Goal: Task Accomplishment & Management: Use online tool/utility

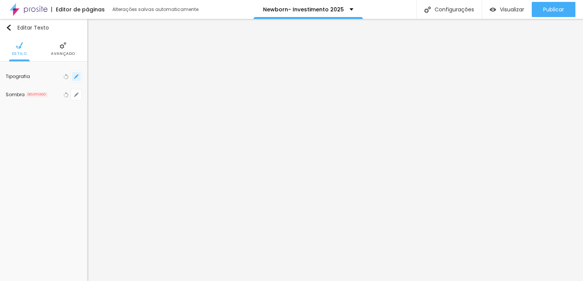
click at [80, 75] on button "button" at bounding box center [76, 76] width 11 height 11
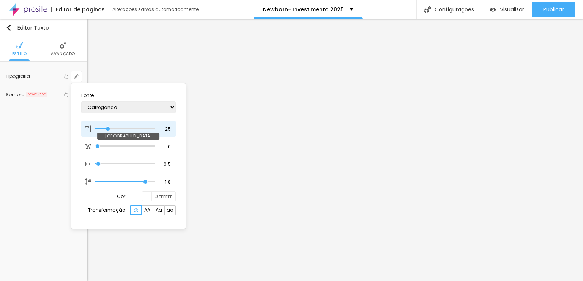
type input "1"
type input "19"
type input "1"
type input "18"
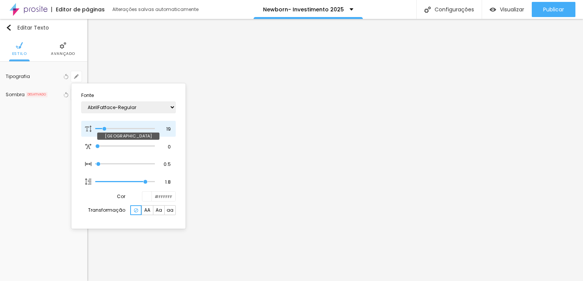
type input "18"
type input "1"
type input "17"
type input "1"
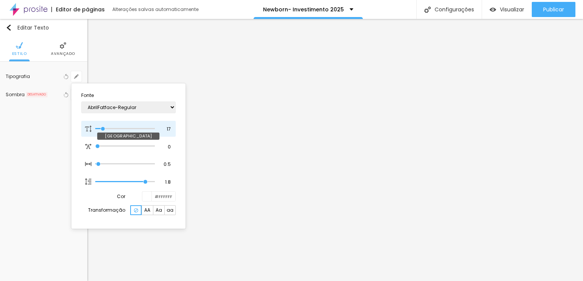
type input "18"
type input "1"
type input "19"
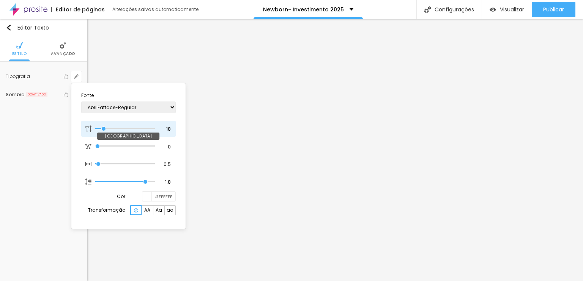
type input "1"
type input "21"
type input "1"
type input "22"
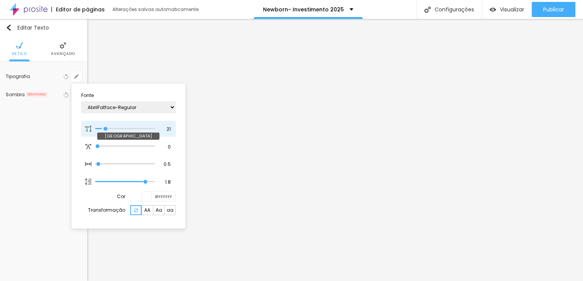
type input "22"
type input "1"
type input "22"
click at [106, 127] on input "range" at bounding box center [124, 129] width 59 height 4
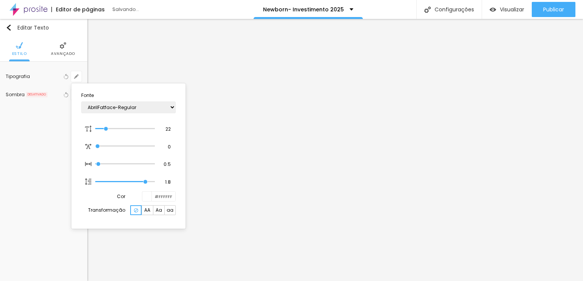
type input "1"
click at [211, 89] on div at bounding box center [291, 140] width 583 height 281
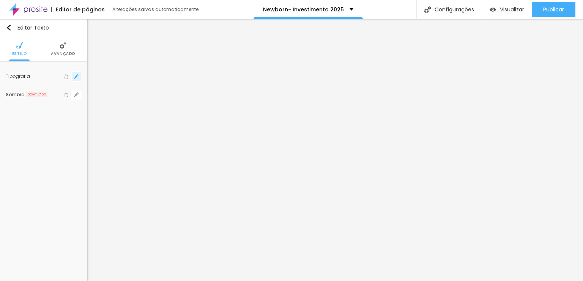
click at [78, 76] on icon "button" at bounding box center [76, 76] width 5 height 5
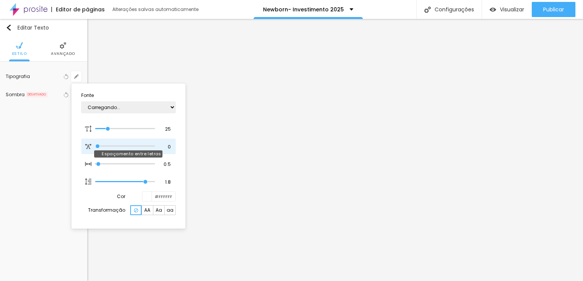
type input "1"
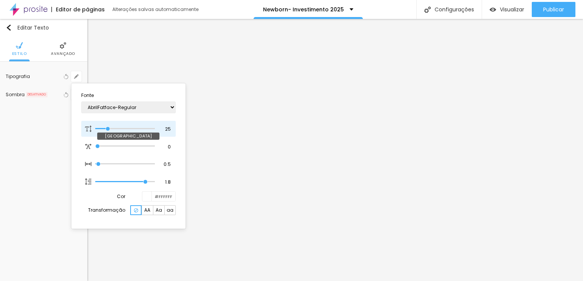
type input "21"
type input "1"
type input "13"
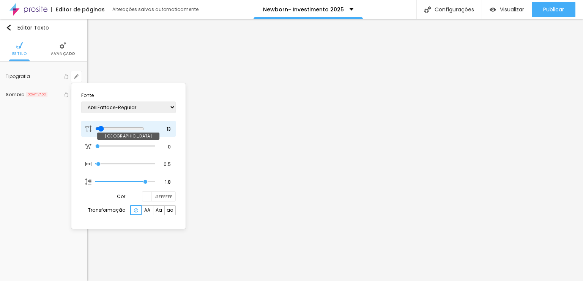
type input "1"
type input "14"
type input "1"
type input "17"
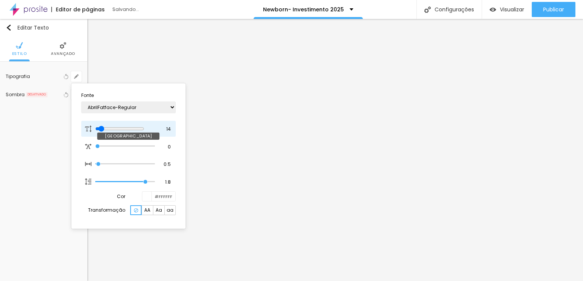
type input "17"
type input "1"
type input "19"
type input "1"
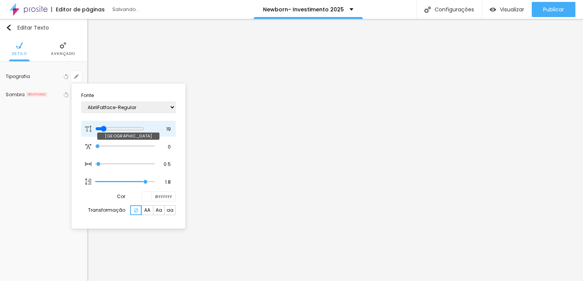
type input "21"
type input "1"
type input "22"
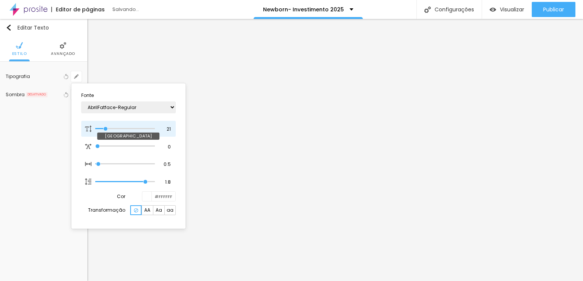
type input "1"
type input "19"
type input "1"
type input "18"
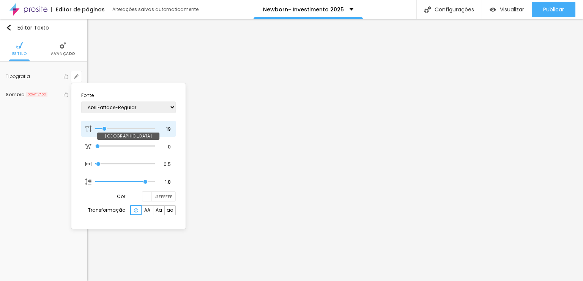
type input "18"
type input "1"
type input "17"
type input "1"
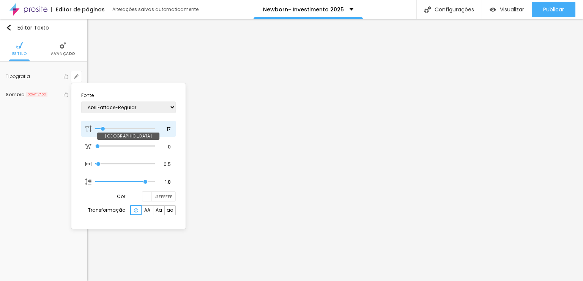
type input "18"
type input "1"
type input "19"
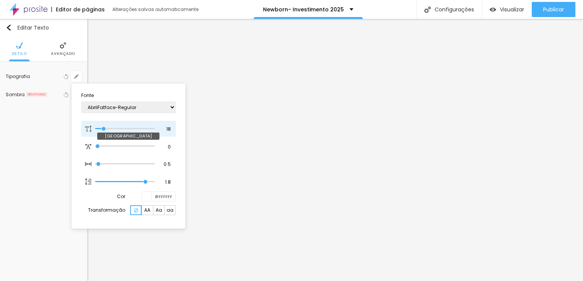
type input "1"
type input "20"
type input "1"
type input "21"
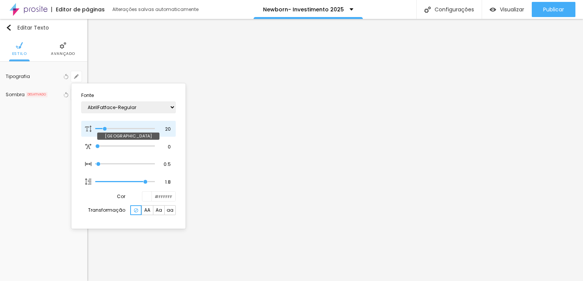
type input "21"
type input "1"
type input "22"
type input "1"
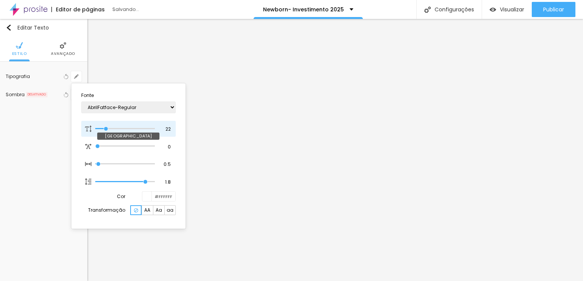
type input "21"
type input "1"
type input "22"
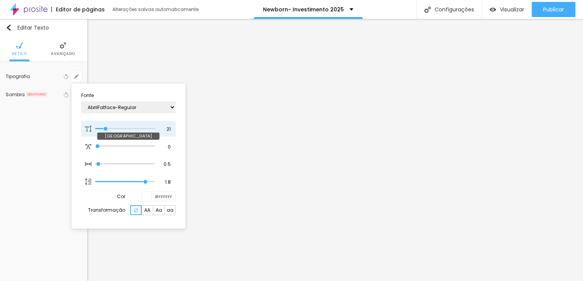
type input "1"
type input "22"
click at [106, 127] on input "range" at bounding box center [124, 129] width 59 height 4
click at [267, 88] on div at bounding box center [291, 140] width 583 height 281
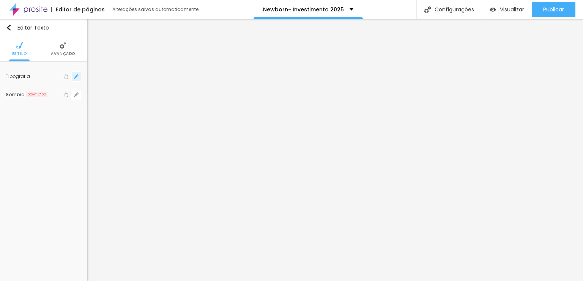
click at [76, 75] on icon "button" at bounding box center [76, 76] width 3 height 3
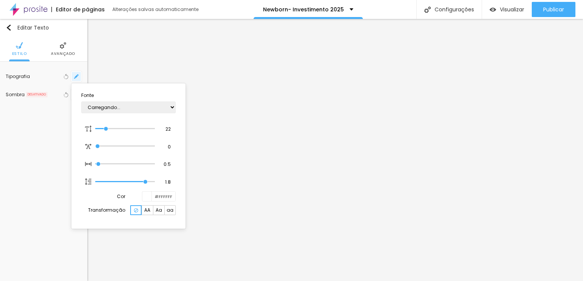
type input "1"
click at [424, 138] on div at bounding box center [291, 140] width 583 height 281
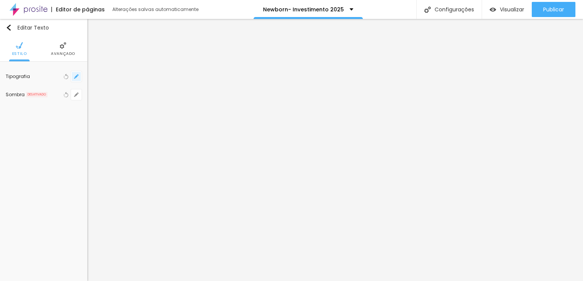
click at [81, 76] on button "button" at bounding box center [76, 76] width 11 height 11
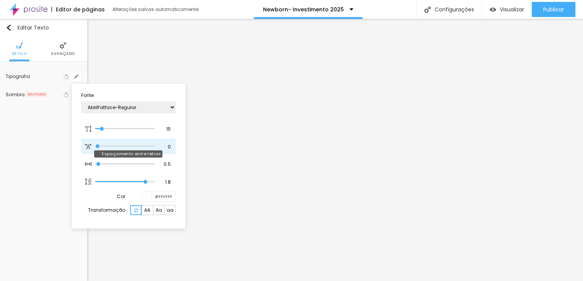
drag, startPoint x: 94, startPoint y: 146, endPoint x: 85, endPoint y: 147, distance: 9.6
click at [95, 147] on input "range" at bounding box center [124, 147] width 59 height 4
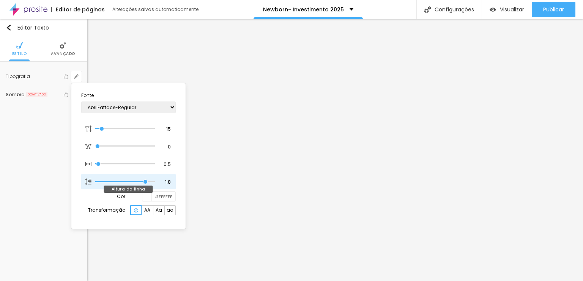
type input "1"
type input "1.7"
type input "1"
type input "1.6"
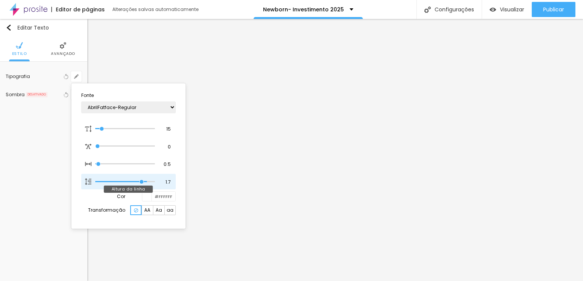
type input "1.6"
type input "1"
type input "1.5"
type input "1"
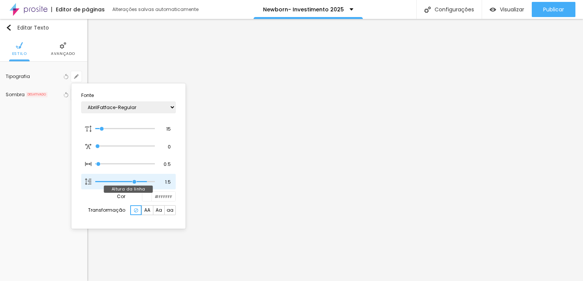
type input "1.4"
type input "1"
type input "1.3"
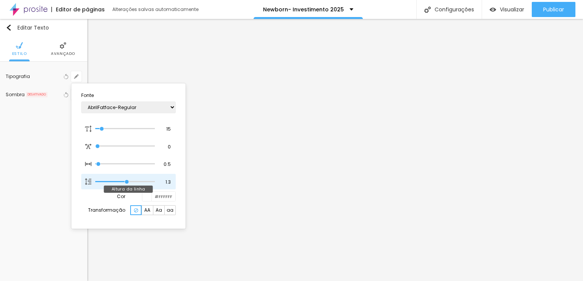
type input "1"
type input "1.2"
type input "1"
type input "1.1"
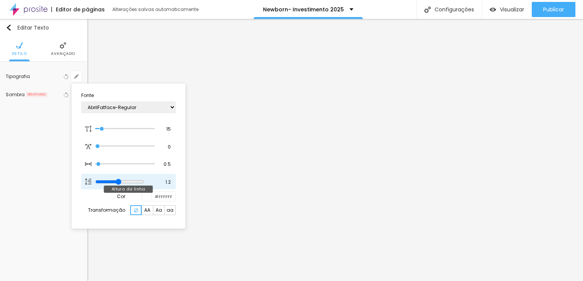
type input "1.1"
type input "1"
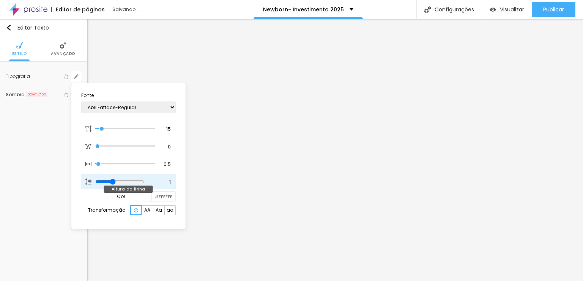
type input "0.8"
type input "1"
type input "0.9"
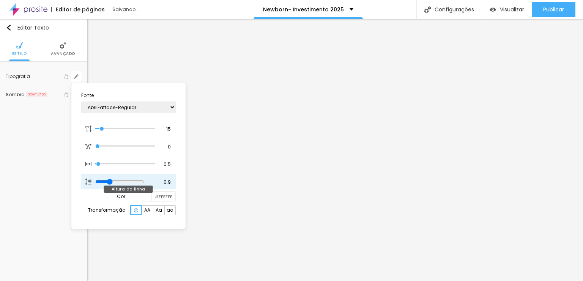
type input "1"
type input "1.1"
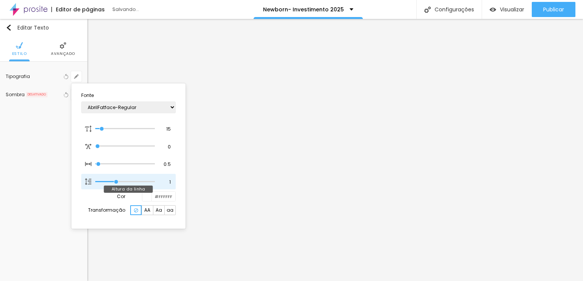
type input "1.1"
type input "1"
drag, startPoint x: 141, startPoint y: 181, endPoint x: 120, endPoint y: 181, distance: 20.9
type input "1.1"
click at [120, 181] on input "range" at bounding box center [119, 182] width 49 height 6
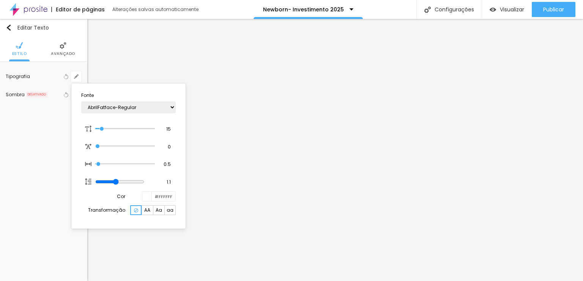
click at [249, 176] on div at bounding box center [291, 140] width 583 height 281
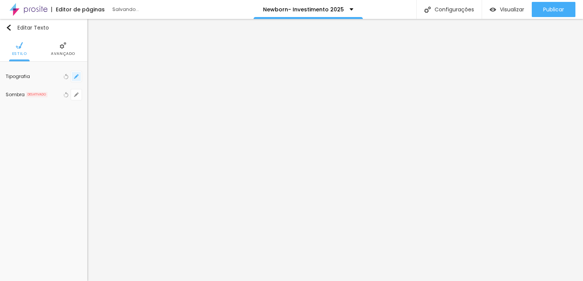
click at [81, 74] on button "button" at bounding box center [76, 76] width 11 height 11
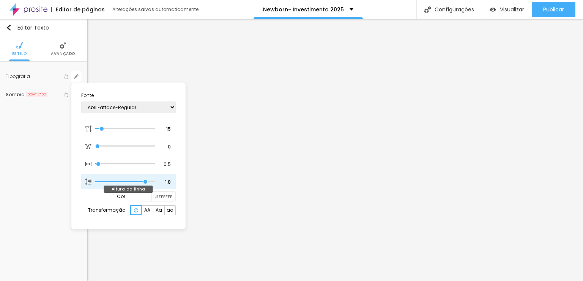
type input "1"
type input "0.5"
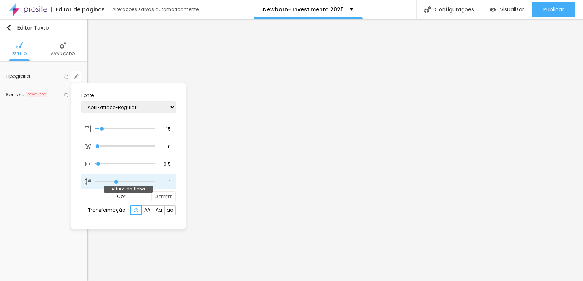
type input "0.5"
type input "1"
type input "0.6"
type input "1"
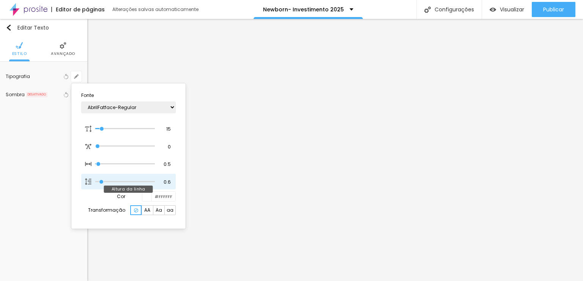
type input "0.7"
type input "1"
type input "0.8"
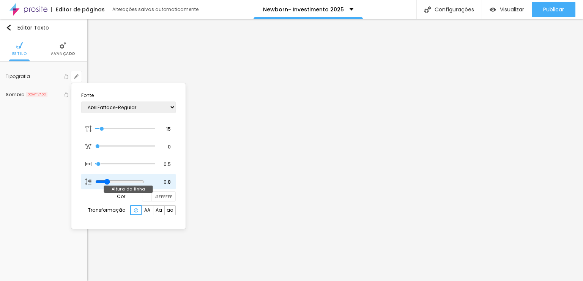
type input "1"
type input "0.9"
type input "1"
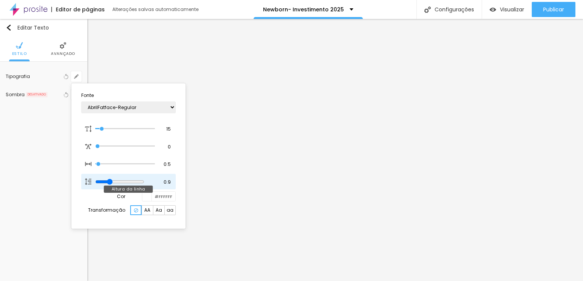
type input "1"
type input "1.2"
type input "1"
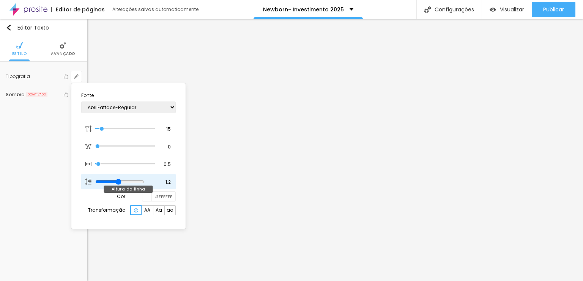
type input "1.1"
type input "1"
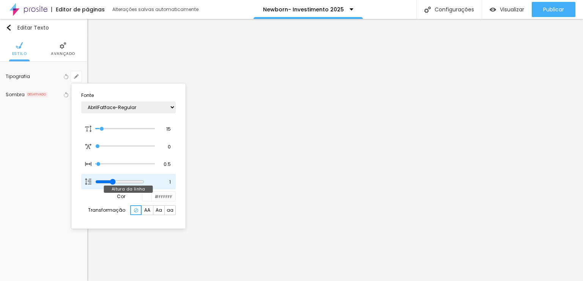
type input "1"
type input "0.9"
type input "1"
type input "0.8"
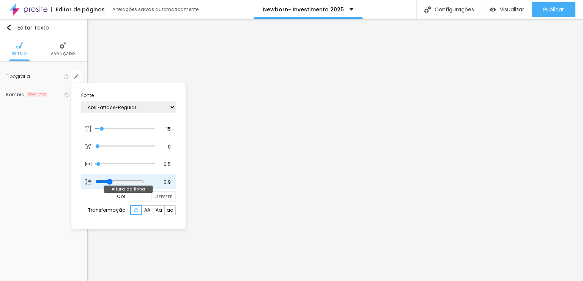
type input "0.8"
type input "1"
type input "0.9"
drag, startPoint x: 146, startPoint y: 182, endPoint x: 111, endPoint y: 174, distance: 35.3
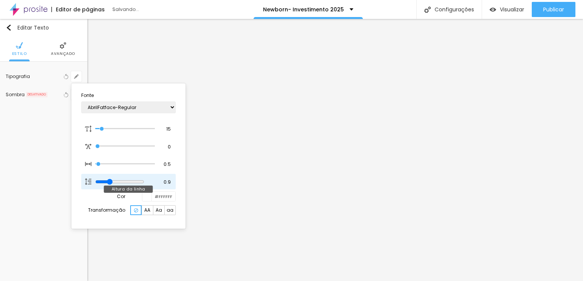
type input "0.9"
click at [111, 179] on input "range" at bounding box center [119, 182] width 49 height 6
type input "1"
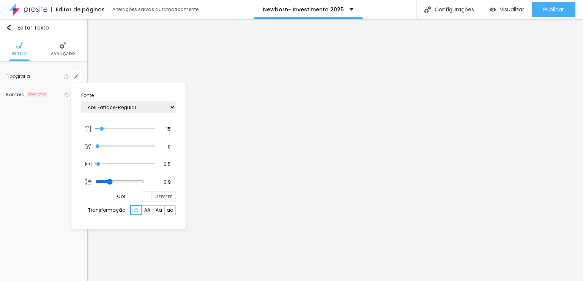
click at [571, 151] on div at bounding box center [291, 140] width 583 height 281
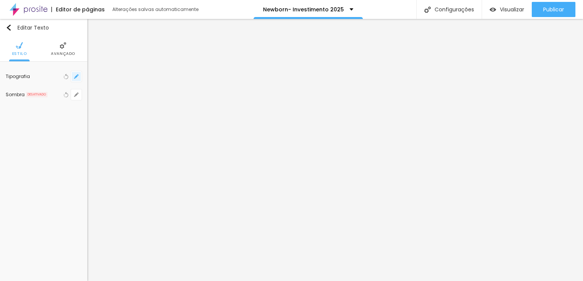
click at [78, 76] on icon "button" at bounding box center [76, 76] width 5 height 5
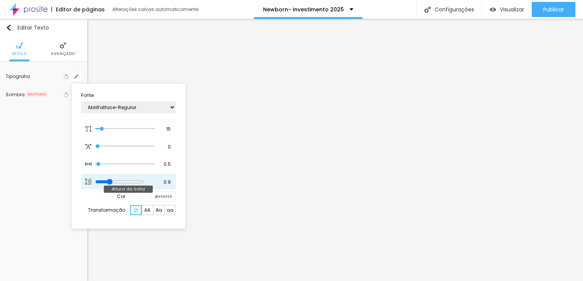
type input "1"
type input "1.1"
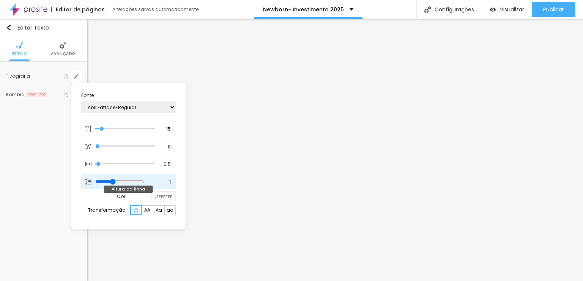
type input "1.1"
type input "1"
type input "1.2"
type input "1"
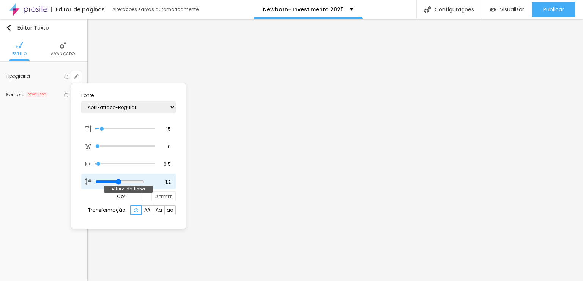
type input "1.3"
type input "1"
type input "1.2"
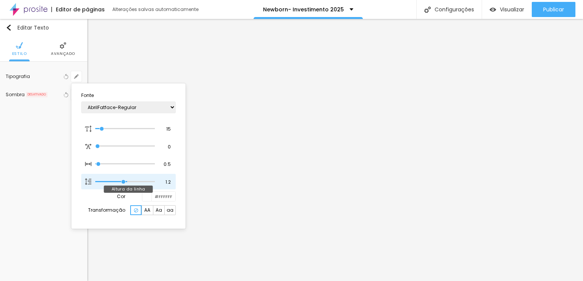
type input "1"
type input "1.1"
click at [120, 181] on input "range" at bounding box center [119, 182] width 49 height 6
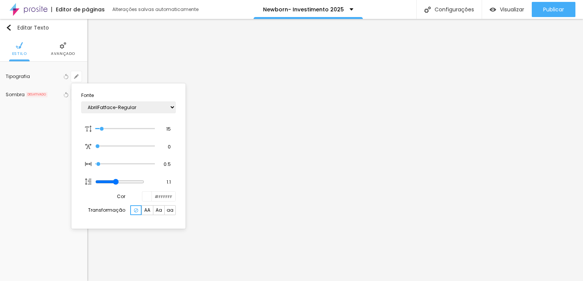
click at [566, 132] on div at bounding box center [291, 140] width 583 height 281
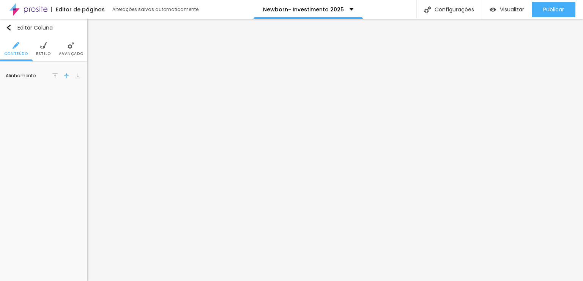
click at [72, 53] on span "Avançado" at bounding box center [71, 54] width 24 height 4
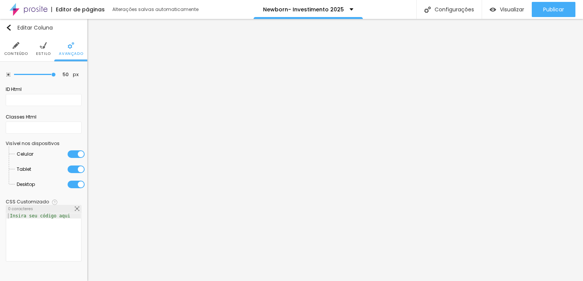
click at [42, 49] on li "Estilo" at bounding box center [43, 48] width 15 height 25
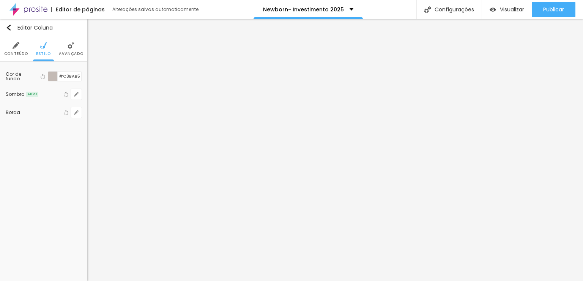
click at [16, 49] on img at bounding box center [16, 45] width 7 height 7
click at [56, 74] on img at bounding box center [54, 75] width 5 height 5
click at [68, 75] on img at bounding box center [66, 75] width 5 height 5
click at [76, 76] on img at bounding box center [77, 75] width 5 height 5
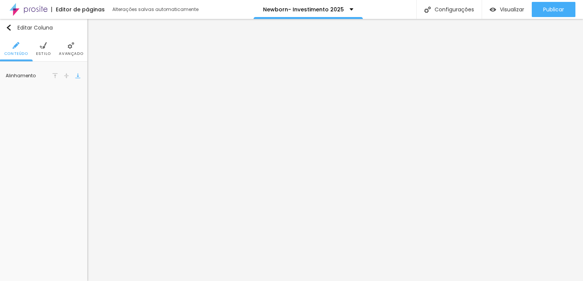
click at [65, 74] on img at bounding box center [66, 75] width 5 height 5
click at [58, 74] on div at bounding box center [55, 75] width 8 height 9
click at [79, 44] on li "Avançado" at bounding box center [71, 48] width 24 height 25
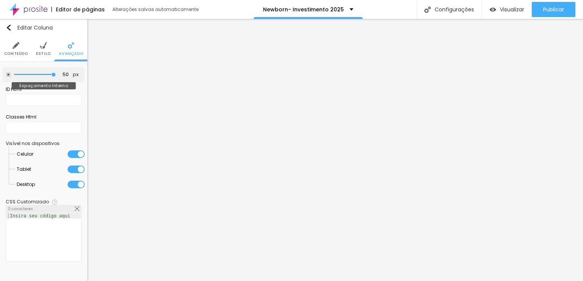
type input "10"
type input "0"
type input "5"
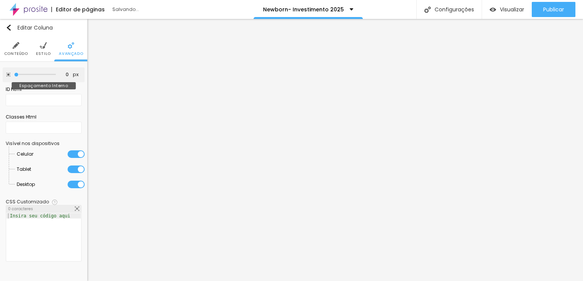
type input "5"
type input "50"
drag, startPoint x: 52, startPoint y: 74, endPoint x: 301, endPoint y: 65, distance: 249.4
click at [56, 73] on input "range" at bounding box center [35, 75] width 42 height 4
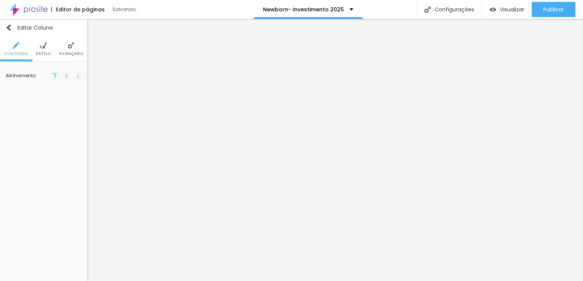
click at [65, 49] on li "Avançado" at bounding box center [71, 48] width 24 height 25
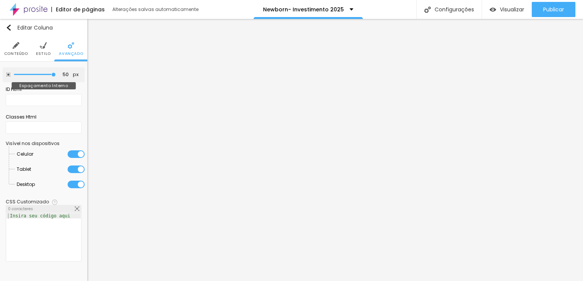
drag, startPoint x: 53, startPoint y: 74, endPoint x: 93, endPoint y: 79, distance: 40.5
click at [56, 77] on input "range" at bounding box center [35, 75] width 42 height 4
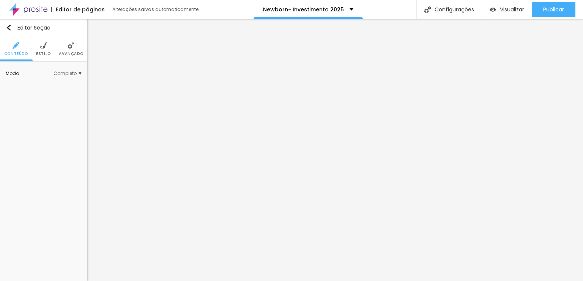
click at [82, 47] on li "Avançado" at bounding box center [71, 48] width 24 height 25
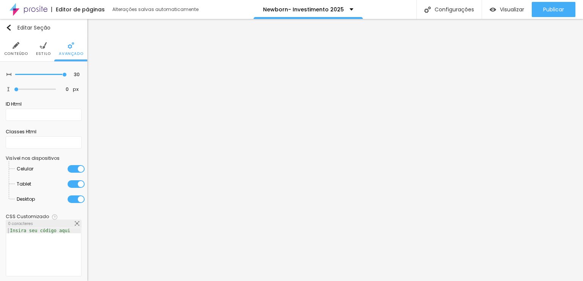
click at [20, 47] on li "Conteúdo" at bounding box center [16, 48] width 24 height 25
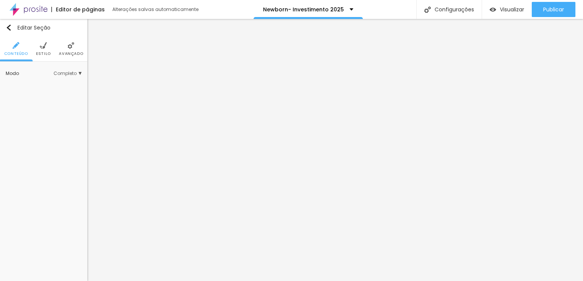
click at [73, 72] on span "Completo" at bounding box center [67, 73] width 28 height 5
click at [60, 85] on span "Encaixotado" at bounding box center [55, 84] width 52 height 5
click at [69, 54] on span "Avançado" at bounding box center [71, 54] width 24 height 4
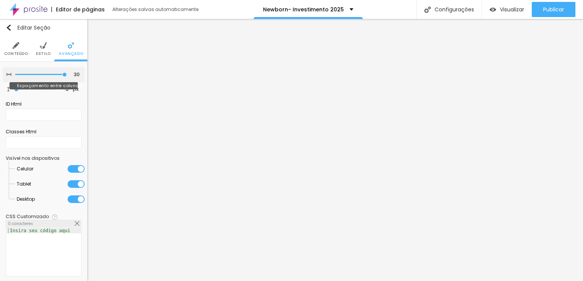
type input "25"
type input "20"
type input "0"
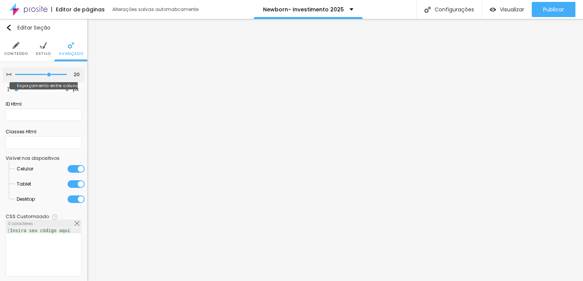
type input "0"
type input "20"
type input "25"
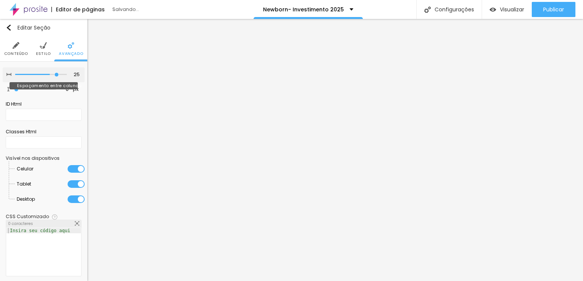
type input "30"
drag, startPoint x: 58, startPoint y: 74, endPoint x: 140, endPoint y: 72, distance: 82.0
click at [67, 73] on input "range" at bounding box center [41, 75] width 52 height 4
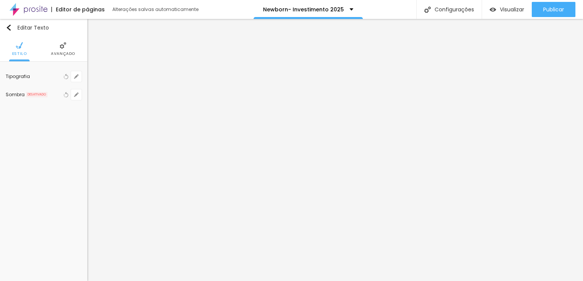
click at [56, 45] on li "Avançado" at bounding box center [63, 48] width 24 height 25
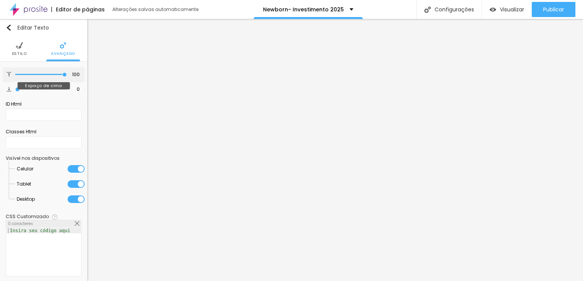
type input "94"
type input "52"
drag, startPoint x: 58, startPoint y: 74, endPoint x: 0, endPoint y: 74, distance: 58.4
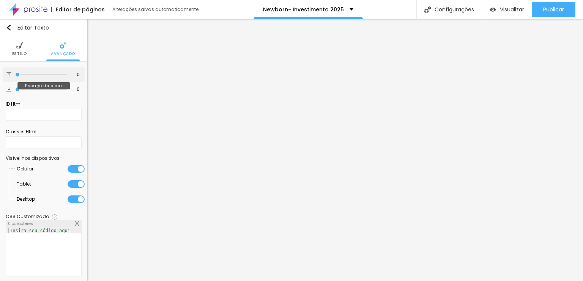
click at [15, 74] on input "range" at bounding box center [41, 75] width 52 height 4
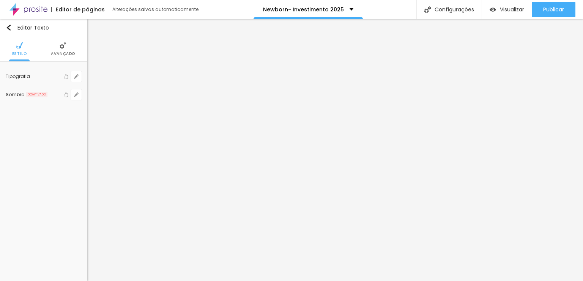
click at [71, 48] on li "Avançado" at bounding box center [63, 48] width 24 height 25
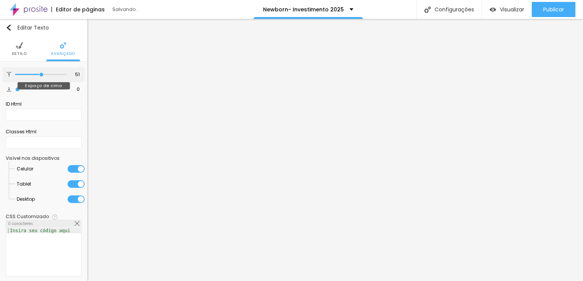
drag, startPoint x: 30, startPoint y: 72, endPoint x: 38, endPoint y: 60, distance: 13.9
click at [38, 73] on input "range" at bounding box center [41, 75] width 52 height 4
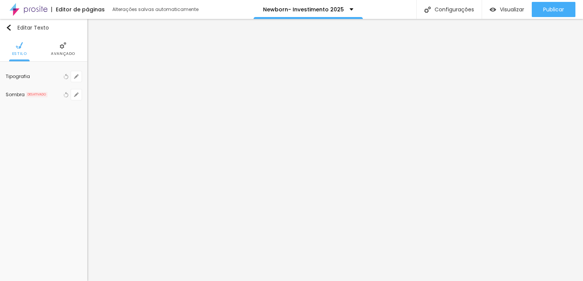
click at [60, 47] on img at bounding box center [63, 45] width 7 height 7
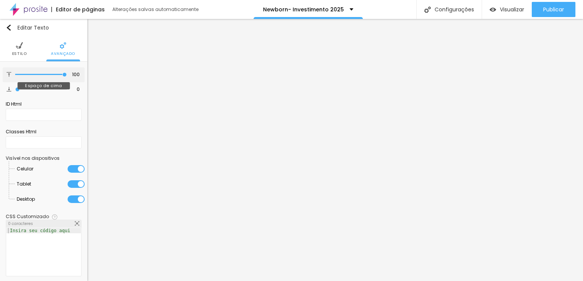
drag, startPoint x: 33, startPoint y: 73, endPoint x: 100, endPoint y: 82, distance: 67.7
click at [67, 77] on input "range" at bounding box center [41, 75] width 52 height 4
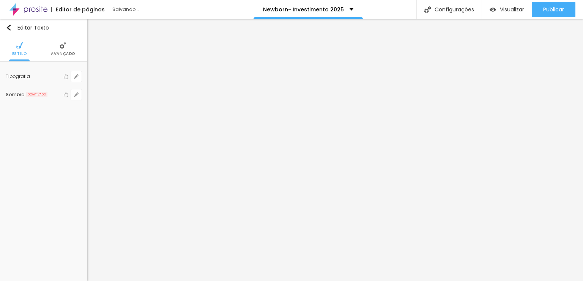
click at [65, 47] on img at bounding box center [63, 45] width 7 height 7
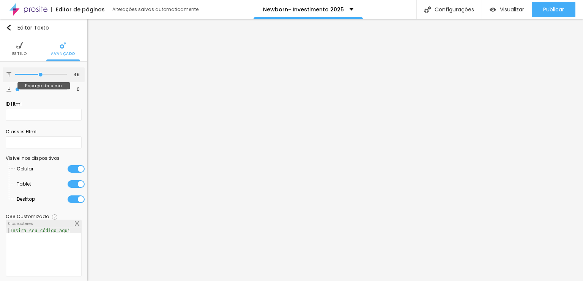
drag, startPoint x: 29, startPoint y: 72, endPoint x: 38, endPoint y: 74, distance: 8.5
click at [38, 74] on input "range" at bounding box center [41, 75] width 52 height 4
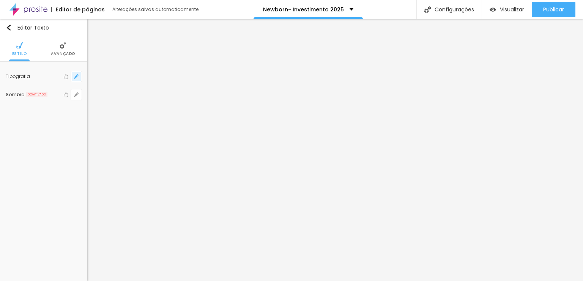
click at [78, 75] on icon "button" at bounding box center [76, 76] width 5 height 5
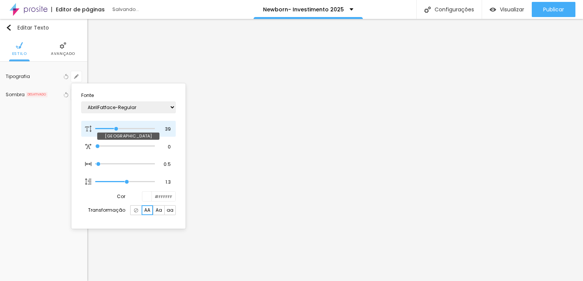
click at [116, 127] on input "range" at bounding box center [124, 129] width 59 height 4
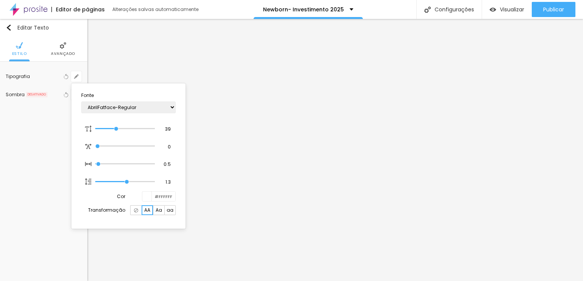
click at [215, 105] on div at bounding box center [291, 140] width 583 height 281
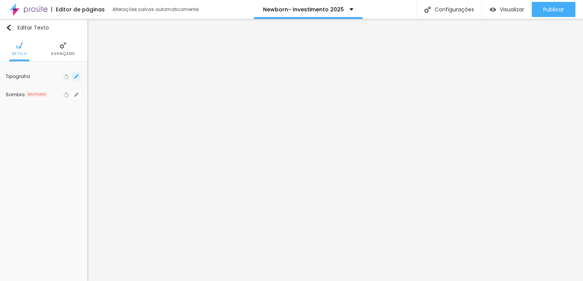
click at [76, 75] on icon "button" at bounding box center [76, 76] width 3 height 3
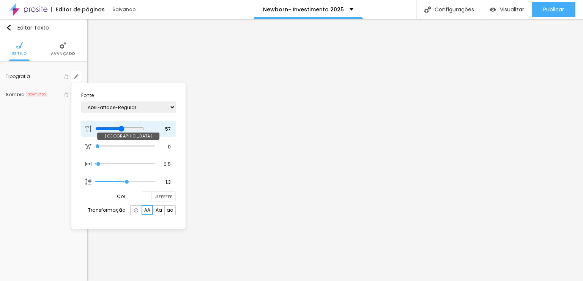
drag, startPoint x: 117, startPoint y: 128, endPoint x: 127, endPoint y: 130, distance: 10.1
click at [127, 130] on input "range" at bounding box center [119, 129] width 49 height 6
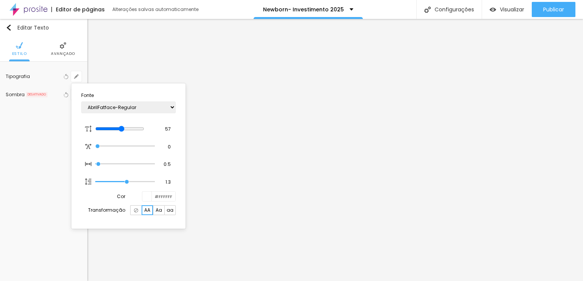
click at [239, 101] on div at bounding box center [291, 140] width 583 height 281
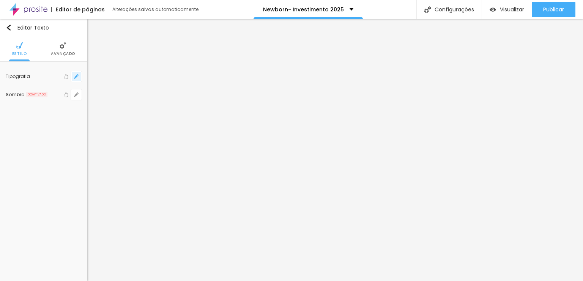
click at [76, 74] on button "button" at bounding box center [76, 76] width 11 height 11
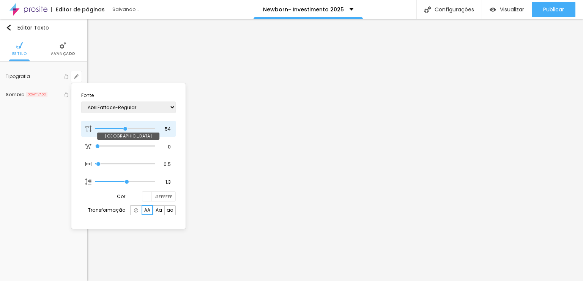
drag, startPoint x: 131, startPoint y: 131, endPoint x: 125, endPoint y: 126, distance: 8.4
click at [125, 127] on input "range" at bounding box center [124, 129] width 59 height 4
click at [284, 162] on div at bounding box center [291, 140] width 583 height 281
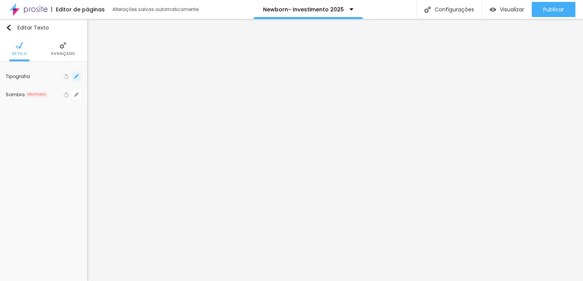
click at [80, 79] on button "button" at bounding box center [76, 76] width 11 height 11
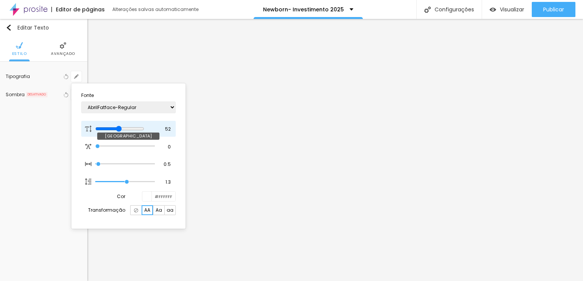
click at [124, 127] on input "range" at bounding box center [119, 129] width 49 height 6
click at [316, 170] on div at bounding box center [291, 140] width 583 height 281
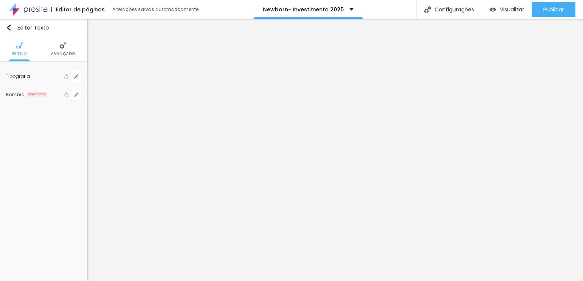
click at [71, 50] on li "Avançado" at bounding box center [63, 48] width 24 height 25
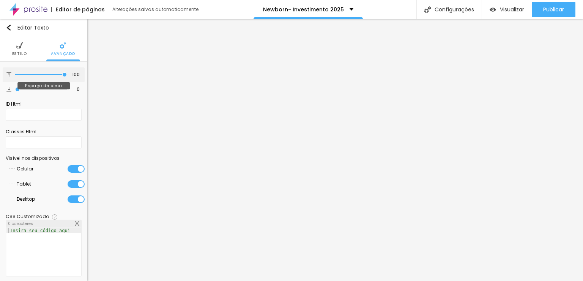
drag, startPoint x: 58, startPoint y: 74, endPoint x: 102, endPoint y: 80, distance: 44.4
click at [67, 77] on input "range" at bounding box center [41, 75] width 52 height 4
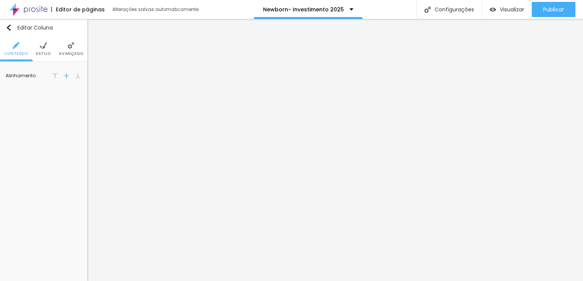
click at [53, 75] on img at bounding box center [54, 75] width 5 height 5
click at [55, 75] on img at bounding box center [54, 75] width 5 height 5
click at [67, 48] on li "Avançado" at bounding box center [63, 48] width 24 height 25
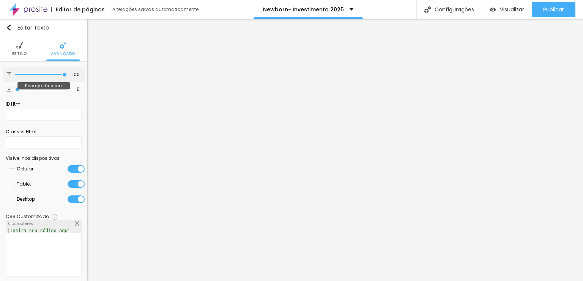
drag, startPoint x: 55, startPoint y: 75, endPoint x: 150, endPoint y: 74, distance: 94.8
click at [67, 74] on input "range" at bounding box center [41, 75] width 52 height 4
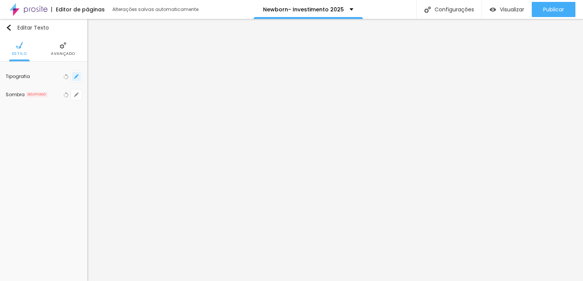
click at [75, 76] on icon "button" at bounding box center [76, 76] width 5 height 5
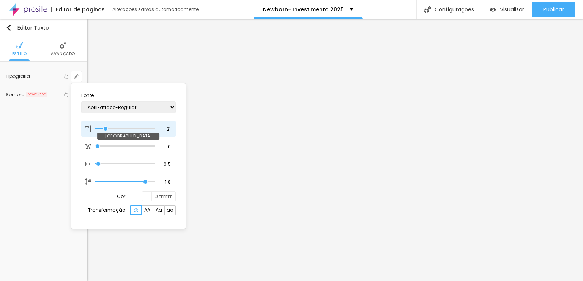
drag, startPoint x: 99, startPoint y: 127, endPoint x: 106, endPoint y: 128, distance: 6.5
click at [106, 128] on input "range" at bounding box center [124, 129] width 59 height 4
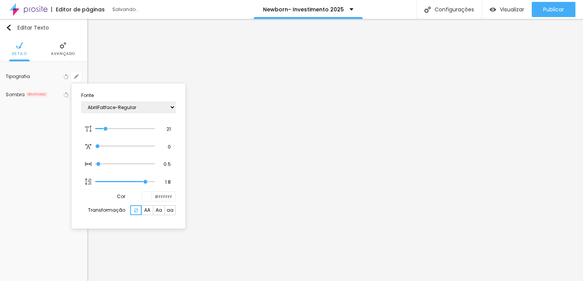
click at [297, 154] on div at bounding box center [291, 140] width 583 height 281
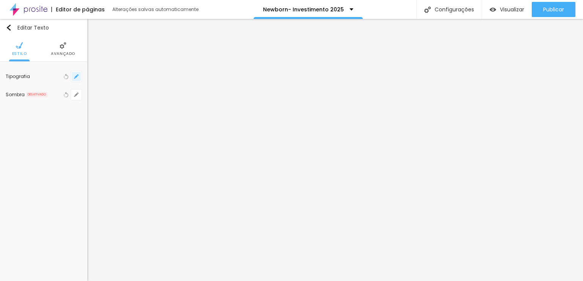
click at [77, 75] on icon "button" at bounding box center [76, 76] width 3 height 3
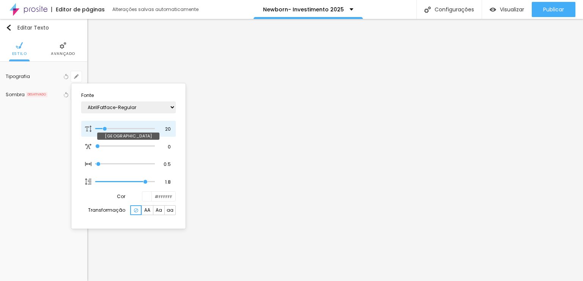
click at [105, 130] on input "range" at bounding box center [124, 129] width 59 height 4
click at [216, 134] on div at bounding box center [291, 140] width 583 height 281
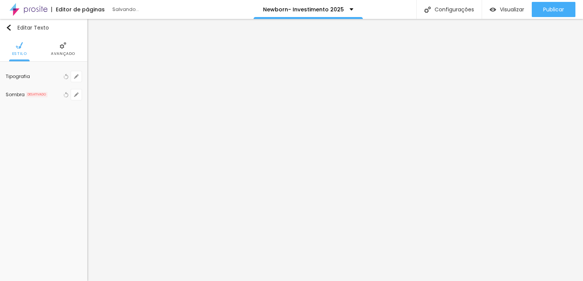
click at [57, 45] on li "Avançado" at bounding box center [63, 48] width 24 height 25
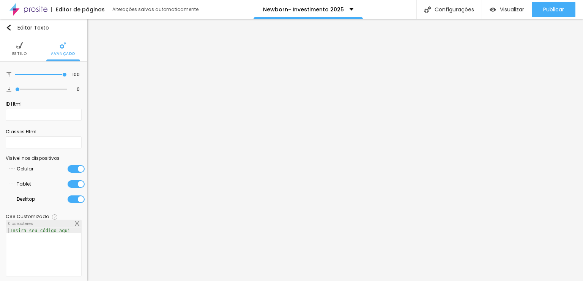
click at [15, 49] on li "Estilo" at bounding box center [19, 48] width 15 height 25
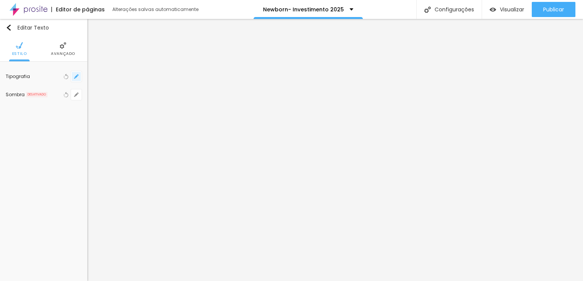
click at [80, 79] on button "button" at bounding box center [76, 76] width 11 height 11
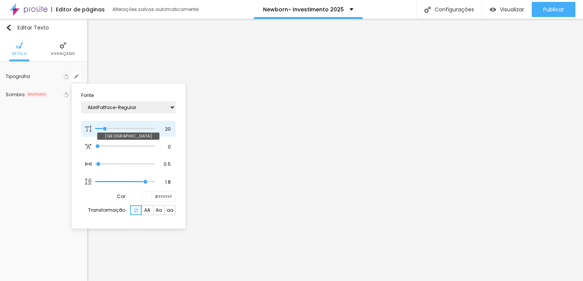
click at [105, 129] on input "range" at bounding box center [124, 129] width 59 height 4
click at [562, 141] on div at bounding box center [291, 140] width 583 height 281
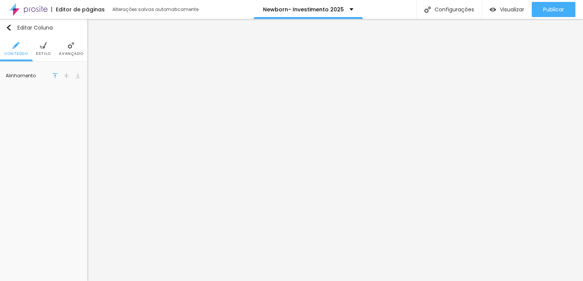
click at [71, 49] on li "Avançado" at bounding box center [71, 48] width 24 height 25
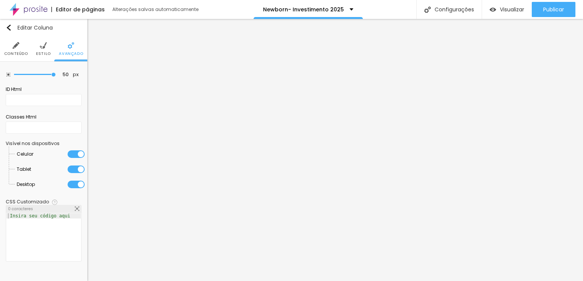
click at [16, 48] on img at bounding box center [16, 45] width 7 height 7
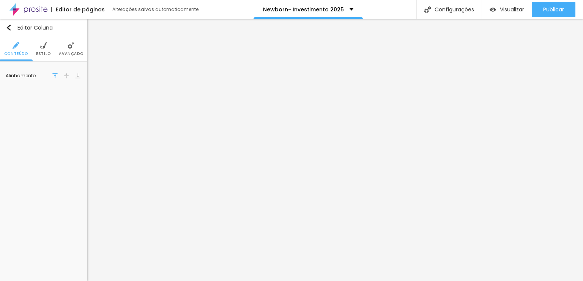
click at [65, 74] on img at bounding box center [66, 75] width 5 height 5
click at [69, 75] on img at bounding box center [66, 75] width 5 height 5
click at [80, 75] on button "button" at bounding box center [76, 76] width 11 height 11
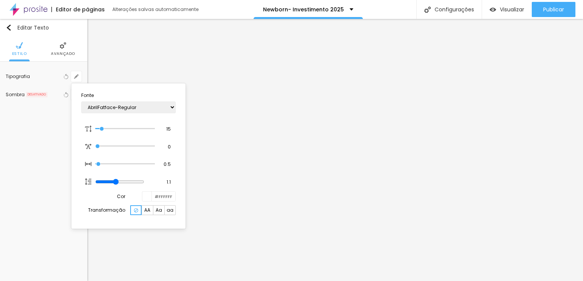
click at [243, 171] on div at bounding box center [291, 140] width 583 height 281
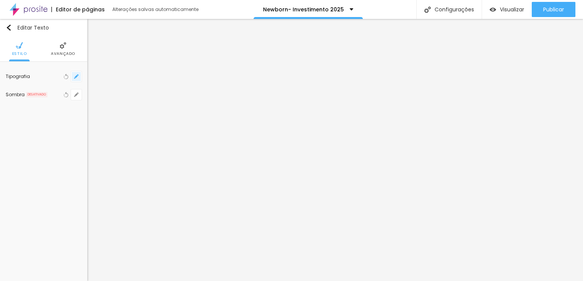
click at [73, 78] on button "button" at bounding box center [76, 76] width 11 height 11
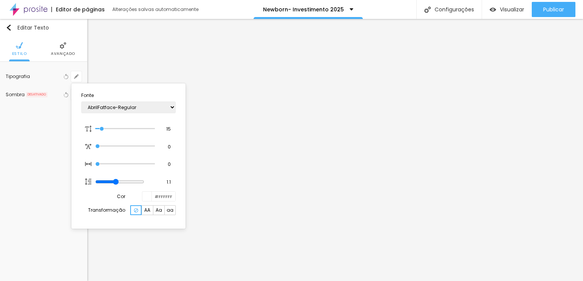
drag, startPoint x: 97, startPoint y: 163, endPoint x: 78, endPoint y: 162, distance: 19.4
click at [95, 162] on input "range" at bounding box center [124, 164] width 59 height 4
click at [115, 181] on input "range" at bounding box center [124, 182] width 59 height 4
click at [387, 169] on div at bounding box center [291, 140] width 583 height 281
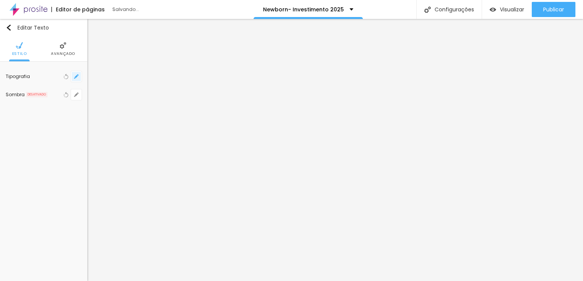
click at [80, 77] on button "button" at bounding box center [76, 76] width 11 height 11
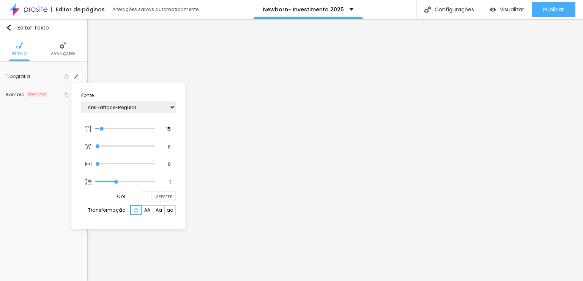
click at [581, 167] on div at bounding box center [291, 140] width 583 height 281
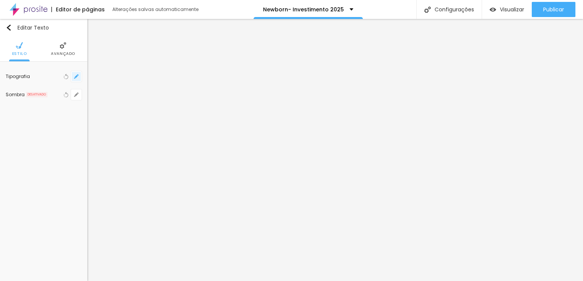
click at [79, 75] on button "button" at bounding box center [76, 76] width 11 height 11
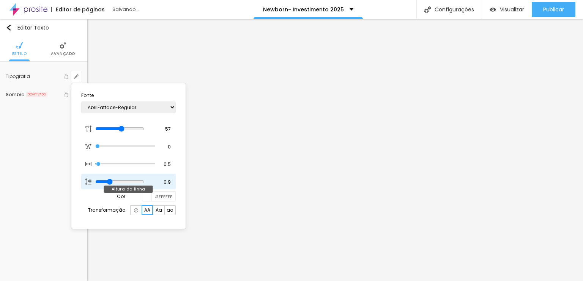
drag, startPoint x: 125, startPoint y: 182, endPoint x: 112, endPoint y: 178, distance: 14.3
click at [112, 179] on input "range" at bounding box center [119, 182] width 49 height 6
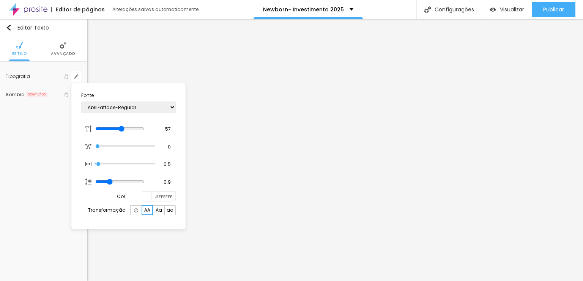
click at [537, 137] on div at bounding box center [291, 140] width 583 height 281
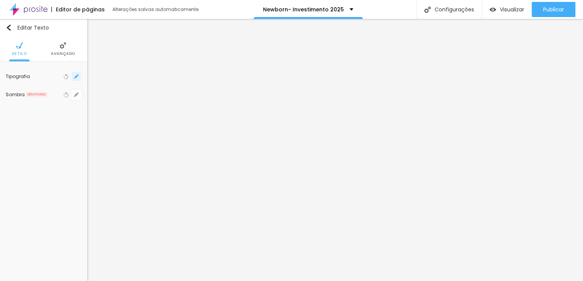
click at [74, 79] on button "button" at bounding box center [76, 76] width 11 height 11
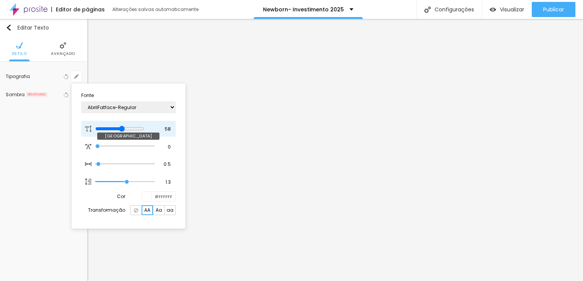
click at [127, 130] on input "range" at bounding box center [119, 129] width 49 height 6
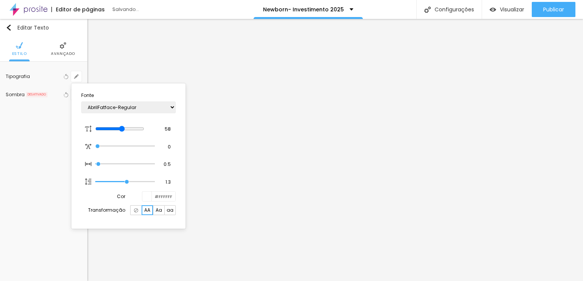
click at [564, 121] on div at bounding box center [291, 140] width 583 height 281
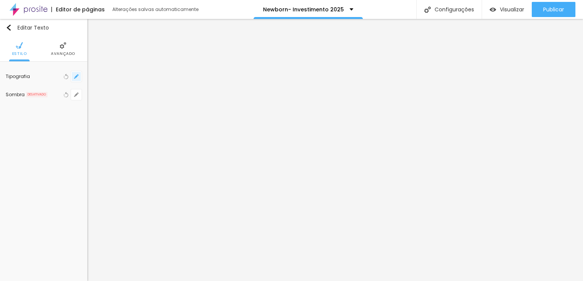
click at [77, 76] on icon "button" at bounding box center [76, 76] width 3 height 3
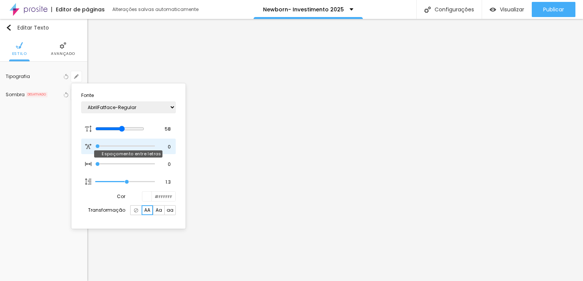
drag, startPoint x: 97, startPoint y: 163, endPoint x: 86, endPoint y: 152, distance: 15.6
click at [95, 162] on input "range" at bounding box center [124, 164] width 59 height 4
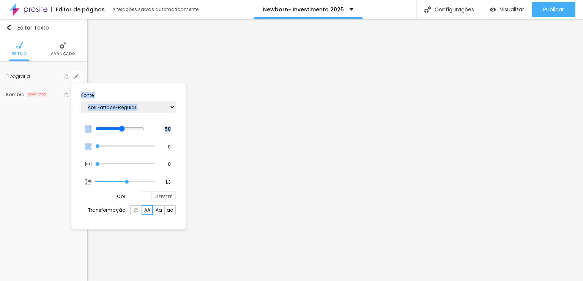
drag, startPoint x: 89, startPoint y: 146, endPoint x: 64, endPoint y: 149, distance: 24.5
click at [64, 149] on body "Editor de páginas Alterações salvas automaticamente Newborn- Investimento 2025 …" at bounding box center [291, 140] width 583 height 281
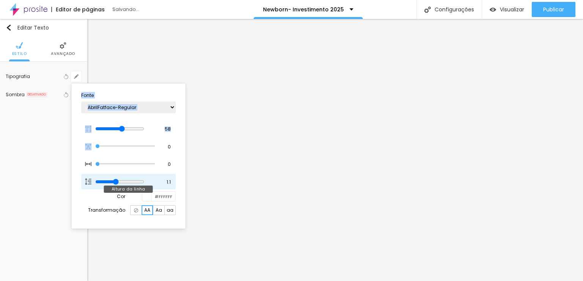
drag, startPoint x: 125, startPoint y: 180, endPoint x: 120, endPoint y: 180, distance: 5.3
click at [120, 180] on input "range" at bounding box center [119, 182] width 49 height 6
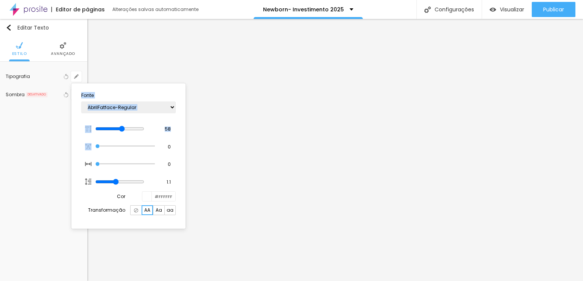
click at [553, 155] on div at bounding box center [291, 140] width 583 height 281
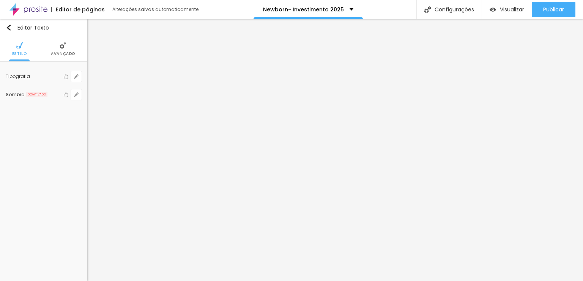
click at [65, 48] on img at bounding box center [63, 45] width 7 height 7
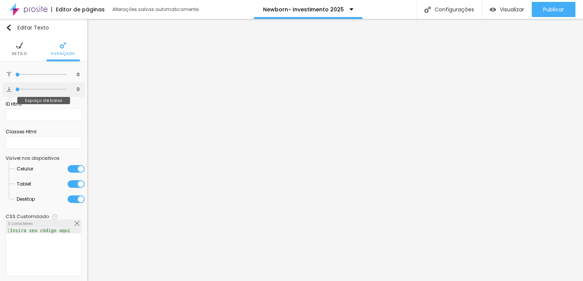
click at [15, 90] on input "range" at bounding box center [41, 90] width 52 height 4
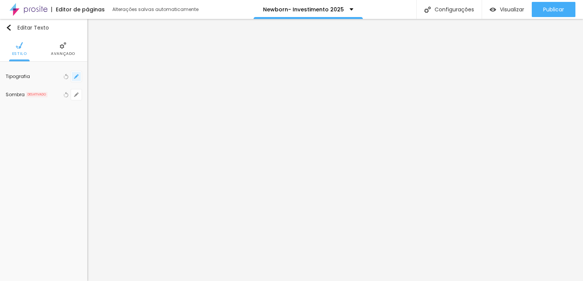
click at [74, 77] on icon "button" at bounding box center [76, 76] width 5 height 5
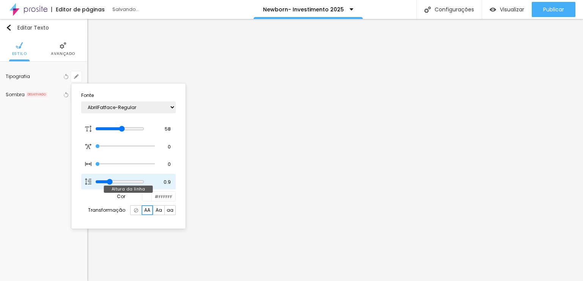
drag, startPoint x: 120, startPoint y: 182, endPoint x: 113, endPoint y: 179, distance: 7.5
click at [113, 179] on input "range" at bounding box center [119, 182] width 49 height 6
click at [566, 162] on div at bounding box center [291, 140] width 583 height 281
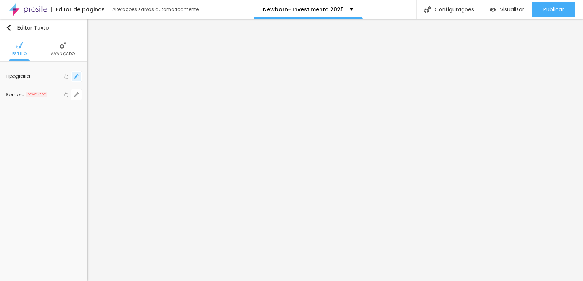
click at [80, 75] on button "button" at bounding box center [76, 76] width 11 height 11
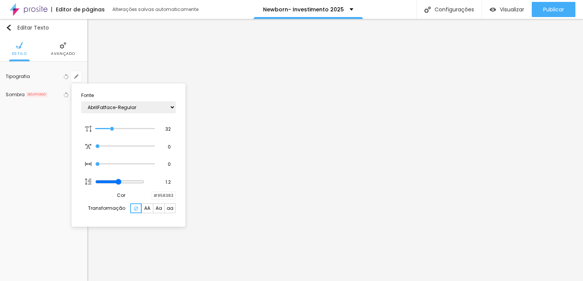
click at [152, 196] on div at bounding box center [152, 195] width 0 height 7
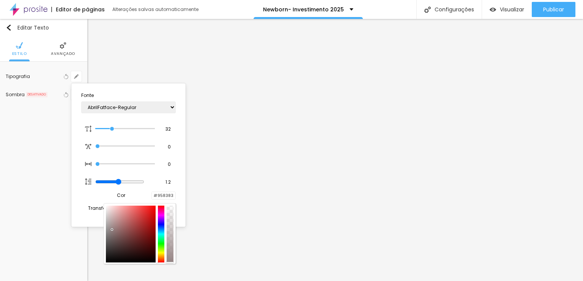
click at [110, 219] on div at bounding box center [131, 234] width 50 height 57
click at [118, 229] on div at bounding box center [131, 234] width 50 height 57
click at [118, 238] on div at bounding box center [131, 234] width 50 height 57
click at [118, 220] on div at bounding box center [131, 234] width 50 height 57
click at [122, 222] on div at bounding box center [131, 234] width 50 height 57
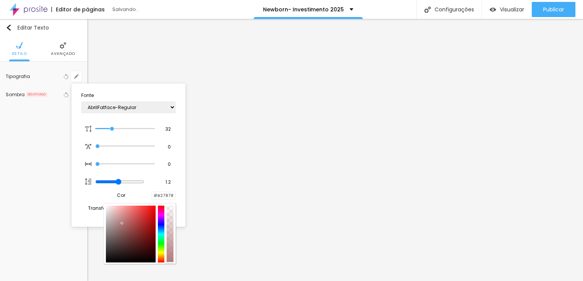
click at [122, 226] on div at bounding box center [131, 234] width 50 height 57
click at [119, 219] on div at bounding box center [131, 234] width 50 height 57
click at [568, 135] on div at bounding box center [291, 140] width 583 height 281
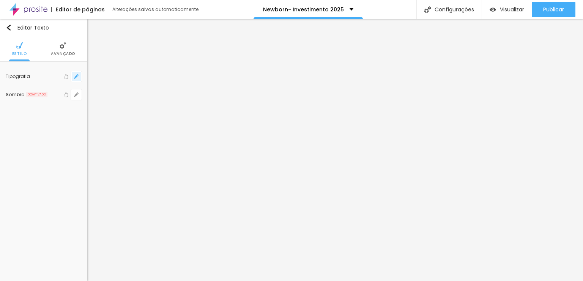
click at [75, 76] on icon "button" at bounding box center [76, 76] width 5 height 5
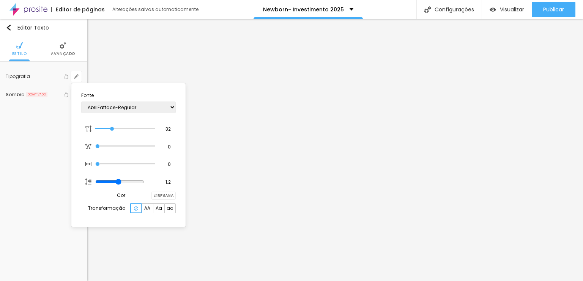
click at [152, 196] on div at bounding box center [152, 195] width 0 height 7
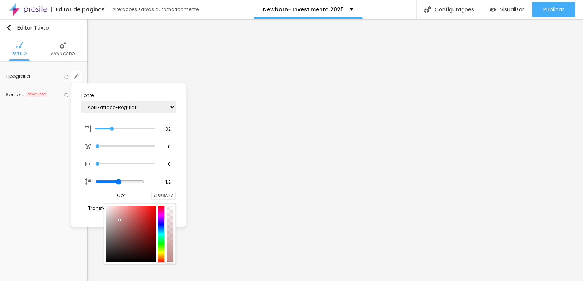
click at [175, 194] on div "#BF8A8A" at bounding box center [163, 196] width 24 height 8
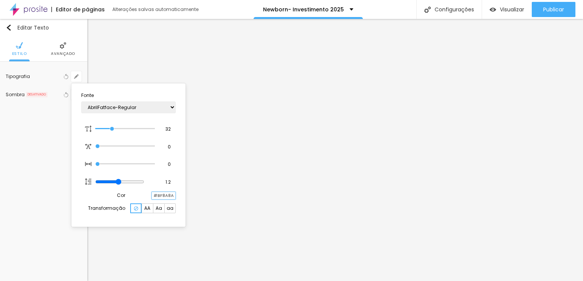
drag, startPoint x: 173, startPoint y: 194, endPoint x: 148, endPoint y: 192, distance: 25.6
click at [151, 192] on div "#BF8A8A" at bounding box center [163, 196] width 24 height 8
click at [552, 116] on div at bounding box center [291, 140] width 583 height 281
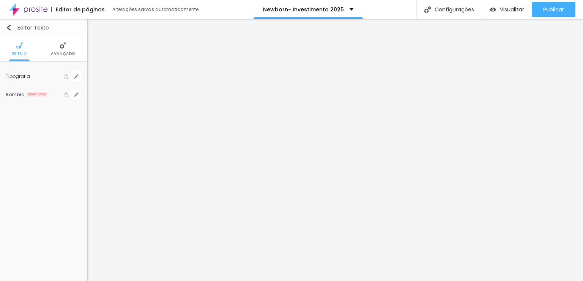
click at [12, 27] on div "Editar Texto" at bounding box center [27, 28] width 43 height 6
click at [64, 44] on img at bounding box center [63, 45] width 7 height 7
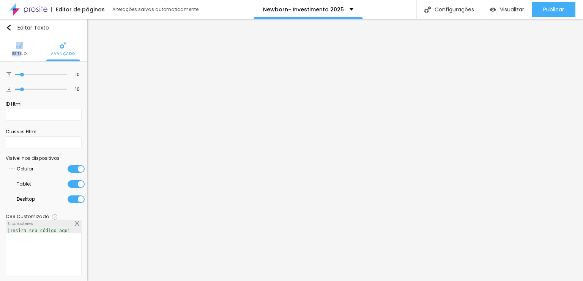
click at [20, 51] on li "Estilo" at bounding box center [19, 48] width 15 height 25
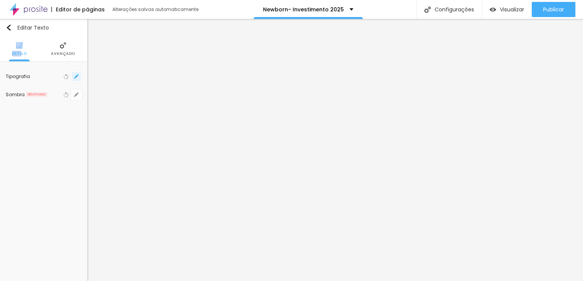
click at [73, 79] on button "button" at bounding box center [76, 76] width 11 height 11
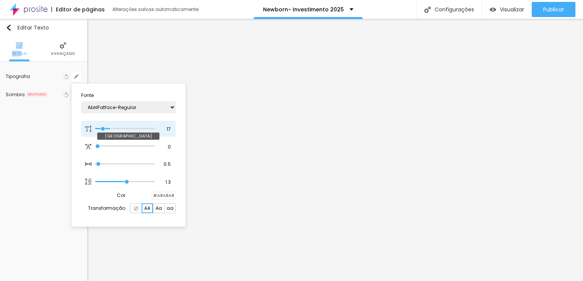
click at [103, 127] on input "range" at bounding box center [124, 129] width 59 height 4
click at [108, 127] on input "range" at bounding box center [124, 129] width 59 height 4
click at [57, 45] on div at bounding box center [291, 140] width 583 height 281
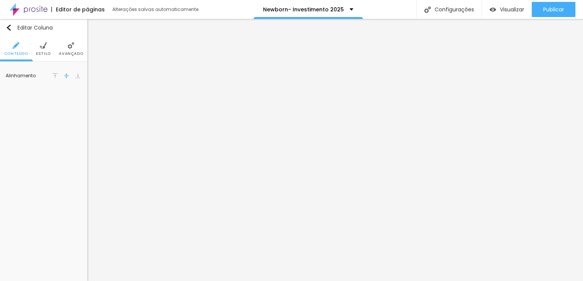
click at [74, 47] on li "Avançado" at bounding box center [71, 48] width 24 height 25
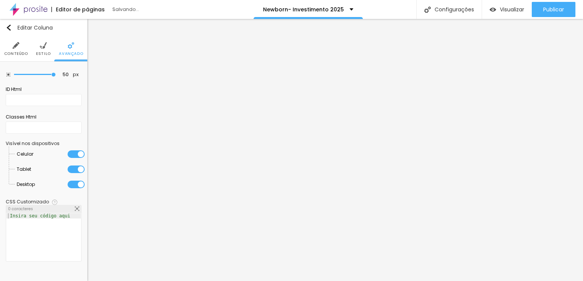
drag, startPoint x: 53, startPoint y: 74, endPoint x: 71, endPoint y: 66, distance: 20.2
click at [56, 73] on input "range" at bounding box center [35, 75] width 42 height 4
click at [42, 47] on img at bounding box center [43, 45] width 7 height 7
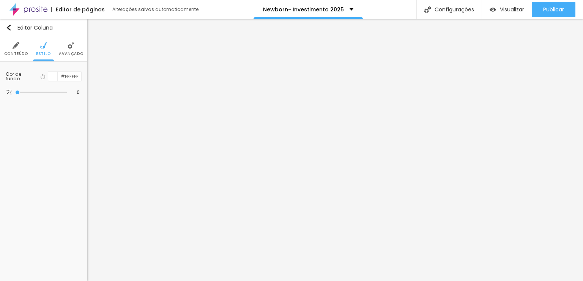
click at [22, 45] on li "Conteúdo" at bounding box center [16, 48] width 24 height 25
click at [62, 71] on span "Encaixotado" at bounding box center [64, 73] width 35 height 5
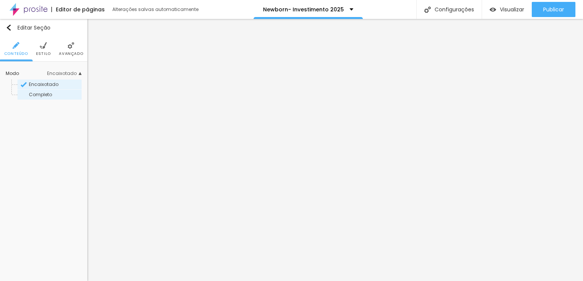
click at [59, 97] on div "Completo" at bounding box center [49, 95] width 64 height 10
click at [58, 80] on div "Encaixotado" at bounding box center [49, 85] width 64 height 10
click at [68, 47] on img at bounding box center [71, 45] width 7 height 7
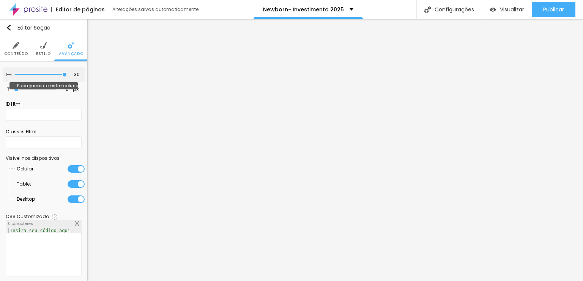
drag, startPoint x: 75, startPoint y: 72, endPoint x: 149, endPoint y: 73, distance: 74.0
click at [67, 73] on input "range" at bounding box center [41, 75] width 52 height 4
click at [33, 74] on input "range" at bounding box center [41, 75] width 52 height 4
drag, startPoint x: 38, startPoint y: 73, endPoint x: 36, endPoint y: 68, distance: 5.3
click at [36, 73] on input "range" at bounding box center [41, 75] width 52 height 4
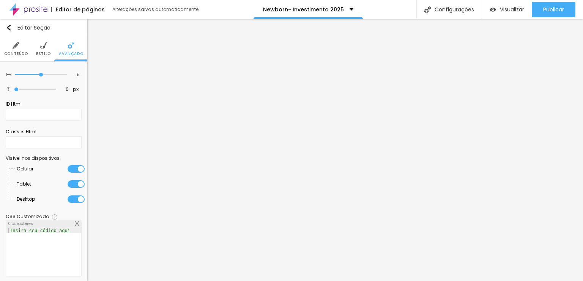
click at [28, 41] on ul "Conteúdo Estilo Avançado" at bounding box center [43, 48] width 87 height 25
click at [43, 48] on img at bounding box center [43, 45] width 7 height 7
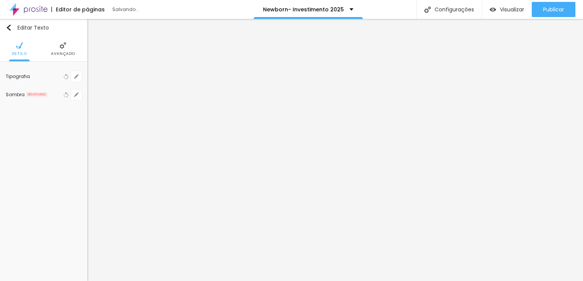
click at [55, 50] on li "Avançado" at bounding box center [63, 48] width 24 height 25
click at [60, 35] on button "Editar Texto" at bounding box center [43, 27] width 87 height 17
click at [60, 44] on img at bounding box center [63, 45] width 7 height 7
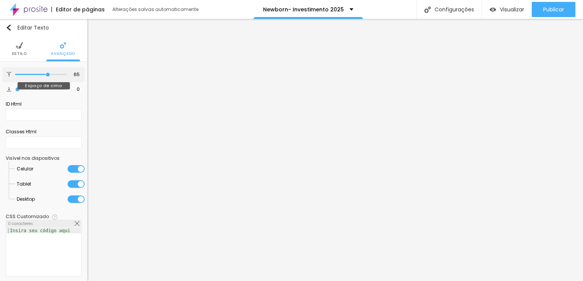
drag, startPoint x: 36, startPoint y: 74, endPoint x: 44, endPoint y: 75, distance: 7.7
click at [44, 75] on input "range" at bounding box center [41, 75] width 52 height 4
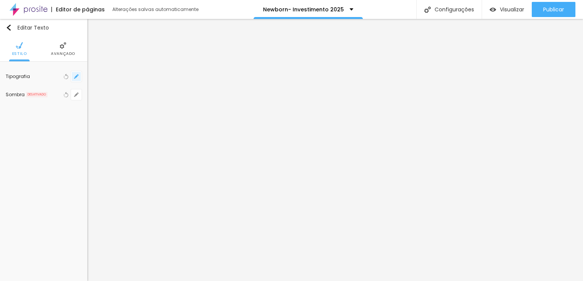
click at [78, 74] on icon "button" at bounding box center [76, 76] width 5 height 5
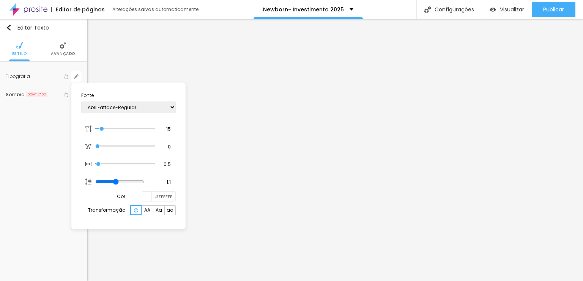
click at [218, 208] on div at bounding box center [291, 140] width 583 height 281
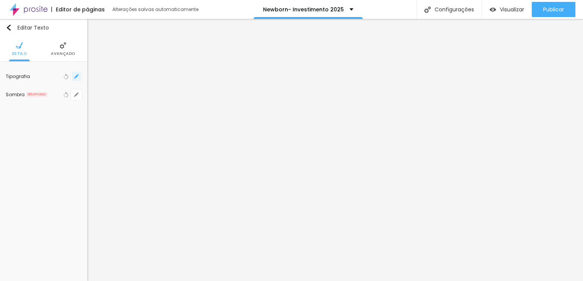
click at [77, 74] on icon "button" at bounding box center [76, 76] width 5 height 5
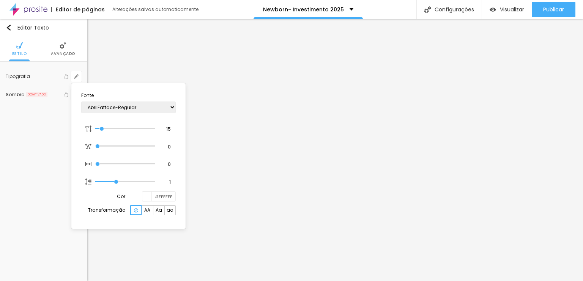
click at [561, 206] on div at bounding box center [291, 140] width 583 height 281
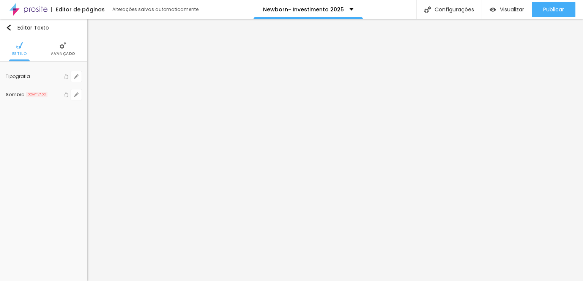
click at [68, 53] on span "Avançado" at bounding box center [63, 54] width 24 height 4
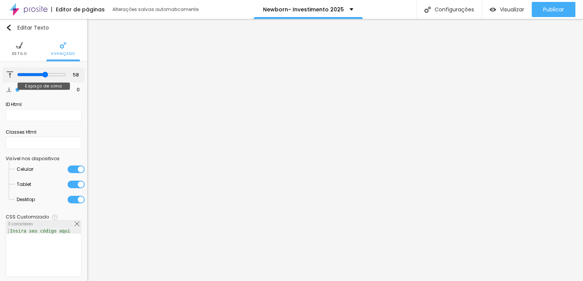
drag, startPoint x: 54, startPoint y: 75, endPoint x: 41, endPoint y: 75, distance: 13.3
click at [41, 75] on input "range" at bounding box center [41, 75] width 49 height 6
drag, startPoint x: 55, startPoint y: 75, endPoint x: 27, endPoint y: 66, distance: 29.5
click at [27, 73] on input "range" at bounding box center [41, 75] width 52 height 4
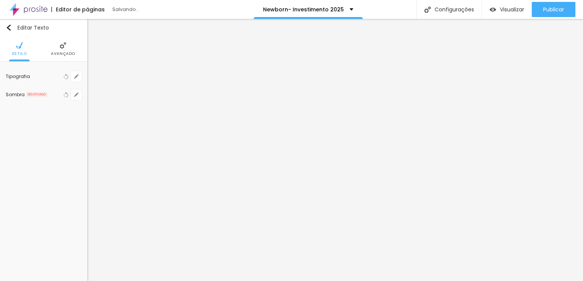
click at [73, 47] on li "Avançado" at bounding box center [63, 48] width 24 height 25
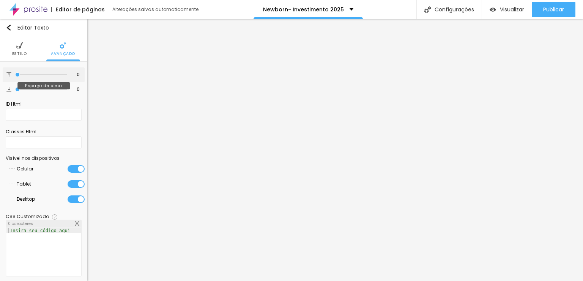
drag, startPoint x: 46, startPoint y: 76, endPoint x: 0, endPoint y: 63, distance: 48.1
click at [15, 73] on input "range" at bounding box center [41, 75] width 52 height 4
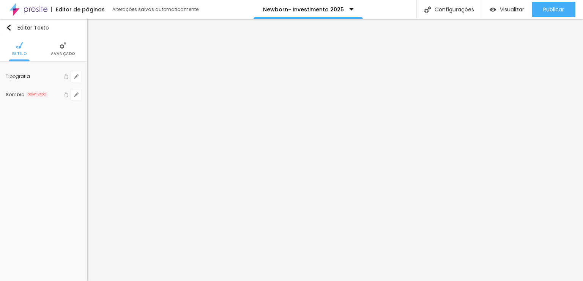
click at [64, 52] on span "Avançado" at bounding box center [63, 54] width 24 height 4
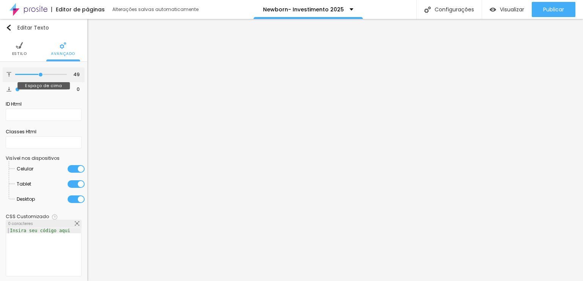
drag, startPoint x: 34, startPoint y: 77, endPoint x: 28, endPoint y: 72, distance: 7.9
click at [28, 72] on div at bounding box center [41, 75] width 52 height 8
drag, startPoint x: 38, startPoint y: 74, endPoint x: 41, endPoint y: 77, distance: 4.3
click at [41, 77] on input "range" at bounding box center [41, 75] width 49 height 6
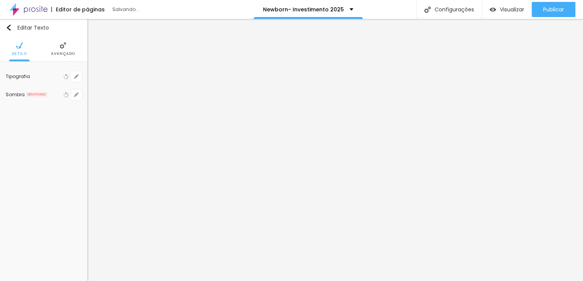
click at [63, 45] on img at bounding box center [63, 45] width 7 height 7
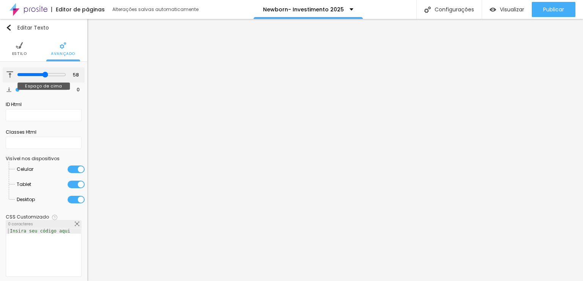
drag, startPoint x: 16, startPoint y: 74, endPoint x: 41, endPoint y: 77, distance: 24.8
click at [41, 77] on input "range" at bounding box center [41, 75] width 49 height 6
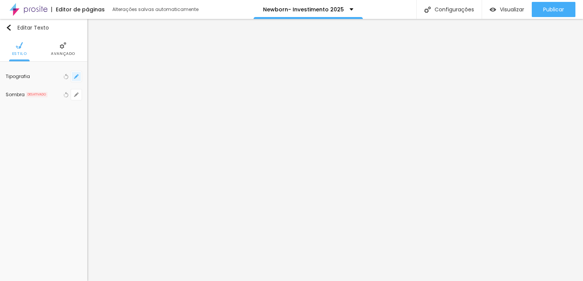
click at [76, 75] on icon "button" at bounding box center [76, 76] width 5 height 5
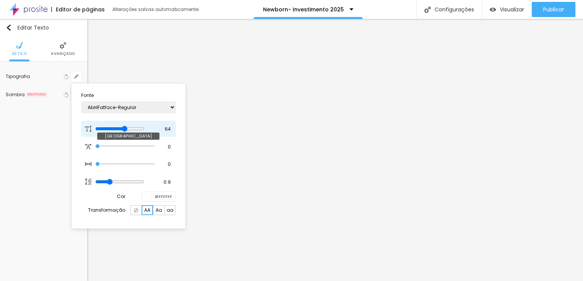
click at [131, 127] on input "range" at bounding box center [119, 129] width 49 height 6
click at [272, 141] on div at bounding box center [291, 140] width 583 height 281
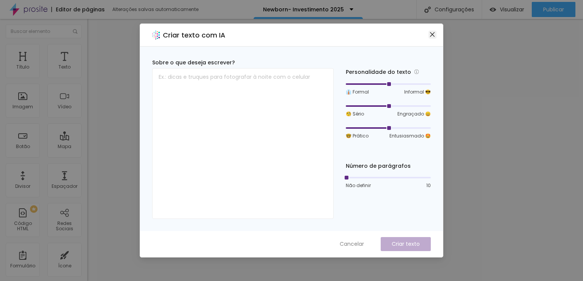
click at [434, 35] on icon "close" at bounding box center [432, 34] width 6 height 6
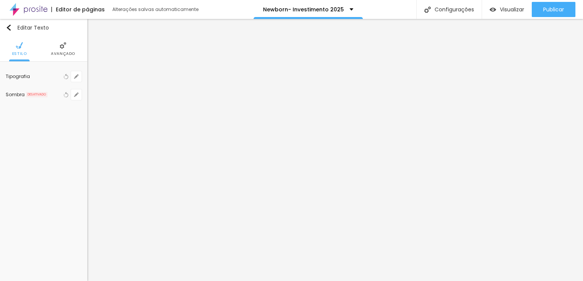
click at [69, 44] on li "Avançado" at bounding box center [63, 48] width 24 height 25
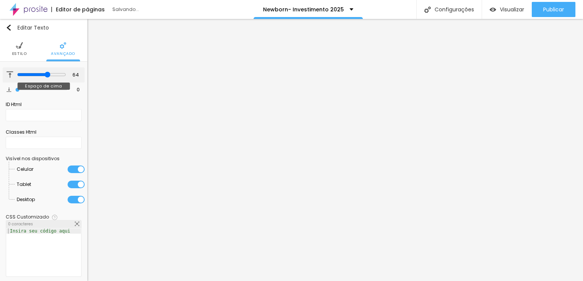
drag, startPoint x: 20, startPoint y: 74, endPoint x: 44, endPoint y: 71, distance: 24.1
click at [44, 72] on input "range" at bounding box center [41, 75] width 49 height 6
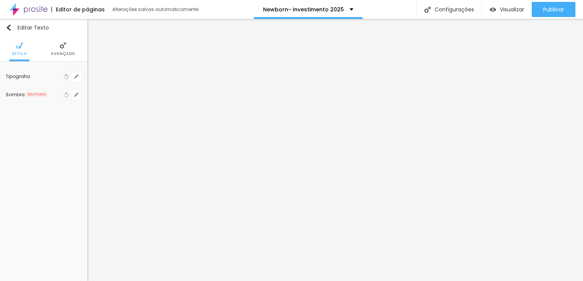
click at [66, 48] on img at bounding box center [63, 45] width 7 height 7
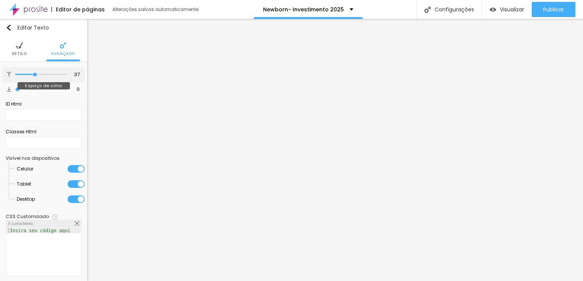
drag, startPoint x: 44, startPoint y: 74, endPoint x: 32, endPoint y: 71, distance: 12.1
click at [32, 73] on input "range" at bounding box center [41, 75] width 52 height 4
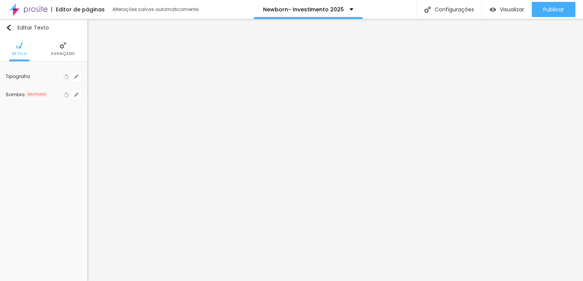
click at [65, 49] on img at bounding box center [63, 45] width 7 height 7
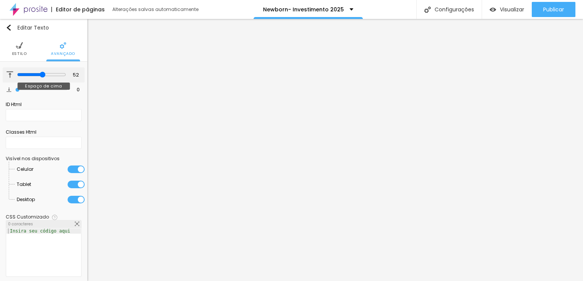
drag, startPoint x: 37, startPoint y: 73, endPoint x: 39, endPoint y: 88, distance: 14.5
click at [39, 78] on input "range" at bounding box center [41, 75] width 49 height 6
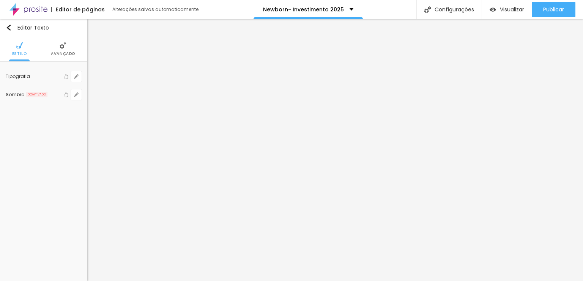
click at [63, 47] on img at bounding box center [63, 45] width 7 height 7
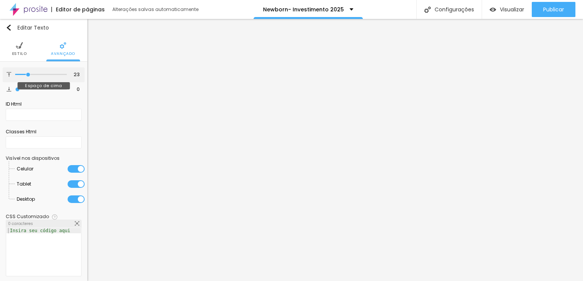
drag, startPoint x: 31, startPoint y: 73, endPoint x: 27, endPoint y: 72, distance: 4.2
click at [27, 73] on input "range" at bounding box center [41, 75] width 52 height 4
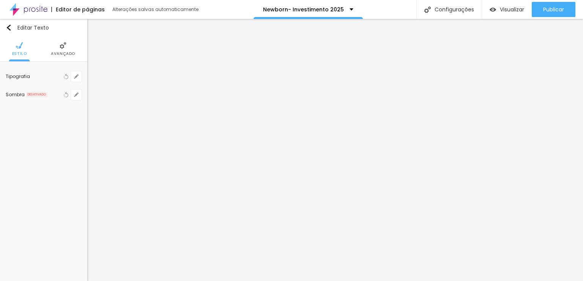
click at [75, 51] on ul "Estilo Avançado" at bounding box center [43, 48] width 87 height 25
click at [66, 49] on img at bounding box center [63, 45] width 7 height 7
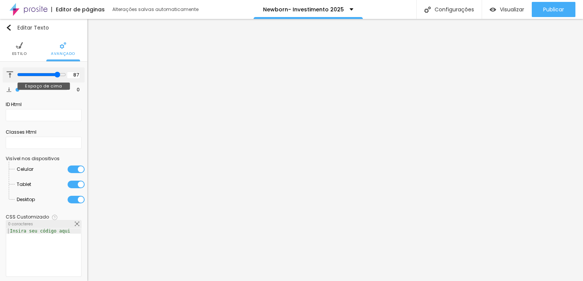
drag, startPoint x: 39, startPoint y: 72, endPoint x: 67, endPoint y: 75, distance: 28.6
click at [53, 75] on input "range" at bounding box center [41, 75] width 49 height 6
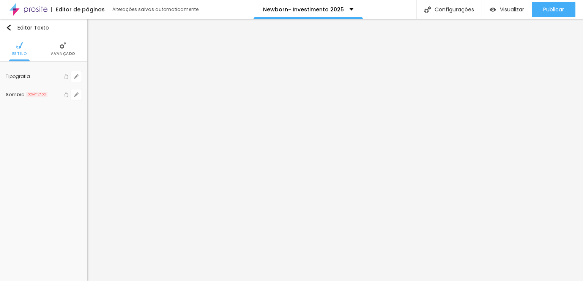
click at [61, 49] on li "Avançado" at bounding box center [63, 48] width 24 height 25
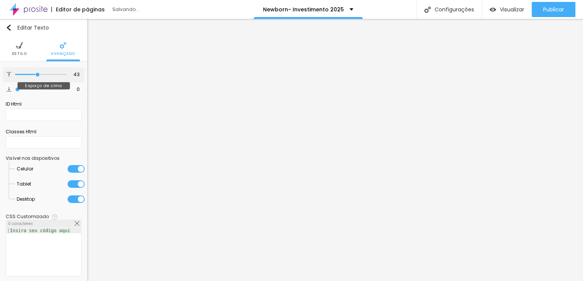
drag, startPoint x: 58, startPoint y: 74, endPoint x: 35, endPoint y: 71, distance: 22.9
click at [35, 73] on input "range" at bounding box center [41, 75] width 52 height 4
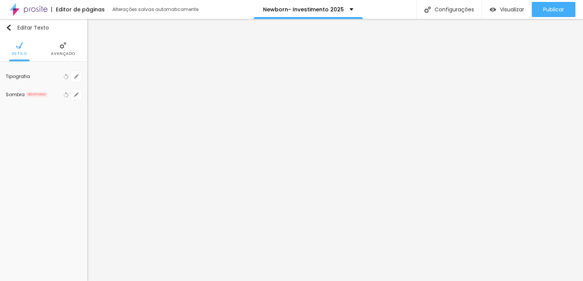
click at [68, 52] on span "Avançado" at bounding box center [63, 54] width 24 height 4
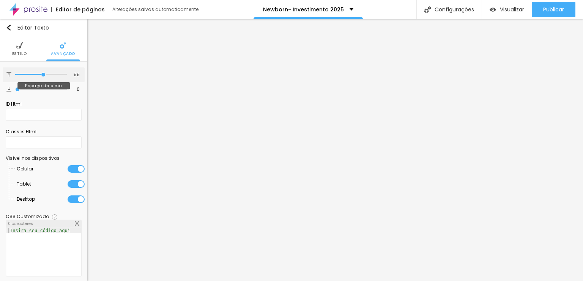
drag, startPoint x: 39, startPoint y: 75, endPoint x: 39, endPoint y: 66, distance: 8.7
click at [39, 73] on input "range" at bounding box center [41, 75] width 52 height 4
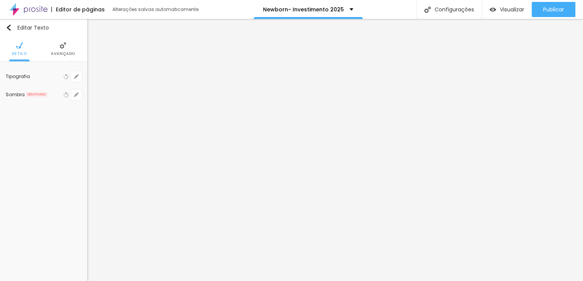
click at [64, 50] on li "Avançado" at bounding box center [63, 48] width 24 height 25
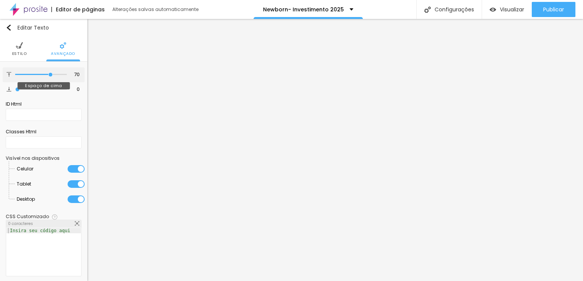
click at [46, 74] on input "range" at bounding box center [41, 75] width 52 height 4
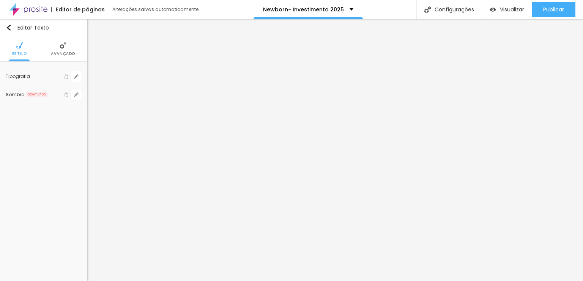
click at [75, 49] on ul "Estilo Avançado" at bounding box center [43, 48] width 87 height 25
click at [67, 48] on li "Avançado" at bounding box center [63, 48] width 24 height 25
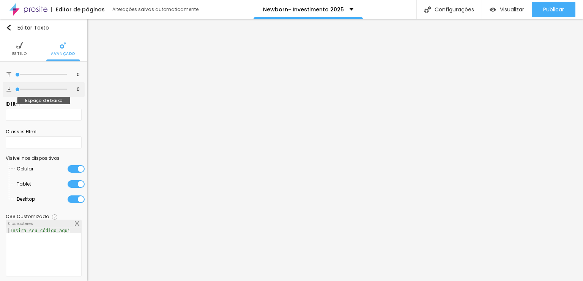
drag, startPoint x: 17, startPoint y: 89, endPoint x: 6, endPoint y: 79, distance: 15.3
click at [15, 88] on input "range" at bounding box center [41, 90] width 52 height 4
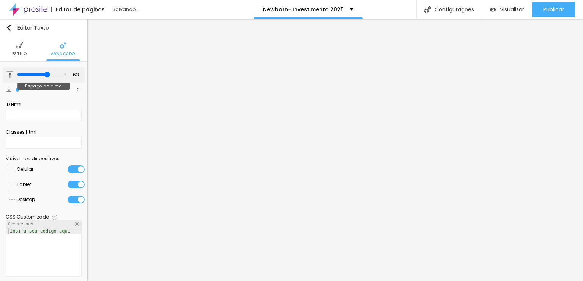
drag, startPoint x: 55, startPoint y: 79, endPoint x: 43, endPoint y: 76, distance: 12.1
click at [43, 76] on input "range" at bounding box center [41, 75] width 49 height 6
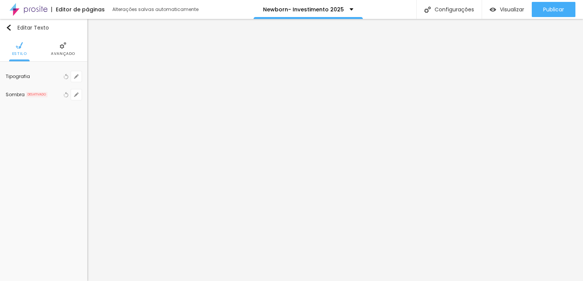
click at [72, 47] on li "Avançado" at bounding box center [63, 48] width 24 height 25
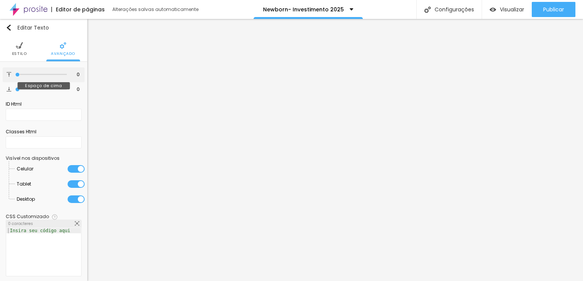
drag, startPoint x: 48, startPoint y: 75, endPoint x: 12, endPoint y: 74, distance: 36.1
click at [15, 74] on input "range" at bounding box center [41, 75] width 52 height 4
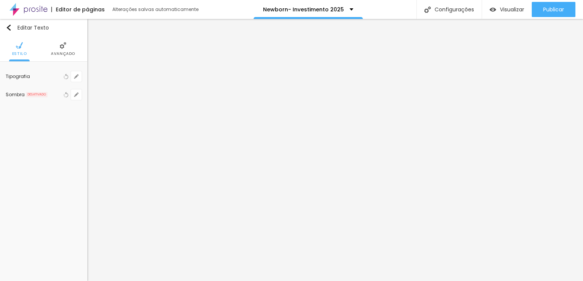
click at [75, 47] on ul "Estilo Avançado" at bounding box center [43, 48] width 87 height 25
click at [58, 52] on span "Avançado" at bounding box center [63, 54] width 24 height 4
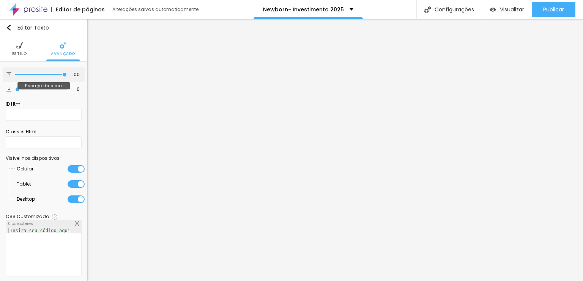
drag, startPoint x: 73, startPoint y: 82, endPoint x: 94, endPoint y: 81, distance: 20.5
click at [67, 77] on input "range" at bounding box center [41, 75] width 52 height 4
drag, startPoint x: 59, startPoint y: 73, endPoint x: 62, endPoint y: 77, distance: 5.5
click at [62, 77] on input "range" at bounding box center [41, 75] width 52 height 4
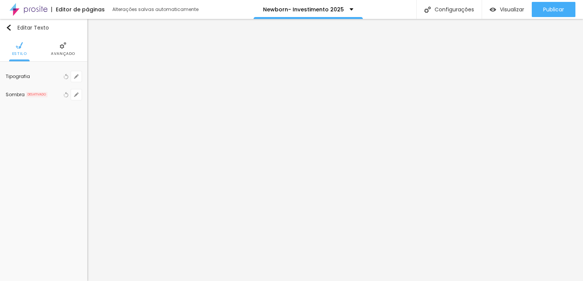
click at [55, 47] on li "Avançado" at bounding box center [63, 48] width 24 height 25
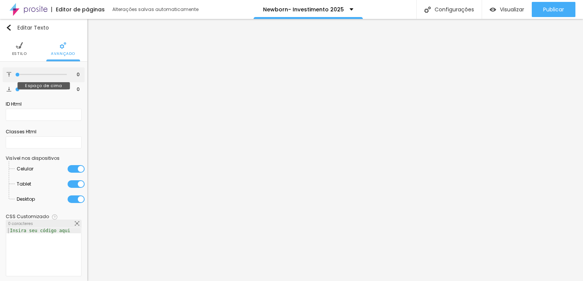
drag, startPoint x: 39, startPoint y: 74, endPoint x: 8, endPoint y: 75, distance: 31.1
click at [15, 75] on input "range" at bounding box center [41, 75] width 52 height 4
click at [35, 74] on input "range" at bounding box center [41, 75] width 52 height 4
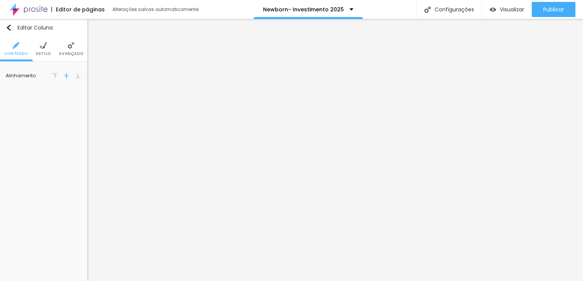
click at [76, 49] on li "Avançado" at bounding box center [71, 48] width 24 height 25
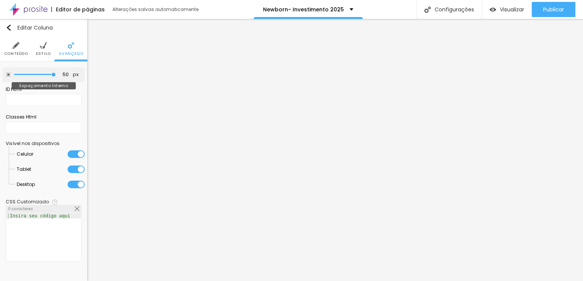
drag, startPoint x: 53, startPoint y: 75, endPoint x: 261, endPoint y: 73, distance: 207.9
click at [56, 73] on input "range" at bounding box center [35, 75] width 42 height 4
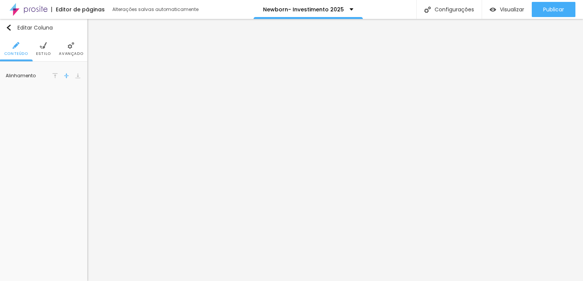
click at [74, 45] on img at bounding box center [71, 45] width 7 height 7
click at [72, 53] on span "Avançado" at bounding box center [63, 54] width 24 height 4
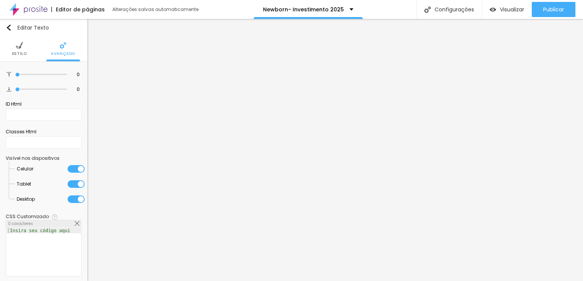
drag, startPoint x: 16, startPoint y: 88, endPoint x: 0, endPoint y: 84, distance: 16.7
click at [15, 88] on input "range" at bounding box center [41, 90] width 52 height 4
drag, startPoint x: 38, startPoint y: 77, endPoint x: 41, endPoint y: 77, distance: 3.8
click at [41, 77] on input "range" at bounding box center [41, 75] width 49 height 6
click at [44, 75] on input "range" at bounding box center [41, 75] width 52 height 4
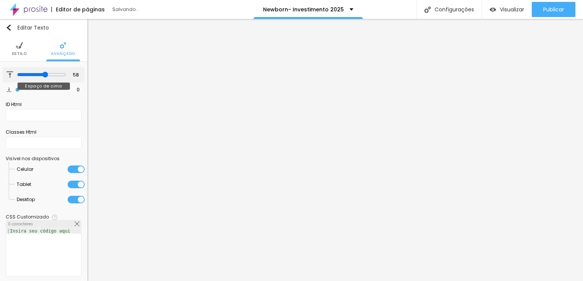
drag, startPoint x: 46, startPoint y: 74, endPoint x: 41, endPoint y: 74, distance: 4.6
click at [41, 74] on input "range" at bounding box center [41, 75] width 49 height 6
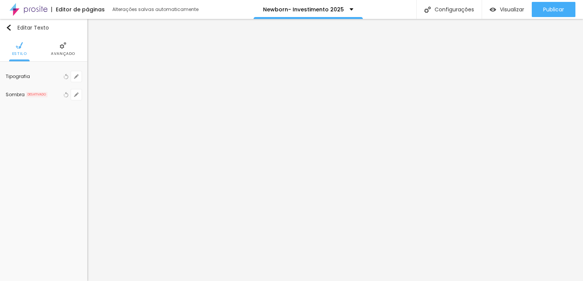
click at [67, 47] on li "Avançado" at bounding box center [63, 48] width 24 height 25
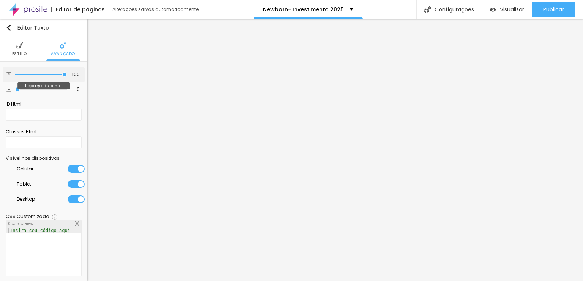
drag, startPoint x: 58, startPoint y: 75, endPoint x: 125, endPoint y: 84, distance: 67.6
click at [67, 77] on input "range" at bounding box center [41, 75] width 52 height 4
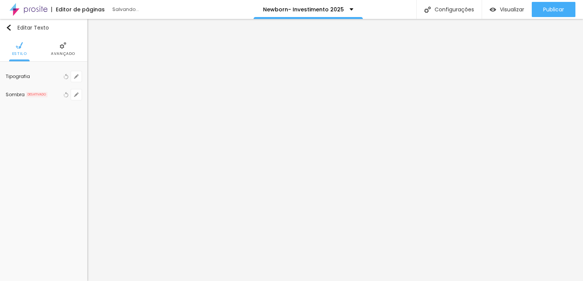
click at [64, 49] on img at bounding box center [63, 45] width 7 height 7
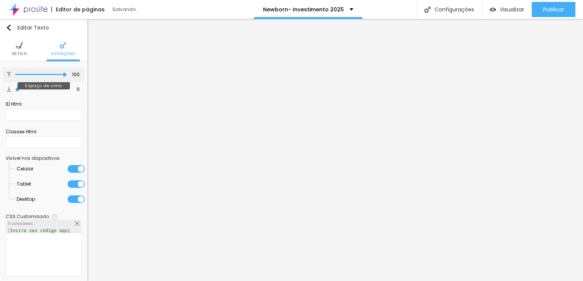
drag, startPoint x: 74, startPoint y: 72, endPoint x: 136, endPoint y: 73, distance: 61.5
click at [67, 73] on input "range" at bounding box center [41, 75] width 52 height 4
drag, startPoint x: 56, startPoint y: 74, endPoint x: 0, endPoint y: 94, distance: 59.1
click at [15, 77] on input "range" at bounding box center [41, 75] width 52 height 4
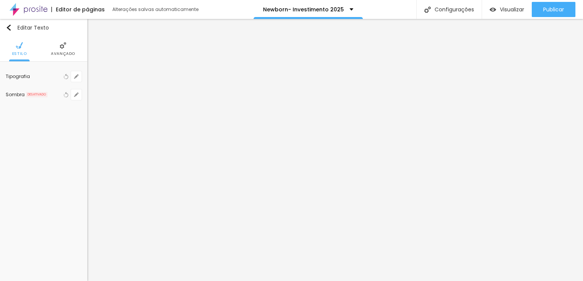
click at [79, 39] on ul "Estilo Avançado" at bounding box center [43, 48] width 87 height 25
click at [73, 42] on li "Avançado" at bounding box center [63, 48] width 24 height 25
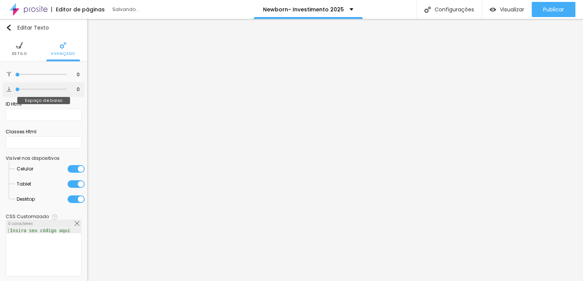
drag, startPoint x: 31, startPoint y: 91, endPoint x: 3, endPoint y: 84, distance: 29.0
click at [15, 88] on input "range" at bounding box center [41, 90] width 52 height 4
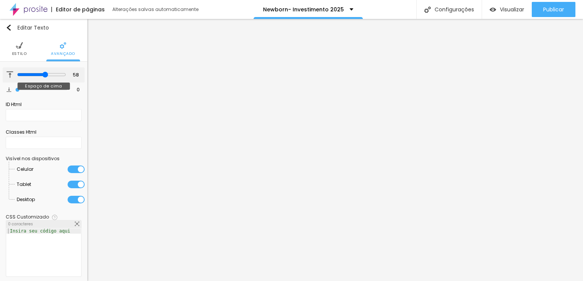
click at [41, 78] on input "range" at bounding box center [41, 75] width 49 height 6
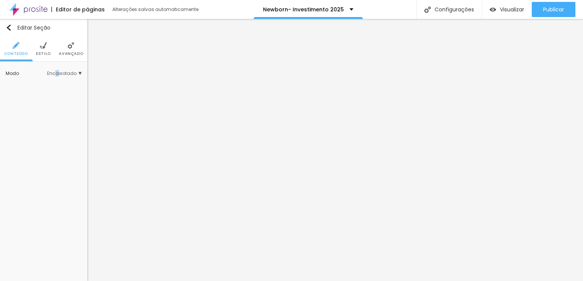
click at [58, 74] on span "Encaixotado" at bounding box center [64, 73] width 35 height 5
click at [47, 93] on div "Completo" at bounding box center [49, 95] width 64 height 10
click at [69, 50] on li "Avançado" at bounding box center [63, 48] width 24 height 25
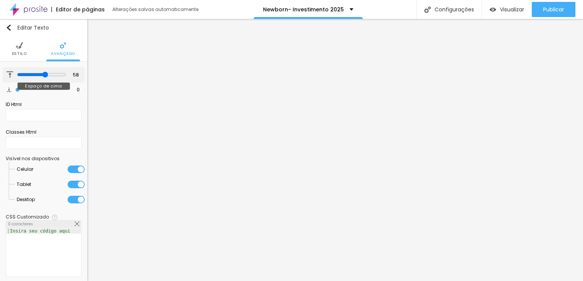
drag, startPoint x: 45, startPoint y: 71, endPoint x: 77, endPoint y: 75, distance: 32.5
click at [77, 75] on div "58 Espaço de cima" at bounding box center [44, 75] width 82 height 15
drag, startPoint x: 42, startPoint y: 74, endPoint x: 90, endPoint y: 95, distance: 53.0
click at [67, 77] on input "range" at bounding box center [41, 75] width 52 height 4
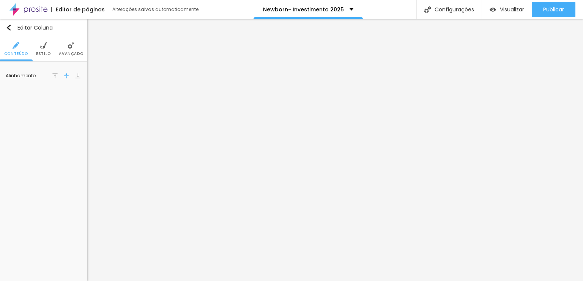
click at [71, 49] on li "Avançado" at bounding box center [71, 48] width 24 height 25
click at [57, 75] on img at bounding box center [54, 75] width 5 height 5
click at [74, 76] on div at bounding box center [66, 75] width 30 height 9
click at [74, 76] on div at bounding box center [78, 75] width 8 height 9
click at [77, 76] on img at bounding box center [77, 75] width 5 height 5
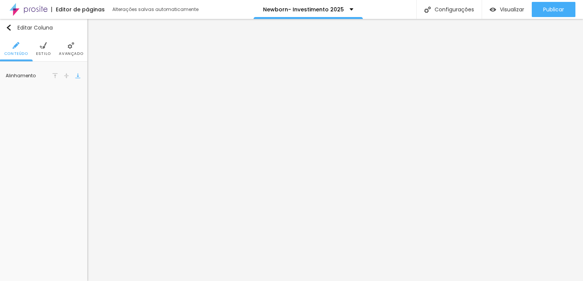
click at [64, 74] on img at bounding box center [66, 75] width 5 height 5
click at [54, 73] on img at bounding box center [54, 75] width 5 height 5
click at [57, 74] on img at bounding box center [54, 75] width 5 height 5
click at [66, 45] on img at bounding box center [63, 45] width 7 height 7
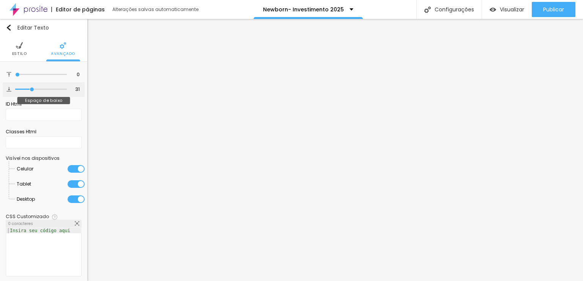
drag, startPoint x: 16, startPoint y: 88, endPoint x: 30, endPoint y: 91, distance: 15.2
click at [30, 91] on input "range" at bounding box center [41, 90] width 52 height 4
click at [15, 88] on input "range" at bounding box center [41, 90] width 52 height 4
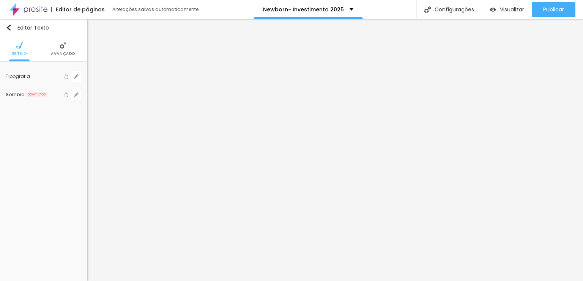
click at [65, 42] on img at bounding box center [63, 45] width 7 height 7
click at [77, 44] on ul "Estilo Avançado" at bounding box center [43, 48] width 87 height 25
click at [81, 46] on ul "Estilo Avançado" at bounding box center [43, 48] width 87 height 25
click at [55, 48] on li "Avançado" at bounding box center [63, 48] width 24 height 25
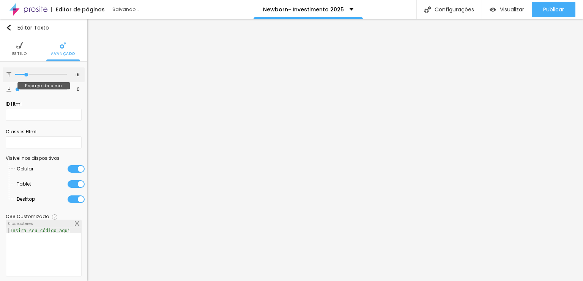
drag, startPoint x: 46, startPoint y: 80, endPoint x: 25, endPoint y: 75, distance: 21.3
click at [25, 75] on input "range" at bounding box center [41, 75] width 52 height 4
click at [23, 74] on div at bounding box center [41, 75] width 52 height 8
click at [23, 74] on input "range" at bounding box center [41, 75] width 52 height 4
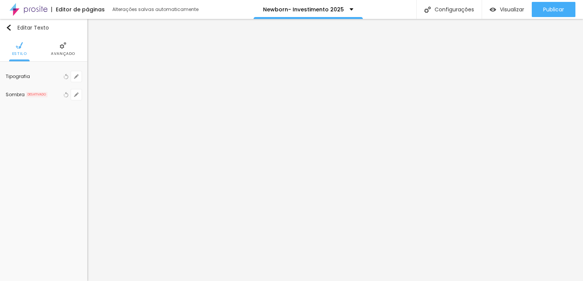
click at [51, 47] on li "Avançado" at bounding box center [63, 48] width 24 height 25
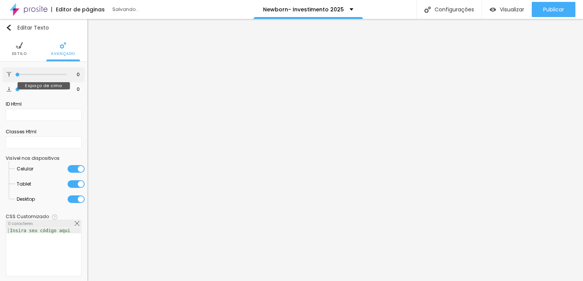
drag, startPoint x: 20, startPoint y: 75, endPoint x: 0, endPoint y: 72, distance: 20.0
click at [15, 73] on input "range" at bounding box center [41, 75] width 52 height 4
click at [21, 75] on input "range" at bounding box center [41, 75] width 52 height 4
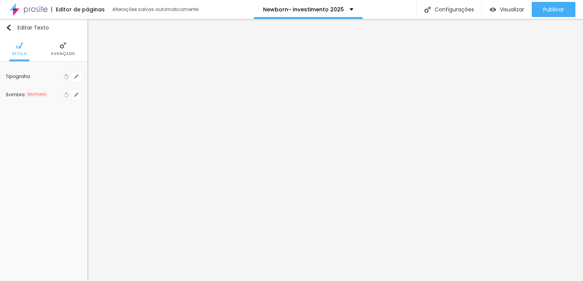
click at [77, 46] on ul "Estilo Avançado" at bounding box center [43, 48] width 87 height 25
click at [59, 50] on li "Avançado" at bounding box center [63, 48] width 24 height 25
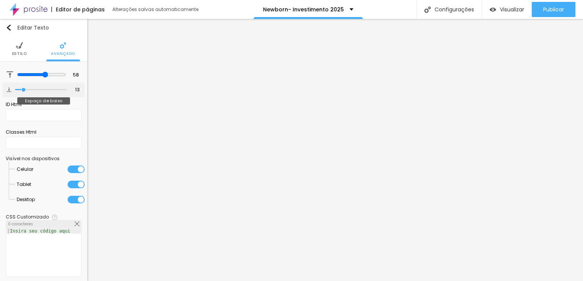
drag, startPoint x: 16, startPoint y: 87, endPoint x: 23, endPoint y: 89, distance: 7.1
click at [23, 89] on input "range" at bounding box center [41, 90] width 52 height 4
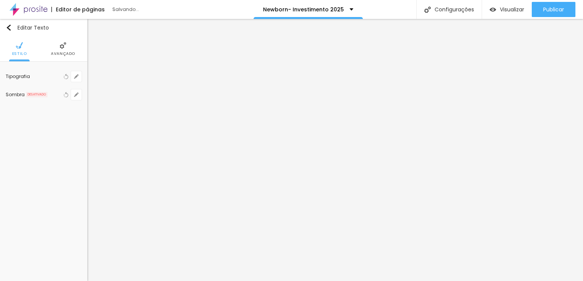
click at [53, 48] on li "Avançado" at bounding box center [63, 48] width 24 height 25
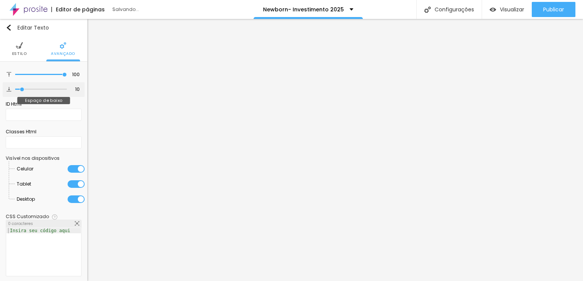
drag, startPoint x: 17, startPoint y: 87, endPoint x: 21, endPoint y: 90, distance: 5.2
click at [21, 90] on input "range" at bounding box center [41, 90] width 52 height 4
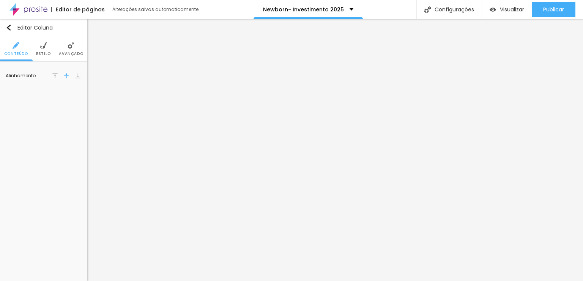
click at [57, 74] on img at bounding box center [54, 75] width 5 height 5
click at [58, 75] on div at bounding box center [55, 75] width 8 height 9
click at [75, 74] on button "button" at bounding box center [76, 76] width 11 height 11
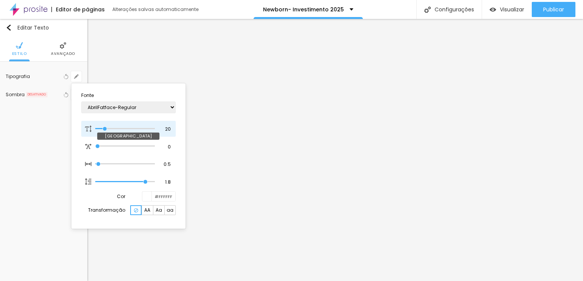
click at [105, 128] on input "range" at bounding box center [124, 129] width 59 height 4
click at [234, 129] on div at bounding box center [291, 140] width 583 height 281
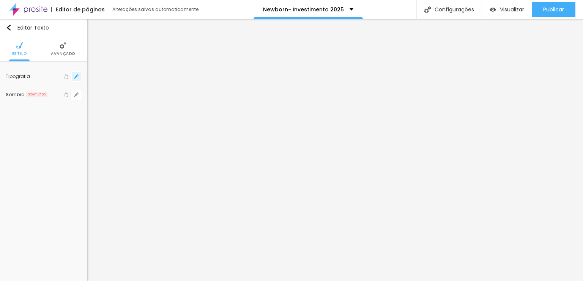
click at [78, 77] on icon "button" at bounding box center [76, 76] width 5 height 5
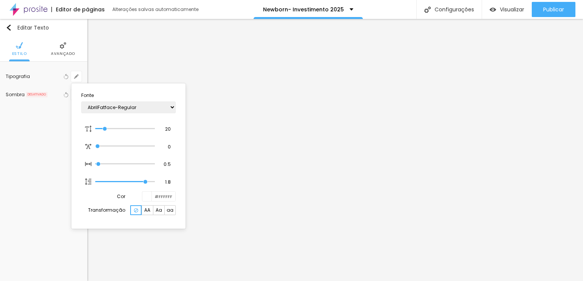
click at [339, 42] on div at bounding box center [291, 140] width 583 height 281
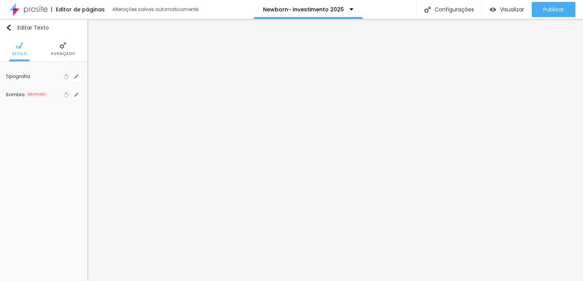
click at [68, 42] on li "Avançado" at bounding box center [63, 48] width 24 height 25
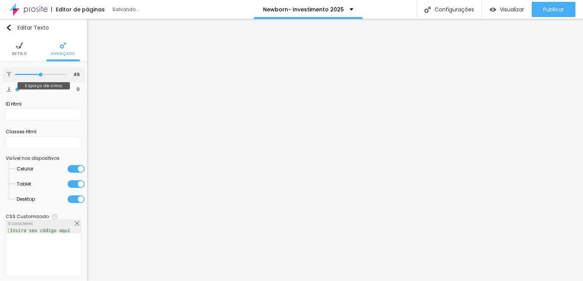
click at [38, 73] on input "range" at bounding box center [41, 75] width 52 height 4
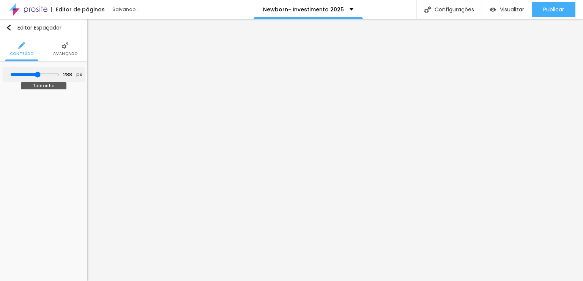
drag, startPoint x: 41, startPoint y: 74, endPoint x: 37, endPoint y: 74, distance: 3.8
click at [37, 74] on input "range" at bounding box center [34, 75] width 49 height 6
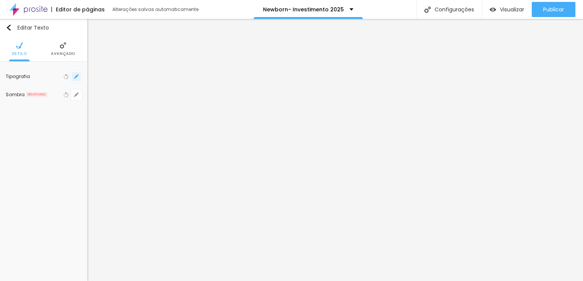
click at [75, 75] on icon "button" at bounding box center [76, 76] width 5 height 5
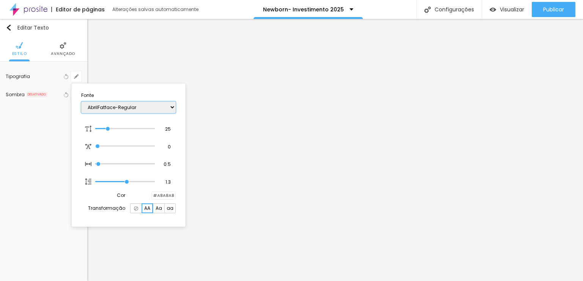
click at [135, 111] on select "AbrilFatface-Regular Actor-Regular Alegreya AlegreyaBlack Alice Allan-Bold Alla…" at bounding box center [128, 108] width 94 height 12
click at [81, 102] on select "AbrilFatface-Regular Actor-Regular Alegreya AlegreyaBlack Alice Allan-Bold Alla…" at bounding box center [128, 108] width 94 height 12
click at [138, 105] on select "AbrilFatface-Regular Actor-Regular Alegreya AlegreyaBlack Alice Allan-Bold Alla…" at bounding box center [128, 108] width 94 height 12
click at [81, 102] on select "AbrilFatface-Regular Actor-Regular Alegreya AlegreyaBlack Alice Allan-Bold Alla…" at bounding box center [128, 108] width 94 height 12
click at [135, 102] on select "AbrilFatface-Regular Actor-Regular Alegreya AlegreyaBlack Alice Allan-Bold Alla…" at bounding box center [128, 108] width 94 height 12
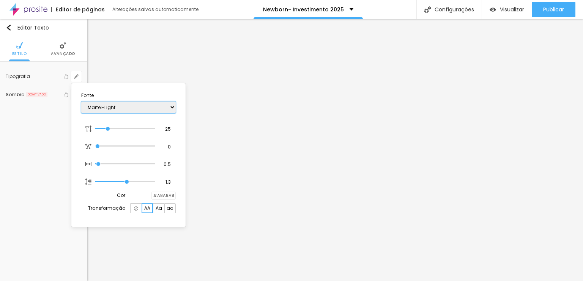
click at [81, 102] on select "AbrilFatface-Regular Actor-Regular Alegreya AlegreyaBlack Alice Allan-Bold Alla…" at bounding box center [128, 108] width 94 height 12
click at [139, 111] on select "AbrilFatface-Regular Actor-Regular Alegreya AlegreyaBlack Alice Allan-Bold Alla…" at bounding box center [128, 108] width 94 height 12
click at [81, 102] on select "AbrilFatface-Regular Actor-Regular Alegreya AlegreyaBlack Alice Allan-Bold Alla…" at bounding box center [128, 108] width 94 height 12
click at [146, 105] on select "AbrilFatface-Regular Actor-Regular Alegreya AlegreyaBlack Alice Allan-Bold Alla…" at bounding box center [128, 108] width 94 height 12
click at [81, 102] on select "AbrilFatface-Regular Actor-Regular Alegreya AlegreyaBlack Alice Allan-Bold Alla…" at bounding box center [128, 108] width 94 height 12
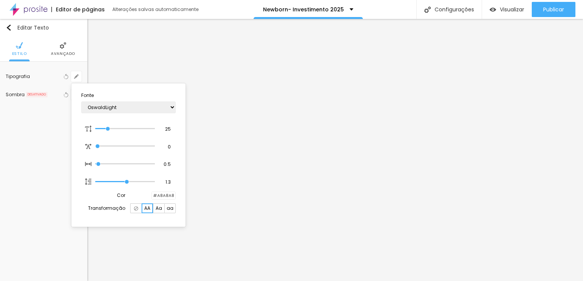
click at [279, 198] on div at bounding box center [291, 140] width 583 height 281
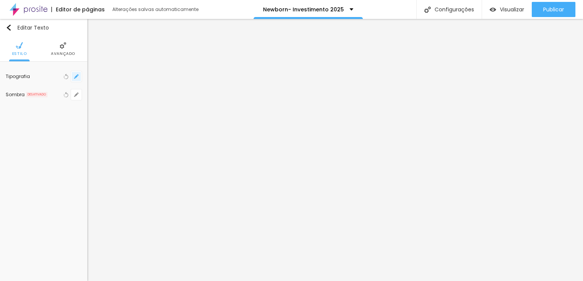
click at [74, 74] on icon "button" at bounding box center [76, 76] width 5 height 5
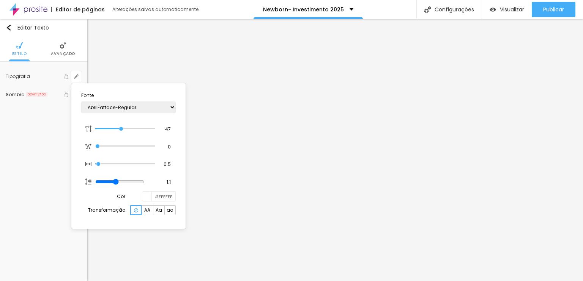
click at [273, 187] on div at bounding box center [291, 140] width 583 height 281
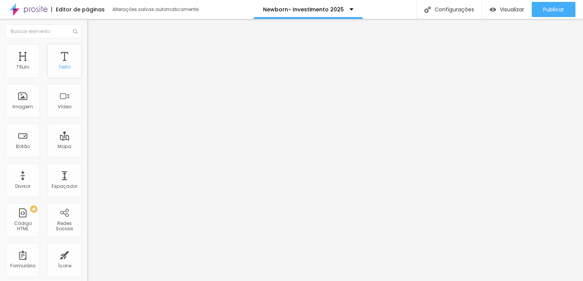
click at [62, 54] on div "Texto" at bounding box center [64, 61] width 34 height 34
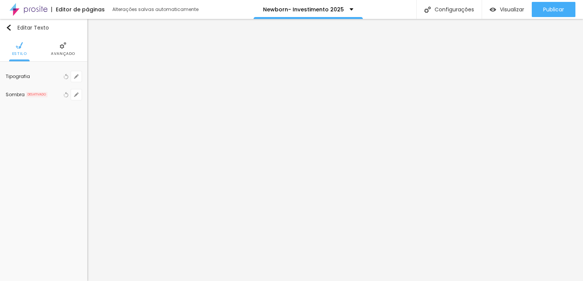
click at [58, 49] on li "Avançado" at bounding box center [63, 48] width 24 height 25
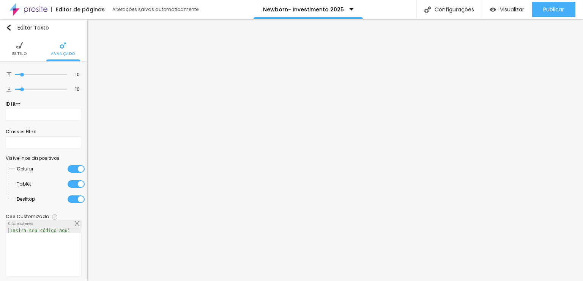
click at [58, 49] on li "Avançado" at bounding box center [63, 48] width 24 height 25
click at [24, 47] on li "Estilo" at bounding box center [19, 48] width 15 height 25
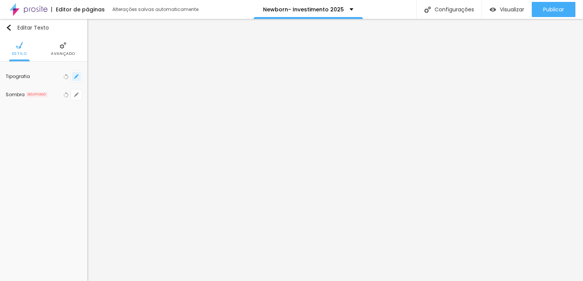
click at [79, 75] on button "button" at bounding box center [76, 76] width 11 height 11
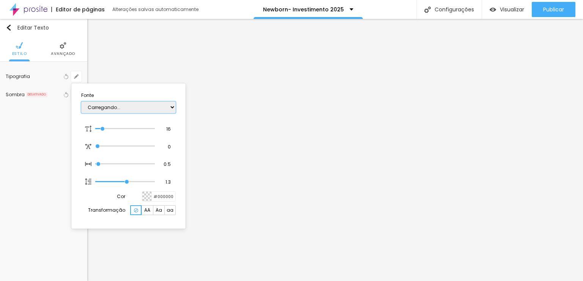
click at [146, 107] on select "Carregando..." at bounding box center [128, 108] width 94 height 12
click at [81, 102] on select "AbrilFatface-Regular Actor-Regular Alegreya AlegreyaBlack Alice Allan-Bold Alla…" at bounding box center [128, 108] width 94 height 12
click at [209, 112] on div at bounding box center [291, 140] width 583 height 281
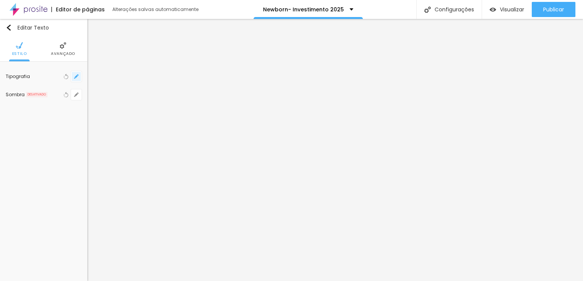
click at [79, 77] on button "button" at bounding box center [76, 76] width 11 height 11
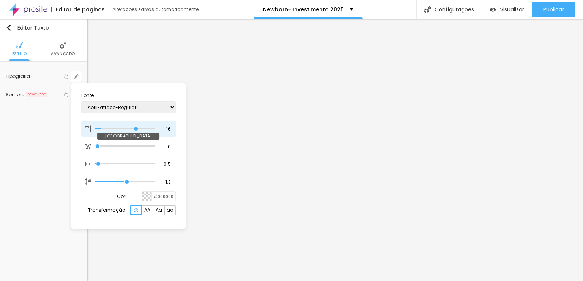
click at [135, 129] on input "range" at bounding box center [124, 129] width 59 height 4
drag, startPoint x: 134, startPoint y: 129, endPoint x: 124, endPoint y: 129, distance: 9.1
click at [124, 129] on input "range" at bounding box center [119, 129] width 49 height 6
click at [302, 149] on div at bounding box center [291, 140] width 583 height 281
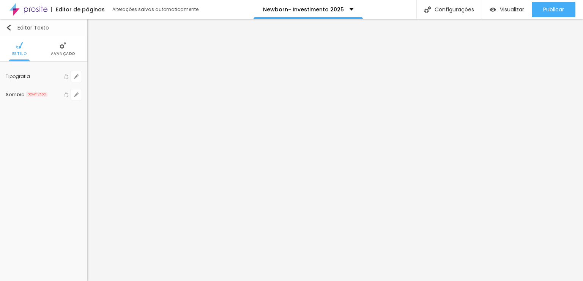
click at [8, 25] on img "button" at bounding box center [9, 28] width 6 height 6
click at [74, 73] on button "button" at bounding box center [76, 76] width 11 height 11
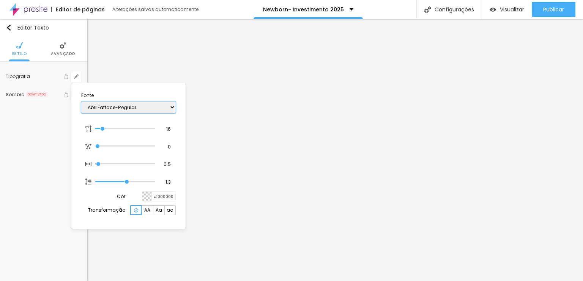
click at [121, 108] on select "AbrilFatface-Regular Actor-Regular Alegreya AlegreyaBlack Alice Allan-Bold Alla…" at bounding box center [128, 108] width 94 height 12
click at [81, 102] on select "AbrilFatface-Regular Actor-Regular Alegreya AlegreyaBlack Alice Allan-Bold Alla…" at bounding box center [128, 108] width 94 height 12
click at [121, 111] on select "AbrilFatface-Regular Actor-Regular Alegreya AlegreyaBlack Alice Allan-Bold Alla…" at bounding box center [128, 108] width 94 height 12
click at [81, 102] on select "AbrilFatface-Regular Actor-Regular Alegreya AlegreyaBlack Alice Allan-Bold Alla…" at bounding box center [128, 108] width 94 height 12
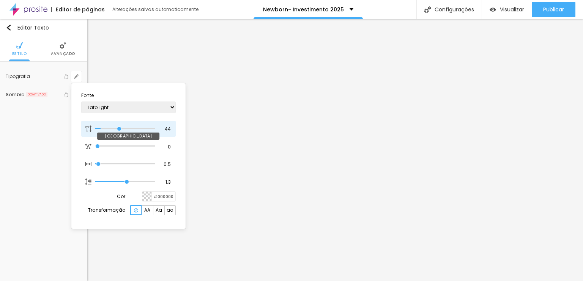
click at [119, 129] on input "range" at bounding box center [124, 129] width 59 height 4
drag, startPoint x: 119, startPoint y: 129, endPoint x: 106, endPoint y: 125, distance: 13.9
click at [106, 127] on input "range" at bounding box center [124, 129] width 59 height 4
click at [302, 172] on div at bounding box center [291, 140] width 583 height 281
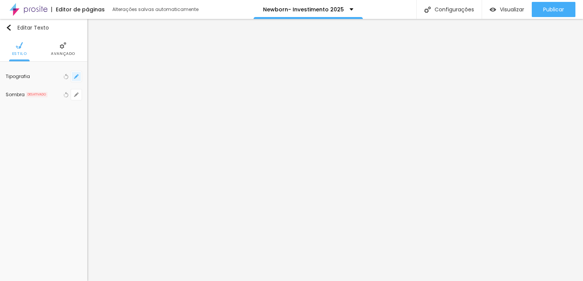
click at [77, 76] on icon "button" at bounding box center [76, 76] width 3 height 3
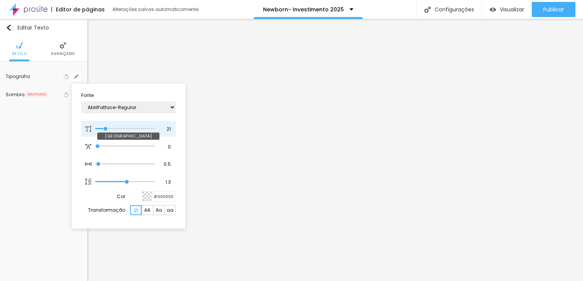
click at [106, 130] on input "range" at bounding box center [124, 129] width 59 height 4
click at [72, 53] on div at bounding box center [291, 140] width 583 height 281
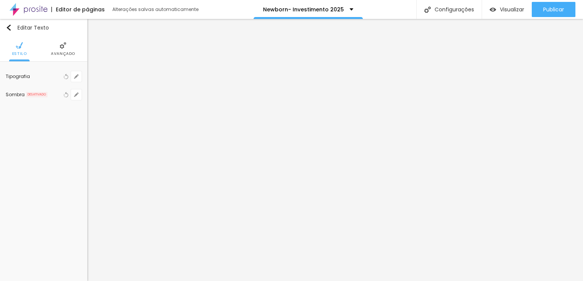
click at [67, 44] on li "Avançado" at bounding box center [63, 48] width 24 height 25
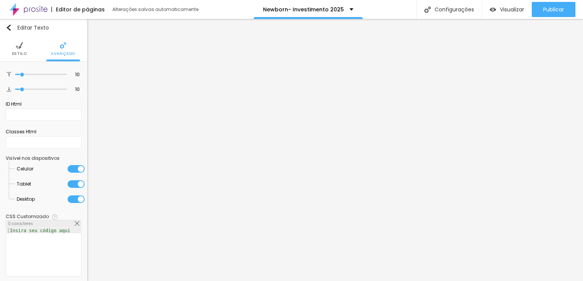
click at [28, 51] on ul "Estilo Avançado" at bounding box center [43, 48] width 87 height 25
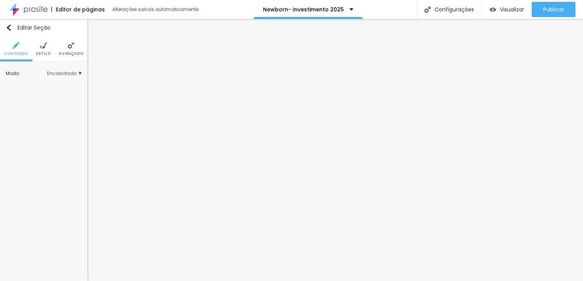
click at [71, 52] on span "Avançado" at bounding box center [71, 54] width 24 height 4
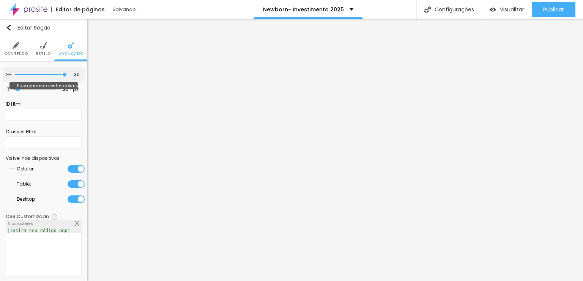
drag, startPoint x: 46, startPoint y: 74, endPoint x: 144, endPoint y: 73, distance: 98.6
click at [67, 73] on input "range" at bounding box center [41, 75] width 52 height 4
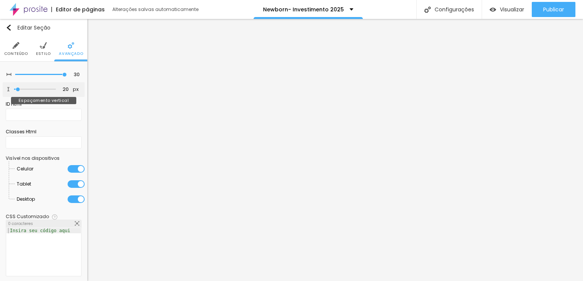
click at [19, 86] on div at bounding box center [35, 90] width 42 height 8
click at [19, 88] on input "range" at bounding box center [35, 90] width 42 height 4
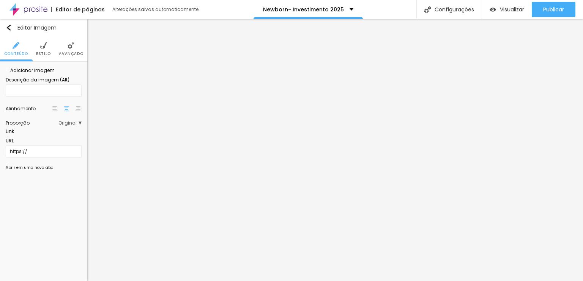
click at [42, 74] on span "Adicionar imagem" at bounding box center [30, 70] width 49 height 6
click at [71, 129] on div "Proporção Original Cinema 16:9 Padrão 4:3 Quadrado 1:1 Original" at bounding box center [44, 123] width 76 height 12
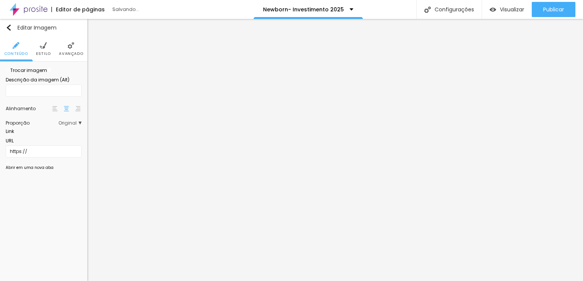
click at [71, 126] on span "Original" at bounding box center [69, 123] width 23 height 5
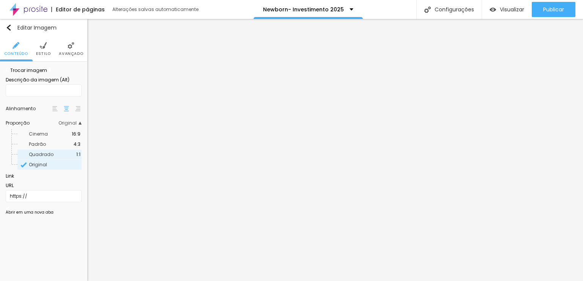
click at [46, 158] on span "Quadrado" at bounding box center [41, 154] width 25 height 6
click at [47, 147] on span "Padrão" at bounding box center [51, 144] width 45 height 5
click at [72, 160] on div "Quadrado 1:1" at bounding box center [49, 155] width 64 height 10
click at [46, 49] on li "Estilo" at bounding box center [43, 48] width 15 height 25
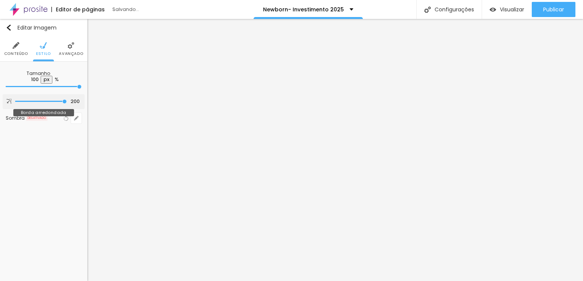
drag, startPoint x: 111, startPoint y: 106, endPoint x: 328, endPoint y: 107, distance: 217.0
click at [67, 104] on input "range" at bounding box center [41, 102] width 52 height 4
drag, startPoint x: 80, startPoint y: 80, endPoint x: 20, endPoint y: 79, distance: 59.9
click at [20, 85] on input "range" at bounding box center [44, 87] width 76 height 4
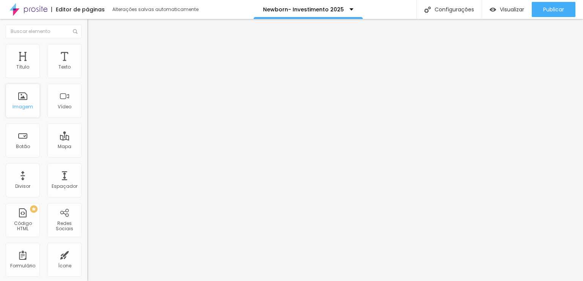
click at [21, 106] on div "Imagem" at bounding box center [23, 106] width 20 height 5
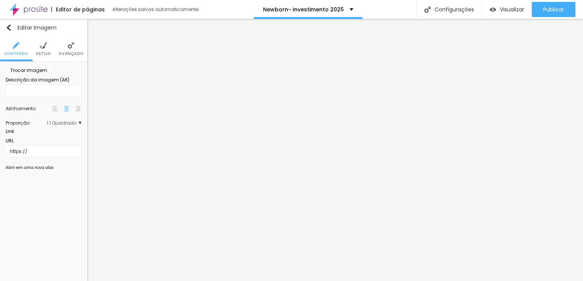
click at [40, 73] on div "Trocar imagem" at bounding box center [44, 70] width 76 height 5
click at [38, 74] on span "Trocar imagem" at bounding box center [26, 70] width 41 height 6
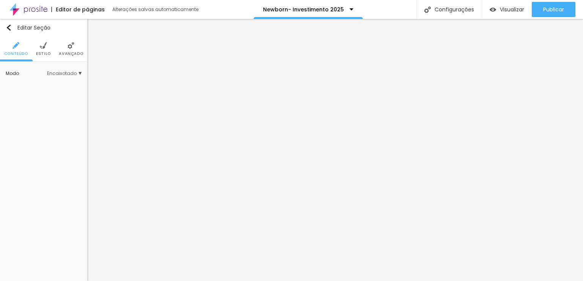
click at [68, 50] on li "Avançado" at bounding box center [71, 48] width 24 height 25
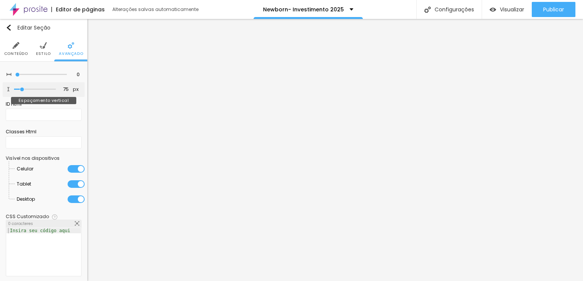
drag, startPoint x: 16, startPoint y: 88, endPoint x: 21, endPoint y: 85, distance: 6.2
click at [21, 88] on input "range" at bounding box center [35, 90] width 42 height 4
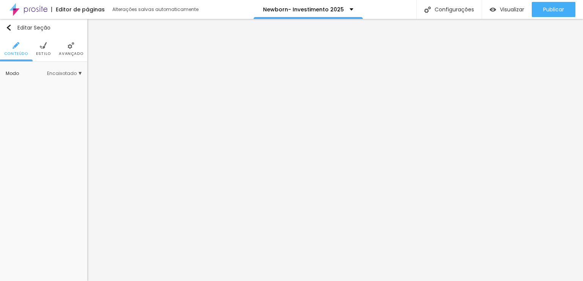
click at [69, 47] on img at bounding box center [71, 45] width 7 height 7
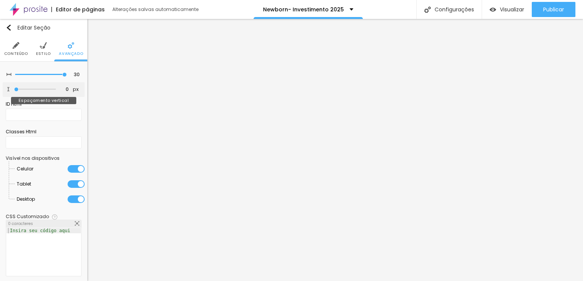
drag, startPoint x: 11, startPoint y: 87, endPoint x: 0, endPoint y: 86, distance: 11.4
click at [14, 88] on input "range" at bounding box center [35, 90] width 42 height 4
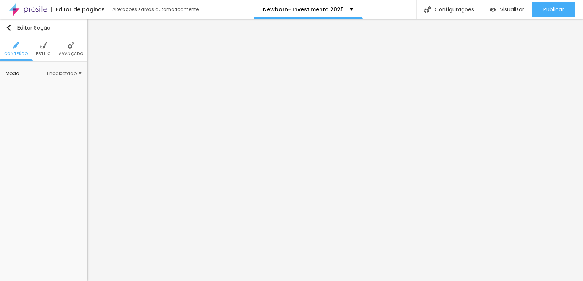
click at [75, 53] on span "Avançado" at bounding box center [71, 54] width 24 height 4
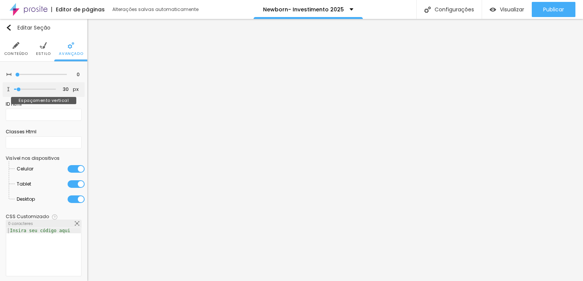
click at [18, 89] on input "range" at bounding box center [35, 90] width 42 height 4
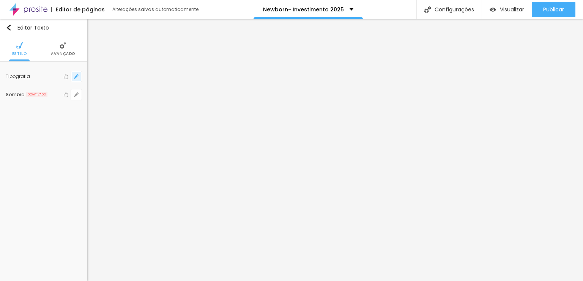
click at [76, 76] on icon "button" at bounding box center [76, 76] width 3 height 3
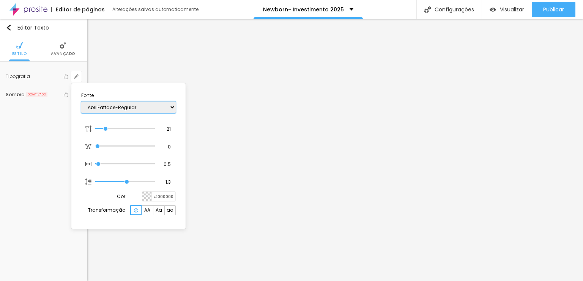
click at [123, 108] on select "AbrilFatface-Regular Actor-Regular Alegreya AlegreyaBlack Alice Allan-Bold Alla…" at bounding box center [128, 108] width 94 height 12
click at [81, 102] on select "AbrilFatface-Regular Actor-Regular Alegreya AlegreyaBlack Alice Allan-Bold Alla…" at bounding box center [128, 108] width 94 height 12
click at [152, 98] on div "AbrilFatface-Regular Actor-Regular Alegreya AlegreyaBlack Alice Allan-Bold Alla…" at bounding box center [128, 107] width 94 height 19
click at [151, 104] on select "AbrilFatface-Regular Actor-Regular Alegreya AlegreyaBlack Alice Allan-Bold Alla…" at bounding box center [128, 108] width 94 height 12
click at [81, 102] on select "AbrilFatface-Regular Actor-Regular Alegreya AlegreyaBlack Alice Allan-Bold Alla…" at bounding box center [128, 108] width 94 height 12
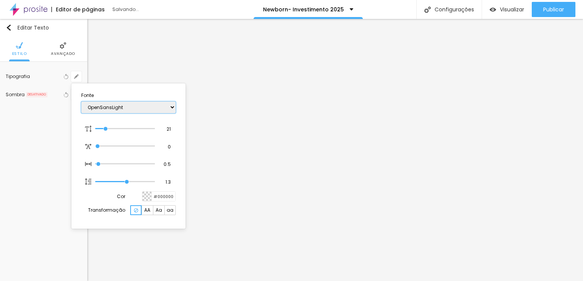
click at [151, 107] on select "AbrilFatface-Regular Actor-Regular Alegreya AlegreyaBlack Alice Allan-Bold Alla…" at bounding box center [128, 108] width 94 height 12
click at [81, 102] on select "AbrilFatface-Regular Actor-Regular Alegreya AlegreyaBlack Alice Allan-Bold Alla…" at bounding box center [128, 108] width 94 height 12
click at [143, 110] on select "AbrilFatface-Regular Actor-Regular Alegreya AlegreyaBlack Alice Allan-Bold Alla…" at bounding box center [128, 108] width 94 height 12
click at [81, 102] on select "AbrilFatface-Regular Actor-Regular Alegreya AlegreyaBlack Alice Allan-Bold Alla…" at bounding box center [128, 108] width 94 height 12
click at [136, 102] on select "AbrilFatface-Regular Actor-Regular Alegreya AlegreyaBlack Alice Allan-Bold Alla…" at bounding box center [128, 108] width 94 height 12
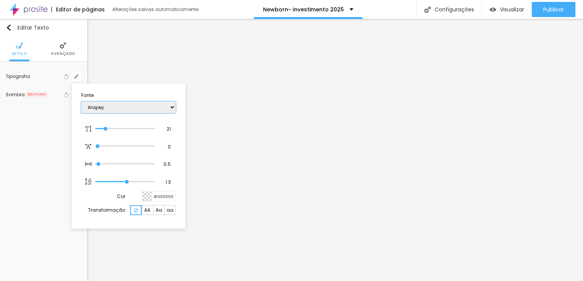
click at [81, 102] on select "AbrilFatface-Regular Actor-Regular Alegreya AlegreyaBlack Alice Allan-Bold Alla…" at bounding box center [128, 108] width 94 height 12
click at [144, 104] on select "AbrilFatface-Regular Actor-Regular Alegreya AlegreyaBlack Alice Allan-Bold Alla…" at bounding box center [128, 108] width 94 height 12
click at [81, 102] on select "AbrilFatface-Regular Actor-Regular Alegreya AlegreyaBlack Alice Allan-Bold Alla…" at bounding box center [128, 108] width 94 height 12
click at [129, 107] on select "AbrilFatface-Regular Actor-Regular Alegreya AlegreyaBlack Alice Allan-Bold Alla…" at bounding box center [128, 108] width 94 height 12
click at [81, 102] on select "AbrilFatface-Regular Actor-Regular Alegreya AlegreyaBlack Alice Allan-Bold Alla…" at bounding box center [128, 108] width 94 height 12
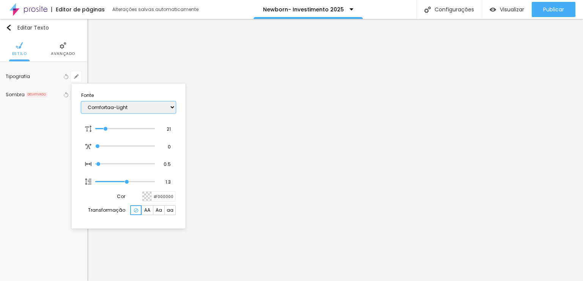
click at [134, 104] on select "AbrilFatface-Regular Actor-Regular Alegreya AlegreyaBlack Alice Allan-Bold Alla…" at bounding box center [128, 108] width 94 height 12
click at [81, 102] on select "AbrilFatface-Regular Actor-Regular Alegreya AlegreyaBlack Alice Allan-Bold Alla…" at bounding box center [128, 108] width 94 height 12
click at [141, 105] on select "AbrilFatface-Regular Actor-Regular Alegreya AlegreyaBlack Alice Allan-Bold Alla…" at bounding box center [128, 108] width 94 height 12
click at [81, 102] on select "AbrilFatface-Regular Actor-Regular Alegreya AlegreyaBlack Alice Allan-Bold Alla…" at bounding box center [128, 108] width 94 height 12
click at [126, 104] on select "AbrilFatface-Regular Actor-Regular Alegreya AlegreyaBlack Alice Allan-Bold Alla…" at bounding box center [128, 108] width 94 height 12
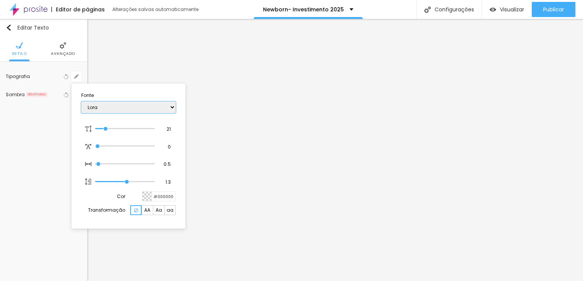
click at [81, 102] on select "AbrilFatface-Regular Actor-Regular Alegreya AlegreyaBlack Alice Allan-Bold Alla…" at bounding box center [128, 108] width 94 height 12
click at [150, 103] on select "AbrilFatface-Regular Actor-Regular Alegreya AlegreyaBlack Alice Allan-Bold Alla…" at bounding box center [128, 108] width 94 height 12
click at [81, 102] on select "AbrilFatface-Regular Actor-Regular Alegreya AlegreyaBlack Alice Allan-Bold Alla…" at bounding box center [128, 108] width 94 height 12
click at [141, 109] on select "AbrilFatface-Regular Actor-Regular Alegreya AlegreyaBlack Alice Allan-Bold Alla…" at bounding box center [128, 108] width 94 height 12
click at [81, 102] on select "AbrilFatface-Regular Actor-Regular Alegreya AlegreyaBlack Alice Allan-Bold Alla…" at bounding box center [128, 108] width 94 height 12
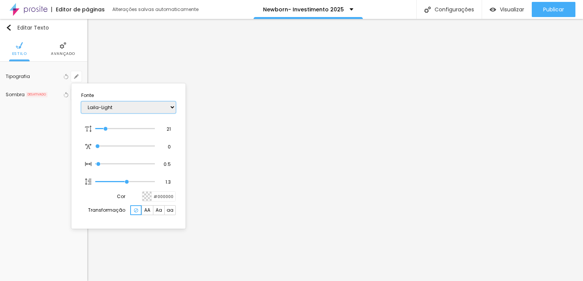
click at [146, 110] on select "AbrilFatface-Regular Actor-Regular Alegreya AlegreyaBlack Alice Allan-Bold Alla…" at bounding box center [128, 108] width 94 height 12
click at [81, 102] on select "AbrilFatface-Regular Actor-Regular Alegreya AlegreyaBlack Alice Allan-Bold Alla…" at bounding box center [128, 108] width 94 height 12
click at [144, 108] on select "AbrilFatface-Regular Actor-Regular Alegreya AlegreyaBlack Alice Allan-Bold Alla…" at bounding box center [128, 108] width 94 height 12
click at [81, 102] on select "AbrilFatface-Regular Actor-Regular Alegreya AlegreyaBlack Alice Allan-Bold Alla…" at bounding box center [128, 108] width 94 height 12
click at [153, 106] on select "AbrilFatface-Regular Actor-Regular Alegreya AlegreyaBlack Alice Allan-Bold Alla…" at bounding box center [128, 108] width 94 height 12
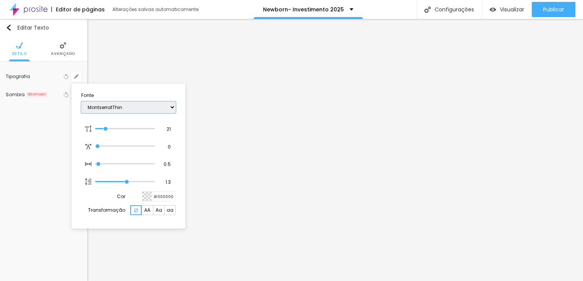
click at [81, 102] on select "AbrilFatface-Regular Actor-Regular Alegreya AlegreyaBlack Alice Allan-Bold Alla…" at bounding box center [128, 108] width 94 height 12
click at [154, 104] on select "AbrilFatface-Regular Actor-Regular Alegreya AlegreyaBlack Alice Allan-Bold Alla…" at bounding box center [128, 108] width 94 height 12
click at [81, 102] on select "AbrilFatface-Regular Actor-Regular Alegreya AlegreyaBlack Alice Allan-Bold Alla…" at bounding box center [128, 108] width 94 height 12
click at [144, 107] on select "AbrilFatface-Regular Actor-Regular Alegreya AlegreyaBlack Alice Allan-Bold Alla…" at bounding box center [128, 108] width 94 height 12
click at [81, 102] on select "AbrilFatface-Regular Actor-Regular Alegreya AlegreyaBlack Alice Allan-Bold Alla…" at bounding box center [128, 108] width 94 height 12
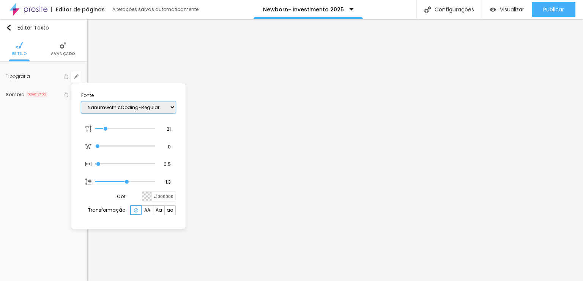
click at [157, 106] on select "AbrilFatface-Regular Actor-Regular Alegreya AlegreyaBlack Alice Allan-Bold Alla…" at bounding box center [128, 108] width 94 height 12
click at [81, 102] on select "AbrilFatface-Regular Actor-Regular Alegreya AlegreyaBlack Alice Allan-Bold Alla…" at bounding box center [128, 108] width 94 height 12
click at [153, 103] on select "AbrilFatface-Regular Actor-Regular Alegreya AlegreyaBlack Alice Allan-Bold Alla…" at bounding box center [128, 108] width 94 height 12
click at [81, 102] on select "AbrilFatface-Regular Actor-Regular Alegreya AlegreyaBlack Alice Allan-Bold Alla…" at bounding box center [128, 108] width 94 height 12
click at [127, 107] on select "AbrilFatface-Regular Actor-Regular Alegreya AlegreyaBlack Alice Allan-Bold Alla…" at bounding box center [128, 108] width 94 height 12
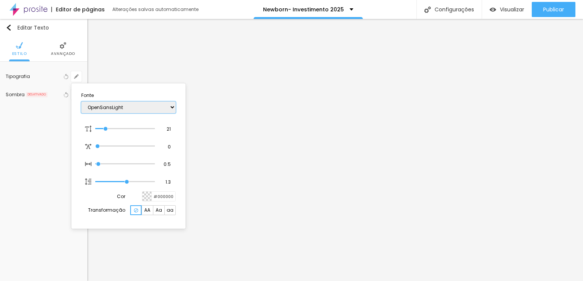
click at [81, 102] on select "AbrilFatface-Regular Actor-Regular Alegreya AlegreyaBlack Alice Allan-Bold Alla…" at bounding box center [128, 108] width 94 height 12
click at [314, 195] on div at bounding box center [291, 140] width 583 height 281
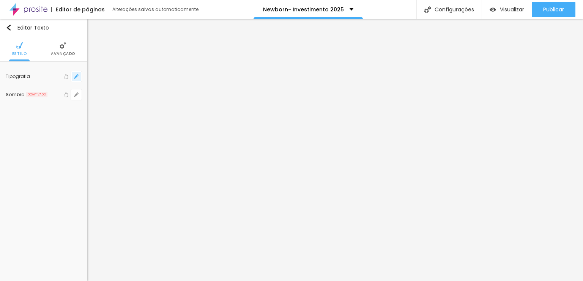
click at [79, 75] on button "button" at bounding box center [76, 76] width 11 height 11
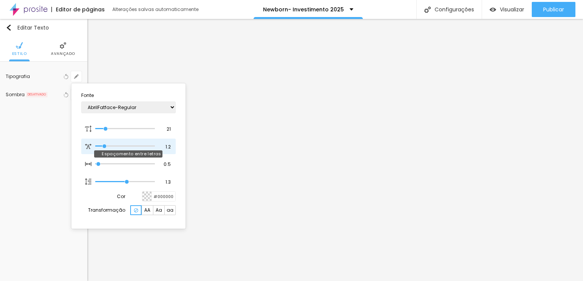
drag, startPoint x: 100, startPoint y: 147, endPoint x: 106, endPoint y: 160, distance: 14.9
click at [105, 148] on input "range" at bounding box center [124, 147] width 59 height 4
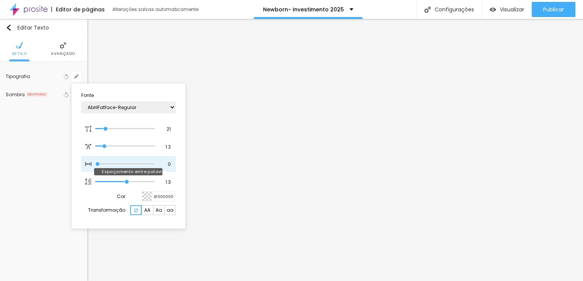
drag, startPoint x: 101, startPoint y: 162, endPoint x: 89, endPoint y: 161, distance: 11.9
click at [95, 162] on input "range" at bounding box center [124, 164] width 59 height 4
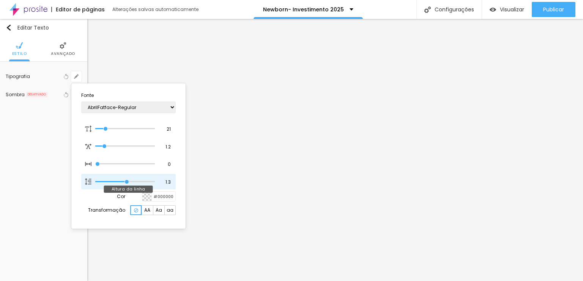
drag, startPoint x: 123, startPoint y: 178, endPoint x: 135, endPoint y: 180, distance: 12.3
click at [135, 180] on div at bounding box center [124, 182] width 59 height 8
click at [127, 180] on input "range" at bounding box center [124, 182] width 59 height 4
click at [324, 174] on div at bounding box center [291, 140] width 583 height 281
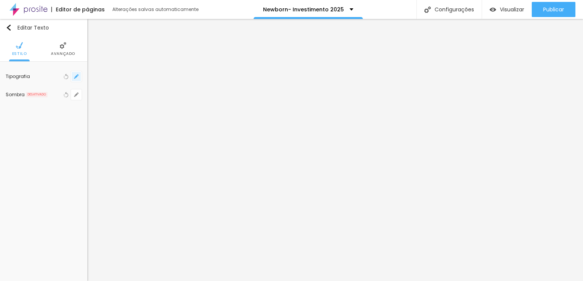
click at [75, 76] on icon "button" at bounding box center [76, 76] width 5 height 5
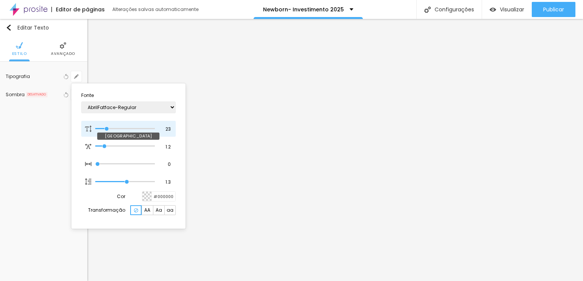
drag, startPoint x: 100, startPoint y: 129, endPoint x: 107, endPoint y: 132, distance: 7.1
click at [107, 131] on input "range" at bounding box center [124, 129] width 59 height 4
click at [413, 154] on div at bounding box center [291, 140] width 583 height 281
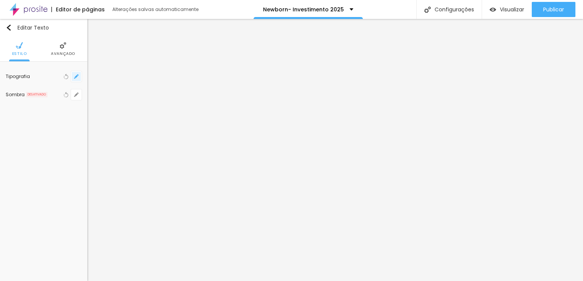
click at [77, 79] on button "button" at bounding box center [76, 76] width 11 height 11
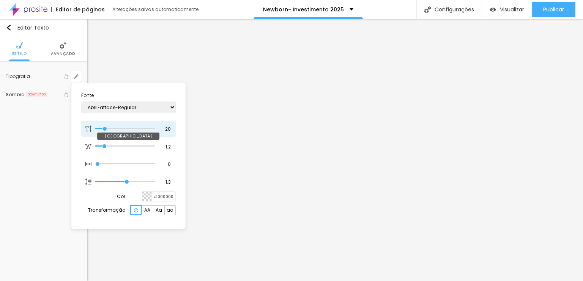
click at [105, 128] on input "range" at bounding box center [124, 129] width 59 height 4
click at [437, 106] on div at bounding box center [291, 140] width 583 height 281
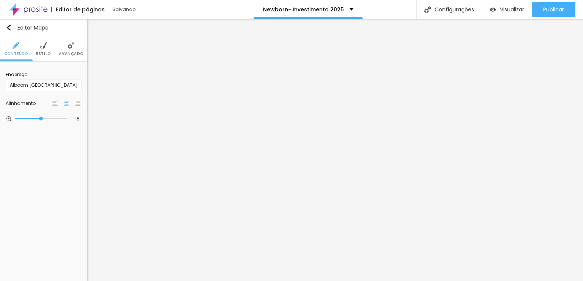
scroll to position [0, 0]
drag, startPoint x: 49, startPoint y: 86, endPoint x: 0, endPoint y: 67, distance: 52.3
click at [0, 70] on div "Endereço Alboom Brasil Alinhamento 15 Zoom" at bounding box center [43, 97] width 87 height 71
click at [75, 50] on li "Avançado" at bounding box center [71, 48] width 24 height 25
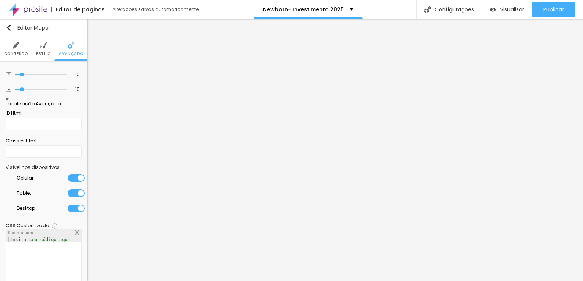
click at [38, 50] on li "Estilo" at bounding box center [43, 48] width 15 height 25
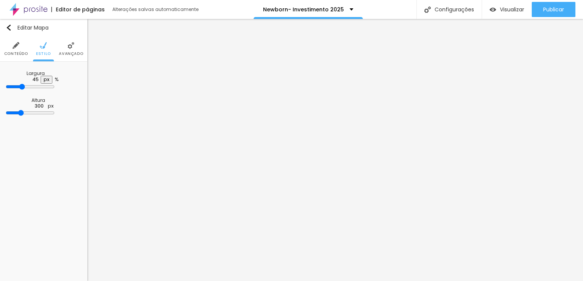
drag, startPoint x: 73, startPoint y: 80, endPoint x: 30, endPoint y: 83, distance: 43.0
click at [30, 84] on input "range" at bounding box center [30, 87] width 49 height 6
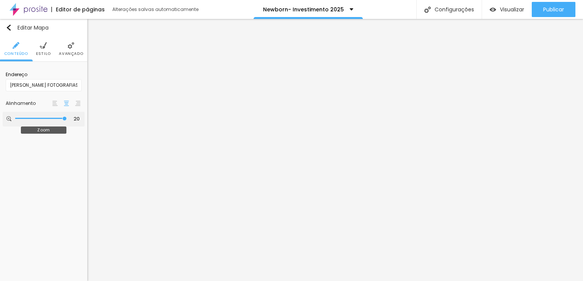
drag, startPoint x: 39, startPoint y: 119, endPoint x: 65, endPoint y: 121, distance: 25.9
click at [65, 121] on input "range" at bounding box center [41, 119] width 52 height 4
drag, startPoint x: 64, startPoint y: 118, endPoint x: 53, endPoint y: 115, distance: 11.7
click at [53, 117] on input "range" at bounding box center [41, 119] width 52 height 4
click at [58, 103] on div at bounding box center [55, 103] width 8 height 9
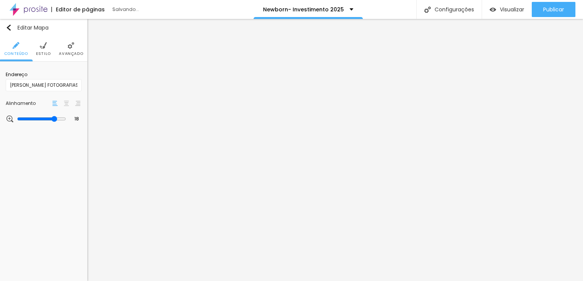
click at [63, 101] on div at bounding box center [67, 103] width 8 height 9
click at [53, 119] on input "range" at bounding box center [41, 119] width 49 height 6
drag, startPoint x: 53, startPoint y: 119, endPoint x: 45, endPoint y: 116, distance: 8.3
click at [45, 116] on input "range" at bounding box center [41, 119] width 49 height 6
drag, startPoint x: 41, startPoint y: 118, endPoint x: 37, endPoint y: 116, distance: 4.6
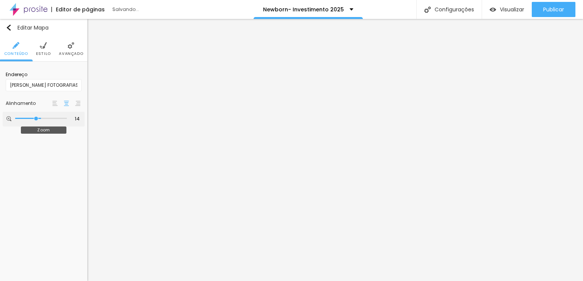
click at [37, 117] on input "range" at bounding box center [41, 119] width 52 height 4
click at [41, 116] on div at bounding box center [41, 119] width 52 height 8
click at [44, 117] on input "range" at bounding box center [41, 119] width 52 height 4
click at [35, 119] on input "range" at bounding box center [41, 119] width 49 height 6
click at [49, 119] on input "range" at bounding box center [41, 119] width 52 height 4
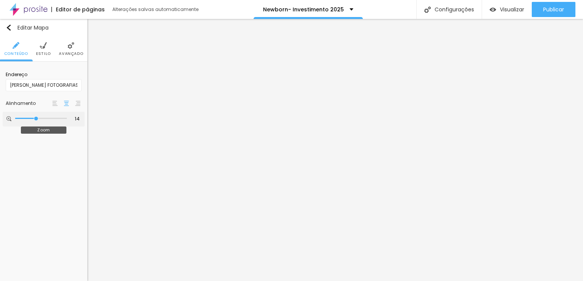
click at [38, 119] on input "range" at bounding box center [41, 119] width 52 height 4
click at [42, 118] on input "range" at bounding box center [41, 119] width 52 height 4
click at [41, 47] on img at bounding box center [43, 45] width 7 height 7
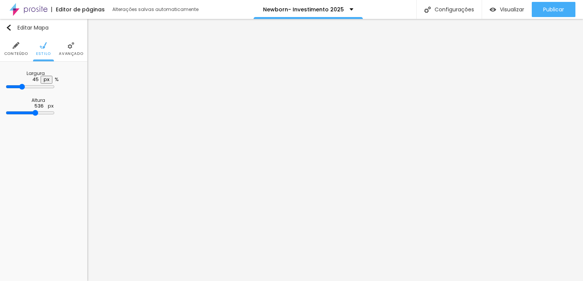
drag, startPoint x: 28, startPoint y: 101, endPoint x: 52, endPoint y: 105, distance: 24.2
click at [52, 110] on input "range" at bounding box center [30, 113] width 49 height 6
click at [22, 84] on input "range" at bounding box center [30, 87] width 49 height 6
click at [14, 48] on img at bounding box center [16, 45] width 7 height 7
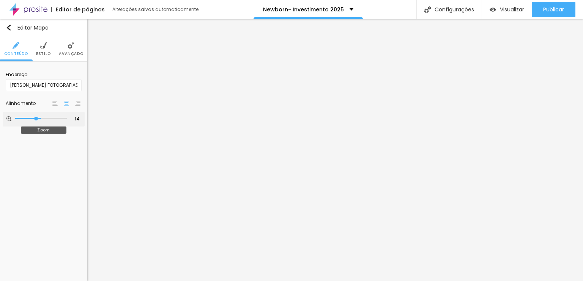
drag, startPoint x: 39, startPoint y: 119, endPoint x: 35, endPoint y: 117, distance: 5.1
click at [35, 117] on input "range" at bounding box center [41, 119] width 52 height 4
drag, startPoint x: 41, startPoint y: 117, endPoint x: 47, endPoint y: 118, distance: 6.1
click at [47, 118] on input "range" at bounding box center [41, 119] width 52 height 4
drag, startPoint x: 48, startPoint y: 118, endPoint x: 43, endPoint y: 118, distance: 4.9
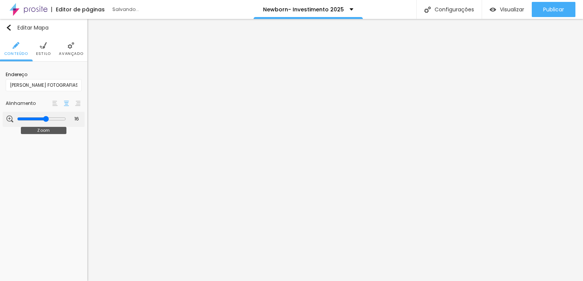
click at [43, 118] on input "range" at bounding box center [41, 119] width 49 height 6
click at [41, 118] on input "range" at bounding box center [41, 119] width 49 height 6
click at [76, 49] on li "Avançado" at bounding box center [71, 48] width 24 height 25
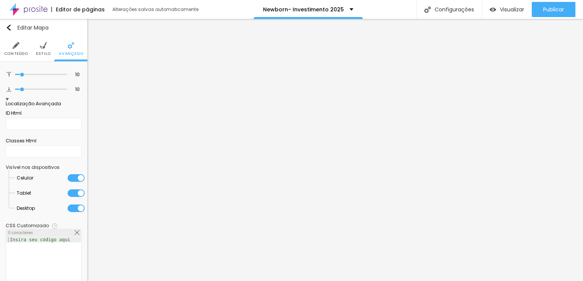
click at [48, 48] on ul "Conteúdo Estilo Avançado" at bounding box center [43, 48] width 87 height 25
click at [41, 47] on img at bounding box center [43, 45] width 7 height 7
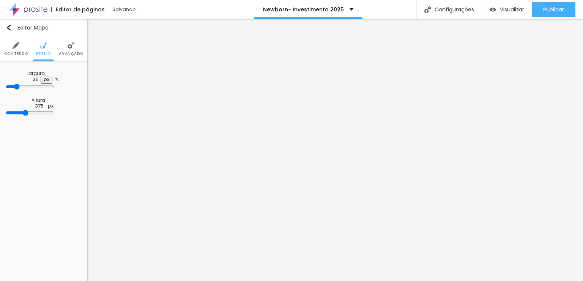
drag, startPoint x: 41, startPoint y: 101, endPoint x: 36, endPoint y: 99, distance: 5.4
click at [36, 110] on input "range" at bounding box center [30, 113] width 49 height 6
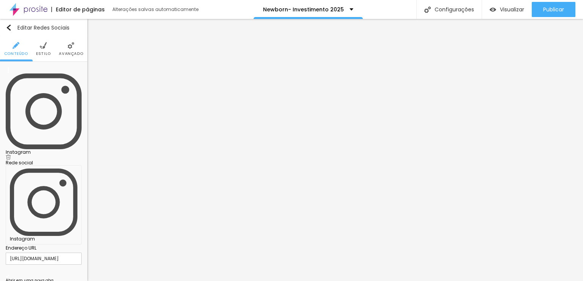
click at [28, 77] on div "Instagram" at bounding box center [44, 114] width 76 height 93
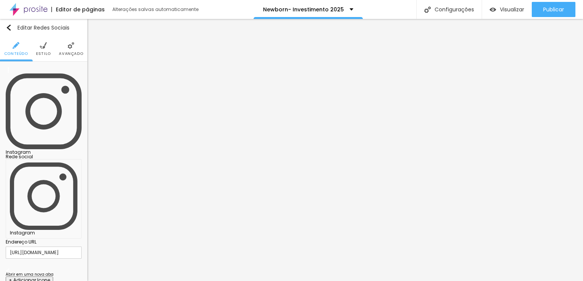
click at [48, 247] on input "https://www.instagram.com/judanzigerfotografias" at bounding box center [44, 253] width 76 height 12
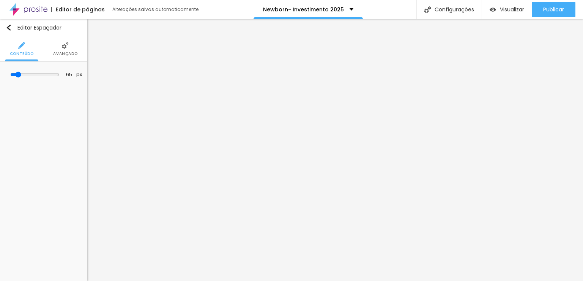
click at [72, 50] on li "Avançado" at bounding box center [65, 48] width 24 height 25
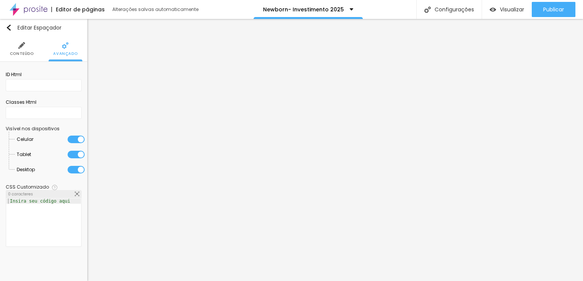
click at [28, 46] on li "Conteúdo" at bounding box center [22, 48] width 24 height 25
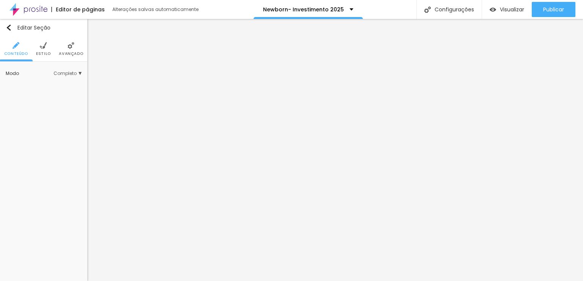
click at [51, 51] on ul "Conteúdo Estilo Avançado" at bounding box center [43, 48] width 87 height 25
click at [49, 49] on li "Estilo" at bounding box center [43, 48] width 15 height 25
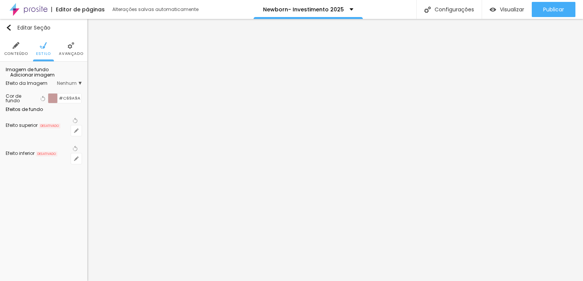
click at [53, 103] on div at bounding box center [52, 98] width 9 height 9
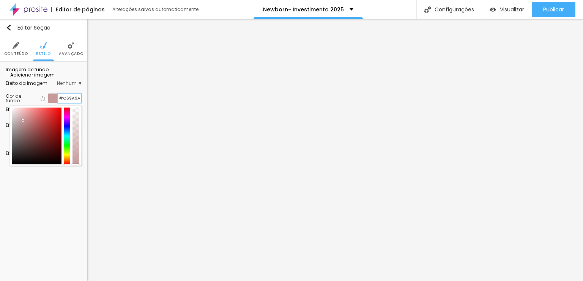
drag, startPoint x: 79, startPoint y: 136, endPoint x: 34, endPoint y: 132, distance: 45.7
click at [35, 104] on div "Cor de fundo Voltar ao padrão #C69A9A" at bounding box center [44, 98] width 76 height 10
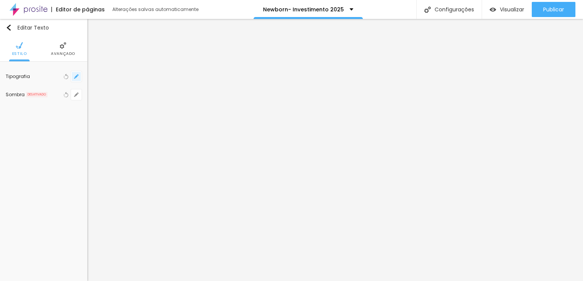
click at [80, 73] on button "button" at bounding box center [76, 76] width 11 height 11
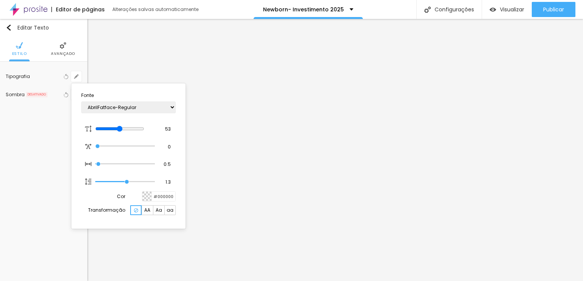
click at [150, 199] on div at bounding box center [146, 196] width 9 height 9
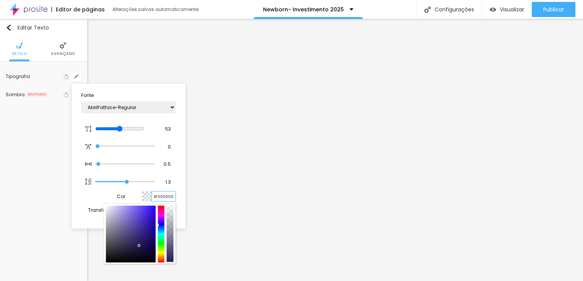
drag, startPoint x: 173, startPoint y: 193, endPoint x: 120, endPoint y: 190, distance: 53.6
click at [121, 192] on div "Cor #000000" at bounding box center [128, 197] width 94 height 10
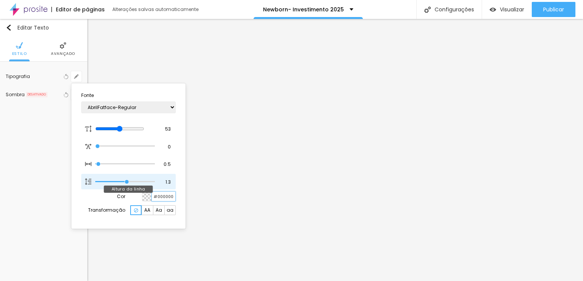
paste input "C69A9A"
click at [360, 228] on div at bounding box center [291, 140] width 583 height 281
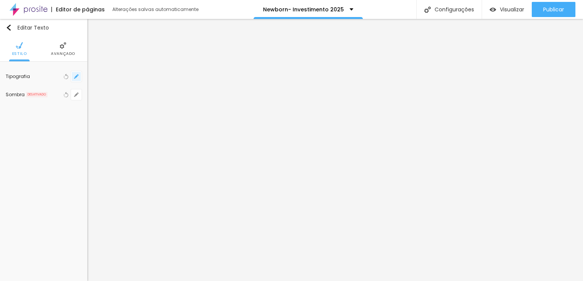
click at [76, 77] on icon "button" at bounding box center [76, 76] width 3 height 3
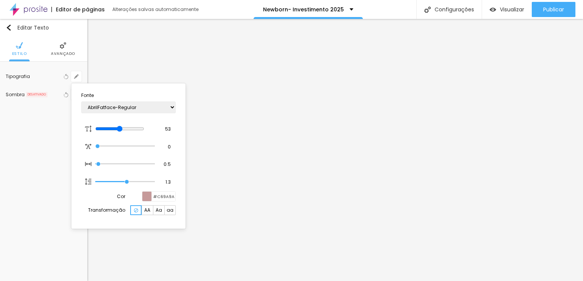
click at [149, 196] on div at bounding box center [146, 196] width 9 height 9
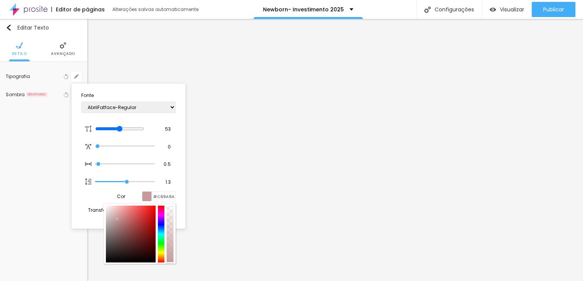
click at [327, 151] on div at bounding box center [291, 140] width 583 height 281
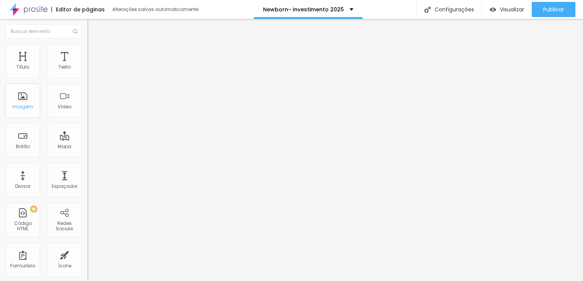
click at [31, 105] on div "Imagem" at bounding box center [23, 106] width 20 height 5
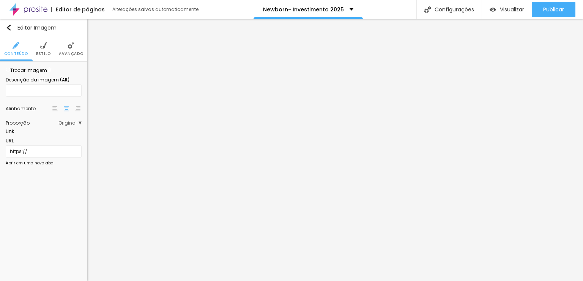
click at [72, 53] on span "Avançado" at bounding box center [71, 54] width 24 height 4
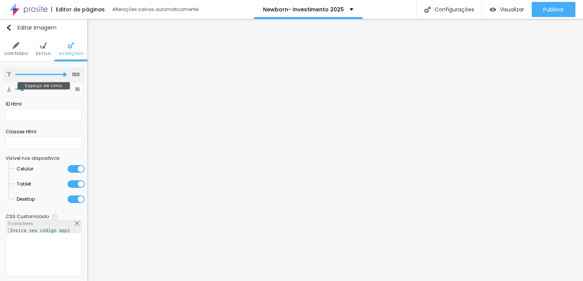
drag, startPoint x: 28, startPoint y: 74, endPoint x: 128, endPoint y: 74, distance: 100.1
click at [67, 74] on input "range" at bounding box center [41, 75] width 52 height 4
drag, startPoint x: 13, startPoint y: 89, endPoint x: 0, endPoint y: 88, distance: 12.5
click at [15, 88] on input "range" at bounding box center [41, 90] width 52 height 4
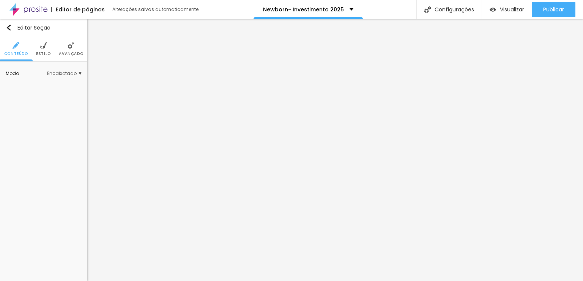
click at [69, 43] on img at bounding box center [71, 45] width 7 height 7
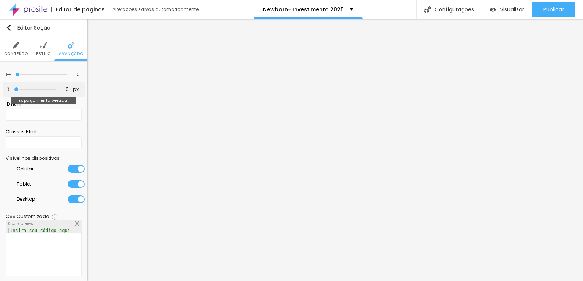
drag, startPoint x: 25, startPoint y: 87, endPoint x: 6, endPoint y: 85, distance: 18.7
click at [14, 88] on input "range" at bounding box center [35, 90] width 42 height 4
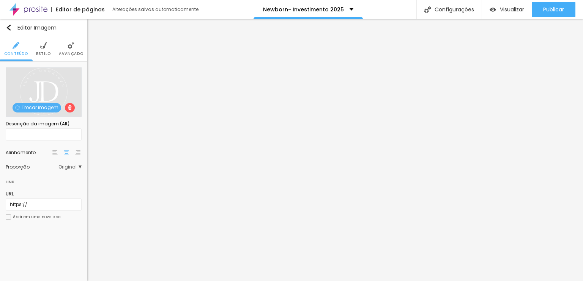
click at [69, 47] on img at bounding box center [71, 45] width 7 height 7
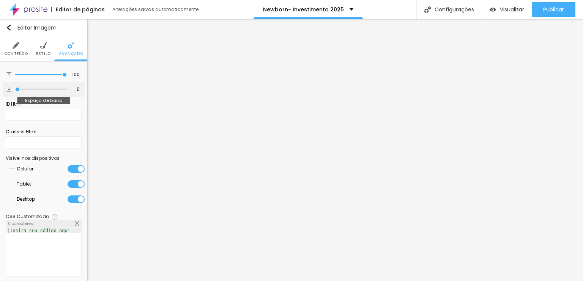
type input "49"
type input "52"
type input "61"
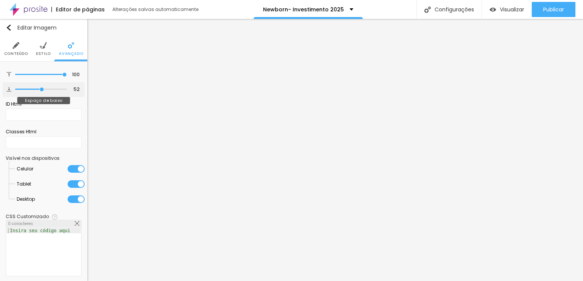
type input "61"
type input "100"
drag, startPoint x: 18, startPoint y: 88, endPoint x: 85, endPoint y: 96, distance: 67.2
type input "100"
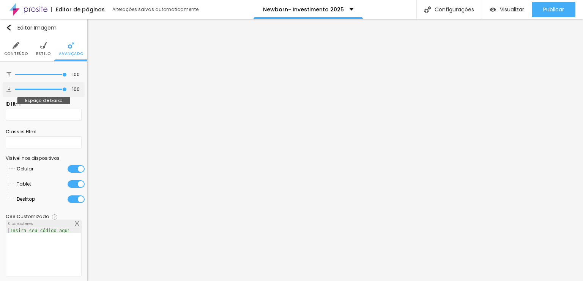
click at [67, 91] on input "range" at bounding box center [41, 90] width 52 height 4
type input "97"
type input "48"
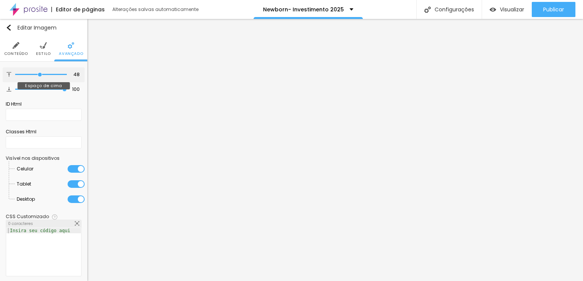
type input "46"
type input "45"
type input "31"
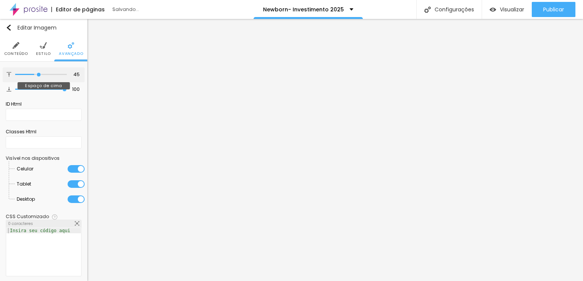
type input "31"
type input "7"
type input "0"
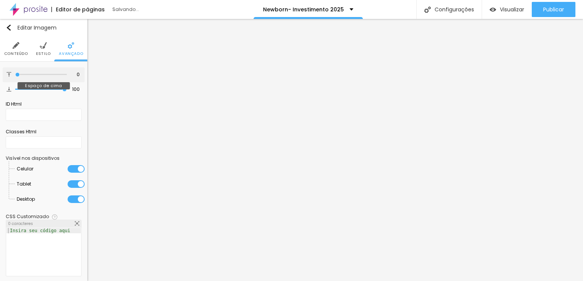
type input "7"
type input "26"
type input "30"
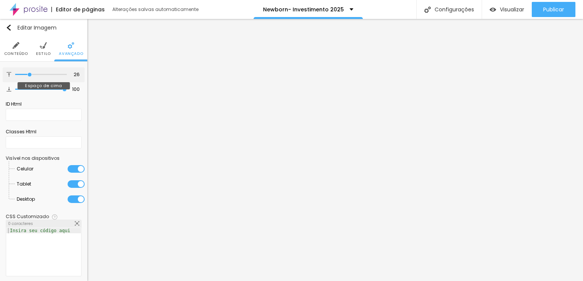
type input "30"
type input "32"
type input "33"
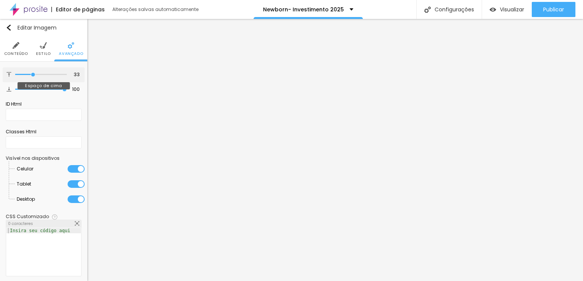
drag, startPoint x: 37, startPoint y: 68, endPoint x: 31, endPoint y: 67, distance: 6.1
type input "33"
click at [31, 73] on input "range" at bounding box center [41, 75] width 52 height 4
type input "92"
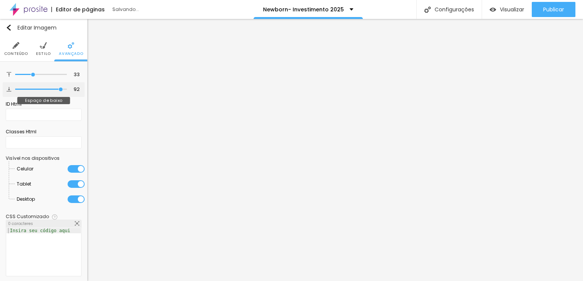
type input "63"
type input "62"
type input "61"
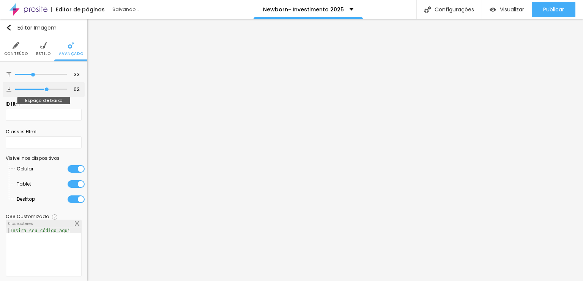
type input "61"
type input "62"
type input "65"
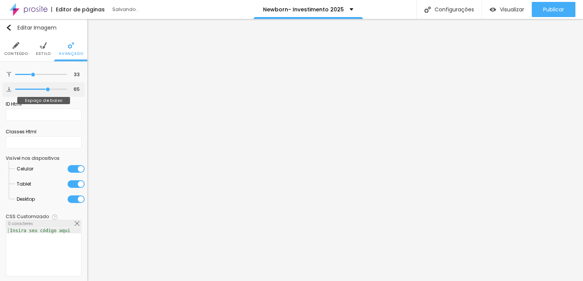
type input "70"
type input "71"
type input "73"
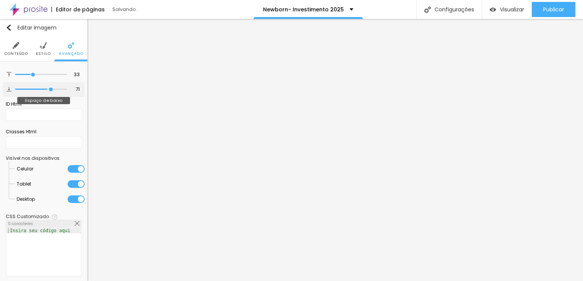
type input "73"
type input "75"
drag, startPoint x: 55, startPoint y: 89, endPoint x: 48, endPoint y: 91, distance: 7.9
type input "75"
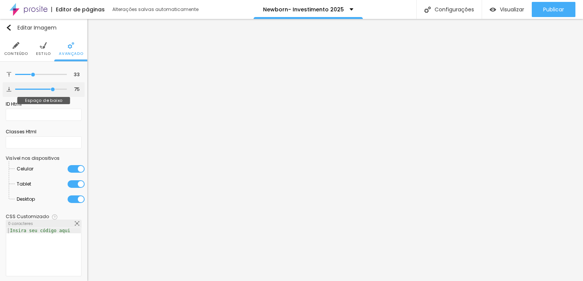
click at [48, 91] on input "range" at bounding box center [41, 90] width 52 height 4
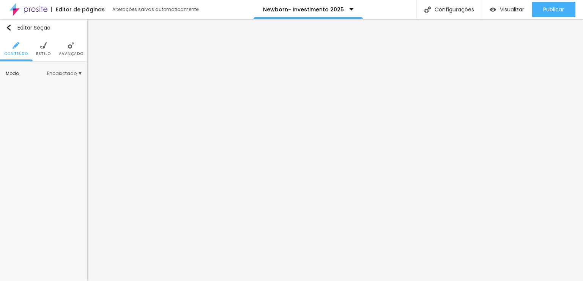
click at [44, 47] on img at bounding box center [43, 45] width 7 height 7
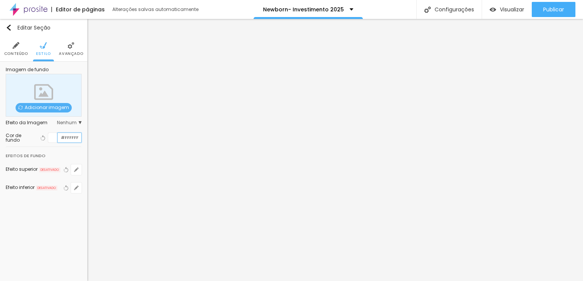
click at [77, 141] on input "#FFFFFF" at bounding box center [70, 137] width 24 height 9
click at [52, 135] on div at bounding box center [52, 137] width 9 height 9
click at [53, 136] on div at bounding box center [52, 137] width 9 height 9
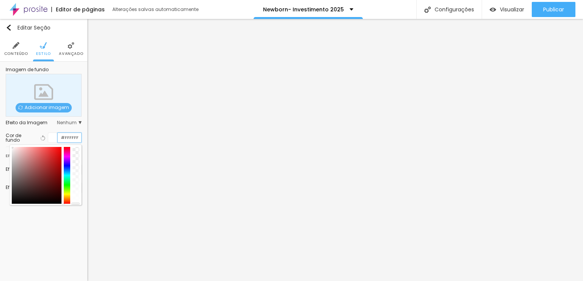
drag, startPoint x: 79, startPoint y: 138, endPoint x: 39, endPoint y: 131, distance: 40.3
click at [39, 132] on div "Cor de fundo Voltar ao padrão #FFFFFF" at bounding box center [44, 138] width 76 height 18
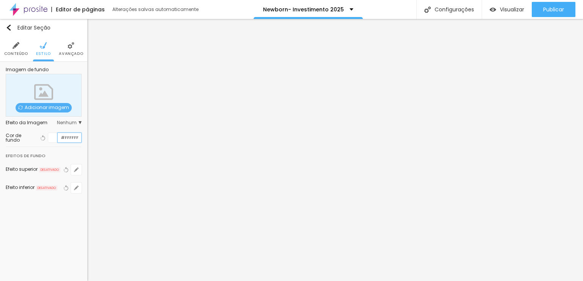
paste input "C69A9A"
type input "#C69A9A"
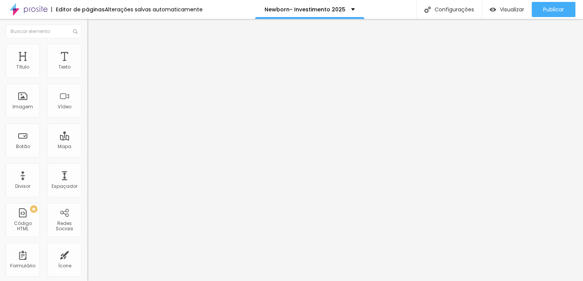
click at [87, 52] on li "Avançado" at bounding box center [130, 56] width 87 height 8
drag, startPoint x: 31, startPoint y: 46, endPoint x: 36, endPoint y: 47, distance: 4.8
click at [87, 47] on ul "Conteúdo Estilo Avançado" at bounding box center [130, 47] width 87 height 23
click at [87, 47] on img at bounding box center [90, 47] width 7 height 7
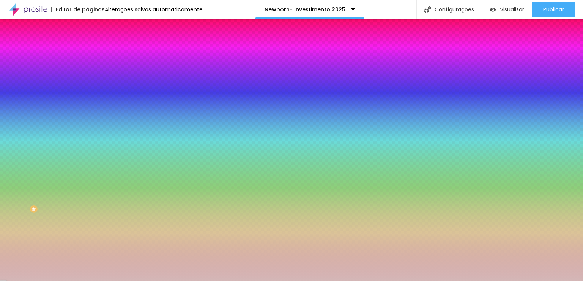
click at [87, 103] on div at bounding box center [130, 103] width 87 height 0
drag, startPoint x: 79, startPoint y: 137, endPoint x: 24, endPoint y: 134, distance: 55.5
click at [87, 111] on div "Cor de fundo Voltar ao padrão #D4B7B7" at bounding box center [130, 100] width 87 height 21
paste input "C69A9A"
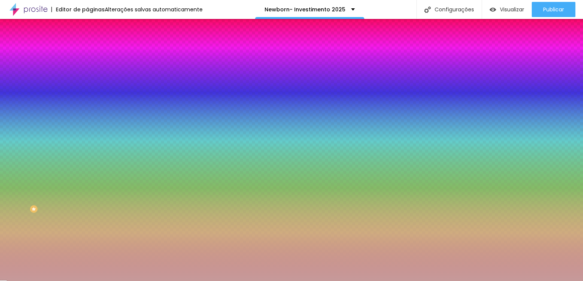
type input "#C69A9A"
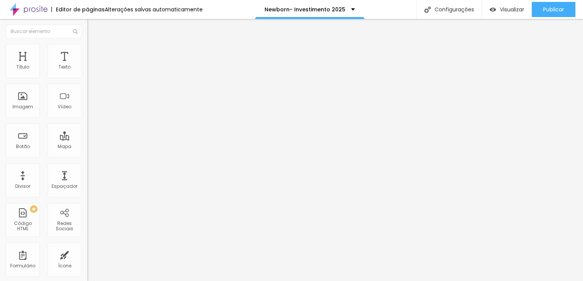
click at [87, 52] on li "Avançado" at bounding box center [130, 56] width 87 height 8
click at [87, 46] on li "Estilo" at bounding box center [130, 48] width 87 height 8
type input "321"
type input "312"
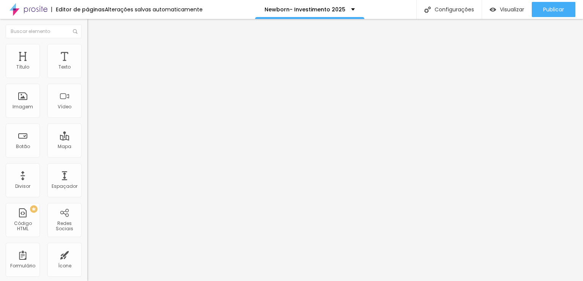
type input "312"
type input "308"
type input "305"
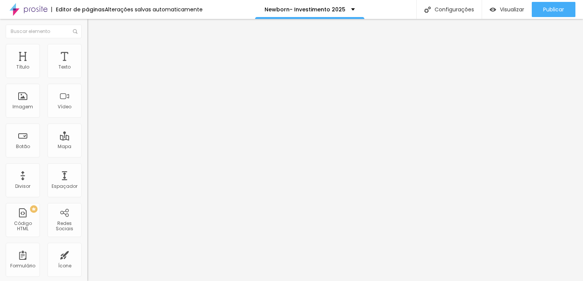
type input "302"
type input "299"
type input "321"
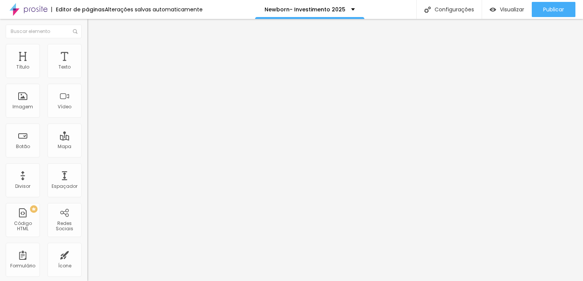
type input "321"
type input "327"
type input "333"
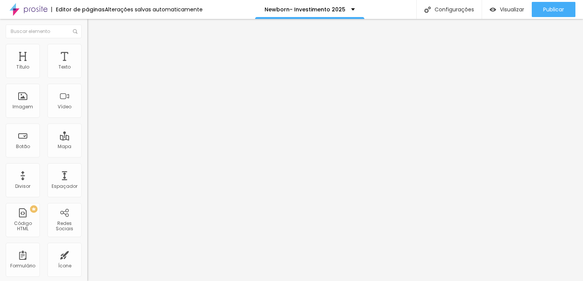
type input "336"
type input "339"
type input "342"
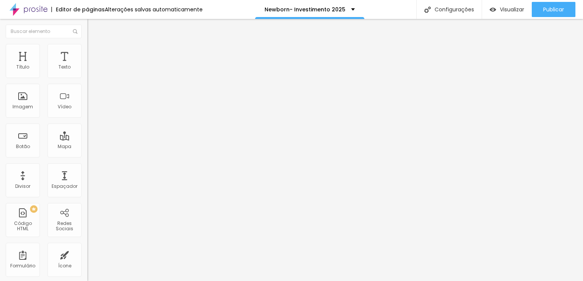
type input "342"
type input "345"
type input "372"
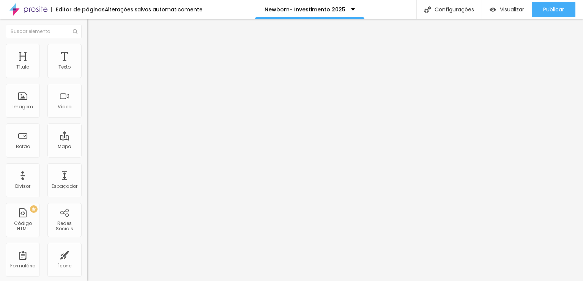
type input "381"
click at [87, 97] on input "range" at bounding box center [111, 94] width 49 height 6
click at [87, 44] on li "Conteúdo" at bounding box center [130, 40] width 87 height 8
click at [87, 52] on li "Avançado" at bounding box center [130, 56] width 87 height 8
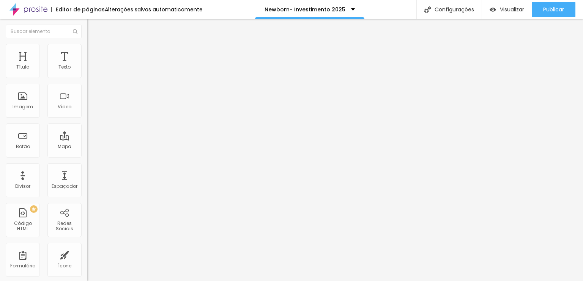
click at [87, 44] on img at bounding box center [90, 47] width 7 height 7
type input "30"
type input "25"
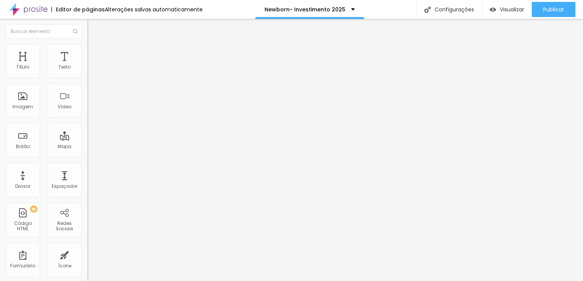
type input "30"
type input "35"
click at [87, 78] on input "range" at bounding box center [111, 75] width 49 height 6
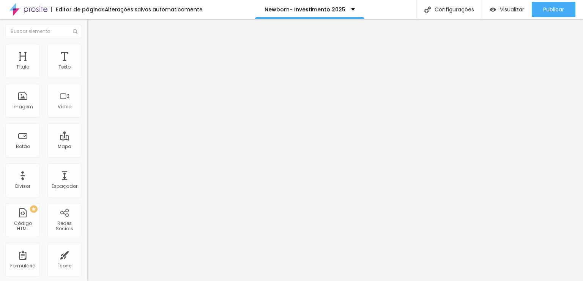
type input "40"
drag, startPoint x: 20, startPoint y: 81, endPoint x: 24, endPoint y: 82, distance: 3.8
type input "40"
click at [87, 78] on input "range" at bounding box center [111, 75] width 49 height 6
type input "45"
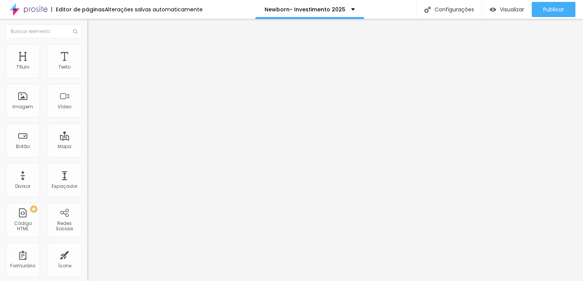
type input "45"
type input "50"
drag, startPoint x: 27, startPoint y: 81, endPoint x: 33, endPoint y: 80, distance: 6.1
type input "50"
click at [87, 78] on input "range" at bounding box center [111, 75] width 49 height 6
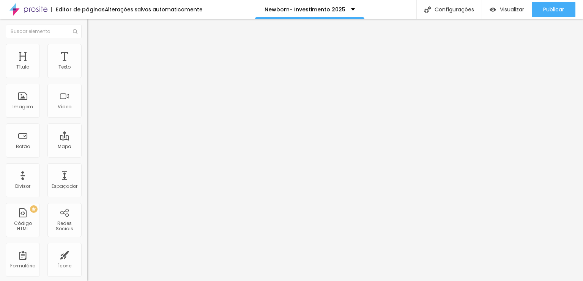
click at [87, 52] on li "Avançado" at bounding box center [130, 56] width 87 height 8
type input "278"
type input "500"
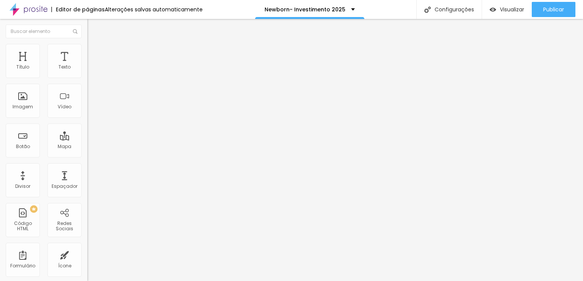
type input "498"
type input "483"
type input "473"
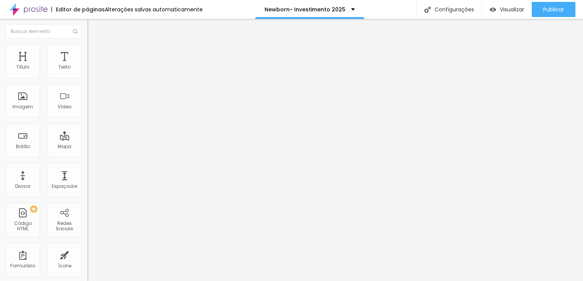
type input "473"
type input "458"
type input "448"
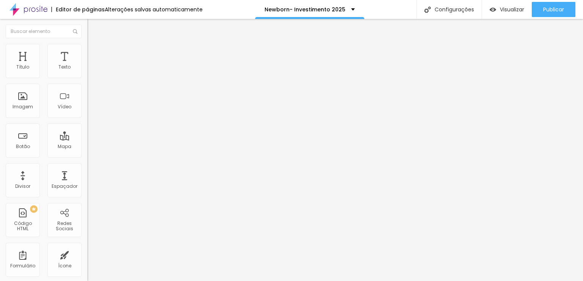
type input "419"
type input "369"
type input "354"
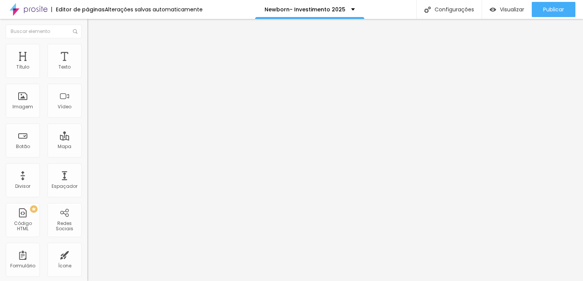
type input "354"
type input "329"
type input "304"
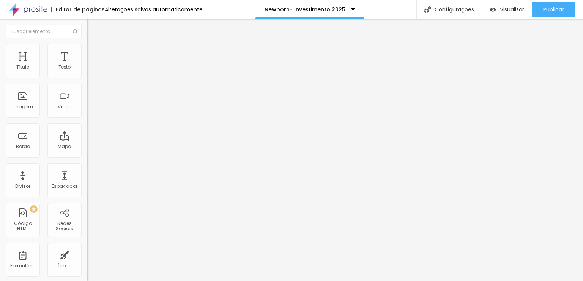
type input "294"
type input "299"
type input "309"
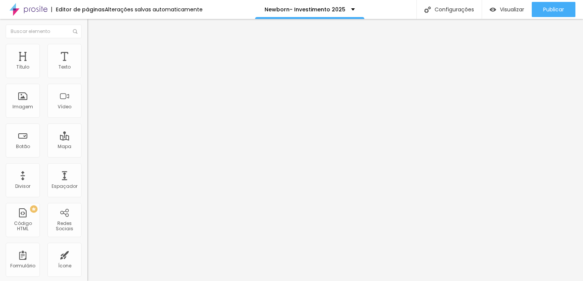
type input "309"
type input "319"
type input "329"
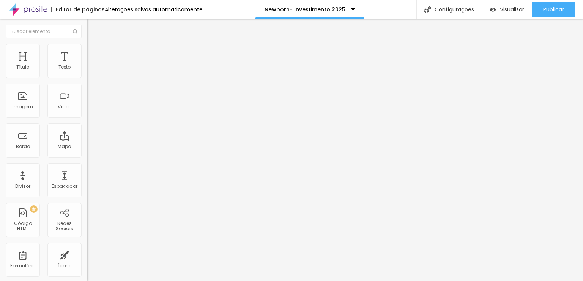
type input "364"
type input "374"
type input "384"
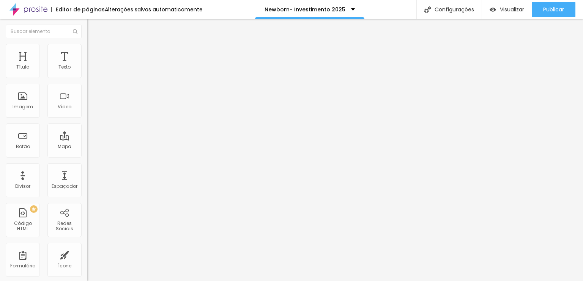
type input "384"
type input "394"
type input "404"
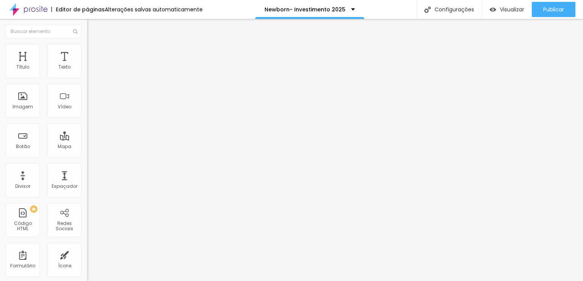
type input "399"
type input "384"
type input "359"
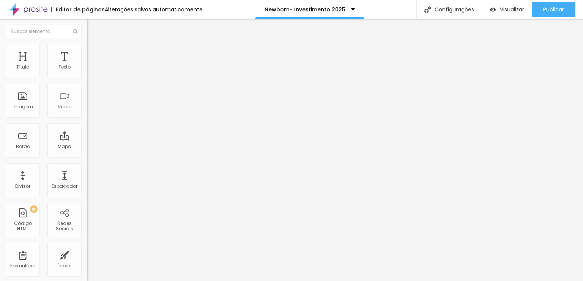
type input "359"
type input "344"
type input "339"
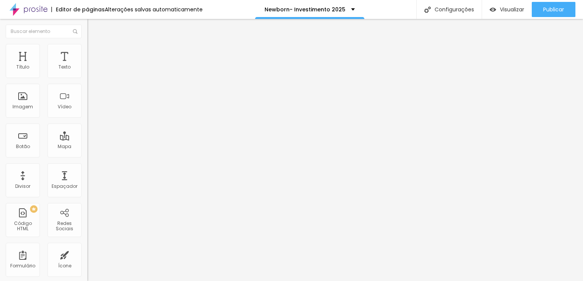
drag, startPoint x: 58, startPoint y: 87, endPoint x: 37, endPoint y: 88, distance: 20.5
type input "339"
click at [87, 254] on input "range" at bounding box center [111, 257] width 49 height 6
click at [87, 89] on span "Sólido" at bounding box center [94, 88] width 15 height 6
click at [87, 45] on img at bounding box center [90, 47] width 7 height 7
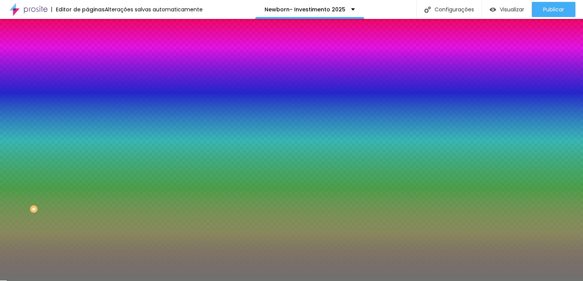
type input "48"
type input "21"
type input "10"
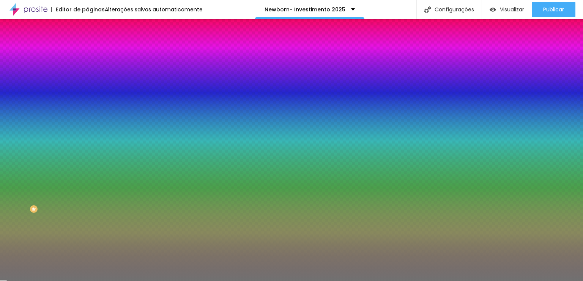
type input "10"
click at [87, 95] on input "range" at bounding box center [111, 96] width 49 height 6
click at [92, 70] on icon "button" at bounding box center [93, 67] width 3 height 5
click at [90, 70] on icon "button" at bounding box center [92, 67] width 5 height 5
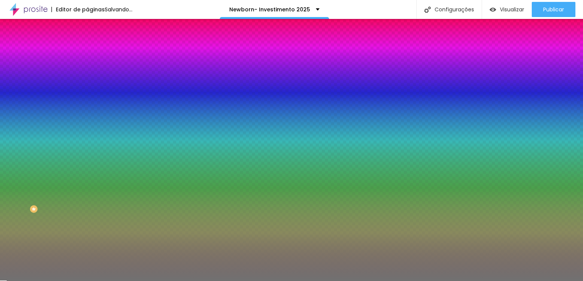
click at [90, 70] on icon "button" at bounding box center [92, 67] width 5 height 5
type input "1"
click at [87, 118] on input "range" at bounding box center [111, 115] width 49 height 6
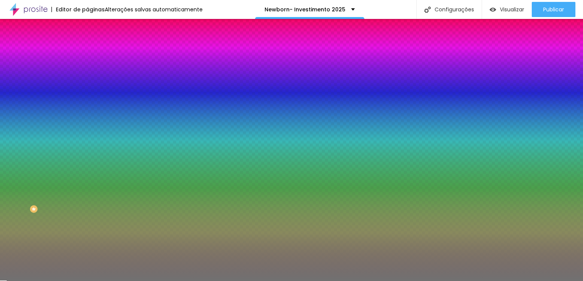
click at [87, 49] on ul "Conteúdo Estilo Avançado" at bounding box center [130, 47] width 87 height 23
click at [87, 52] on li "Avançado" at bounding box center [130, 56] width 87 height 8
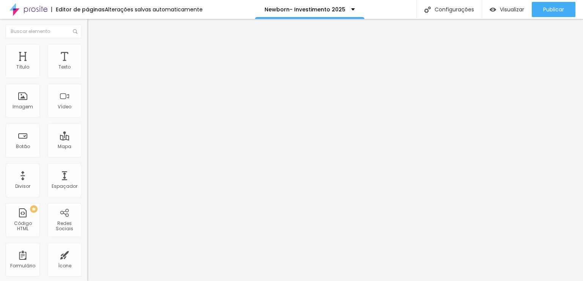
click at [87, 43] on img at bounding box center [90, 39] width 7 height 7
click at [93, 27] on img "button" at bounding box center [96, 28] width 6 height 6
click at [93, 28] on img "button" at bounding box center [96, 28] width 6 height 6
click at [87, 88] on span "Sólido" at bounding box center [94, 88] width 15 height 6
click at [87, 135] on span "Coração 2" at bounding box center [99, 132] width 25 height 6
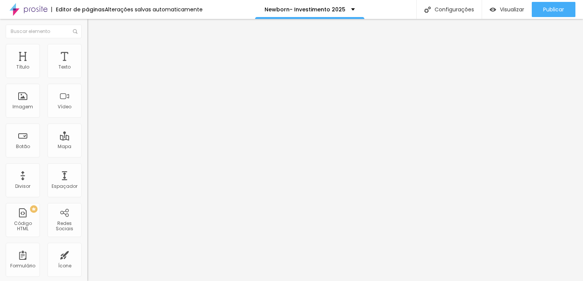
click at [93, 26] on img "button" at bounding box center [96, 28] width 6 height 6
click at [87, 52] on li "Avançado" at bounding box center [130, 56] width 87 height 8
type input "55"
type input "160"
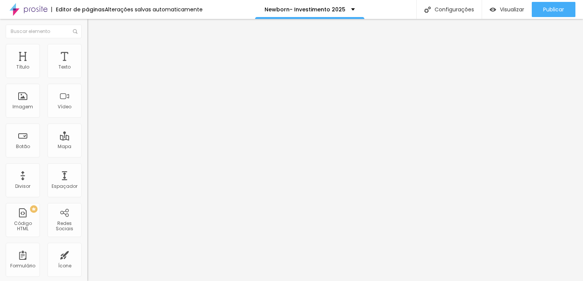
type input "160"
type input "319"
type input "324"
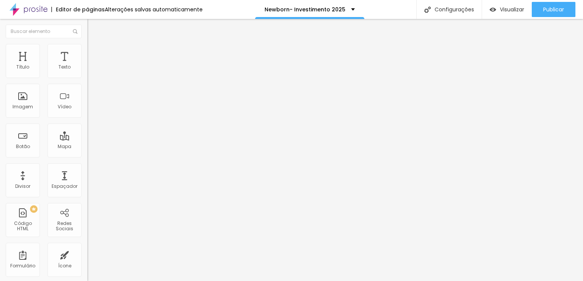
type input "334"
type input "344"
type input "349"
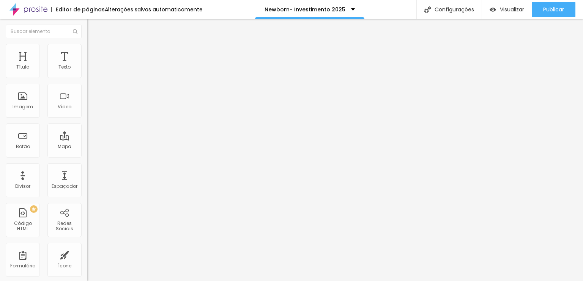
type input "349"
type input "344"
type input "339"
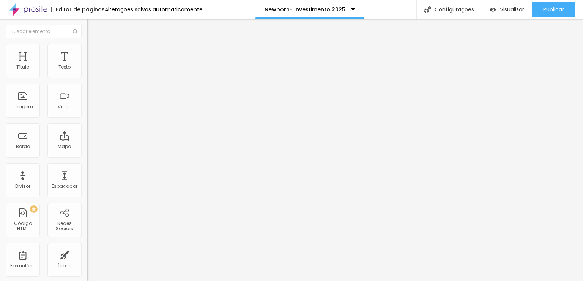
type input "309"
type input "289"
type input "269"
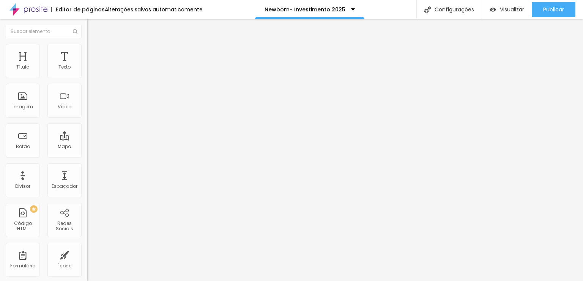
type input "269"
type input "259"
type input "249"
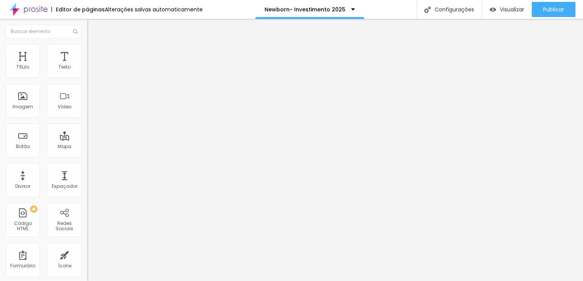
type input "239"
type input "224"
type input "214"
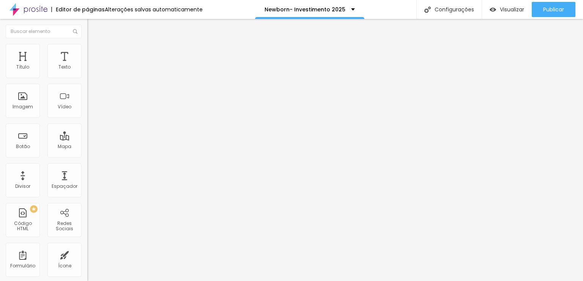
type input "214"
type input "199"
type input "184"
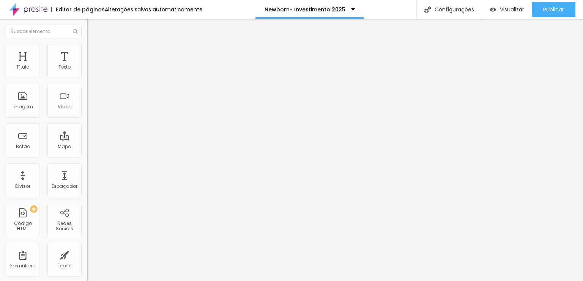
type input "169"
type input "155"
type input "140"
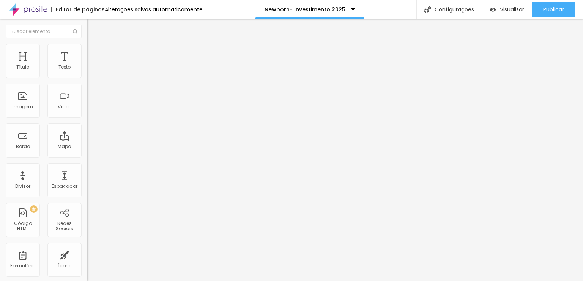
type input "140"
type input "135"
type input "130"
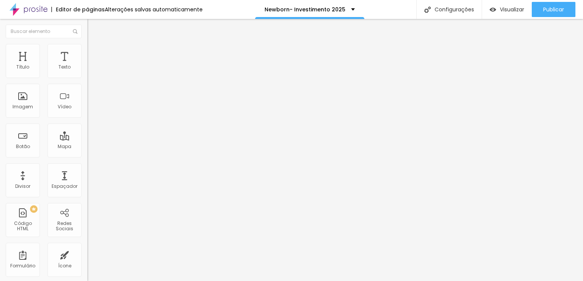
type input "125"
type input "120"
type input "115"
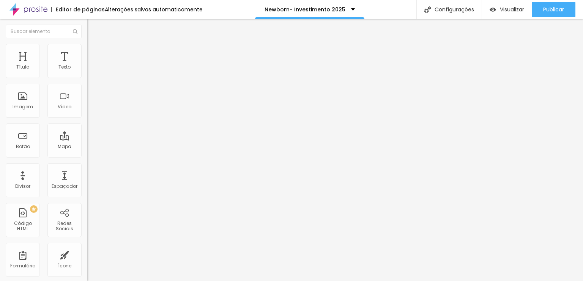
type input "115"
drag, startPoint x: 20, startPoint y: 88, endPoint x: 24, endPoint y: 83, distance: 5.9
type input "115"
click at [87, 254] on input "range" at bounding box center [111, 257] width 49 height 6
click at [87, 52] on li "Avançado" at bounding box center [130, 56] width 87 height 8
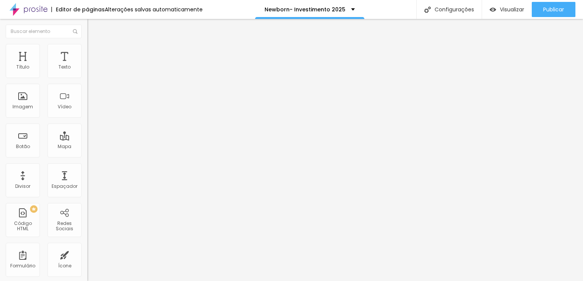
type input "100"
type input "65"
type input "0"
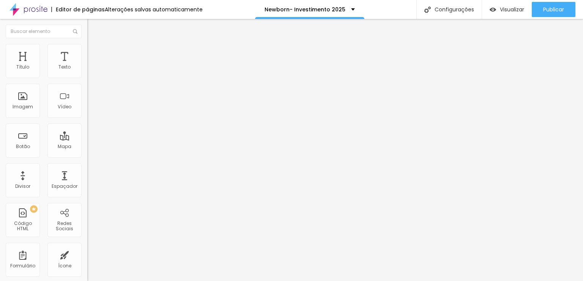
type input "0"
drag, startPoint x: 23, startPoint y: 88, endPoint x: 9, endPoint y: 83, distance: 14.4
type input "0"
click at [87, 254] on input "range" at bounding box center [111, 257] width 49 height 6
click at [94, 54] on span "Avançado" at bounding box center [106, 56] width 25 height 6
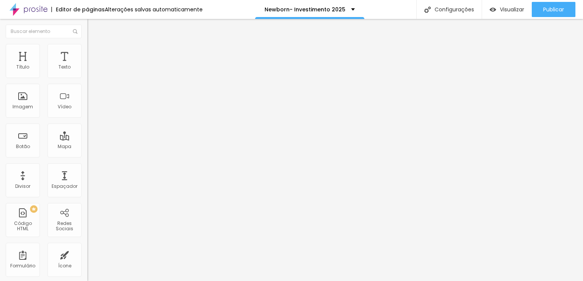
drag, startPoint x: 17, startPoint y: 88, endPoint x: 6, endPoint y: 88, distance: 11.0
click at [87, 254] on input "range" at bounding box center [111, 257] width 49 height 6
click at [87, 69] on span "Encaixotado" at bounding box center [102, 66] width 30 height 6
click at [87, 80] on div "Completo" at bounding box center [130, 77] width 87 height 5
click at [87, 52] on img at bounding box center [90, 55] width 7 height 7
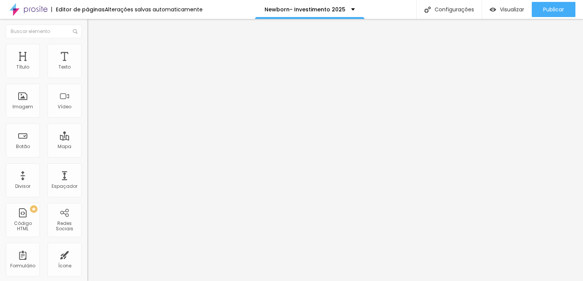
type input "279"
type input "249"
type input "194"
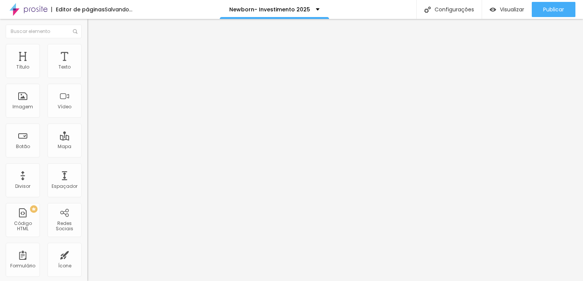
type input "194"
type input "189"
type input "169"
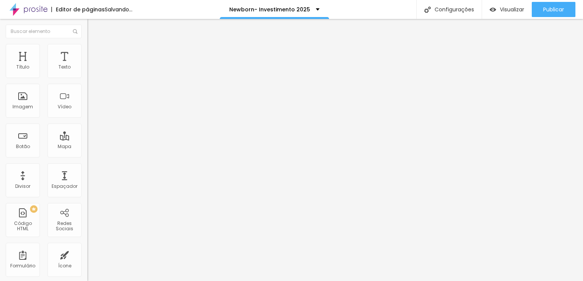
type input "160"
type input "155"
type input "150"
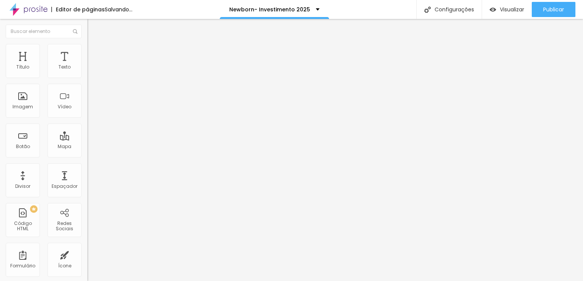
type input "150"
type input "125"
type input "110"
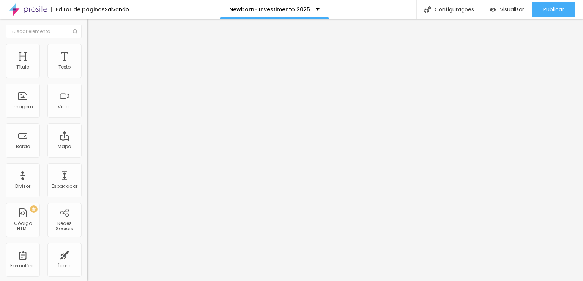
type input "105"
type input "100"
type input "90"
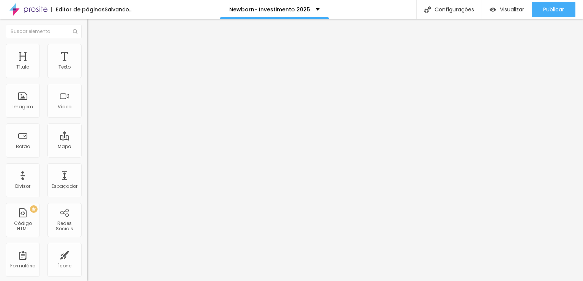
type input "90"
type input "80"
drag, startPoint x: 33, startPoint y: 91, endPoint x: 21, endPoint y: 86, distance: 13.1
type input "80"
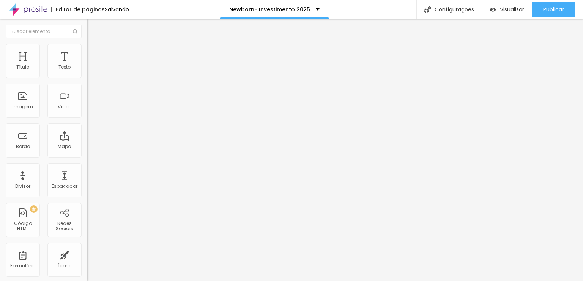
click at [87, 254] on input "range" at bounding box center [111, 257] width 49 height 6
click at [87, 44] on li "Conteúdo" at bounding box center [130, 40] width 87 height 8
drag, startPoint x: 72, startPoint y: 72, endPoint x: 67, endPoint y: 83, distance: 12.7
click at [87, 69] on span "Completo" at bounding box center [98, 66] width 23 height 6
click at [87, 73] on div "Encaixotado" at bounding box center [130, 70] width 87 height 5
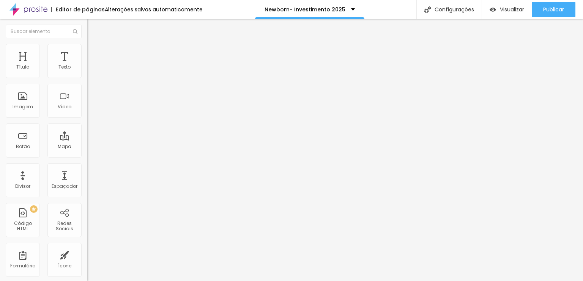
click at [87, 52] on li "Avançado" at bounding box center [130, 56] width 87 height 8
click at [87, 52] on img at bounding box center [90, 55] width 7 height 7
click at [87, 49] on li "Estilo" at bounding box center [130, 48] width 87 height 8
click at [87, 48] on li "Avançado" at bounding box center [130, 48] width 87 height 8
type input "15"
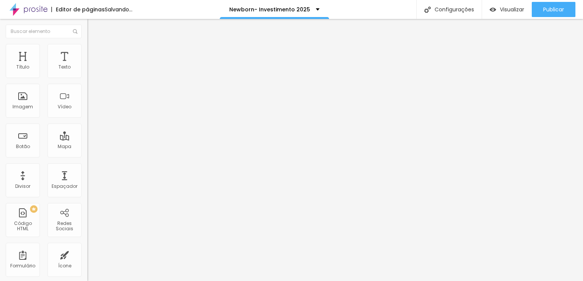
drag, startPoint x: 24, startPoint y: 74, endPoint x: 0, endPoint y: 70, distance: 23.8
click at [87, 140] on input "range" at bounding box center [111, 143] width 49 height 6
click at [87, 247] on input "range" at bounding box center [111, 250] width 49 height 6
drag, startPoint x: 44, startPoint y: 87, endPoint x: 7, endPoint y: 83, distance: 37.1
click at [87, 247] on input "range" at bounding box center [111, 250] width 49 height 6
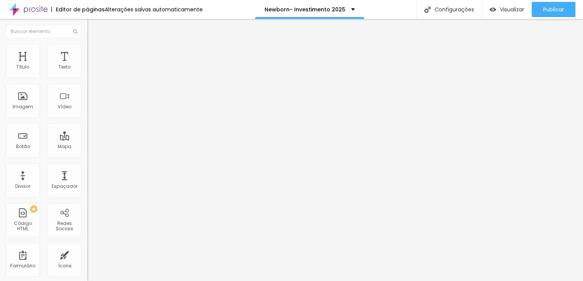
click at [87, 49] on li "Avançado" at bounding box center [130, 48] width 87 height 8
click at [87, 247] on input "range" at bounding box center [111, 250] width 49 height 6
click at [87, 49] on li "Avançado" at bounding box center [130, 48] width 87 height 8
drag, startPoint x: 44, startPoint y: 89, endPoint x: 136, endPoint y: 93, distance: 91.9
click at [136, 247] on input "range" at bounding box center [111, 250] width 49 height 6
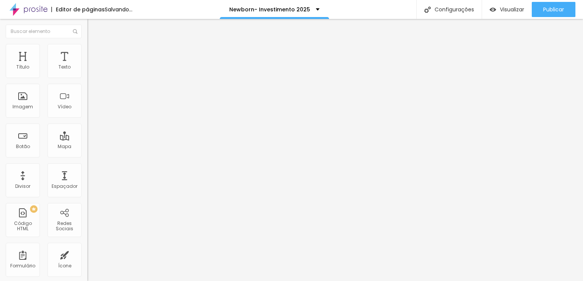
drag, startPoint x: 72, startPoint y: 76, endPoint x: 101, endPoint y: 79, distance: 29.4
click at [101, 140] on input "range" at bounding box center [111, 143] width 49 height 6
click at [87, 47] on li "Avançado" at bounding box center [130, 48] width 87 height 8
drag, startPoint x: 44, startPoint y: 72, endPoint x: 34, endPoint y: 70, distance: 10.2
click at [87, 140] on input "range" at bounding box center [111, 143] width 49 height 6
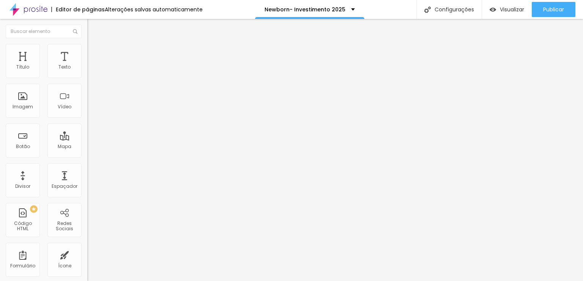
click at [94, 52] on span "Avançado" at bounding box center [106, 49] width 25 height 6
click at [87, 52] on li "Avançado" at bounding box center [130, 48] width 87 height 8
click at [94, 45] on span "Estilo" at bounding box center [100, 41] width 12 height 6
click at [90, 71] on icon "button" at bounding box center [92, 68] width 5 height 5
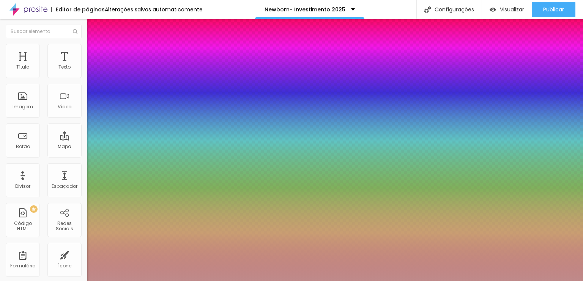
click at [396, 281] on div at bounding box center [291, 281] width 583 height 0
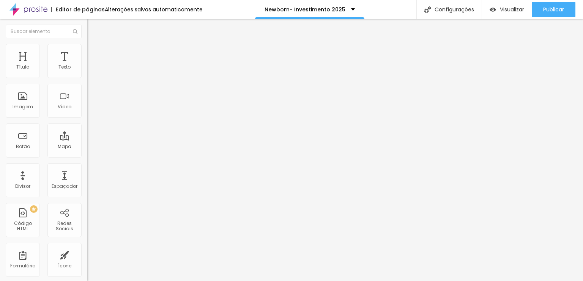
click at [90, 71] on icon "button" at bounding box center [92, 68] width 5 height 5
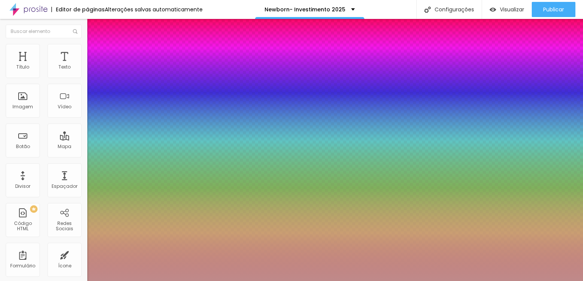
click at [66, 281] on div at bounding box center [291, 281] width 583 height 0
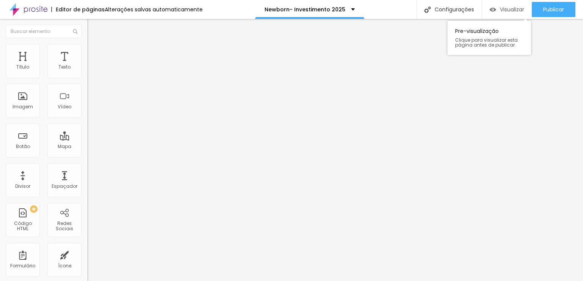
click at [504, 7] on span "Visualizar" at bounding box center [512, 9] width 24 height 6
click at [87, 52] on img at bounding box center [90, 55] width 7 height 7
click at [87, 254] on input "range" at bounding box center [111, 257] width 49 height 6
click at [87, 48] on li "Estilo" at bounding box center [130, 48] width 87 height 8
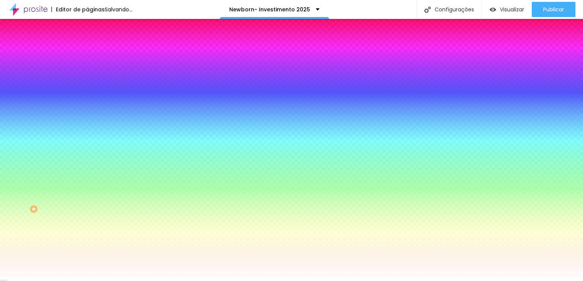
click at [87, 103] on div at bounding box center [130, 103] width 87 height 0
drag, startPoint x: 79, startPoint y: 137, endPoint x: 43, endPoint y: 135, distance: 36.1
click at [87, 111] on div "Voltar ao padrão #FFFFFF" at bounding box center [130, 102] width 87 height 16
paste input "C69A9A"
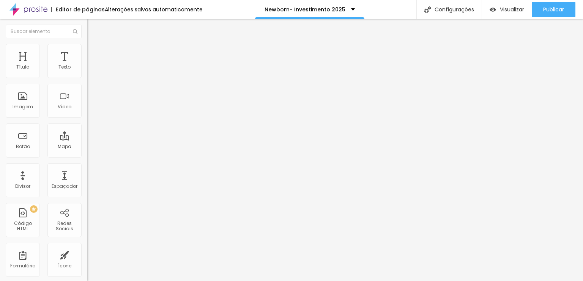
click at [87, 73] on button "button" at bounding box center [92, 69] width 11 height 8
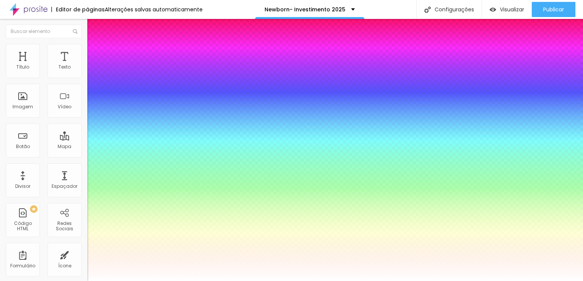
drag, startPoint x: 130, startPoint y: 126, endPoint x: 109, endPoint y: 119, distance: 21.6
click at [406, 281] on div at bounding box center [291, 281] width 583 height 0
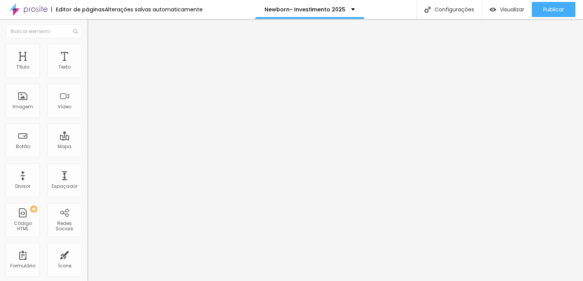
click at [87, 52] on li "Avançado" at bounding box center [130, 56] width 87 height 8
drag, startPoint x: 15, startPoint y: 89, endPoint x: 24, endPoint y: 91, distance: 9.4
click at [87, 254] on input "range" at bounding box center [111, 257] width 49 height 6
click at [87, 42] on img at bounding box center [90, 39] width 7 height 7
click at [93, 25] on img "button" at bounding box center [96, 28] width 6 height 6
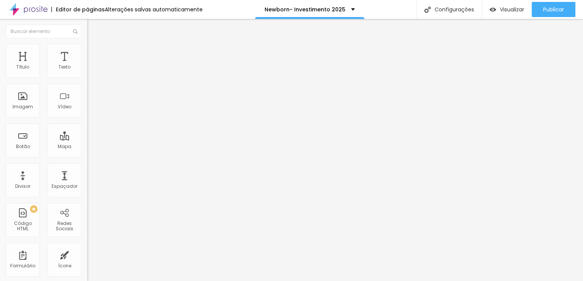
click at [93, 27] on img "button" at bounding box center [96, 28] width 6 height 6
click at [87, 27] on button "Editar Seção" at bounding box center [130, 27] width 87 height 17
click at [93, 26] on img "button" at bounding box center [96, 28] width 6 height 6
click at [90, 71] on icon "button" at bounding box center [92, 68] width 5 height 5
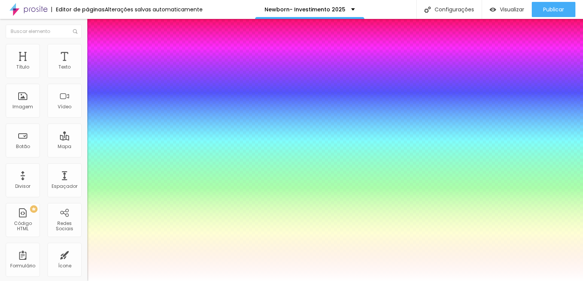
click at [352, 281] on div at bounding box center [291, 281] width 583 height 0
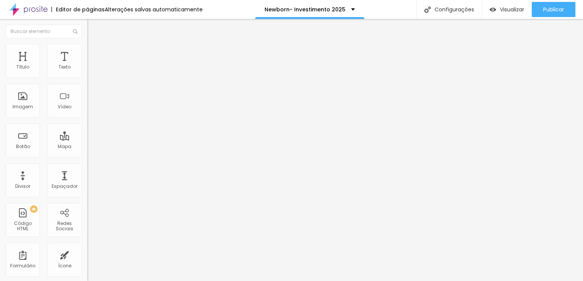
click at [87, 73] on button "button" at bounding box center [92, 69] width 11 height 8
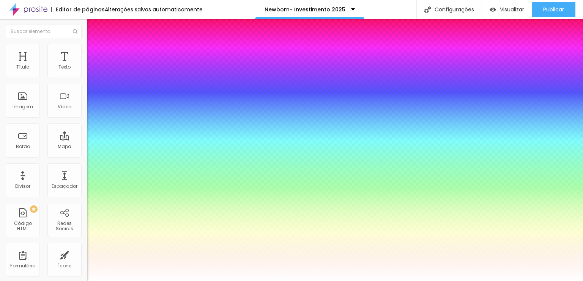
click at [330, 281] on div at bounding box center [291, 281] width 583 height 0
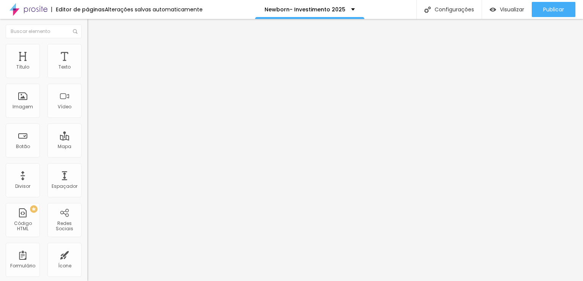
click at [94, 54] on span "Avançado" at bounding box center [106, 56] width 25 height 6
drag, startPoint x: 27, startPoint y: 88, endPoint x: 20, endPoint y: 86, distance: 7.0
click at [87, 254] on input "range" at bounding box center [111, 257] width 49 height 6
click at [87, 46] on img at bounding box center [90, 47] width 7 height 7
click at [87, 50] on li "Avançado" at bounding box center [130, 48] width 87 height 8
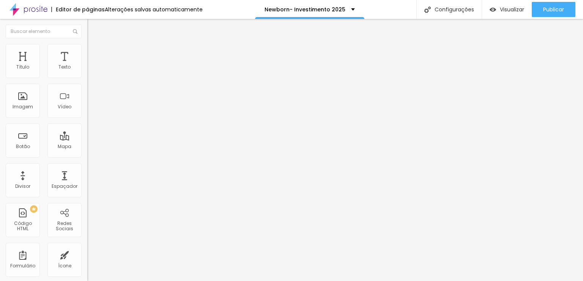
click at [87, 42] on li "Estilo" at bounding box center [130, 40] width 87 height 8
click at [90, 71] on icon "button" at bounding box center [92, 68] width 5 height 5
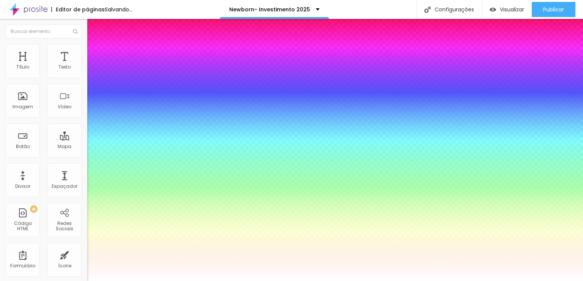
click at [417, 281] on div at bounding box center [291, 281] width 583 height 0
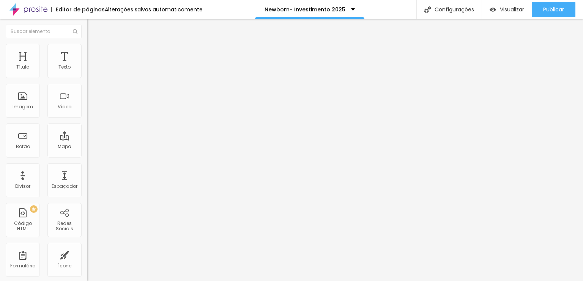
click at [87, 73] on button "button" at bounding box center [92, 69] width 11 height 8
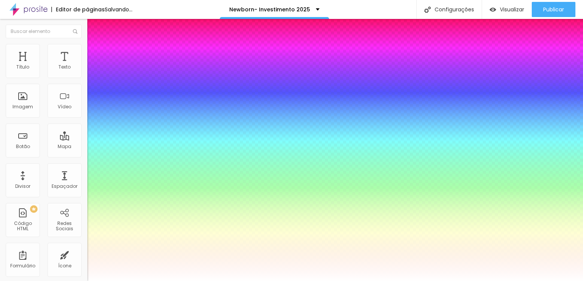
click at [305, 281] on div at bounding box center [291, 281] width 583 height 0
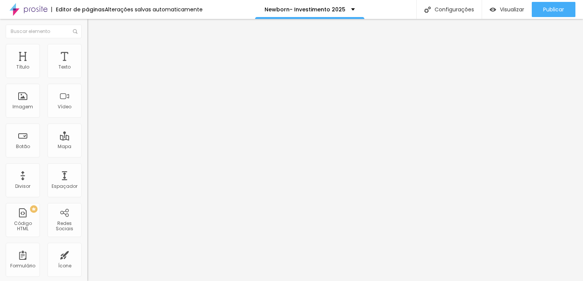
click at [90, 71] on icon "button" at bounding box center [92, 68] width 5 height 5
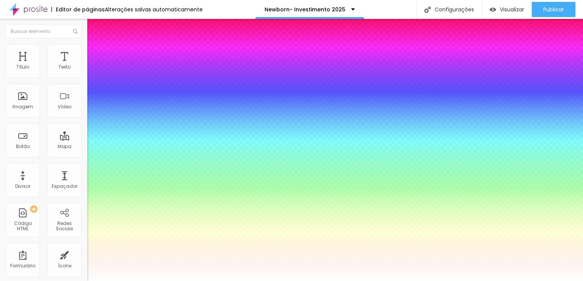
click at [385, 281] on div at bounding box center [291, 281] width 583 height 0
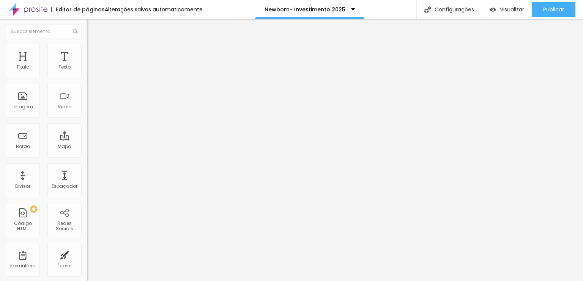
click at [90, 71] on icon "button" at bounding box center [91, 70] width 2 height 2
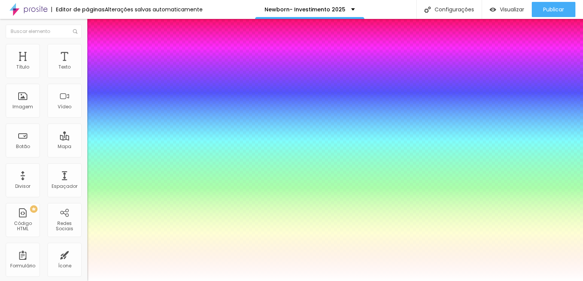
click at [290, 281] on div at bounding box center [291, 281] width 583 height 0
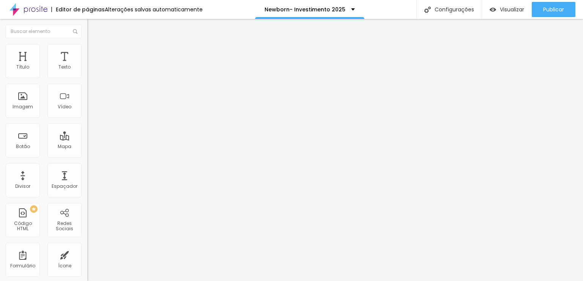
click at [87, 73] on button "button" at bounding box center [92, 69] width 11 height 8
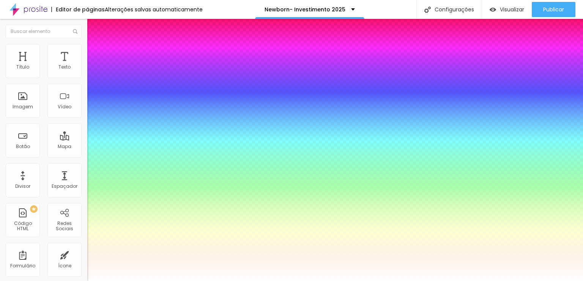
click at [332, 281] on div at bounding box center [291, 281] width 583 height 0
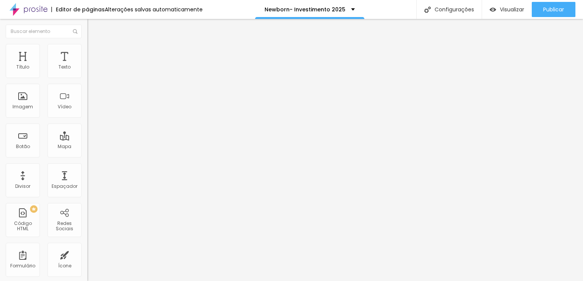
click at [87, 71] on div "Tipografia Voltar ao padrão Sombra DESATIVADO Voltar ao padrão" at bounding box center [130, 75] width 87 height 47
click at [87, 72] on button "button" at bounding box center [92, 69] width 11 height 8
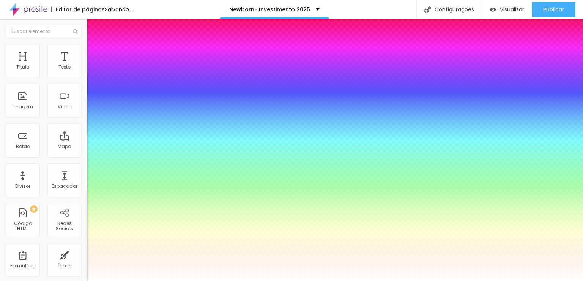
click at [380, 281] on div at bounding box center [291, 281] width 583 height 0
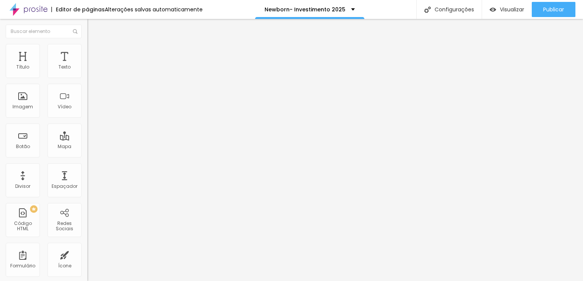
click at [87, 23] on button "Editar Coluna" at bounding box center [130, 27] width 87 height 17
click at [87, 69] on span "Completo" at bounding box center [98, 66] width 23 height 6
click at [87, 74] on span "Encaixotado" at bounding box center [102, 70] width 30 height 6
click at [87, 52] on li "Avançado" at bounding box center [130, 56] width 87 height 8
click at [87, 254] on input "range" at bounding box center [111, 257] width 49 height 6
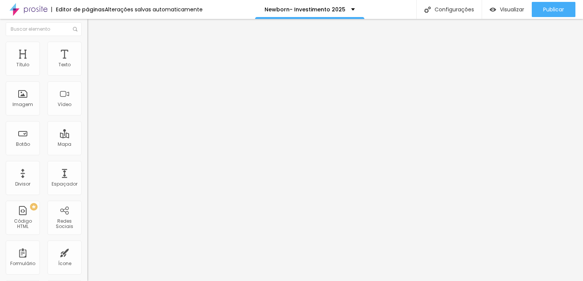
scroll to position [4, 0]
click at [87, 44] on li "Estilo" at bounding box center [130, 44] width 87 height 8
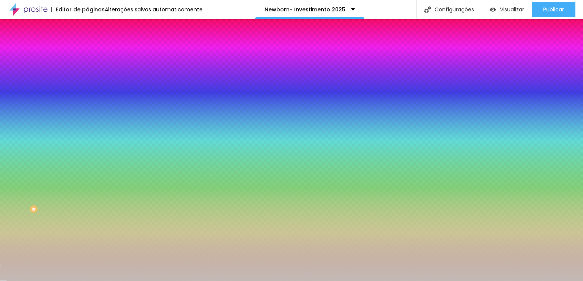
click at [87, 79] on span "Nenhum" at bounding box center [97, 75] width 20 height 6
click at [87, 90] on div "Parallax" at bounding box center [130, 87] width 87 height 5
click at [87, 83] on span "Nenhum" at bounding box center [97, 80] width 20 height 6
click at [87, 103] on div at bounding box center [130, 103] width 87 height 0
click at [87, 103] on button "Voltar ao padrão" at bounding box center [113, 98] width 52 height 9
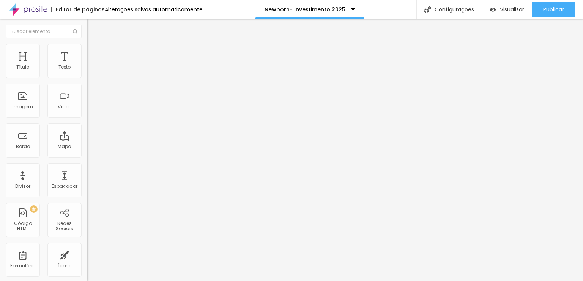
click at [87, 73] on button "button" at bounding box center [92, 69] width 11 height 8
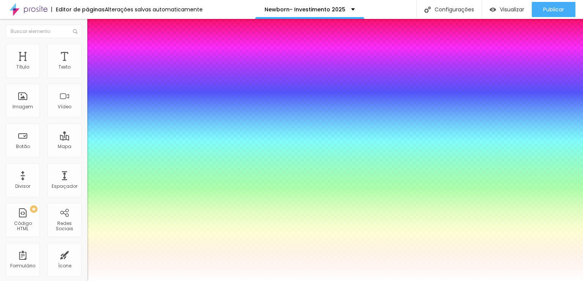
click at [237, 281] on div at bounding box center [291, 281] width 583 height 0
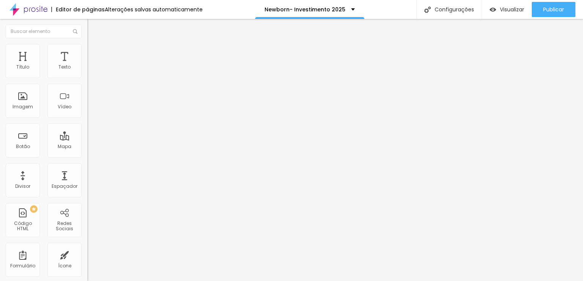
click at [87, 47] on li "Avançado" at bounding box center [130, 48] width 87 height 8
drag, startPoint x: 23, startPoint y: 72, endPoint x: 30, endPoint y: 73, distance: 6.9
click at [87, 140] on input "range" at bounding box center [111, 143] width 49 height 6
click at [87, 31] on button "Editar Redes Sociais" at bounding box center [130, 27] width 87 height 17
drag, startPoint x: 17, startPoint y: 74, endPoint x: 22, endPoint y: 69, distance: 7.1
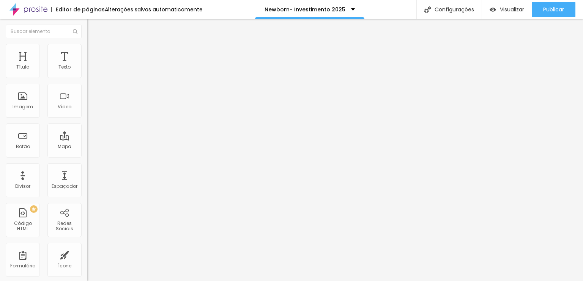
click at [87, 140] on input "range" at bounding box center [111, 143] width 49 height 6
click at [87, 52] on img at bounding box center [90, 55] width 7 height 7
drag, startPoint x: 30, startPoint y: 73, endPoint x: 12, endPoint y: 73, distance: 18.6
click at [87, 147] on input "range" at bounding box center [111, 150] width 49 height 6
click at [87, 72] on button "button" at bounding box center [92, 69] width 11 height 8
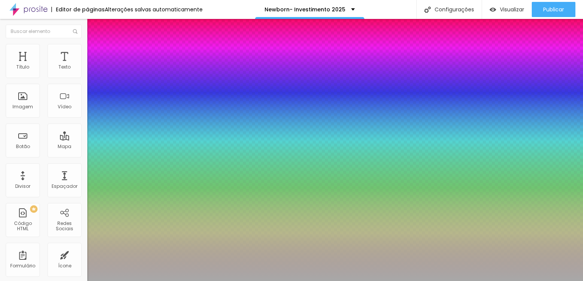
click at [305, 281] on div at bounding box center [291, 281] width 583 height 0
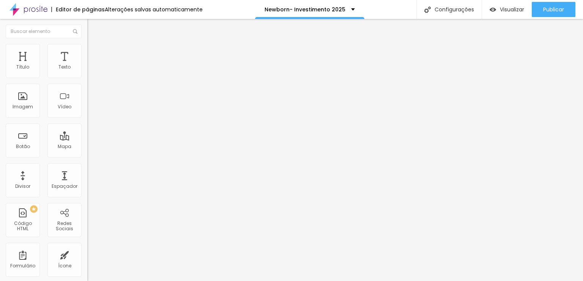
click at [90, 71] on icon "button" at bounding box center [92, 68] width 5 height 5
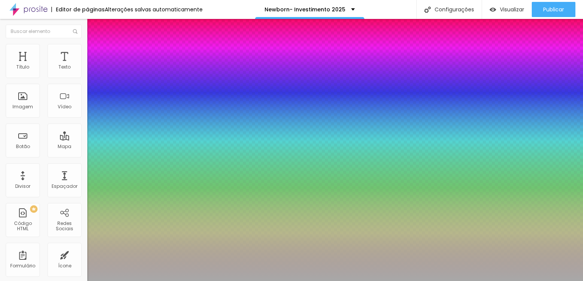
click at [254, 281] on div at bounding box center [291, 281] width 583 height 0
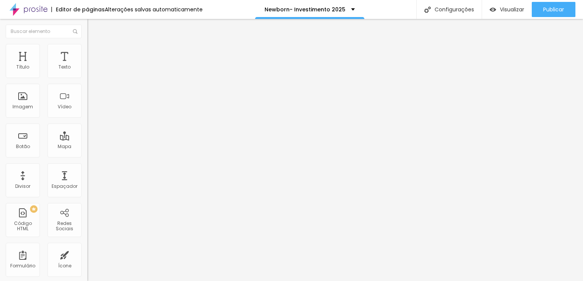
click at [90, 71] on icon "button" at bounding box center [92, 68] width 5 height 5
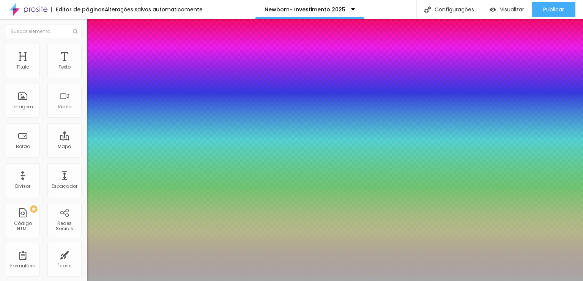
click at [240, 281] on div at bounding box center [291, 281] width 583 height 0
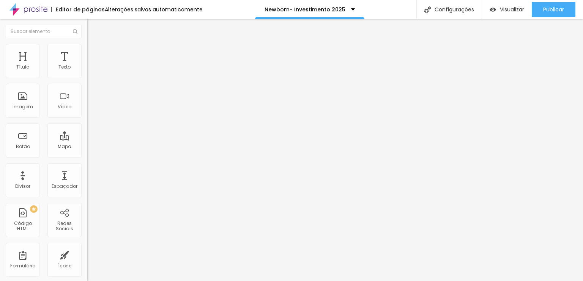
click at [91, 70] on icon "button" at bounding box center [92, 68] width 3 height 3
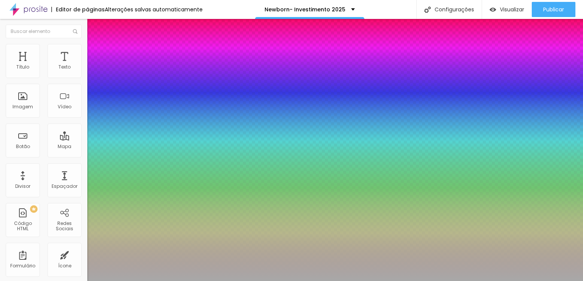
click at [209, 281] on div at bounding box center [291, 281] width 583 height 0
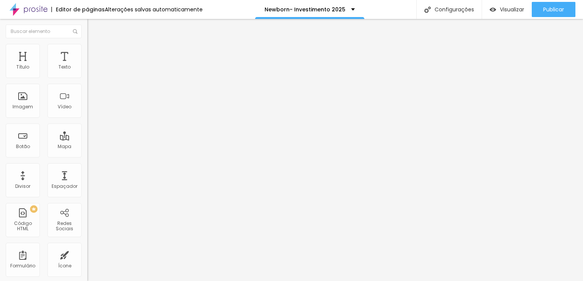
click at [87, 73] on button "button" at bounding box center [92, 69] width 11 height 8
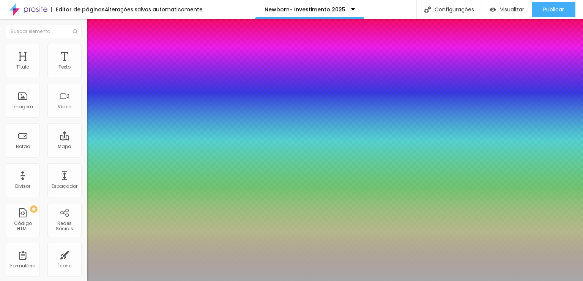
click at [242, 281] on div at bounding box center [291, 281] width 583 height 0
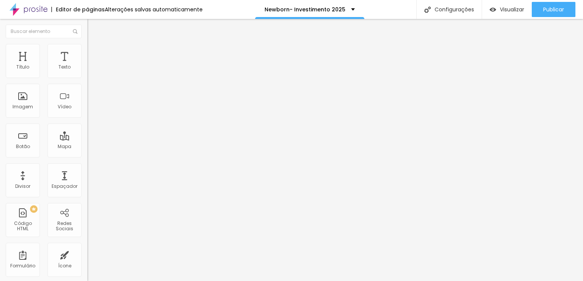
click at [94, 52] on span "Avançado" at bounding box center [106, 49] width 25 height 6
click at [87, 44] on li "Estilo" at bounding box center [130, 40] width 87 height 8
click at [87, 72] on button "button" at bounding box center [92, 69] width 11 height 8
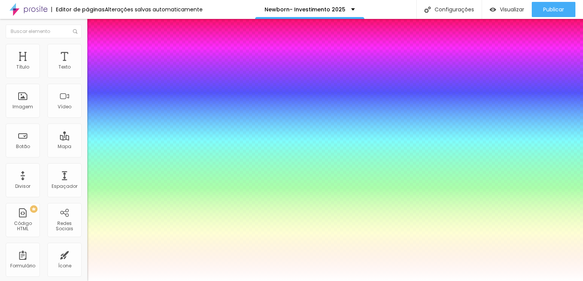
select select "PlayfairDisplay"
click at [284, 281] on div at bounding box center [291, 281] width 583 height 0
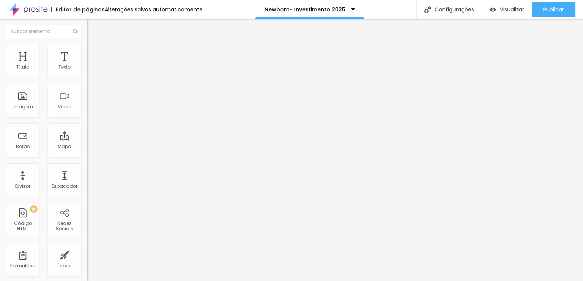
click at [87, 73] on button "button" at bounding box center [92, 69] width 11 height 8
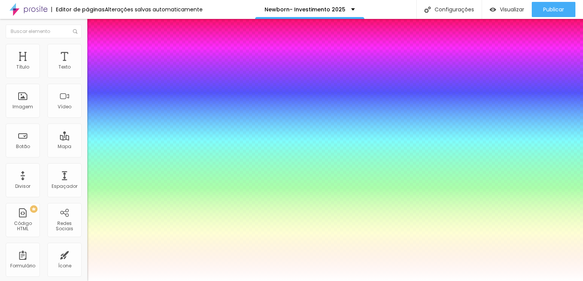
select select "WorkSansThin"
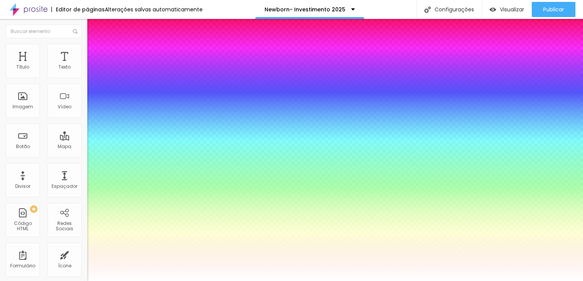
click at [249, 281] on div at bounding box center [291, 281] width 583 height 0
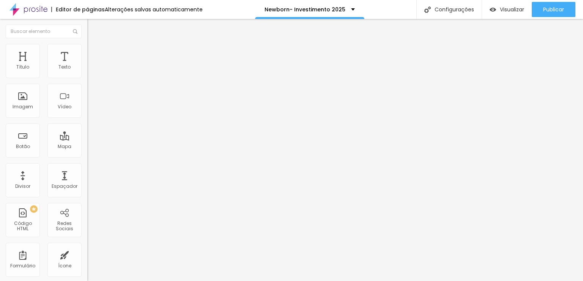
click at [90, 71] on icon "button" at bounding box center [92, 68] width 5 height 5
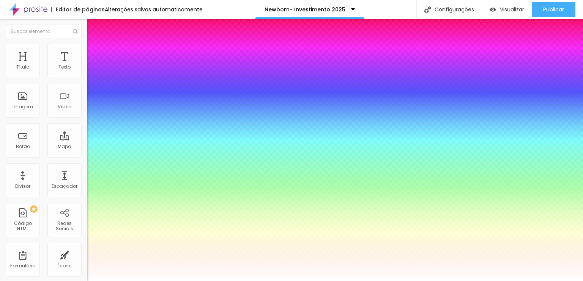
select select "Halant-Light"
click at [243, 281] on div at bounding box center [291, 281] width 583 height 0
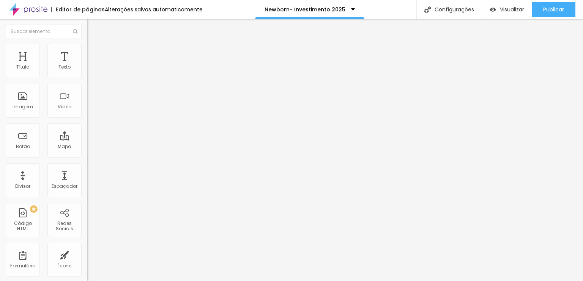
click at [87, 73] on button "button" at bounding box center [92, 69] width 11 height 8
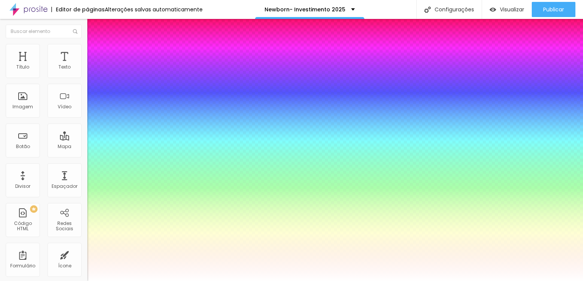
select select "JosefinSlabLight"
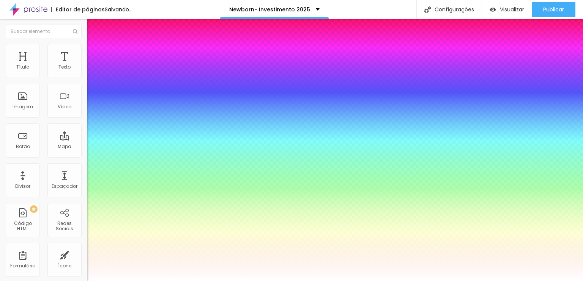
click at [243, 281] on div at bounding box center [291, 281] width 583 height 0
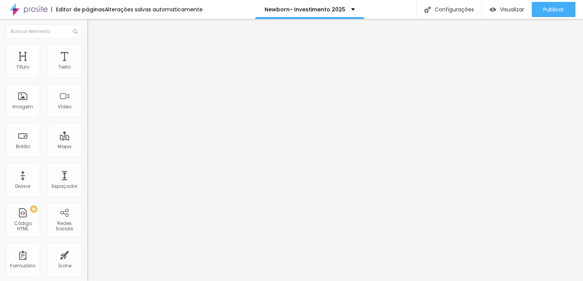
click at [91, 70] on icon "button" at bounding box center [92, 68] width 3 height 3
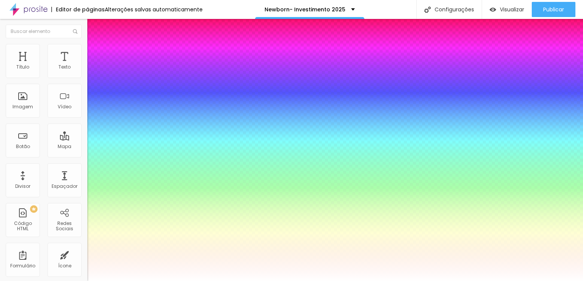
type input "24"
type input "23"
type input "19"
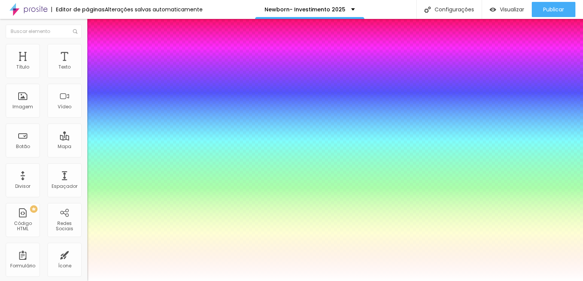
type input "19"
type input "20"
type input "22"
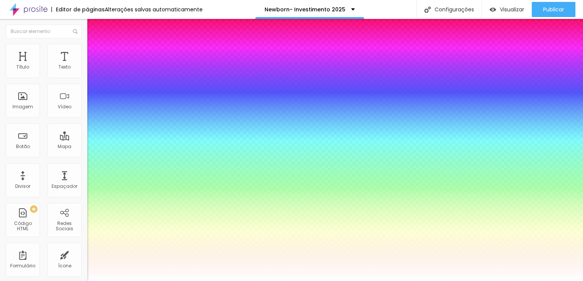
type input "25"
type input "24"
type input "22"
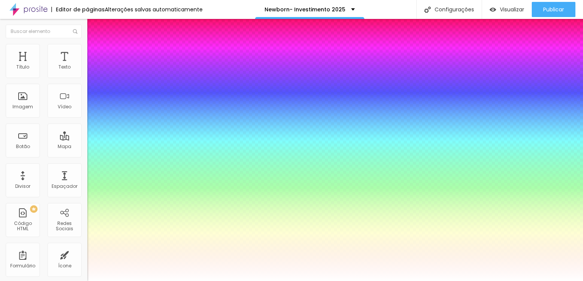
type input "22"
click at [325, 281] on div at bounding box center [291, 281] width 583 height 0
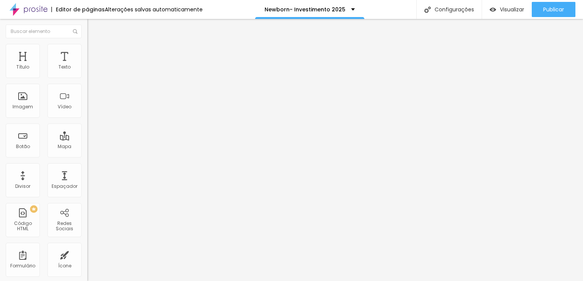
click at [90, 71] on icon "button" at bounding box center [92, 68] width 5 height 5
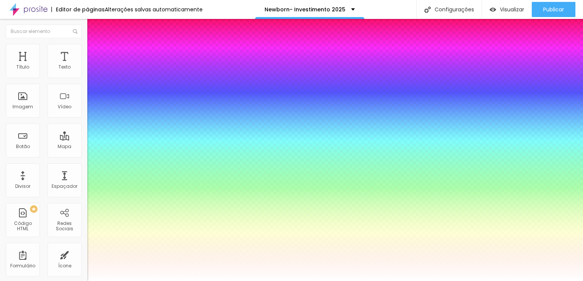
select select "RalewayLight"
click at [308, 281] on div at bounding box center [291, 281] width 583 height 0
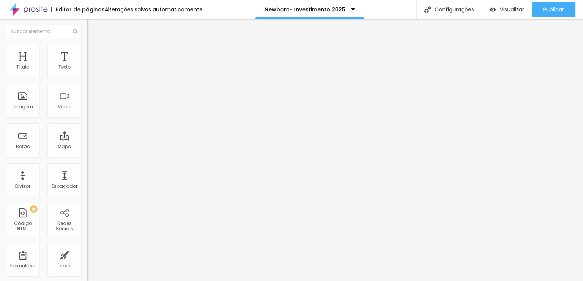
click at [93, 68] on icon "button" at bounding box center [94, 67] width 2 height 2
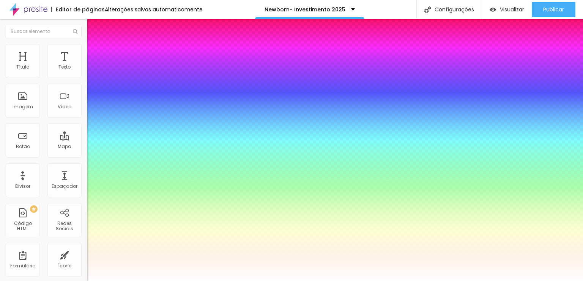
select select "RalewayLight"
type input "21"
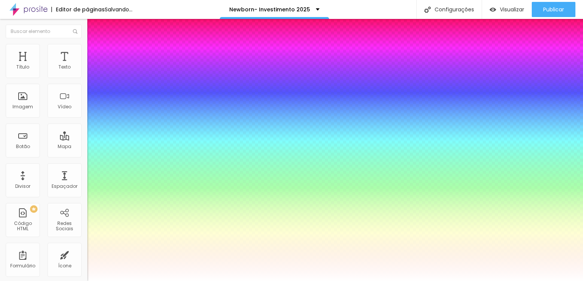
type input "22"
type input "24"
type input "25"
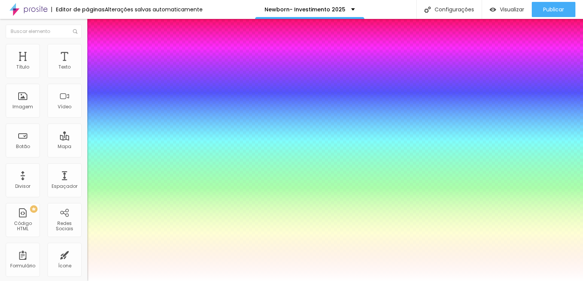
type input "25"
type input "26"
type input "27"
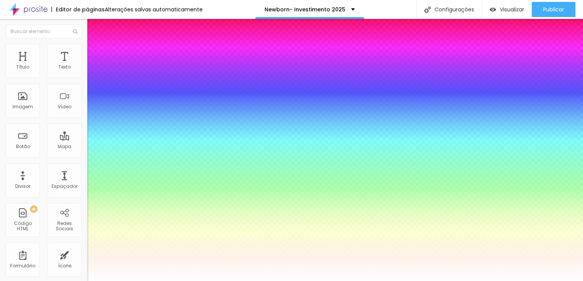
type input "28"
type input "29"
type input "30"
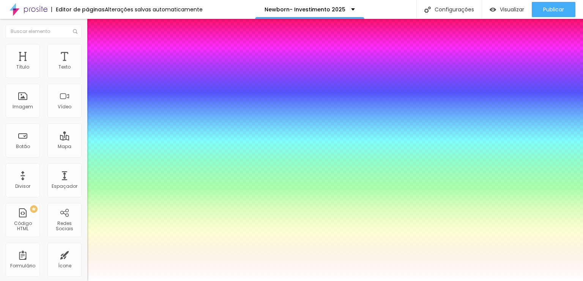
type input "30"
type input "29"
type input "26"
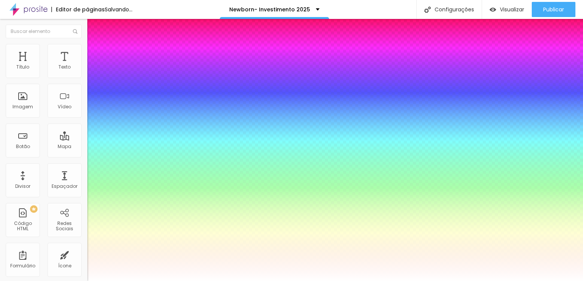
type input "25"
click at [389, 281] on div at bounding box center [291, 281] width 583 height 0
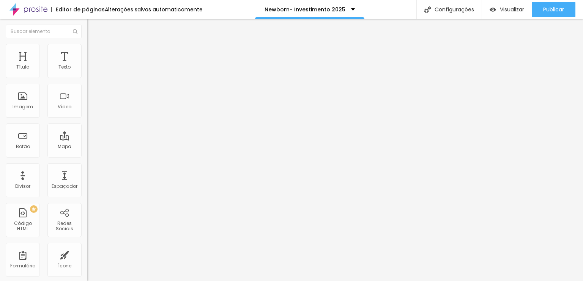
click at [90, 71] on icon "button" at bounding box center [92, 68] width 5 height 5
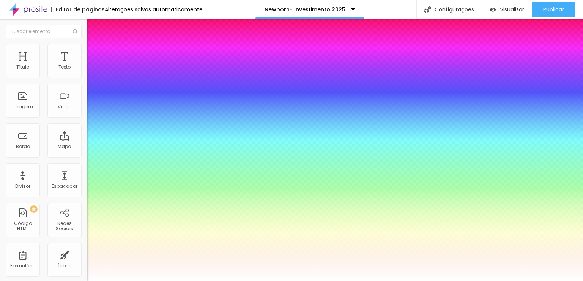
select select "Raleway"
click at [314, 281] on div at bounding box center [291, 281] width 583 height 0
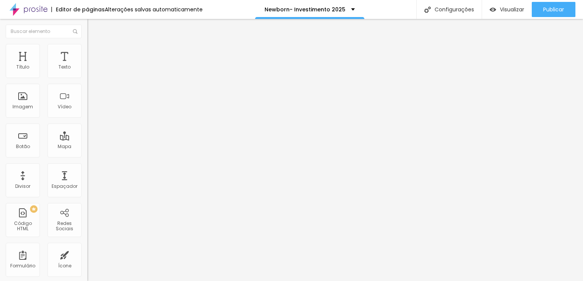
click at [87, 73] on button "button" at bounding box center [92, 69] width 11 height 8
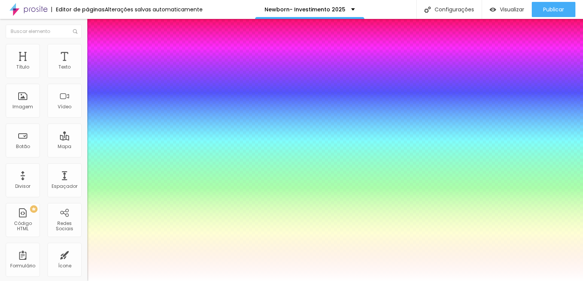
select select "Quicksand"
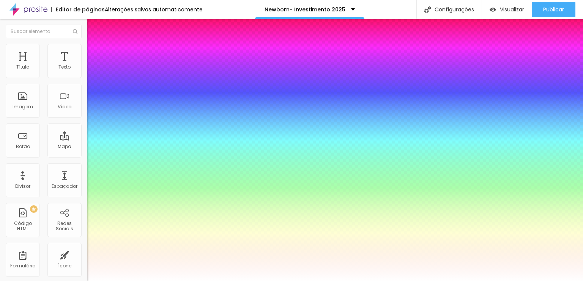
click at [329, 281] on div at bounding box center [291, 281] width 583 height 0
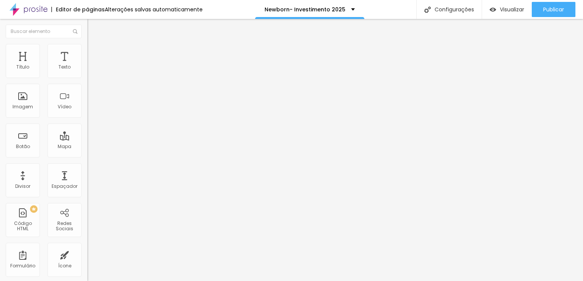
click at [87, 73] on button "button" at bounding box center [92, 69] width 11 height 8
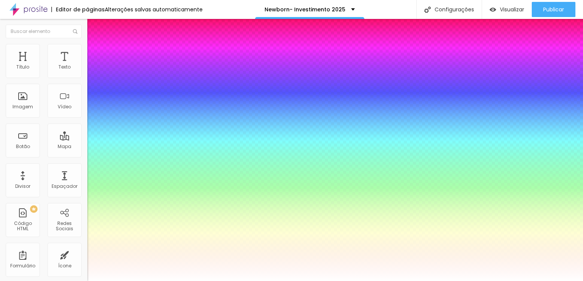
select select "Quicksand"
click at [253, 281] on div at bounding box center [291, 281] width 583 height 0
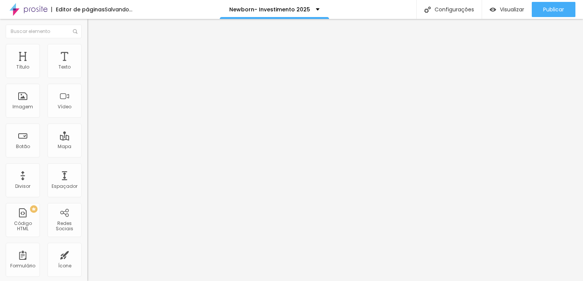
click at [87, 72] on div "Tipografia Voltar ao padrão" at bounding box center [130, 62] width 87 height 21
click at [87, 73] on button "button" at bounding box center [92, 69] width 11 height 8
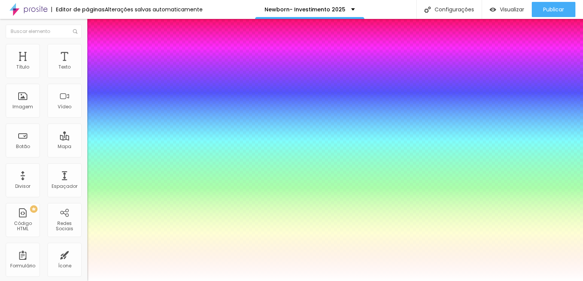
type input "0.4"
type input "0.1"
type input "0"
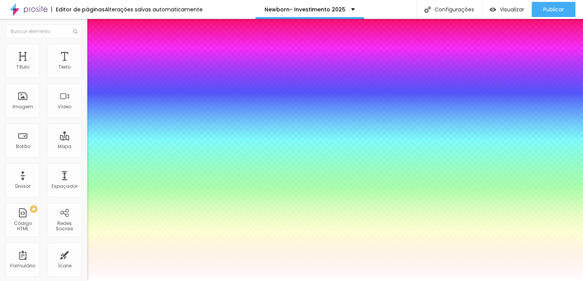
drag, startPoint x: 100, startPoint y: 146, endPoint x: 96, endPoint y: 146, distance: 4.6
type input "0"
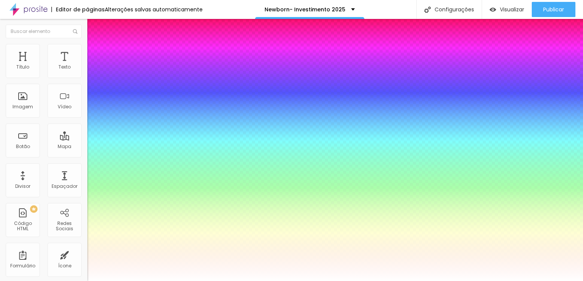
type input "0"
type input "25"
type input "14"
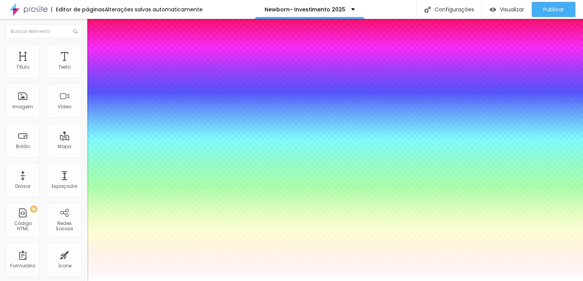
type input "14"
type input "13"
type input "16"
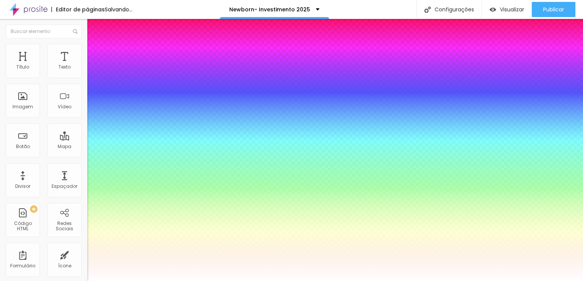
type input "20"
type input "21"
type input "22"
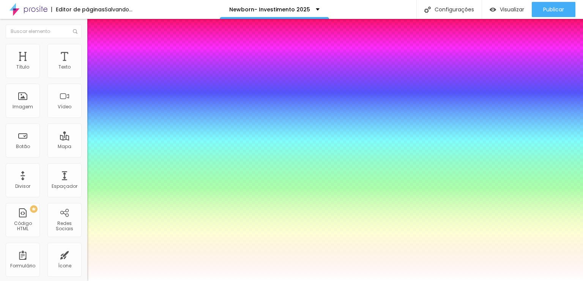
type input "22"
type input "23"
type input "24"
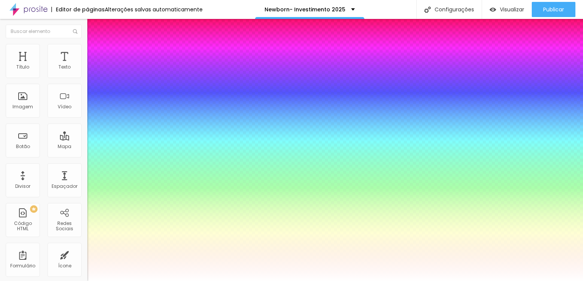
type input "25"
type input "26"
type input "27"
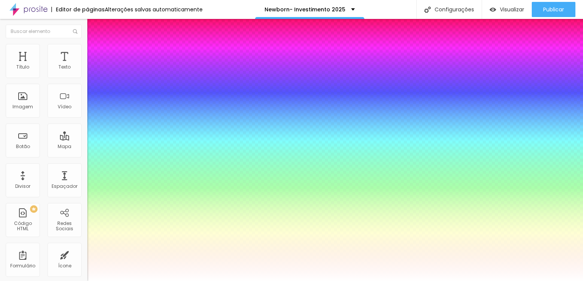
type input "27"
type input "28"
drag, startPoint x: 102, startPoint y: 127, endPoint x: 110, endPoint y: 129, distance: 8.0
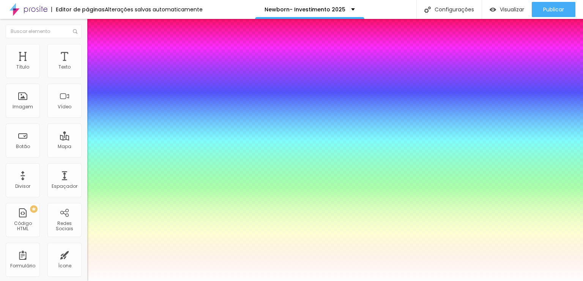
click at [331, 281] on div at bounding box center [291, 281] width 583 height 0
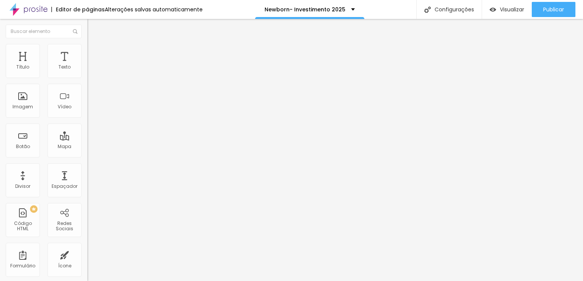
click at [91, 70] on icon "button" at bounding box center [92, 68] width 3 height 3
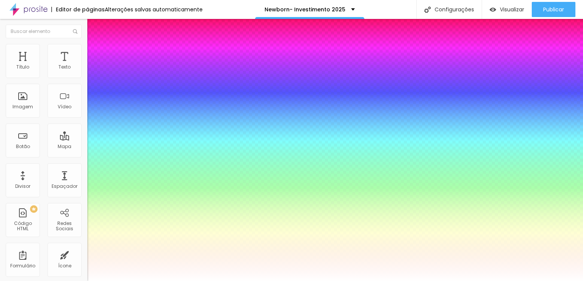
type input "23"
type input "29"
type input "28"
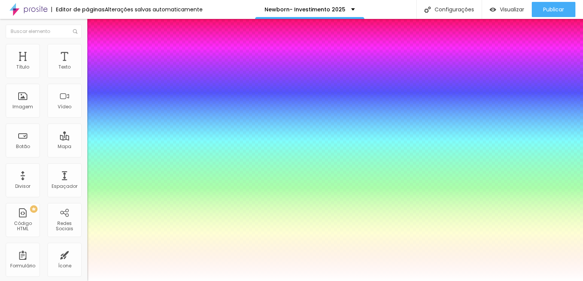
type input "28"
type input "27"
type input "26"
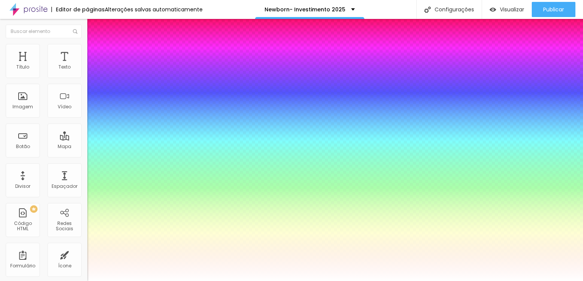
type input "26"
click at [295, 281] on div at bounding box center [291, 281] width 583 height 0
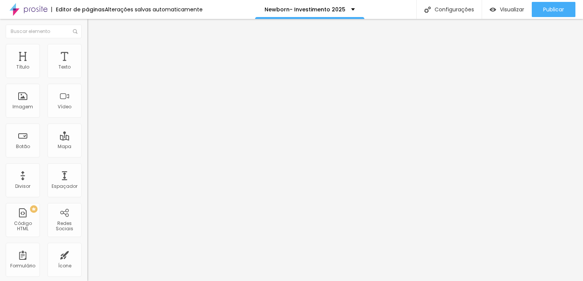
click at [87, 47] on li "Avançado" at bounding box center [130, 48] width 87 height 8
type input "44"
type input "46"
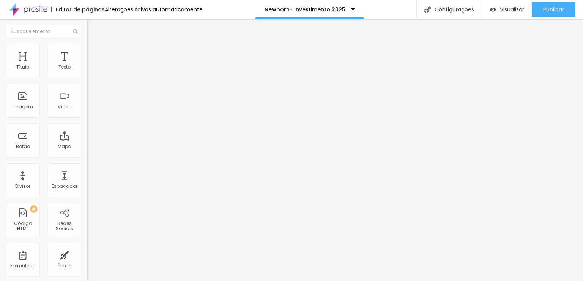
type input "47"
type input "49"
type input "52"
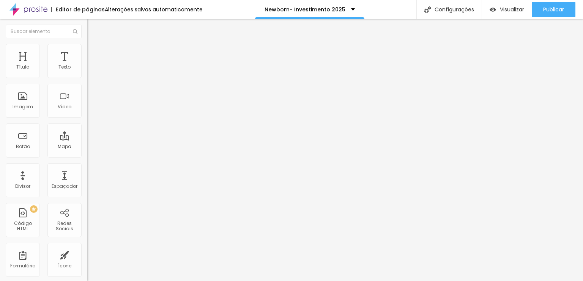
type input "52"
type input "53"
type input "58"
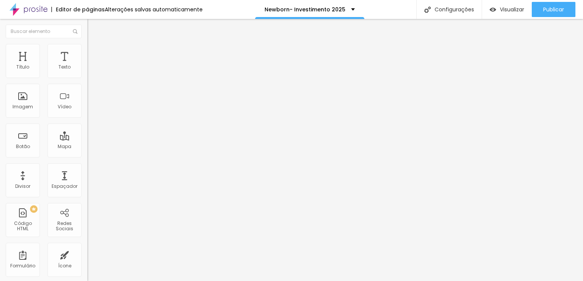
type input "71"
type input "78"
type input "79"
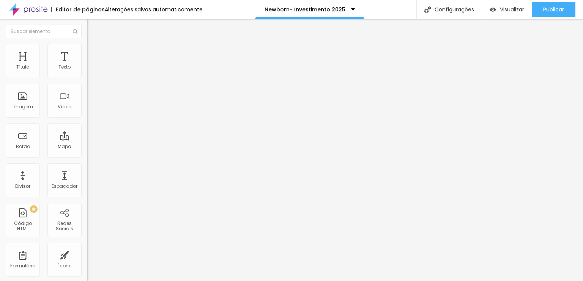
type input "79"
type input "77"
type input "73"
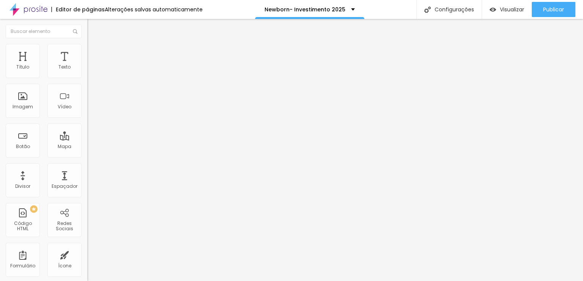
type input "72"
type input "71"
type input "70"
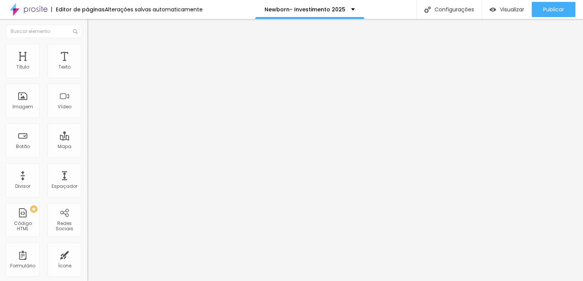
type input "70"
drag, startPoint x: 24, startPoint y: 74, endPoint x: 46, endPoint y: 75, distance: 22.1
type input "70"
click at [87, 140] on input "range" at bounding box center [111, 143] width 49 height 6
type input "28"
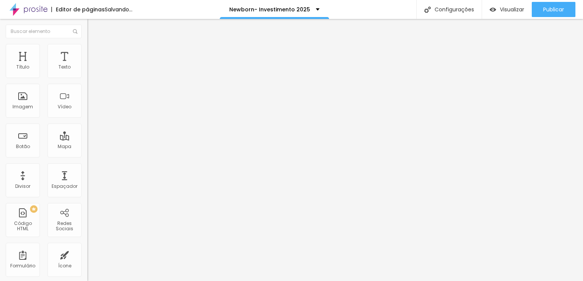
type input "28"
type input "52"
type input "53"
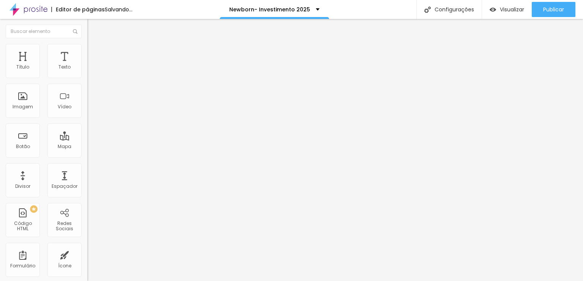
type input "54"
type input "55"
type input "57"
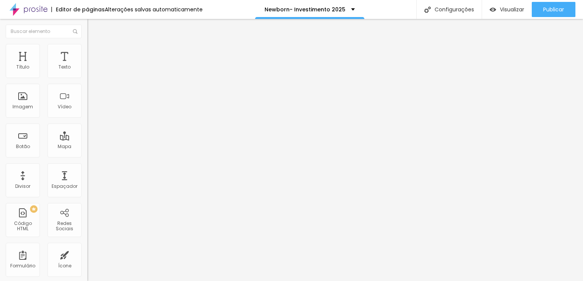
type input "57"
type input "60"
type input "61"
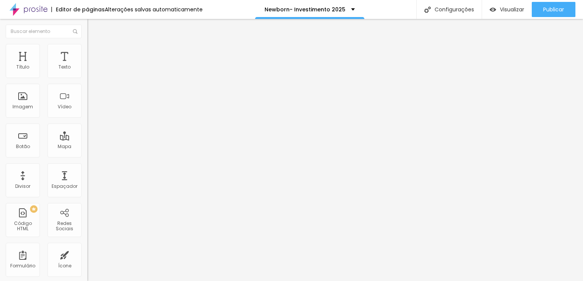
type input "62"
type input "63"
type input "64"
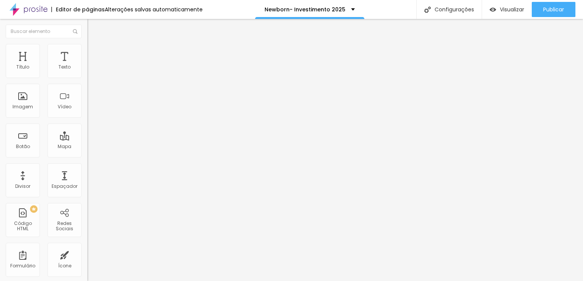
type input "64"
type input "65"
type input "66"
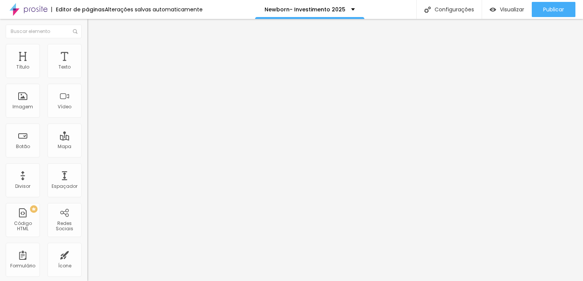
type input "70"
drag, startPoint x: 39, startPoint y: 89, endPoint x: 46, endPoint y: 91, distance: 7.5
type input "70"
click at [87, 247] on input "range" at bounding box center [111, 250] width 49 height 6
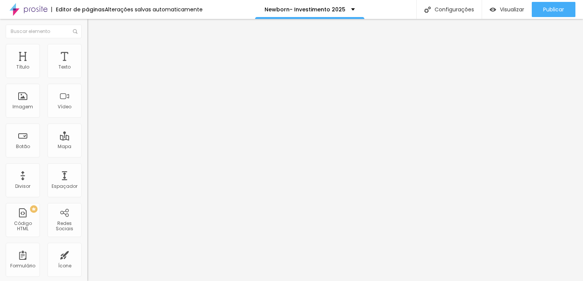
click at [87, 52] on li "Avançado" at bounding box center [130, 56] width 87 height 8
type input "50"
drag, startPoint x: 159, startPoint y: 68, endPoint x: 181, endPoint y: 69, distance: 22.1
type input "50"
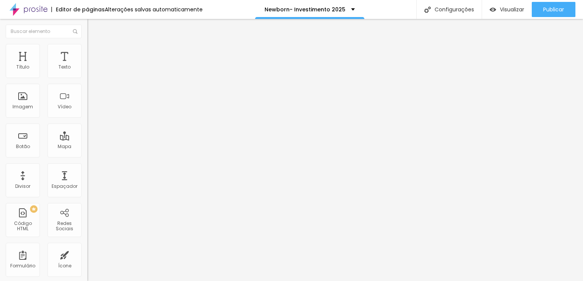
click at [136, 147] on input "range" at bounding box center [111, 150] width 49 height 6
click at [87, 46] on ul "Conteúdo Estilo Avançado" at bounding box center [130, 47] width 87 height 23
click at [87, 52] on img at bounding box center [90, 55] width 7 height 7
type input "50"
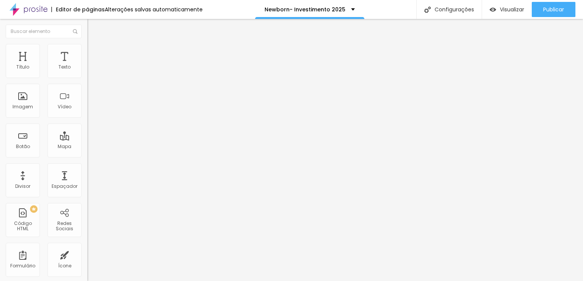
drag, startPoint x: 49, startPoint y: 74, endPoint x: 150, endPoint y: 79, distance: 101.4
type input "50"
click at [136, 147] on input "range" at bounding box center [111, 150] width 49 height 6
click at [87, 44] on li "Avançado" at bounding box center [130, 48] width 87 height 8
type input "73"
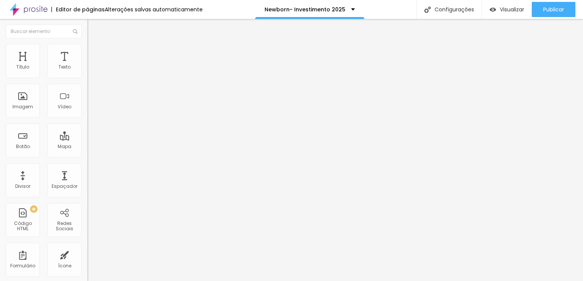
type input "73"
type input "86"
type input "88"
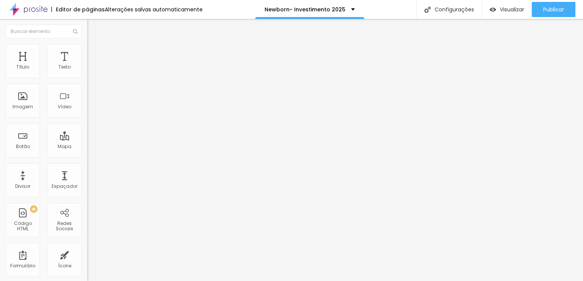
type input "89"
type input "90"
type input "91"
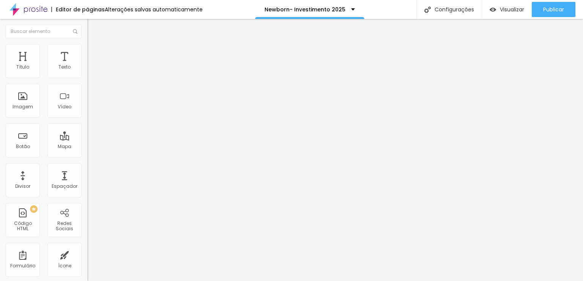
type input "91"
type input "85"
type input "80"
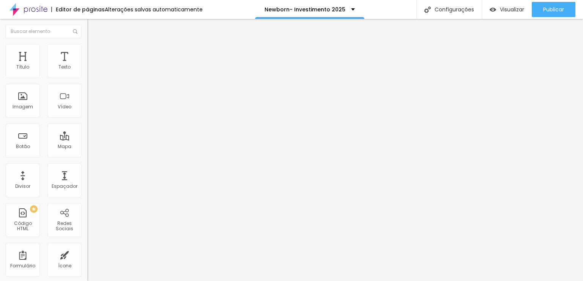
type input "79"
type input "78"
type input "77"
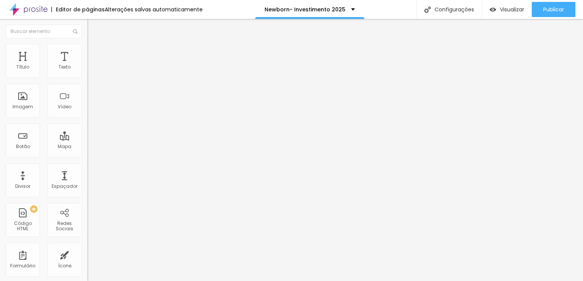
type input "77"
type input "76"
type input "75"
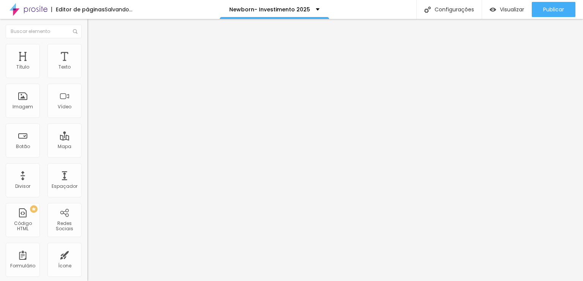
type input "74"
type input "73"
type input "72"
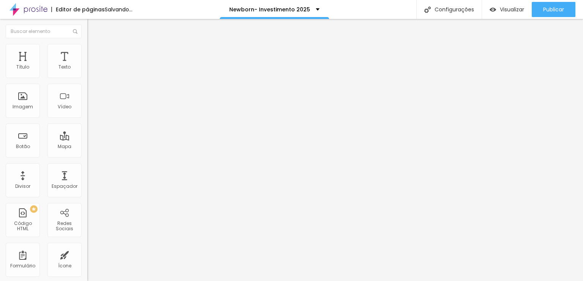
type input "72"
type input "71"
type input "70"
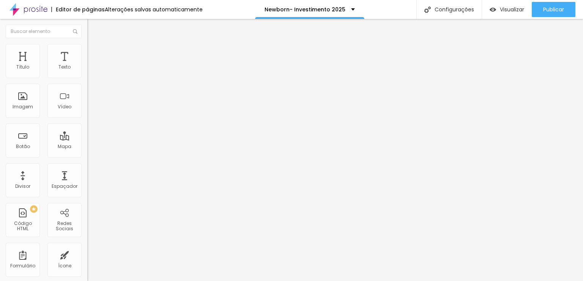
drag, startPoint x: 52, startPoint y: 76, endPoint x: 46, endPoint y: 74, distance: 7.1
type input "70"
click at [87, 140] on input "range" at bounding box center [111, 143] width 49 height 6
drag, startPoint x: 21, startPoint y: 88, endPoint x: 46, endPoint y: 92, distance: 24.9
click at [87, 247] on input "range" at bounding box center [111, 250] width 49 height 6
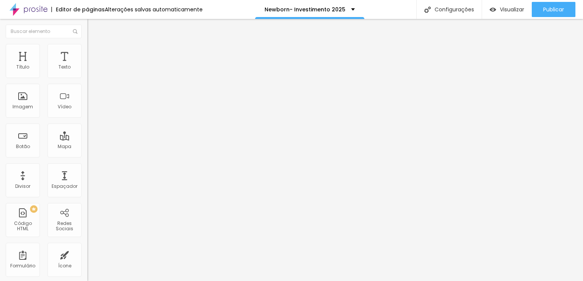
click at [90, 71] on icon "button" at bounding box center [92, 68] width 5 height 5
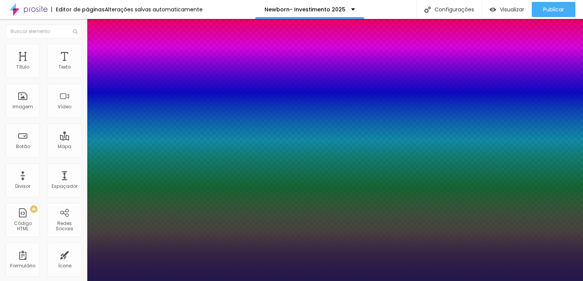
click at [258, 281] on div at bounding box center [291, 281] width 583 height 0
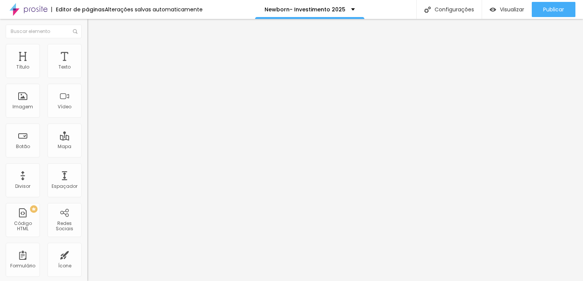
click at [91, 70] on icon "button" at bounding box center [92, 68] width 3 height 3
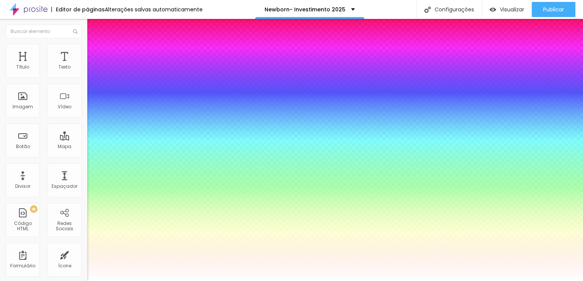
click at [253, 281] on div at bounding box center [291, 281] width 583 height 0
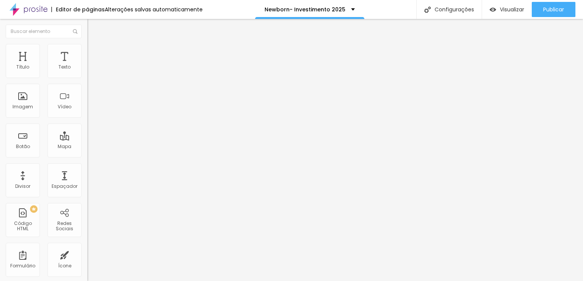
click at [93, 68] on icon "button" at bounding box center [94, 67] width 2 height 2
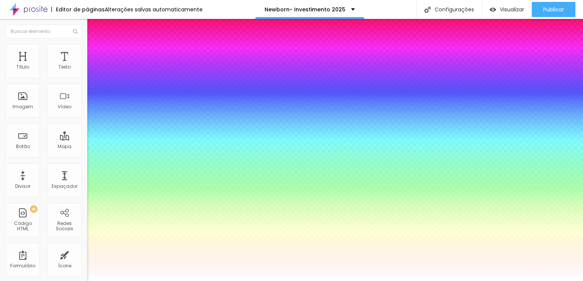
click at [245, 281] on div at bounding box center [291, 281] width 583 height 0
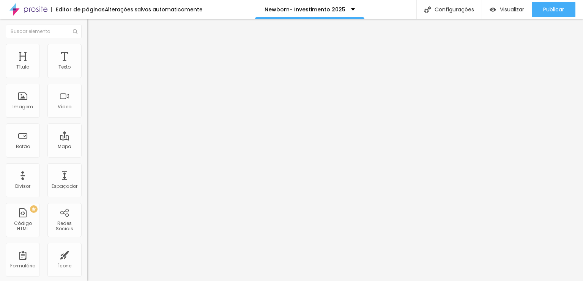
click at [87, 77] on div "Tipografia Voltar ao padrão Sombra DESATIVADO Voltar ao padrão" at bounding box center [130, 75] width 87 height 47
click at [87, 73] on button "button" at bounding box center [92, 69] width 11 height 8
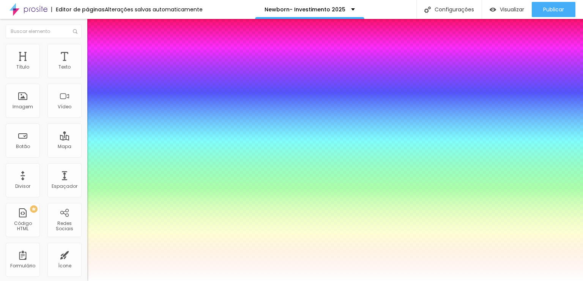
click at [288, 281] on div at bounding box center [291, 281] width 583 height 0
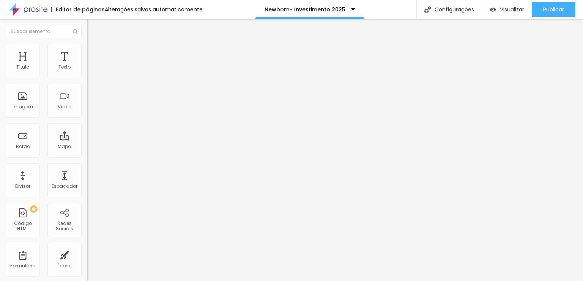
click at [90, 71] on icon "button" at bounding box center [91, 70] width 2 height 2
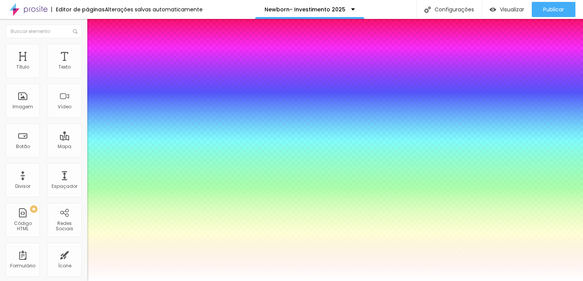
click at [250, 281] on div at bounding box center [291, 281] width 583 height 0
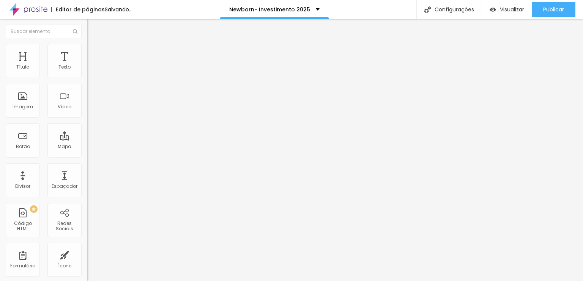
click at [87, 73] on div "Tipografia Voltar ao padrão Sombra DESATIVADO Voltar ao padrão" at bounding box center [130, 75] width 87 height 47
click at [87, 73] on button "button" at bounding box center [92, 69] width 11 height 8
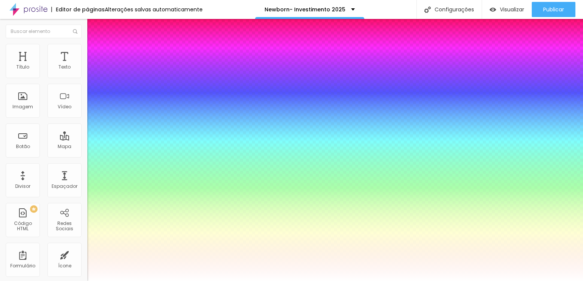
click at [265, 281] on div at bounding box center [291, 281] width 583 height 0
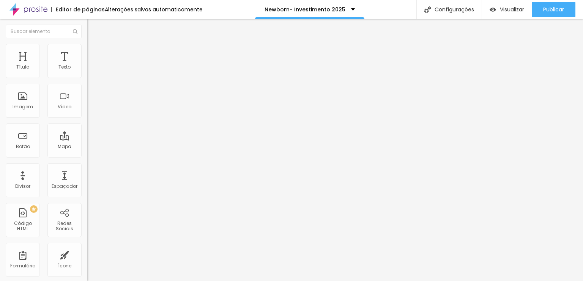
click at [90, 71] on icon "button" at bounding box center [92, 68] width 5 height 5
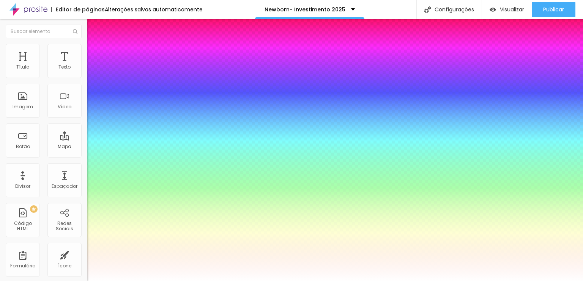
click at [248, 281] on div at bounding box center [291, 281] width 583 height 0
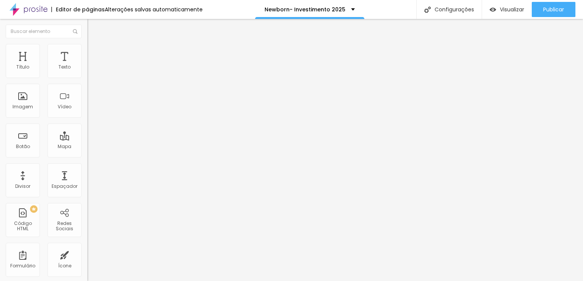
click at [90, 71] on icon "button" at bounding box center [92, 68] width 5 height 5
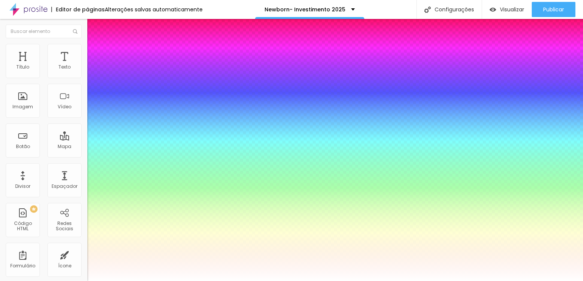
click at [478, 281] on div at bounding box center [291, 281] width 583 height 0
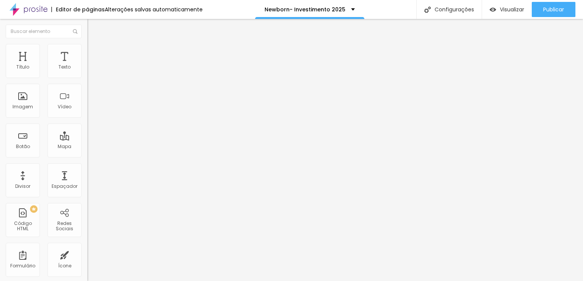
click at [90, 71] on icon "button" at bounding box center [92, 68] width 5 height 5
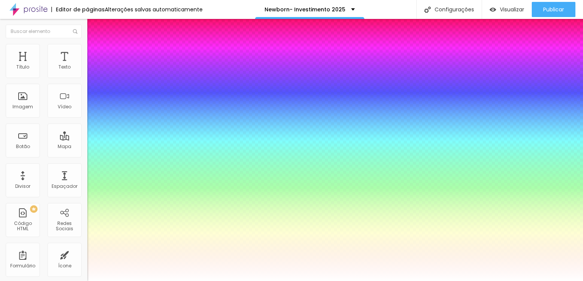
click at [259, 281] on div at bounding box center [291, 281] width 583 height 0
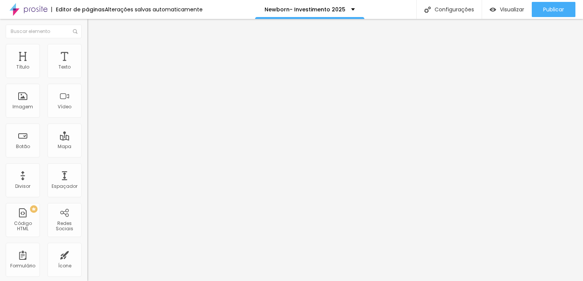
click at [90, 71] on icon "button" at bounding box center [92, 68] width 5 height 5
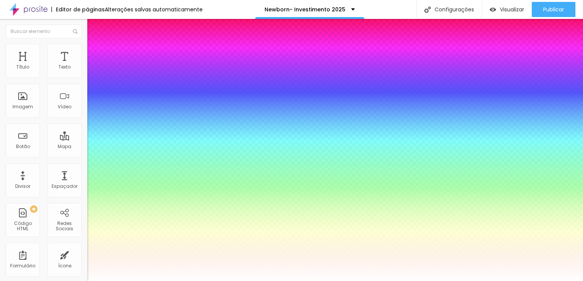
click at [242, 281] on div at bounding box center [291, 281] width 583 height 0
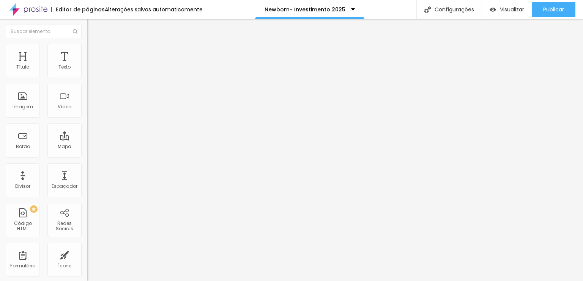
click at [87, 47] on img at bounding box center [90, 47] width 7 height 7
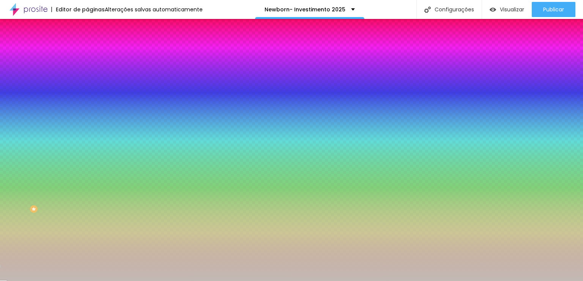
click at [90, 70] on icon "button" at bounding box center [92, 67] width 5 height 5
click at [87, 72] on div at bounding box center [130, 72] width 87 height 0
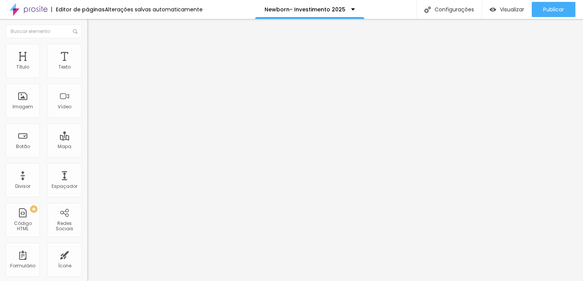
click at [87, 48] on img at bounding box center [90, 47] width 7 height 7
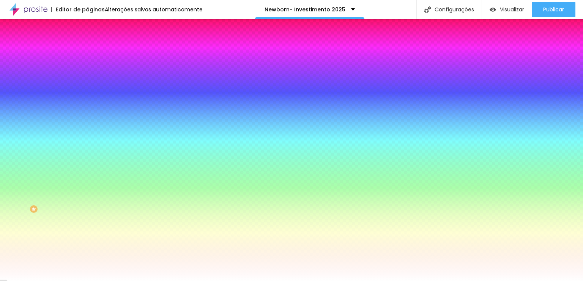
click at [87, 70] on span "Adicionar imagem" at bounding box center [111, 66] width 49 height 6
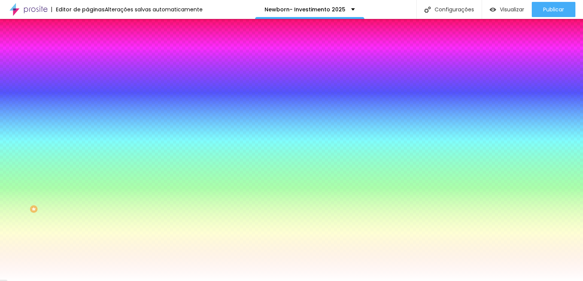
scroll to position [303, 0]
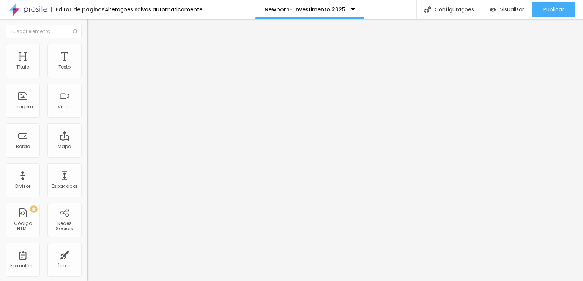
click at [87, 47] on img at bounding box center [90, 47] width 7 height 7
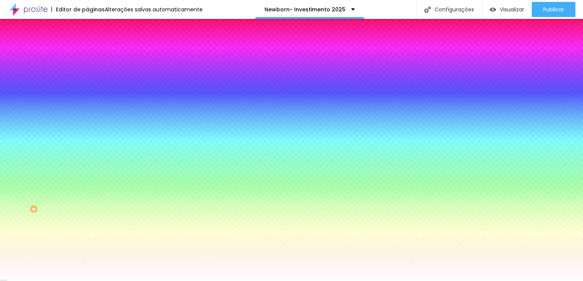
click at [87, 72] on div at bounding box center [130, 72] width 87 height 0
click at [87, 158] on div "Editar Coluna Conteúdo Estilo Avançado Cor de fundo Voltar ao padrão #FFFFFF So…" at bounding box center [130, 150] width 87 height 262
click at [91, 99] on icon "button" at bounding box center [92, 100] width 3 height 3
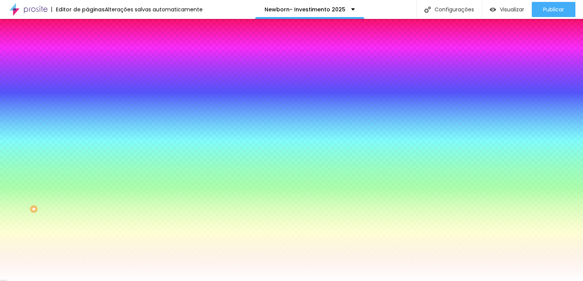
click at [29, 281] on div at bounding box center [291, 281] width 583 height 0
click at [87, 72] on div at bounding box center [130, 72] width 87 height 0
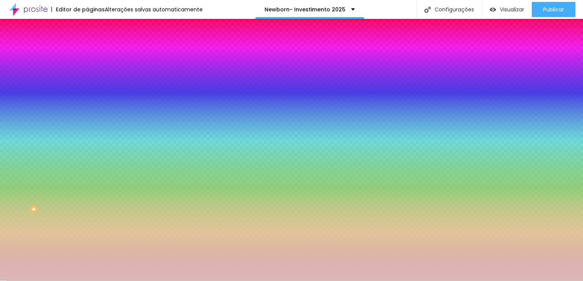
drag, startPoint x: 10, startPoint y: 84, endPoint x: 20, endPoint y: 94, distance: 14.2
click at [20, 94] on div at bounding box center [291, 140] width 583 height 281
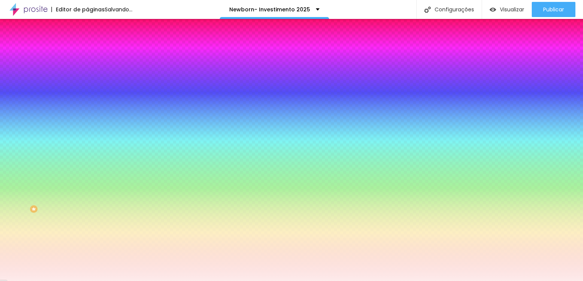
click at [41, 3] on div at bounding box center [42, 3] width 2 height 2
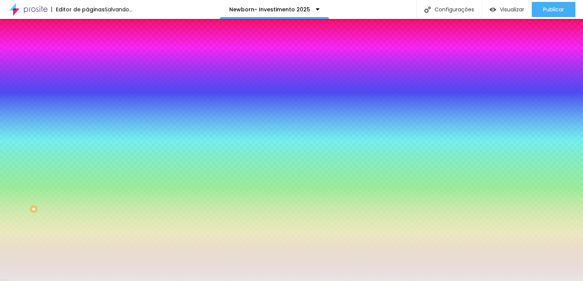
click at [13, 91] on div at bounding box center [291, 140] width 583 height 281
click at [77, 120] on div at bounding box center [291, 140] width 583 height 281
drag, startPoint x: 76, startPoint y: 113, endPoint x: 72, endPoint y: 121, distance: 8.3
click at [72, 121] on div at bounding box center [291, 140] width 583 height 281
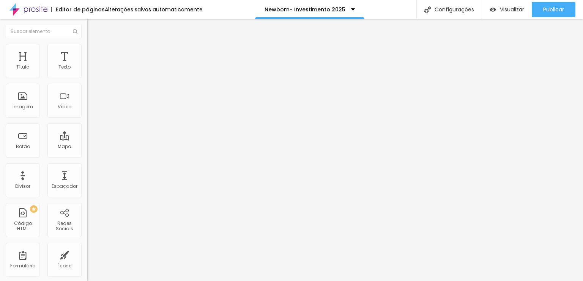
click at [87, 46] on img at bounding box center [90, 47] width 7 height 7
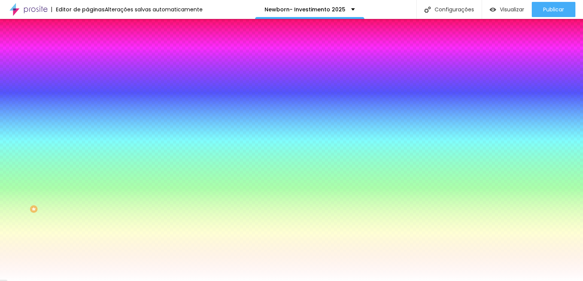
click at [87, 42] on li "Conteúdo" at bounding box center [130, 40] width 87 height 8
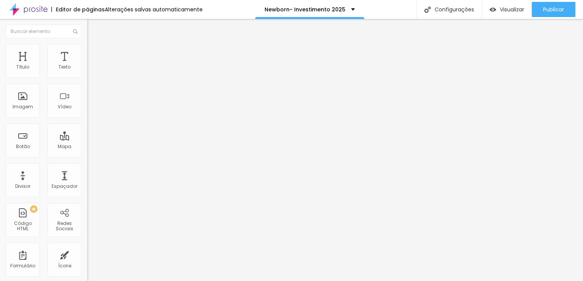
click at [87, 69] on span "Encaixotado" at bounding box center [102, 66] width 30 height 6
click at [87, 80] on div "Completo" at bounding box center [130, 77] width 87 height 5
click at [87, 44] on li "Estilo" at bounding box center [130, 48] width 87 height 8
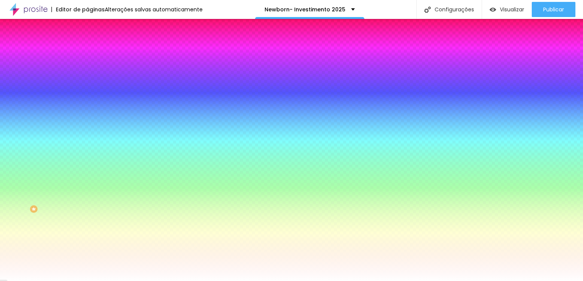
click at [87, 79] on span "Nenhum" at bounding box center [97, 75] width 20 height 6
click at [87, 91] on span "Parallax" at bounding box center [96, 87] width 19 height 6
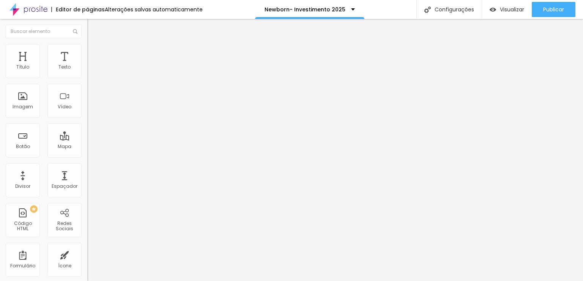
click at [87, 52] on li "Avançado" at bounding box center [130, 56] width 87 height 8
drag, startPoint x: 61, startPoint y: 89, endPoint x: 38, endPoint y: 86, distance: 24.0
click at [87, 254] on input "range" at bounding box center [111, 257] width 49 height 6
click at [93, 68] on icon "button" at bounding box center [94, 67] width 2 height 2
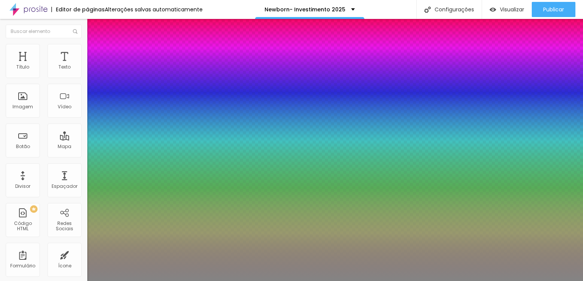
drag, startPoint x: 108, startPoint y: 221, endPoint x: 102, endPoint y: 232, distance: 12.6
click at [102, 232] on body "Editor de páginas Alterações salvas automaticamente Newborn- Investimento 2025 …" at bounding box center [291, 140] width 583 height 281
click at [277, 281] on div at bounding box center [291, 281] width 583 height 0
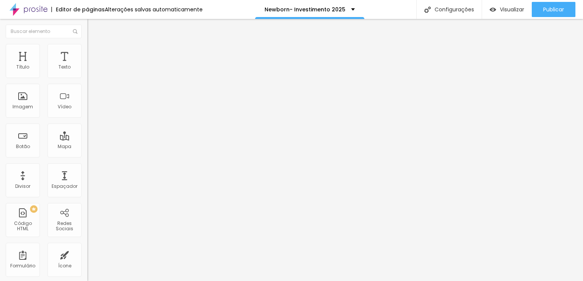
click at [87, 49] on li "Avançado" at bounding box center [130, 48] width 87 height 8
click at [87, 44] on li "Estilo" at bounding box center [130, 40] width 87 height 8
click at [87, 73] on button "button" at bounding box center [92, 69] width 11 height 8
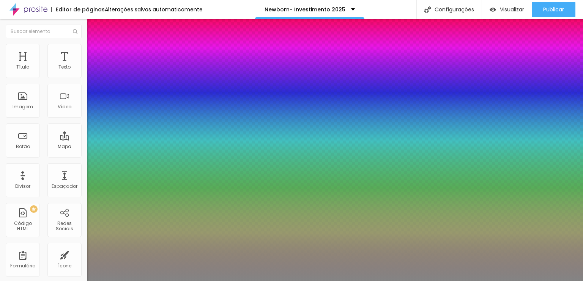
click at [152, 281] on div at bounding box center [291, 281] width 583 height 0
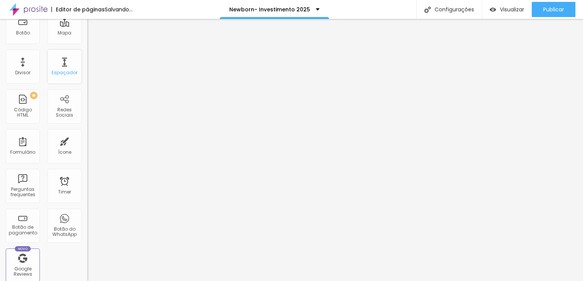
scroll to position [0, 0]
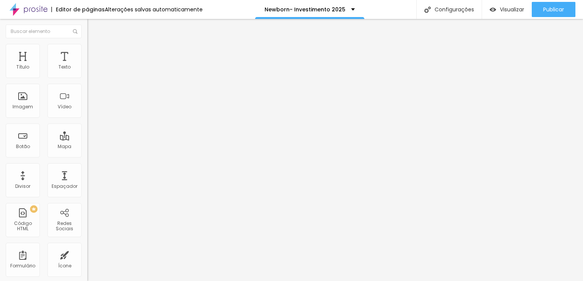
click at [87, 73] on button "button" at bounding box center [92, 69] width 11 height 8
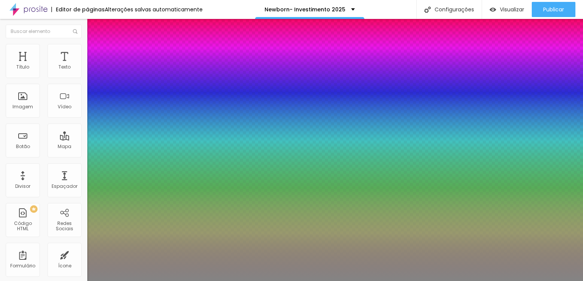
click at [482, 281] on div at bounding box center [291, 281] width 583 height 0
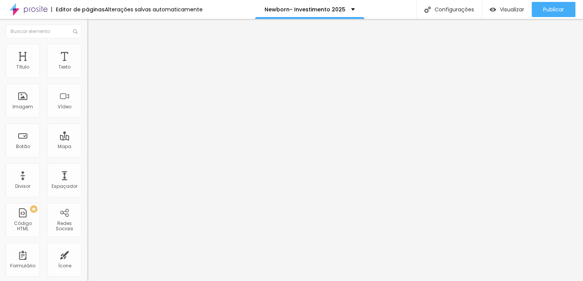
click at [87, 52] on img at bounding box center [90, 55] width 7 height 7
click at [87, 254] on div at bounding box center [130, 257] width 87 height 7
click at [87, 254] on input "range" at bounding box center [111, 257] width 49 height 6
click at [91, 70] on icon "button" at bounding box center [92, 68] width 3 height 3
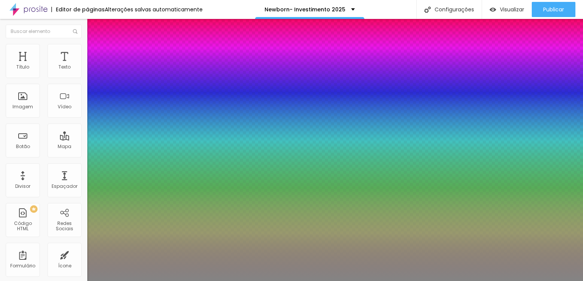
click at [366, 281] on div at bounding box center [291, 281] width 583 height 0
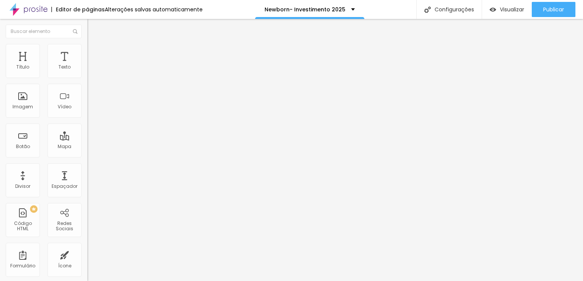
click at [87, 52] on img at bounding box center [90, 55] width 7 height 7
click at [87, 147] on input "range" at bounding box center [111, 150] width 49 height 6
click at [87, 52] on li "Avançado" at bounding box center [130, 56] width 87 height 8
drag, startPoint x: 55, startPoint y: 74, endPoint x: 0, endPoint y: 66, distance: 55.5
click at [87, 147] on input "range" at bounding box center [111, 150] width 49 height 6
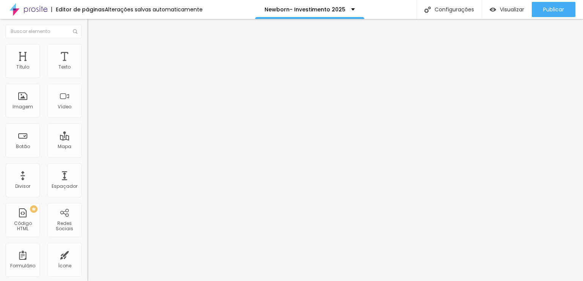
drag, startPoint x: 16, startPoint y: 72, endPoint x: 47, endPoint y: 78, distance: 31.2
click at [87, 147] on div at bounding box center [130, 150] width 87 height 7
click at [87, 147] on input "range" at bounding box center [111, 150] width 49 height 6
drag, startPoint x: 44, startPoint y: 74, endPoint x: 36, endPoint y: 73, distance: 7.3
click at [87, 147] on input "range" at bounding box center [111, 150] width 49 height 6
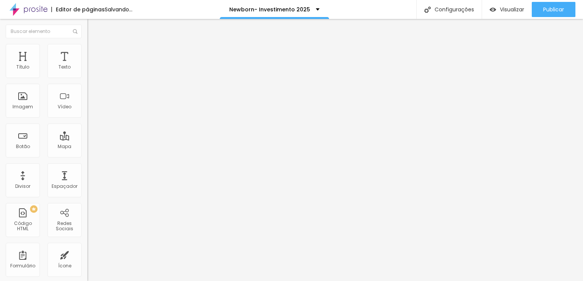
click at [90, 71] on icon "button" at bounding box center [92, 68] width 5 height 5
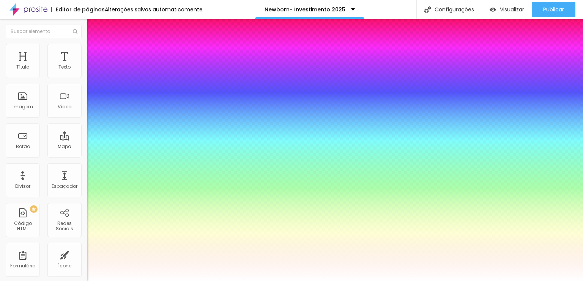
drag, startPoint x: 101, startPoint y: 128, endPoint x: 105, endPoint y: 128, distance: 4.6
click at [298, 281] on div at bounding box center [291, 281] width 583 height 0
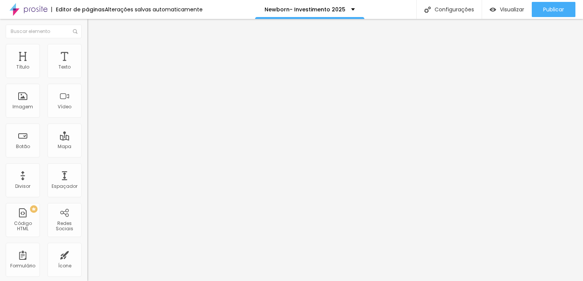
click at [87, 73] on div "Voltar ao padrão" at bounding box center [130, 64] width 87 height 17
click at [91, 70] on icon "button" at bounding box center [92, 68] width 3 height 3
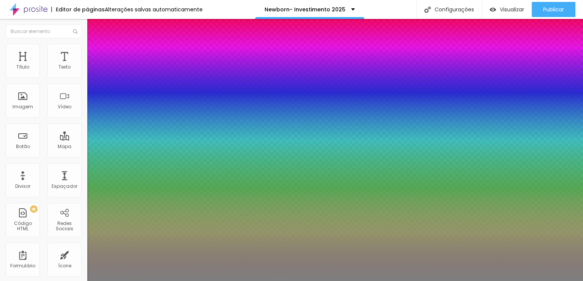
drag, startPoint x: 123, startPoint y: 129, endPoint x: 116, endPoint y: 127, distance: 7.4
click at [360, 281] on div at bounding box center [291, 281] width 583 height 0
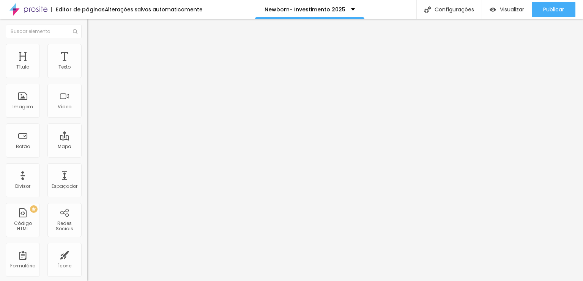
click at [87, 52] on img at bounding box center [90, 55] width 7 height 7
drag, startPoint x: 52, startPoint y: 73, endPoint x: 113, endPoint y: 76, distance: 60.4
click at [113, 147] on input "range" at bounding box center [111, 150] width 49 height 6
click at [87, 52] on li "Avançado" at bounding box center [130, 56] width 87 height 8
drag, startPoint x: 23, startPoint y: 87, endPoint x: 20, endPoint y: 92, distance: 5.6
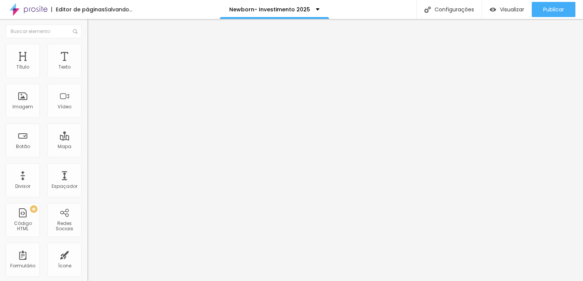
click at [87, 254] on input "range" at bounding box center [111, 257] width 49 height 6
click at [87, 45] on li "Avançado" at bounding box center [130, 48] width 87 height 8
drag, startPoint x: 26, startPoint y: 72, endPoint x: 22, endPoint y: 70, distance: 4.1
click at [87, 140] on input "range" at bounding box center [111, 143] width 49 height 6
click at [87, 73] on button "button" at bounding box center [92, 69] width 11 height 8
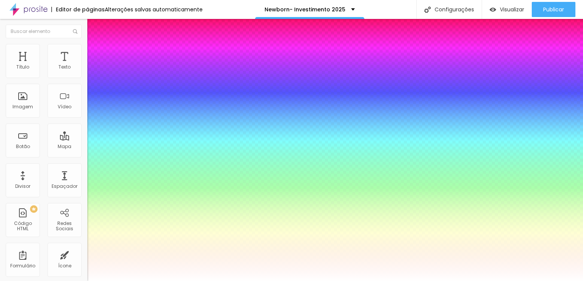
click at [510, 281] on div at bounding box center [291, 281] width 583 height 0
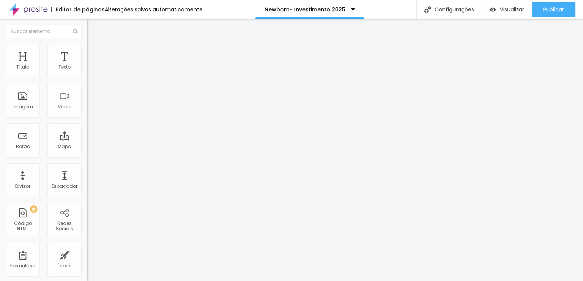
click at [87, 71] on button "button" at bounding box center [92, 69] width 11 height 8
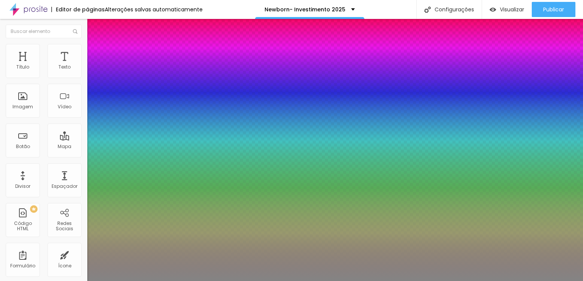
click at [324, 281] on div at bounding box center [291, 281] width 583 height 0
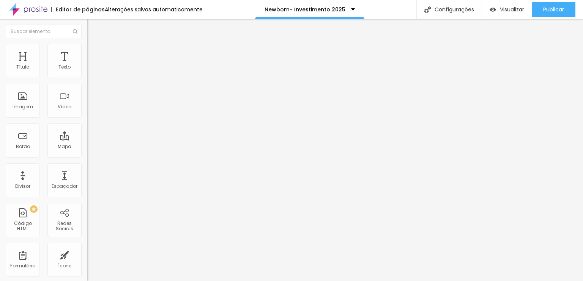
click at [91, 70] on icon "button" at bounding box center [92, 68] width 3 height 3
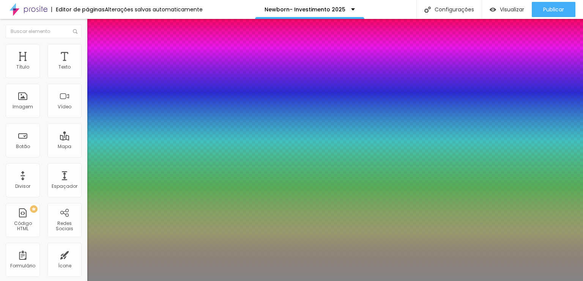
click at [250, 281] on div at bounding box center [291, 281] width 583 height 0
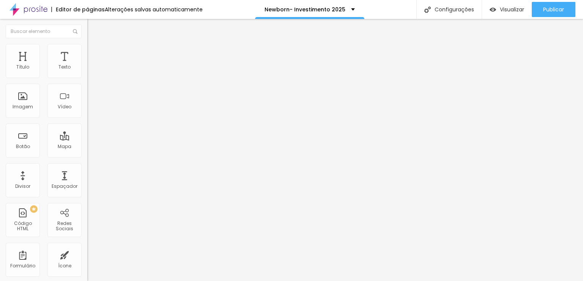
click at [90, 71] on icon "button" at bounding box center [92, 68] width 5 height 5
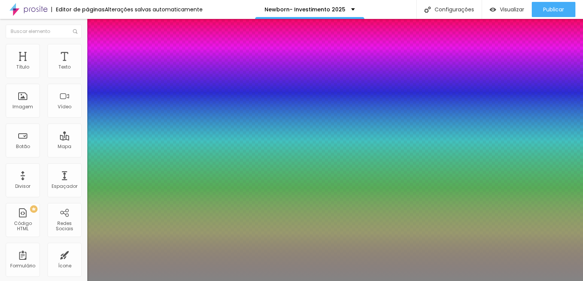
click at [243, 281] on div at bounding box center [291, 281] width 583 height 0
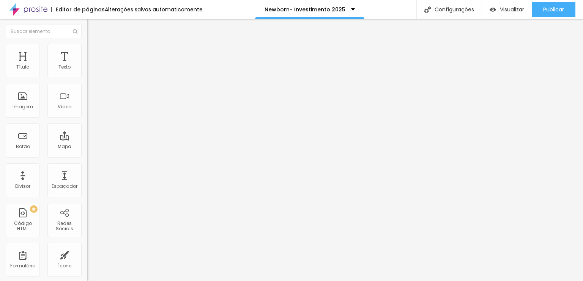
click at [87, 52] on li "Avançado" at bounding box center [130, 56] width 87 height 8
click at [87, 45] on img at bounding box center [90, 47] width 7 height 7
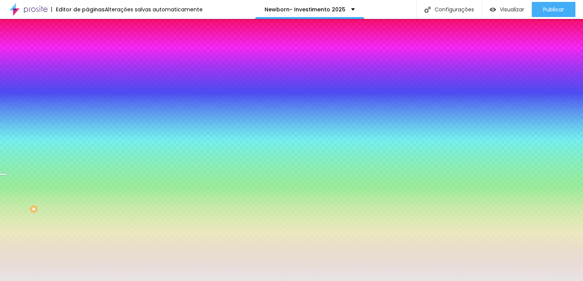
click at [90, 112] on icon "button" at bounding box center [92, 113] width 5 height 5
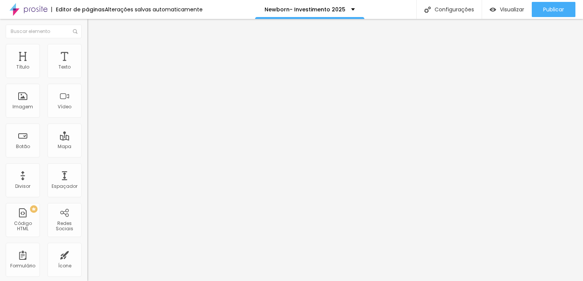
click at [87, 52] on li "Avançado" at bounding box center [130, 56] width 87 height 8
click at [87, 44] on li "Avançado" at bounding box center [130, 48] width 87 height 8
drag, startPoint x: 19, startPoint y: 72, endPoint x: 44, endPoint y: 79, distance: 25.5
click at [87, 140] on input "range" at bounding box center [111, 143] width 49 height 6
drag, startPoint x: 17, startPoint y: 88, endPoint x: 34, endPoint y: 89, distance: 16.7
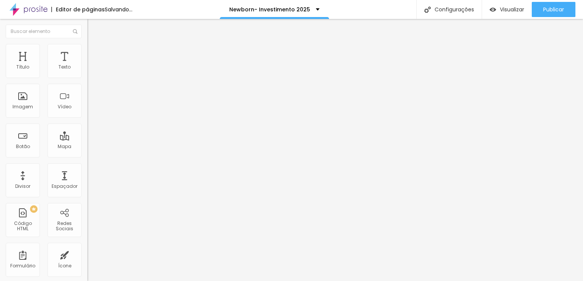
click at [87, 247] on input "range" at bounding box center [111, 250] width 49 height 6
click at [87, 65] on span "Adicionar imagem" at bounding box center [111, 62] width 49 height 6
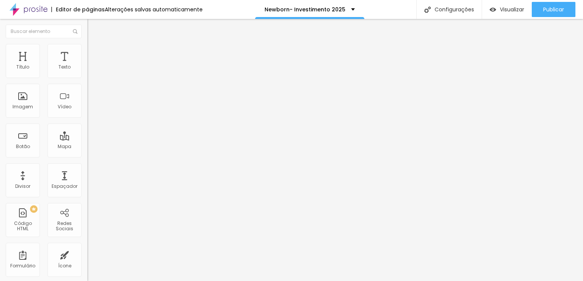
click at [87, 49] on li "Estilo" at bounding box center [130, 48] width 87 height 8
click at [87, 52] on img at bounding box center [90, 55] width 7 height 7
drag, startPoint x: 13, startPoint y: 74, endPoint x: 2, endPoint y: 75, distance: 11.4
click at [87, 147] on input "range" at bounding box center [111, 150] width 49 height 6
drag, startPoint x: 20, startPoint y: 88, endPoint x: 0, endPoint y: 82, distance: 21.1
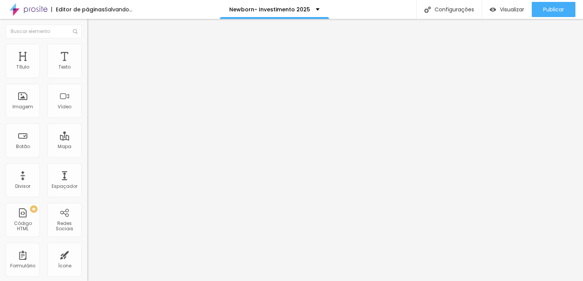
click at [87, 254] on input "range" at bounding box center [111, 257] width 49 height 6
click at [87, 40] on li "Conteúdo" at bounding box center [130, 40] width 87 height 8
click at [87, 119] on span "Original" at bounding box center [96, 115] width 18 height 6
click at [87, 127] on div "Padrão 4:3" at bounding box center [130, 125] width 87 height 5
click at [87, 135] on span "Quadrado" at bounding box center [99, 132] width 25 height 6
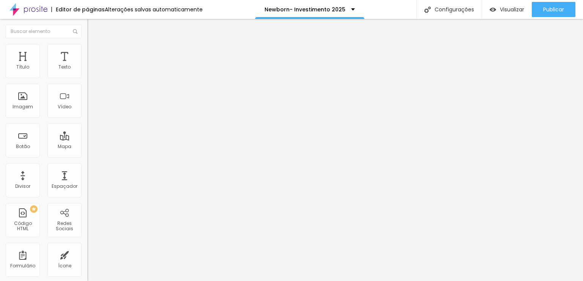
click at [87, 69] on span "Encaixotado" at bounding box center [102, 66] width 30 height 6
click at [87, 81] on span "Completo" at bounding box center [98, 77] width 23 height 6
click at [94, 53] on span "Avançado" at bounding box center [106, 56] width 25 height 6
drag, startPoint x: 44, startPoint y: 75, endPoint x: 6, endPoint y: 69, distance: 38.5
click at [87, 147] on input "range" at bounding box center [111, 150] width 49 height 6
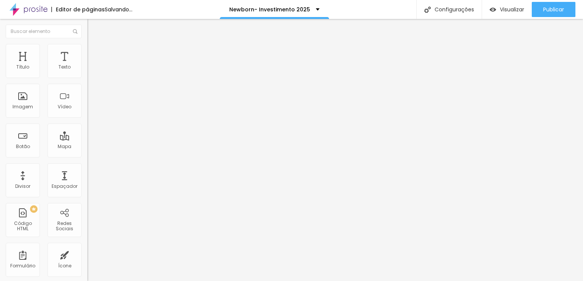
drag, startPoint x: 16, startPoint y: 90, endPoint x: 0, endPoint y: 85, distance: 16.5
click at [87, 254] on input "range" at bounding box center [111, 257] width 49 height 6
click at [87, 49] on li "Estilo" at bounding box center [130, 48] width 87 height 8
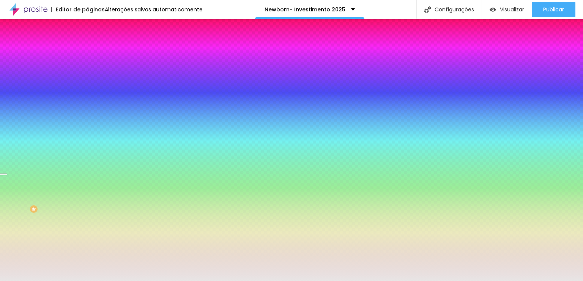
click at [87, 72] on div at bounding box center [130, 72] width 87 height 0
click at [77, 132] on div at bounding box center [291, 140] width 583 height 281
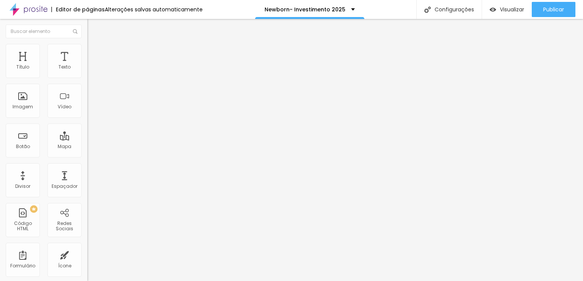
click at [87, 72] on button "button" at bounding box center [92, 69] width 11 height 8
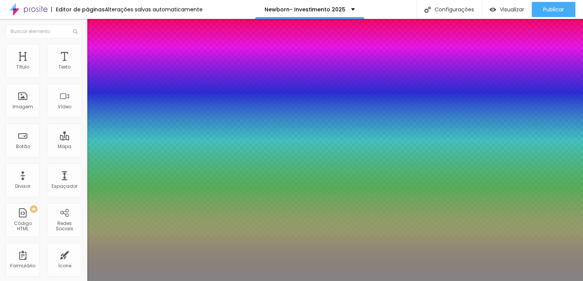
click at [247, 281] on div at bounding box center [291, 281] width 583 height 0
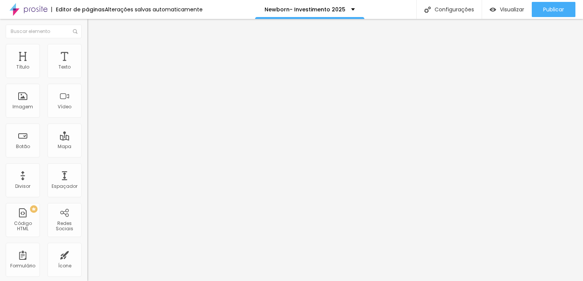
click at [87, 73] on button "button" at bounding box center [92, 69] width 11 height 8
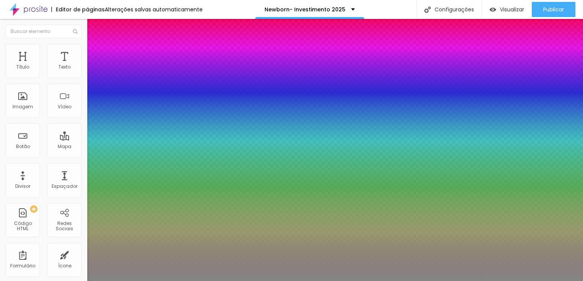
drag, startPoint x: 109, startPoint y: 129, endPoint x: 104, endPoint y: 129, distance: 5.0
click at [377, 281] on div at bounding box center [291, 281] width 583 height 0
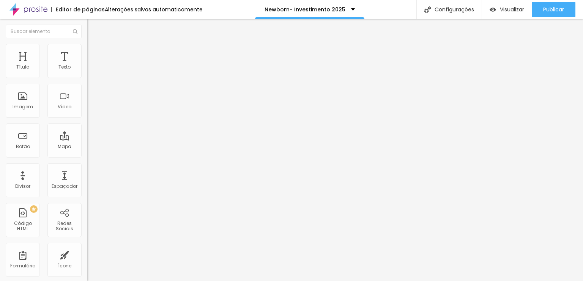
click at [87, 50] on li "Avançado" at bounding box center [130, 48] width 87 height 8
click at [87, 49] on img at bounding box center [90, 47] width 7 height 7
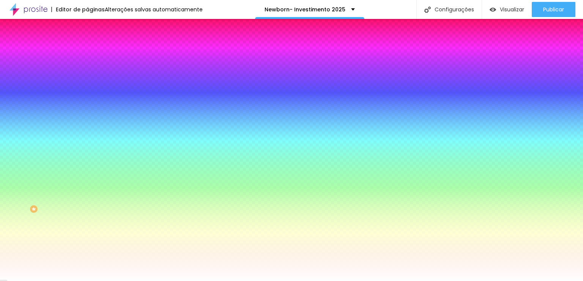
click at [94, 53] on span "Avançado" at bounding box center [106, 56] width 25 height 6
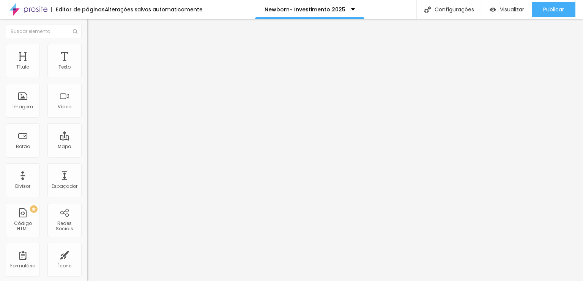
drag, startPoint x: 63, startPoint y: 89, endPoint x: 39, endPoint y: 85, distance: 23.6
click at [87, 254] on input "range" at bounding box center [111, 257] width 49 height 6
click at [87, 44] on ul "Conteúdo Estilo Avançado" at bounding box center [130, 47] width 87 height 23
click at [87, 50] on li "Estilo" at bounding box center [130, 48] width 87 height 8
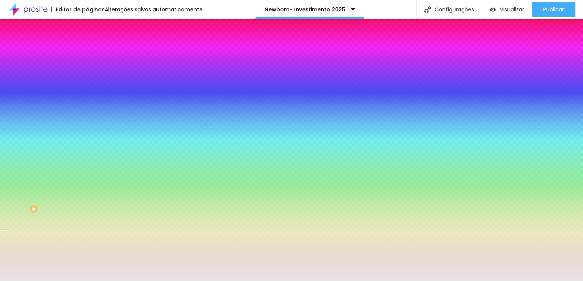
click at [87, 72] on div at bounding box center [130, 72] width 87 height 0
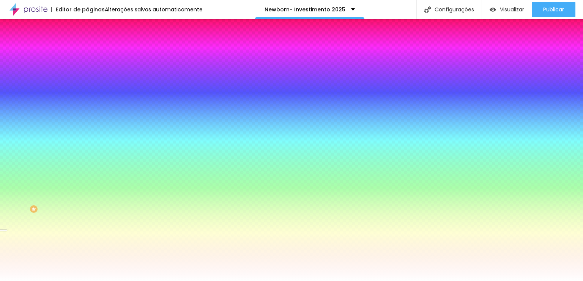
drag, startPoint x: 33, startPoint y: 96, endPoint x: 0, endPoint y: 69, distance: 42.6
click at [87, 73] on div "Cor de fundo Voltar ao padrão #FFFFFF Sombra ATIVO Voltar ao padrão Borda Volta…" at bounding box center [130, 93] width 87 height 68
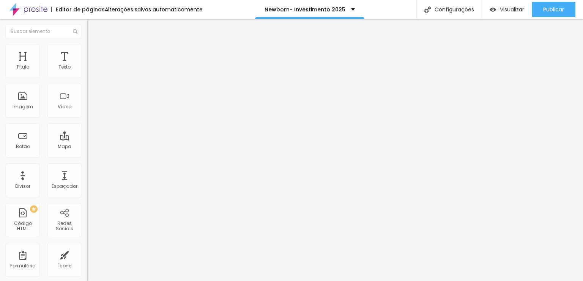
click at [90, 71] on icon "button" at bounding box center [92, 68] width 5 height 5
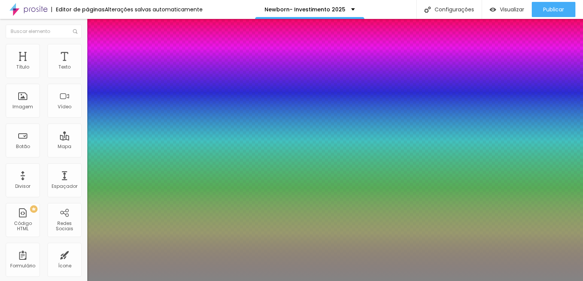
click at [249, 281] on div at bounding box center [291, 281] width 583 height 0
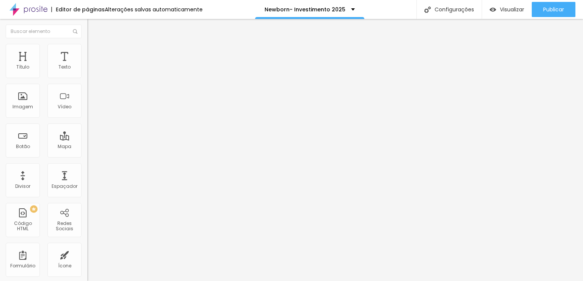
click at [87, 50] on li "Estilo" at bounding box center [130, 48] width 87 height 8
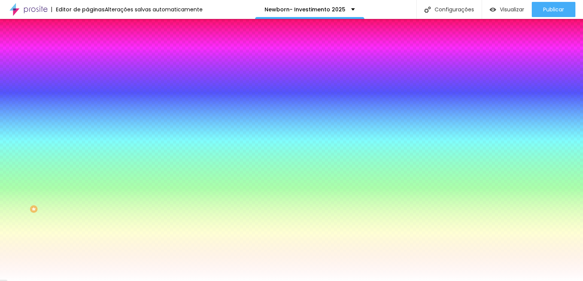
click at [87, 70] on span "Trocar imagem" at bounding box center [107, 66] width 41 height 6
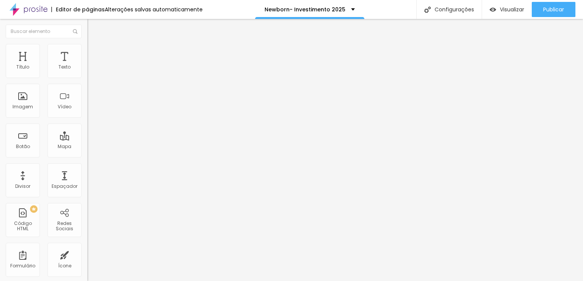
click at [90, 71] on icon "button" at bounding box center [92, 68] width 5 height 5
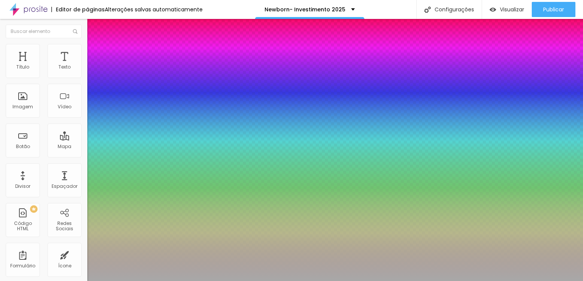
click at [198, 281] on div at bounding box center [291, 281] width 583 height 0
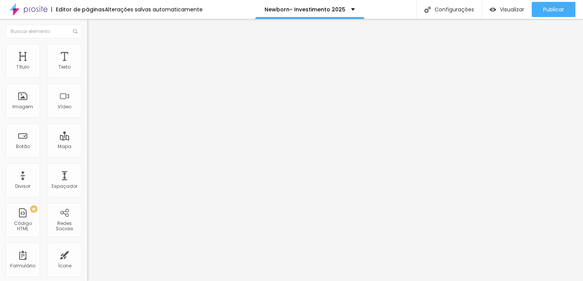
click at [87, 72] on button "button" at bounding box center [92, 69] width 11 height 8
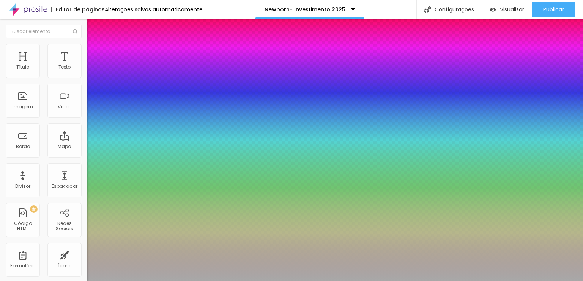
click at [326, 281] on div at bounding box center [291, 281] width 583 height 0
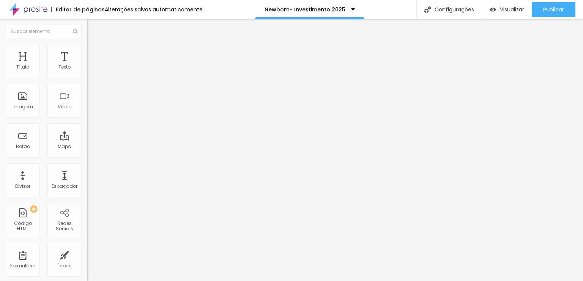
click at [87, 73] on button "button" at bounding box center [92, 69] width 11 height 8
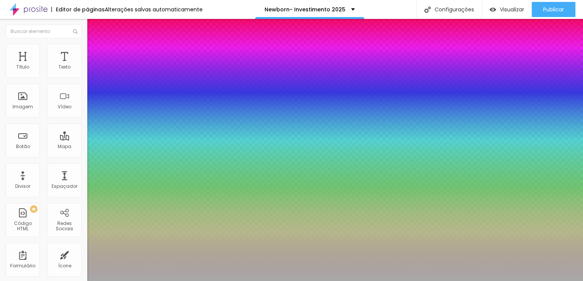
click at [216, 281] on div at bounding box center [291, 281] width 583 height 0
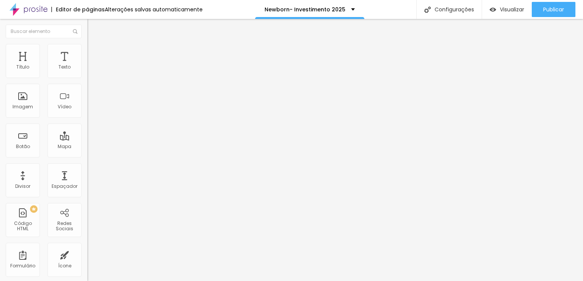
click at [90, 71] on icon "button" at bounding box center [92, 68] width 5 height 5
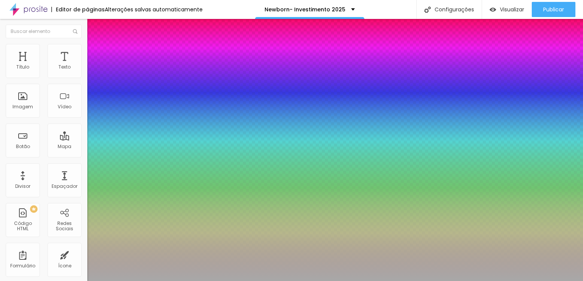
click at [229, 281] on div at bounding box center [291, 281] width 583 height 0
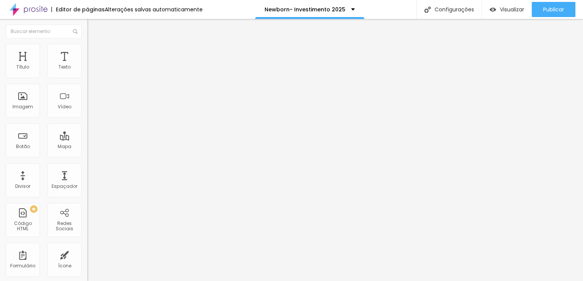
click at [87, 71] on button "button" at bounding box center [92, 69] width 11 height 8
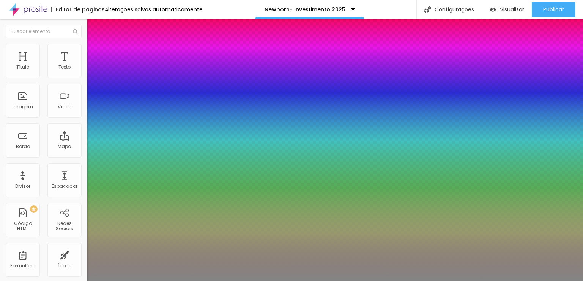
select select "MontserratLight"
click at [417, 281] on div at bounding box center [291, 281] width 583 height 0
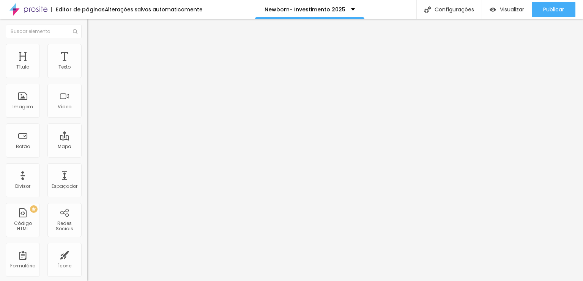
click at [87, 73] on button "button" at bounding box center [92, 69] width 11 height 8
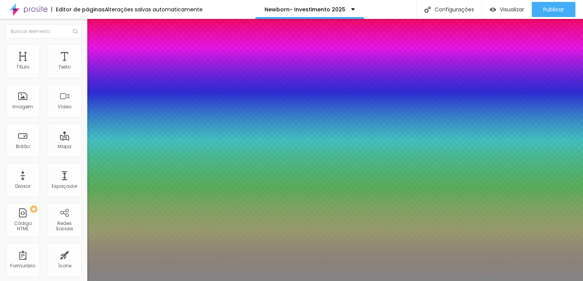
type input "16"
type input "17"
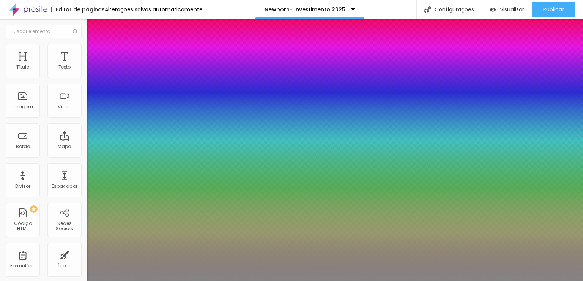
type input "17"
type input "18"
type input "19"
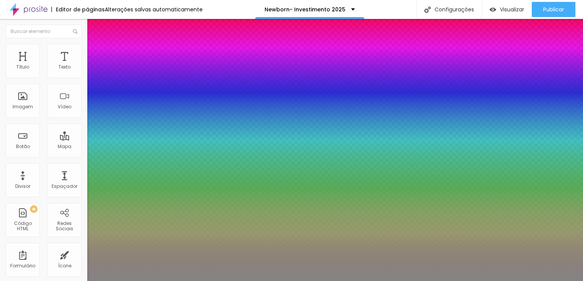
type input "20"
type input "19"
type input "18"
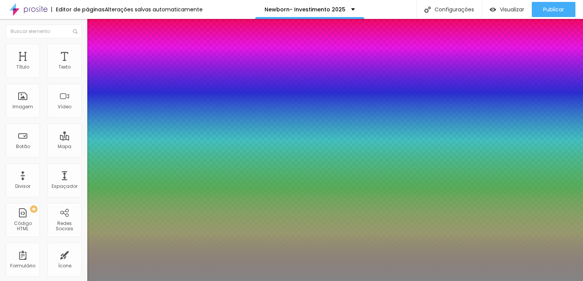
type input "18"
type input "17"
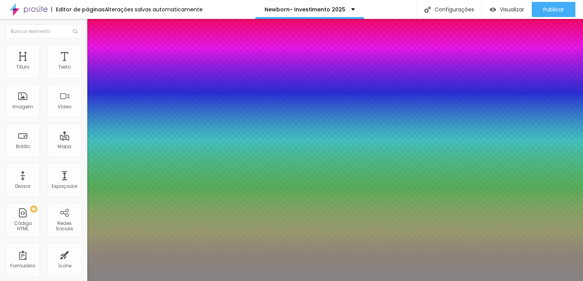
click at [301, 281] on div at bounding box center [291, 281] width 583 height 0
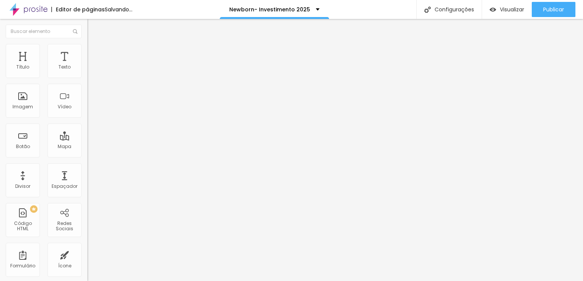
click at [87, 73] on button "button" at bounding box center [92, 69] width 11 height 8
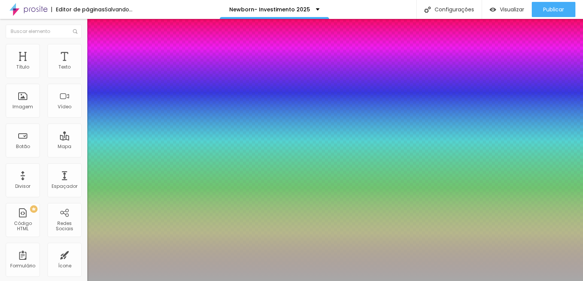
type input "1"
select select "Amaranth"
type input "1"
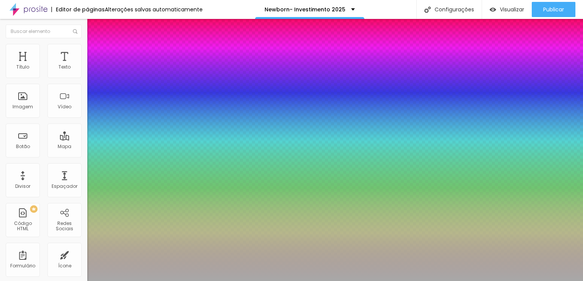
click at [234, 281] on div at bounding box center [291, 281] width 583 height 0
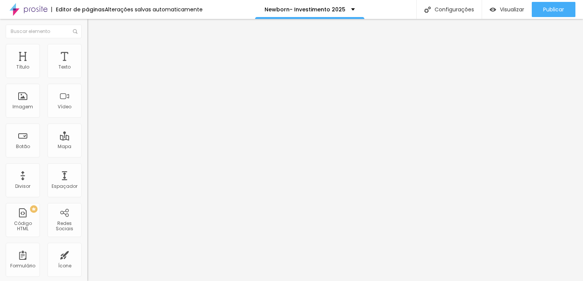
click at [93, 68] on icon "button" at bounding box center [94, 67] width 2 height 2
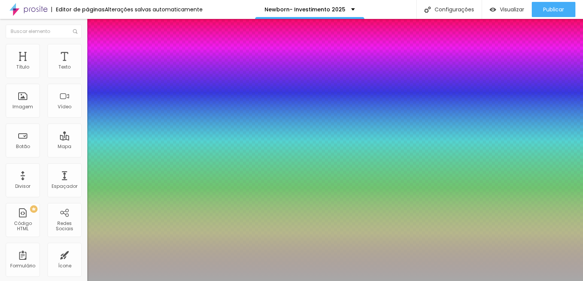
type input "1"
select select "GloriaHallelujah"
type input "1"
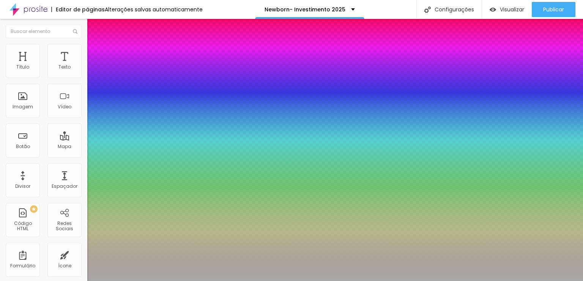
click at [225, 281] on div at bounding box center [291, 281] width 583 height 0
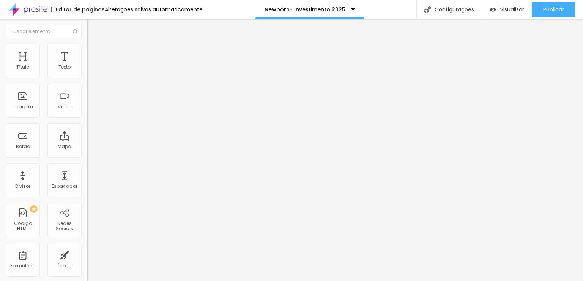
click at [90, 71] on icon "button" at bounding box center [92, 68] width 5 height 5
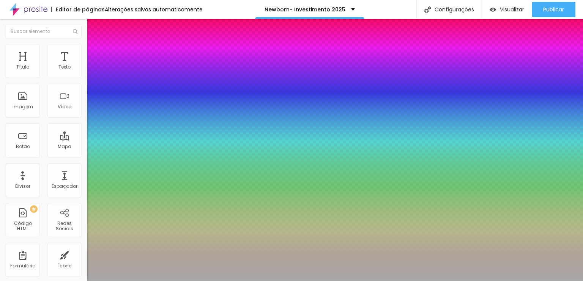
type input "1"
select select "RalewayThin"
type input "1"
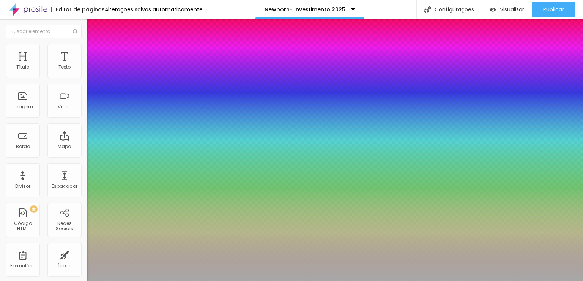
click at [326, 281] on div at bounding box center [291, 281] width 583 height 0
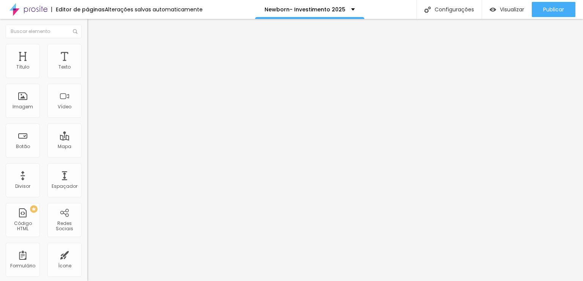
click at [94, 52] on span "Avançado" at bounding box center [106, 49] width 25 height 6
click at [87, 52] on li "Avançado" at bounding box center [130, 56] width 87 height 8
type input "50"
drag, startPoint x: 64, startPoint y: 73, endPoint x: 126, endPoint y: 75, distance: 61.5
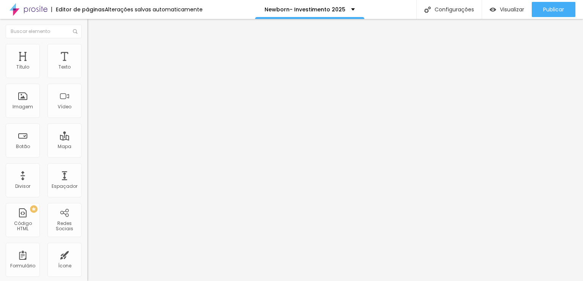
type input "50"
click at [126, 147] on input "range" at bounding box center [111, 150] width 49 height 6
click at [87, 75] on img at bounding box center [89, 72] width 5 height 5
click at [87, 52] on li "Avançado" at bounding box center [130, 56] width 87 height 8
type input "50"
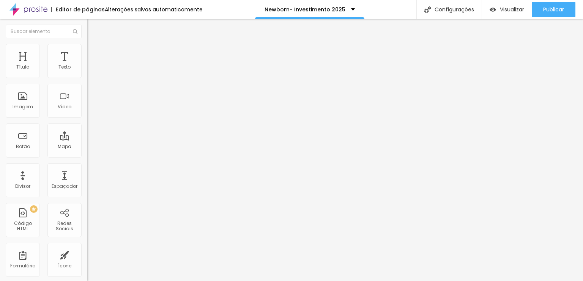
type input "50"
drag, startPoint x: 58, startPoint y: 76, endPoint x: 176, endPoint y: 82, distance: 118.9
type input "50"
click at [136, 147] on input "range" at bounding box center [111, 150] width 49 height 6
click at [90, 71] on icon "button" at bounding box center [92, 68] width 5 height 5
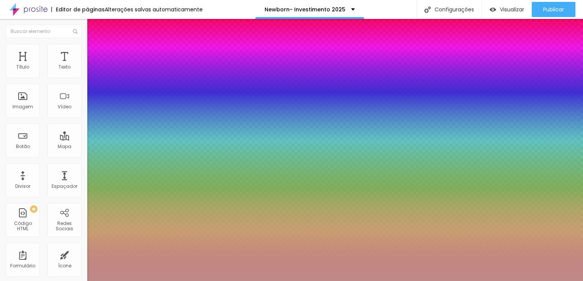
type input "28"
type input "26"
type input "27"
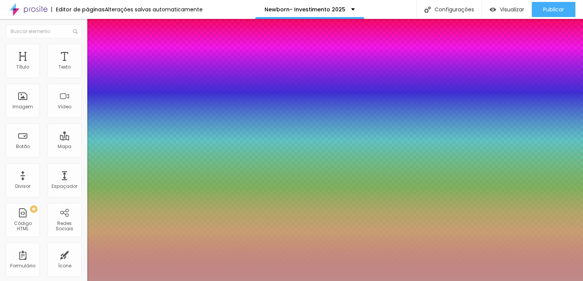
type input "27"
type input "26"
type input "25"
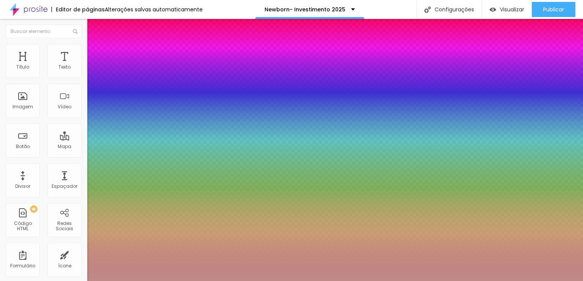
type input "24"
type input "25"
type input "27"
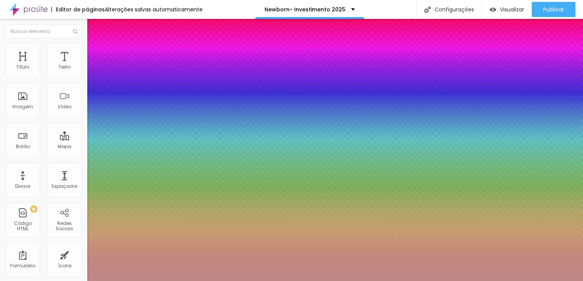
type input "27"
type input "25"
type input "22"
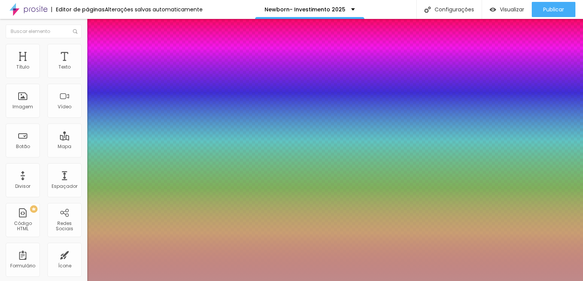
type input "23"
type input "24"
type input "25"
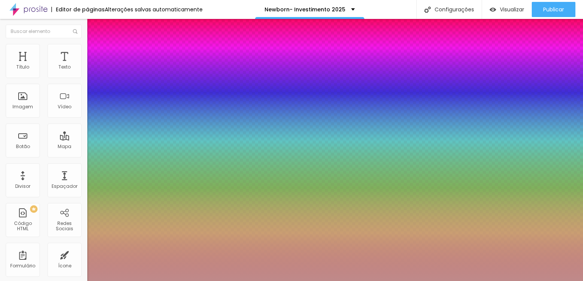
type input "25"
type input "26"
type input "27"
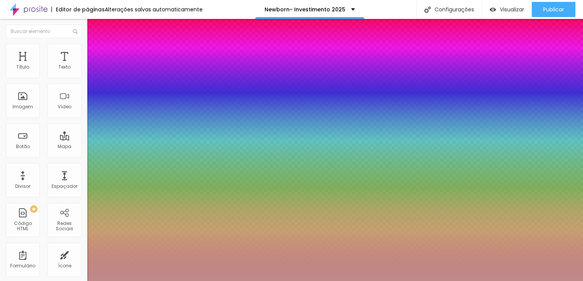
type input "29"
type input "31"
type input "32"
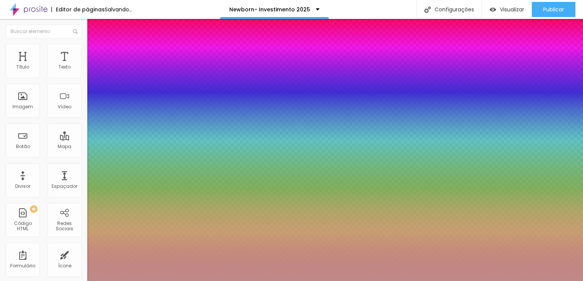
type input "32"
type input "33"
type input "34"
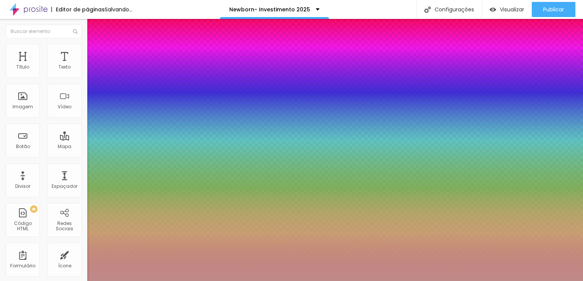
type input "35"
type input "36"
type input "38"
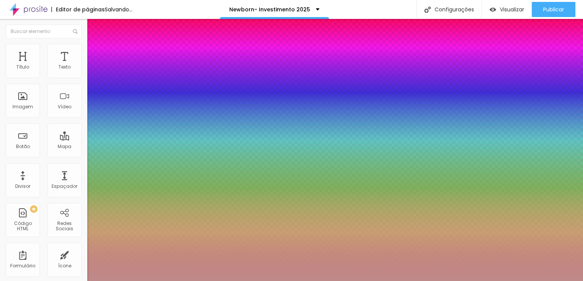
type input "38"
type input "39"
type input "38"
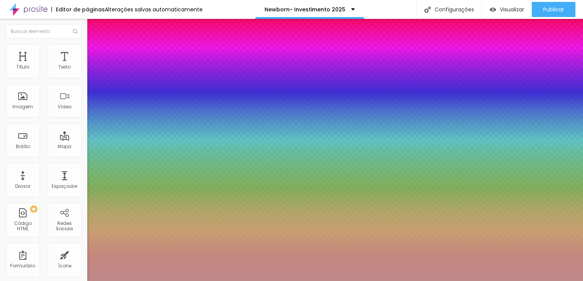
type input "37"
drag, startPoint x: 112, startPoint y: 127, endPoint x: 115, endPoint y: 129, distance: 3.9
type input "38"
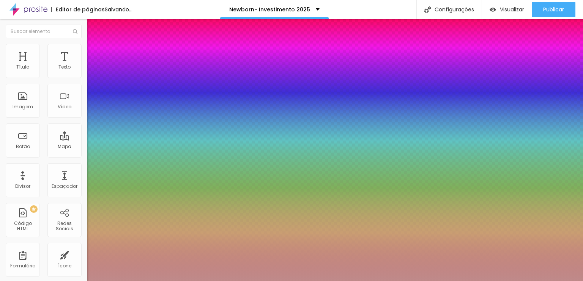
type input "38"
type input "31"
type input "30"
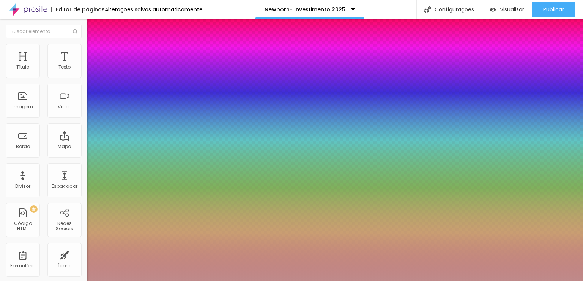
type input "26"
type input "25"
type input "22"
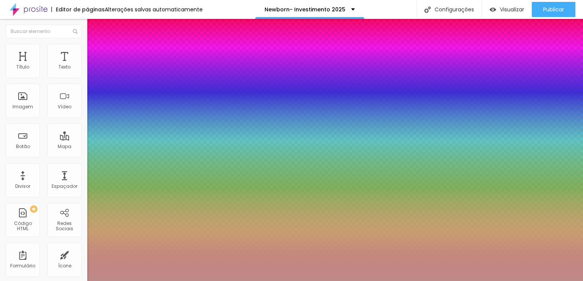
type input "22"
type input "21"
type input "20"
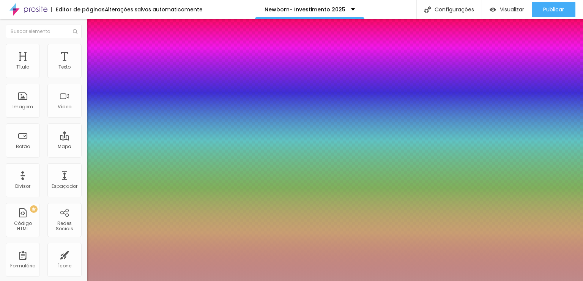
type input "17"
type input "18"
type input "19"
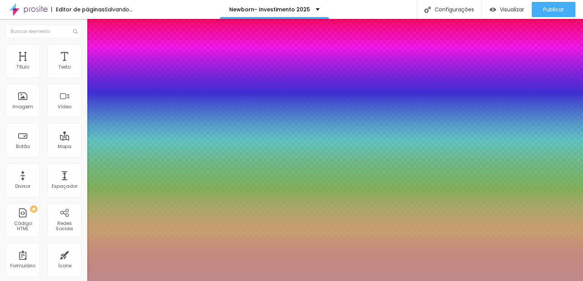
type input "19"
type input "20"
type input "22"
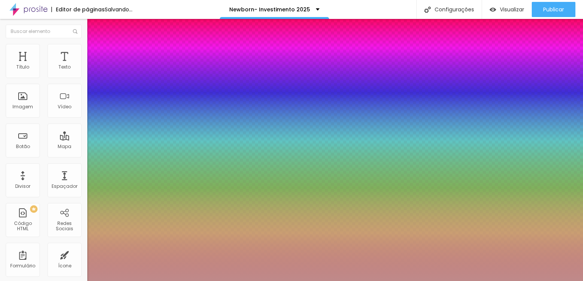
type input "23"
type input "24"
type input "25"
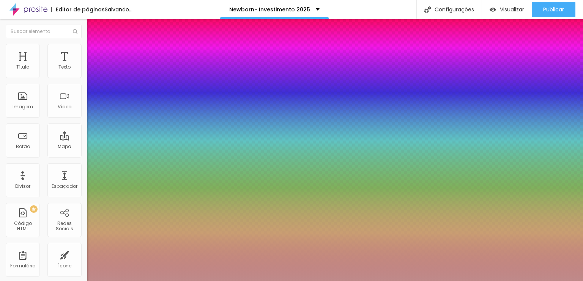
type input "25"
type input "26"
type input "33"
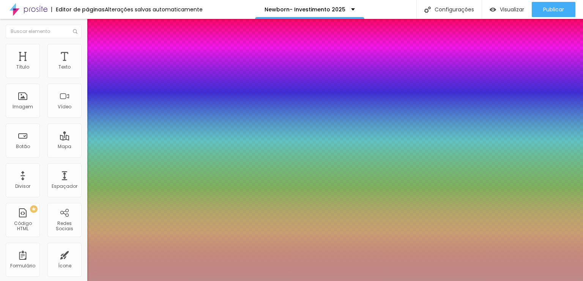
type input "33"
click at [328, 281] on div at bounding box center [291, 281] width 583 height 0
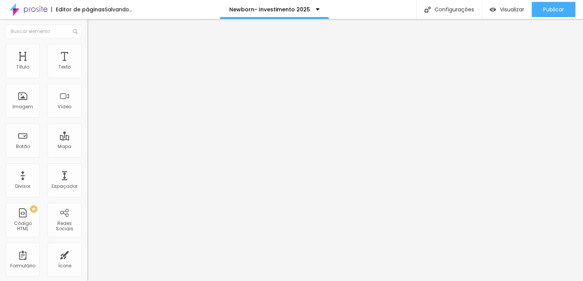
click at [87, 72] on button "button" at bounding box center [92, 69] width 11 height 8
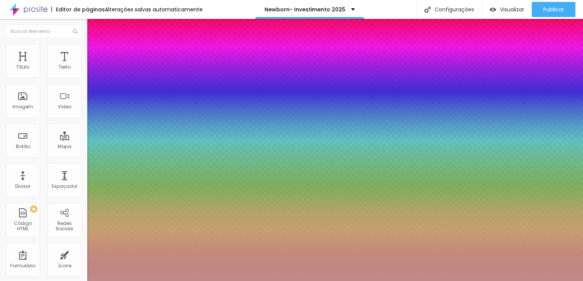
type input "29"
type input "23"
type input "21"
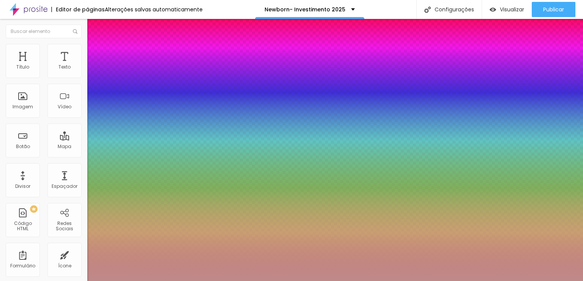
type input "21"
type input "23"
type input "24"
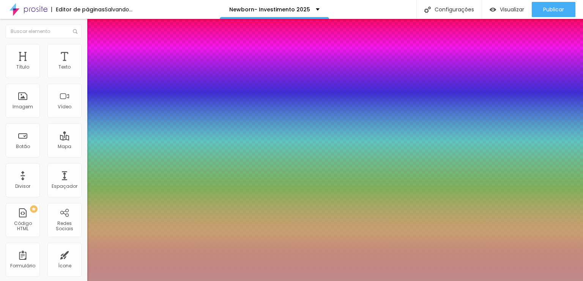
type input "24"
type input "26"
type input "27"
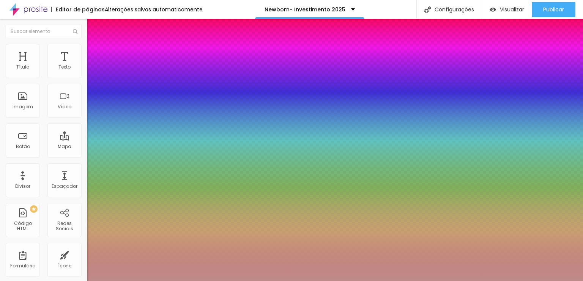
type input "27"
type input "26"
type input "23"
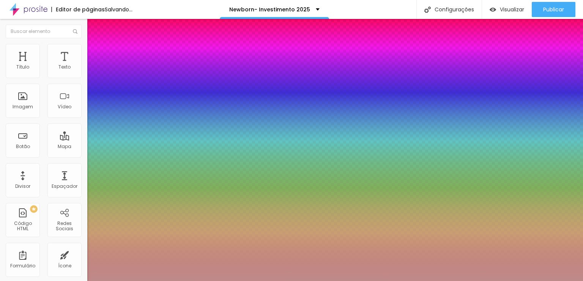
type input "24"
type input "25"
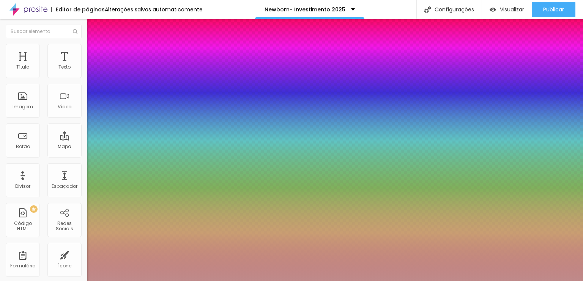
click at [444, 281] on div at bounding box center [291, 281] width 583 height 0
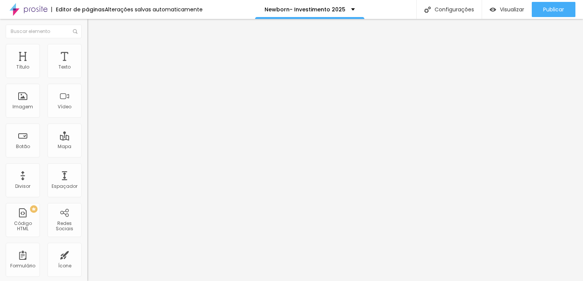
click at [87, 73] on button "button" at bounding box center [92, 69] width 11 height 8
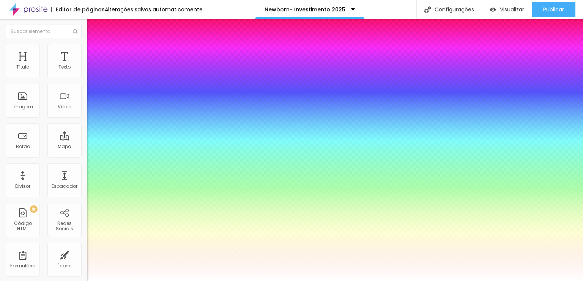
click at [212, 281] on div at bounding box center [291, 281] width 583 height 0
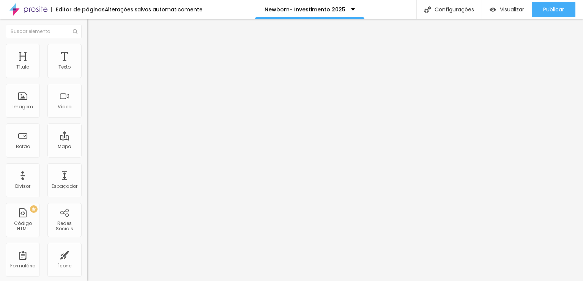
click at [87, 73] on button "button" at bounding box center [92, 69] width 11 height 8
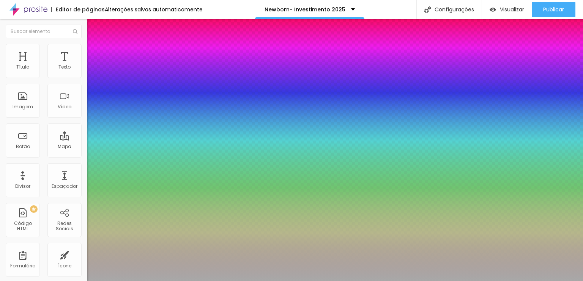
type input "1"
click at [309, 281] on div at bounding box center [291, 281] width 583 height 0
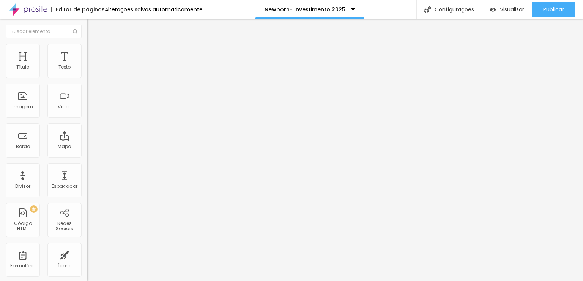
click at [87, 73] on button "button" at bounding box center [92, 69] width 11 height 8
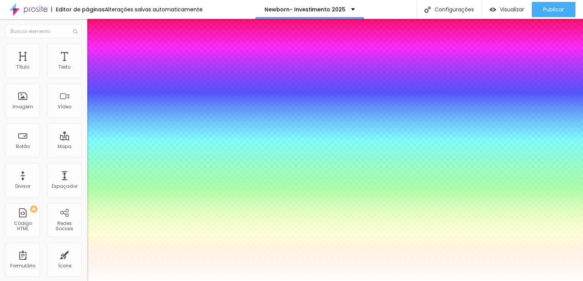
select select "RalewayThin"
click at [305, 281] on div at bounding box center [291, 281] width 583 height 0
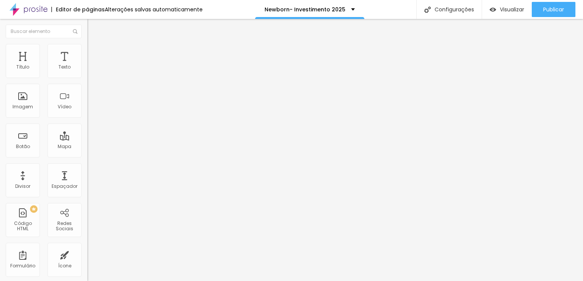
click at [87, 73] on button "button" at bounding box center [92, 69] width 11 height 8
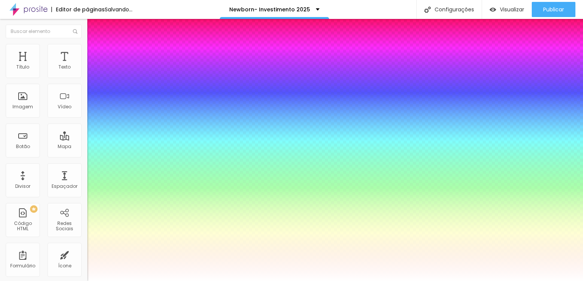
type input "23"
type input "19"
type input "20"
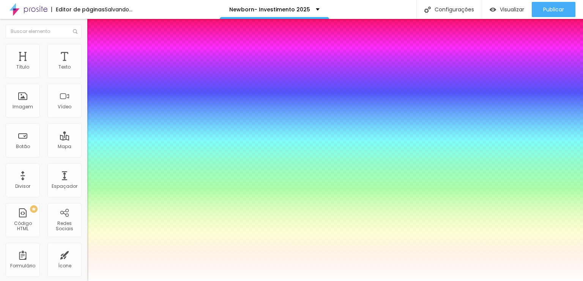
type input "20"
type input "21"
type input "25"
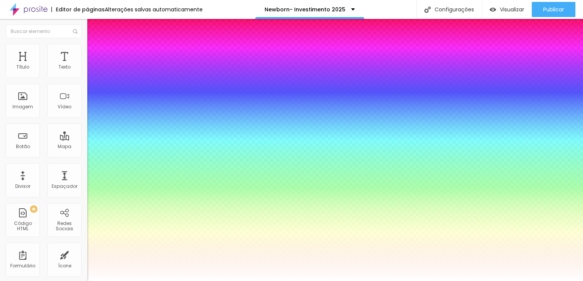
type input "26"
type input "27"
type input "26"
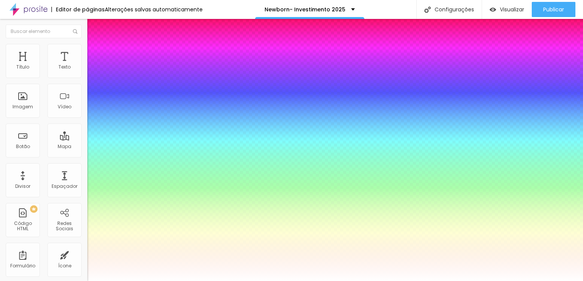
type input "26"
click at [338, 281] on div at bounding box center [291, 281] width 583 height 0
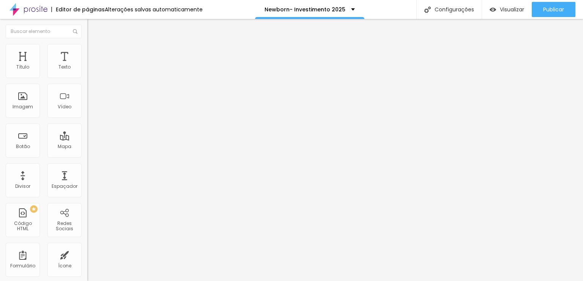
click at [90, 71] on icon "button" at bounding box center [92, 68] width 5 height 5
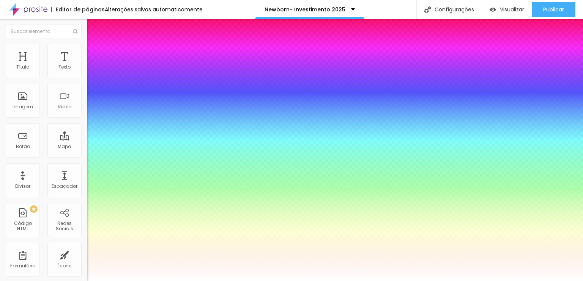
type input "25"
type input "22"
type input "21"
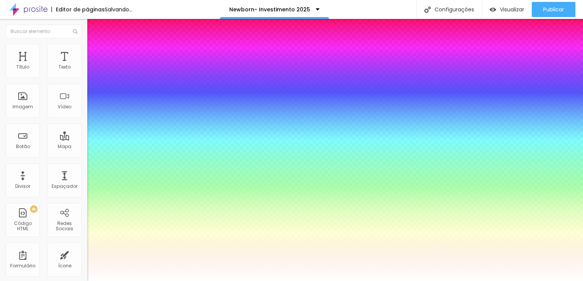
type input "21"
type input "22"
type input "23"
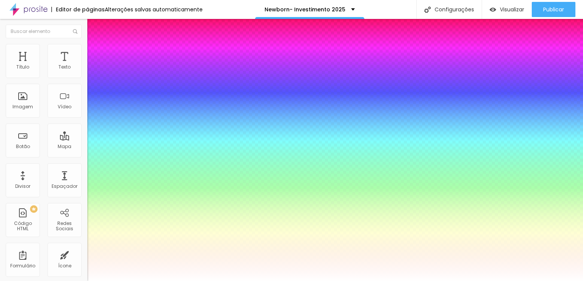
type input "23"
click at [384, 281] on div at bounding box center [291, 281] width 583 height 0
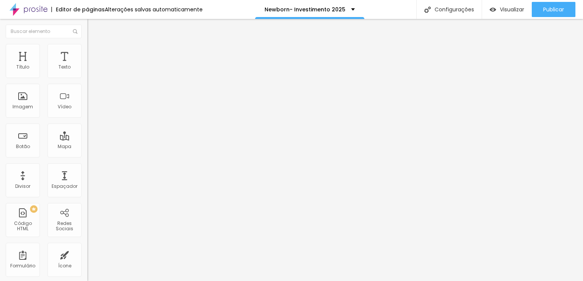
click at [87, 73] on button "button" at bounding box center [92, 69] width 11 height 8
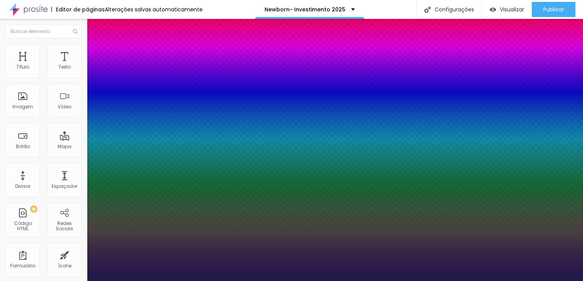
select select "Quicksand"
click at [326, 281] on div at bounding box center [291, 281] width 583 height 0
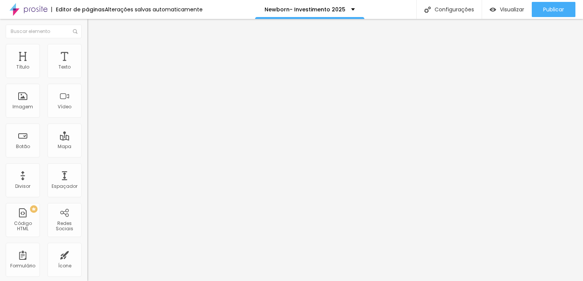
click at [90, 71] on icon "button" at bounding box center [92, 68] width 5 height 5
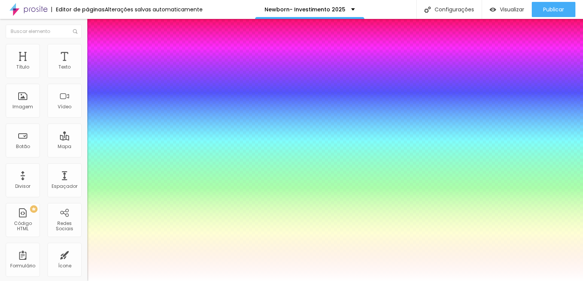
select select "QuicksandLight"
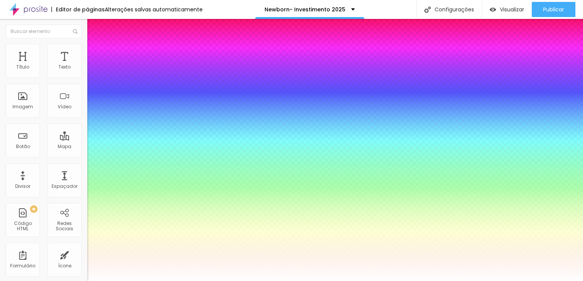
click at [241, 281] on div at bounding box center [291, 281] width 583 height 0
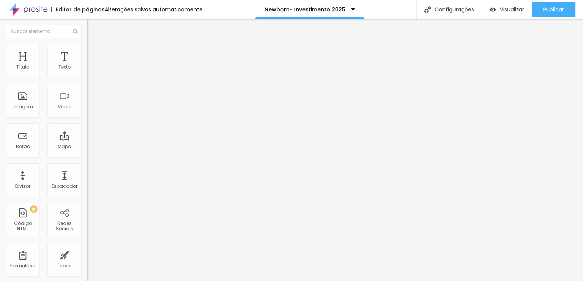
click at [90, 71] on icon "button" at bounding box center [92, 68] width 5 height 5
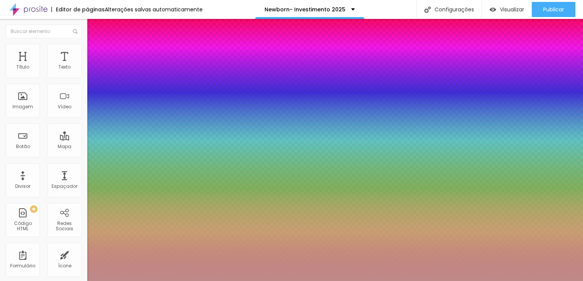
select select "QuicksandLight"
click at [280, 281] on div at bounding box center [291, 281] width 583 height 0
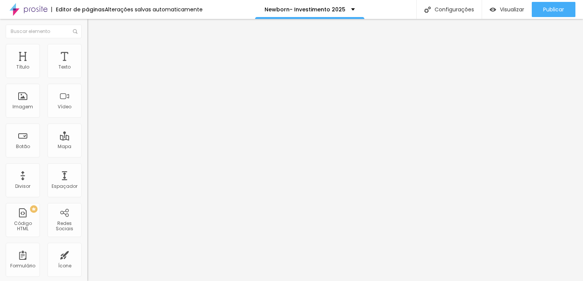
click at [87, 73] on button "button" at bounding box center [92, 69] width 11 height 8
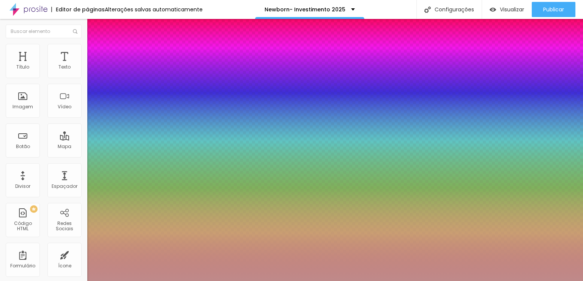
type input "20"
type input "21"
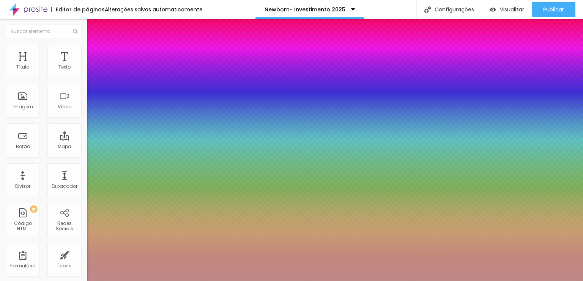
type input "23"
click at [295, 281] on div at bounding box center [291, 281] width 583 height 0
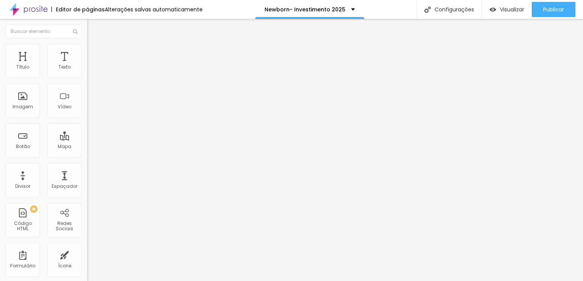
click at [87, 72] on button "button" at bounding box center [92, 69] width 11 height 8
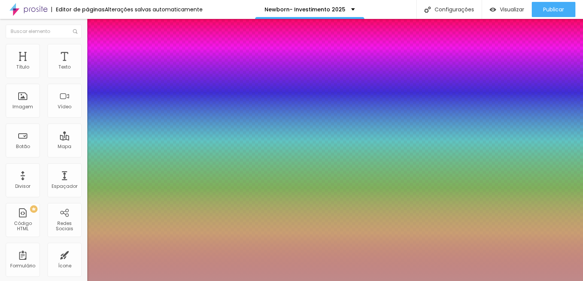
type input "20"
type input "19"
type input "20"
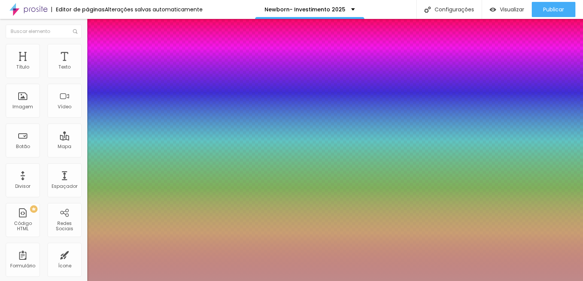
type input "20"
type input "21"
type input "22"
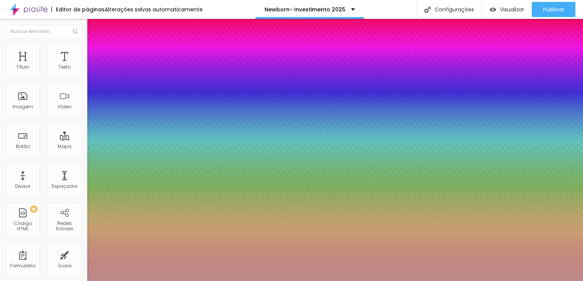
type input "23"
type input "24"
type input "25"
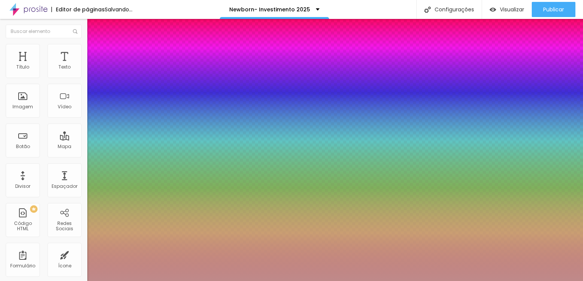
drag, startPoint x: 105, startPoint y: 129, endPoint x: 111, endPoint y: 131, distance: 6.4
click at [268, 281] on div at bounding box center [291, 281] width 583 height 0
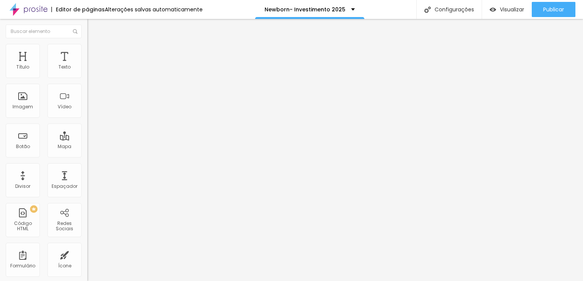
drag, startPoint x: 82, startPoint y: 79, endPoint x: 78, endPoint y: 76, distance: 5.2
click at [87, 79] on div "Tipografia Voltar ao padrão Sombra DESATIVADO Voltar ao padrão" at bounding box center [130, 75] width 87 height 47
click at [91, 70] on icon "button" at bounding box center [92, 68] width 3 height 3
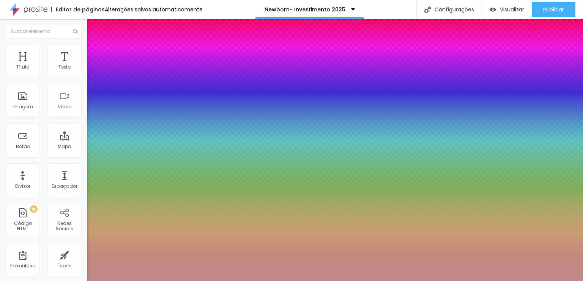
click at [336, 281] on div at bounding box center [291, 281] width 583 height 0
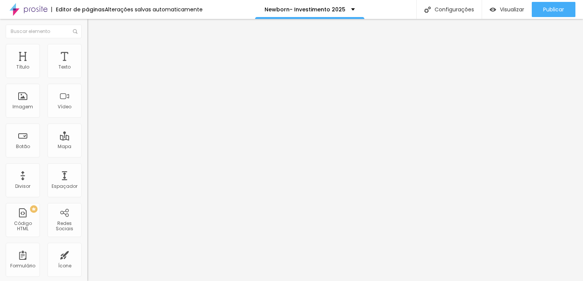
click at [91, 70] on icon "button" at bounding box center [92, 68] width 3 height 3
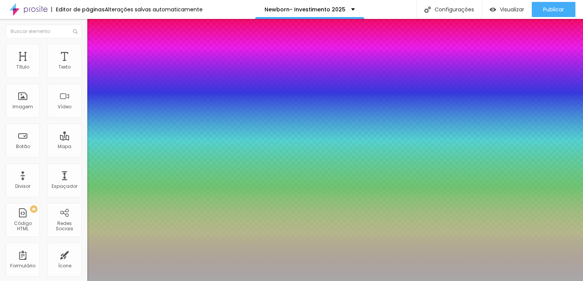
click at [282, 281] on div at bounding box center [291, 281] width 583 height 0
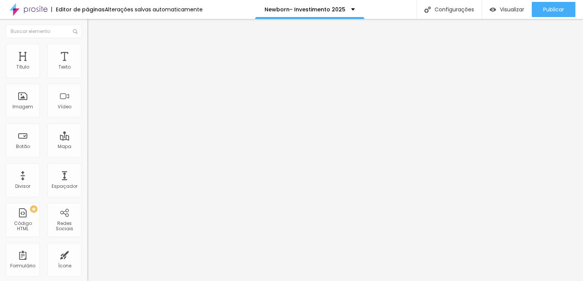
click at [87, 73] on button "button" at bounding box center [92, 69] width 11 height 8
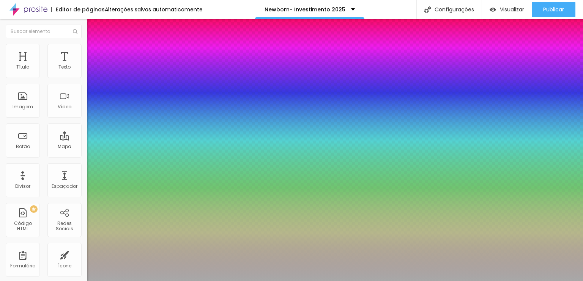
click at [230, 281] on div at bounding box center [291, 281] width 583 height 0
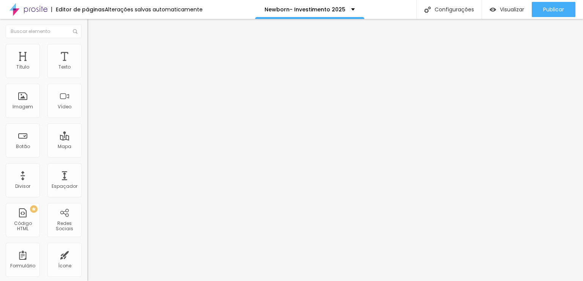
click at [87, 73] on button "button" at bounding box center [92, 69] width 11 height 8
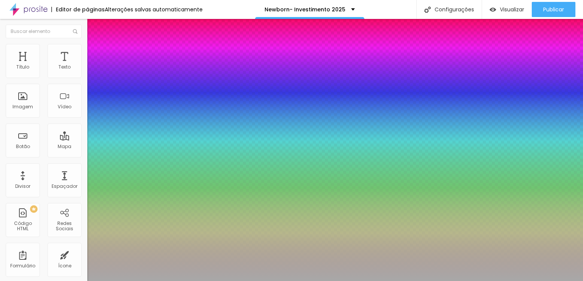
drag, startPoint x: 113, startPoint y: 129, endPoint x: 109, endPoint y: 130, distance: 4.1
click at [300, 281] on div at bounding box center [291, 281] width 583 height 0
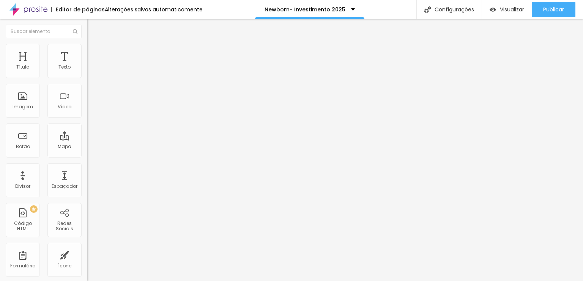
click at [87, 72] on button "button" at bounding box center [92, 69] width 11 height 8
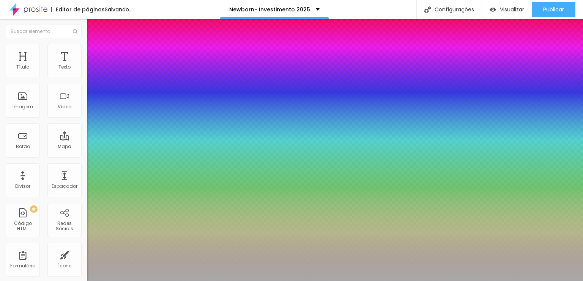
click at [333, 281] on div at bounding box center [291, 281] width 583 height 0
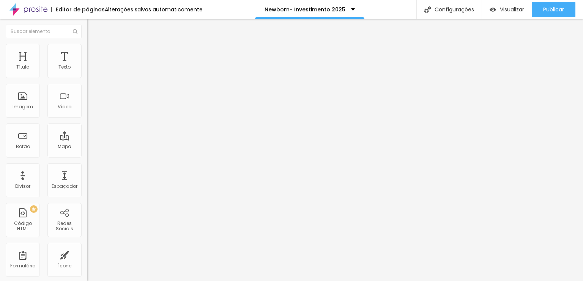
drag, startPoint x: 78, startPoint y: 69, endPoint x: 77, endPoint y: 75, distance: 6.2
click at [87, 71] on div "Tipografia Voltar ao padrão" at bounding box center [130, 62] width 87 height 21
click at [91, 70] on icon "button" at bounding box center [92, 68] width 3 height 3
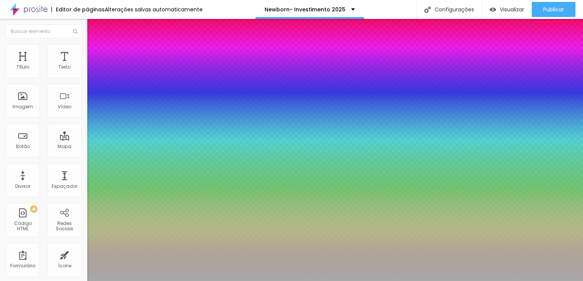
click at [297, 281] on div at bounding box center [291, 281] width 583 height 0
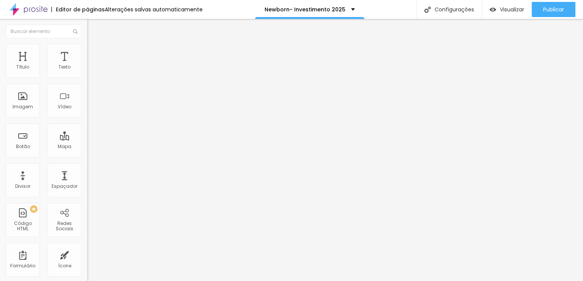
click at [87, 73] on button "button" at bounding box center [92, 69] width 11 height 8
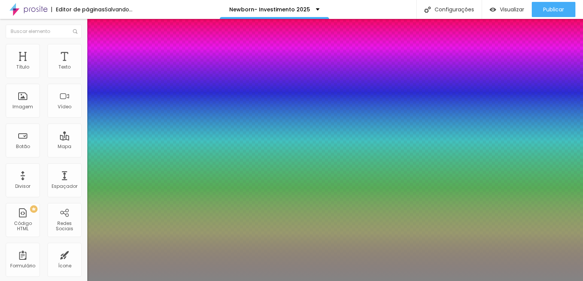
click at [335, 281] on div at bounding box center [291, 281] width 583 height 0
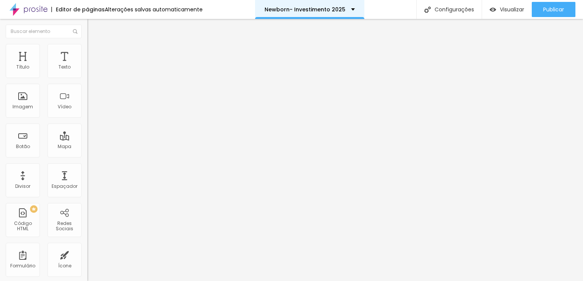
click at [336, 9] on p "Newborn- Investimento 2025" at bounding box center [304, 9] width 81 height 5
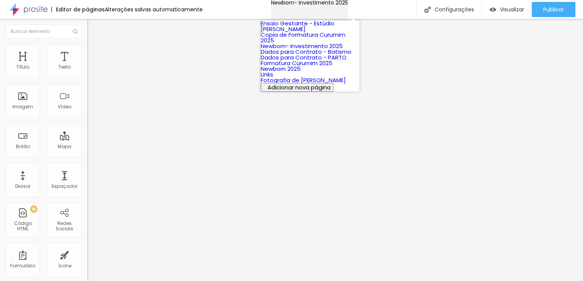
click at [336, 5] on p "Newborn- Investimento 2025" at bounding box center [309, 2] width 77 height 5
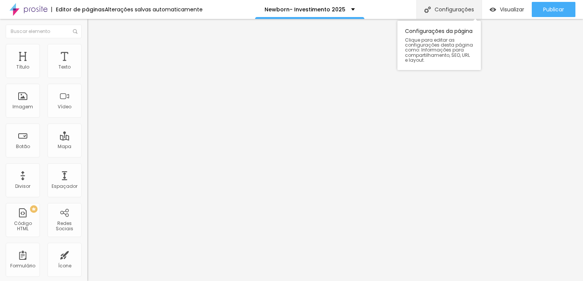
click at [433, 8] on div "Configurações" at bounding box center [448, 9] width 65 height 19
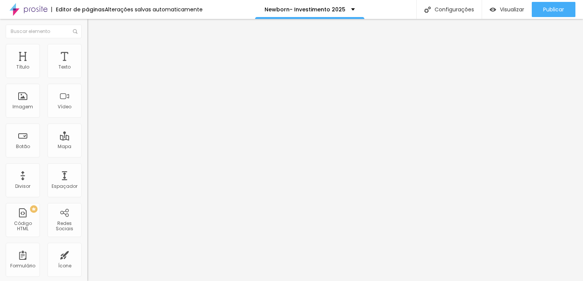
drag, startPoint x: 284, startPoint y: 76, endPoint x: 244, endPoint y: 73, distance: 39.9
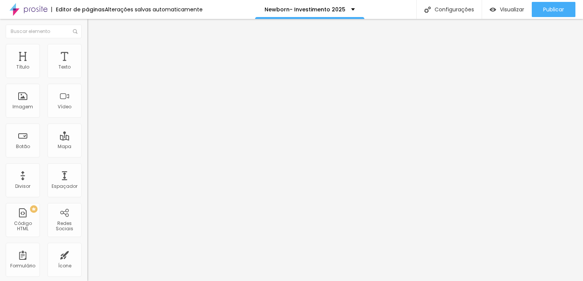
drag, startPoint x: 275, startPoint y: 75, endPoint x: 148, endPoint y: 75, distance: 127.1
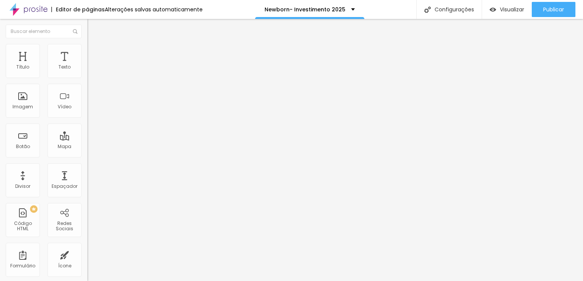
drag, startPoint x: 336, startPoint y: 74, endPoint x: 120, endPoint y: 62, distance: 216.1
drag, startPoint x: 357, startPoint y: 209, endPoint x: 130, endPoint y: 192, distance: 227.8
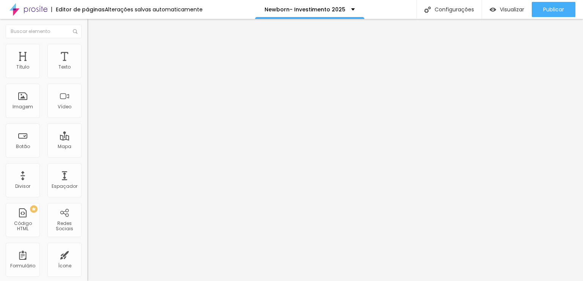
paste input "Newborn 2025 - Estúdio Julia Danziger"
drag, startPoint x: 335, startPoint y: 209, endPoint x: 204, endPoint y: 198, distance: 131.7
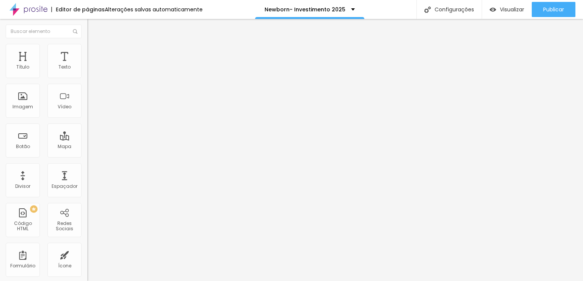
scroll to position [0, 0]
drag, startPoint x: 373, startPoint y: 123, endPoint x: 188, endPoint y: 121, distance: 185.1
paste input "Newborn 2025 - Estúdio Julia Danziger"
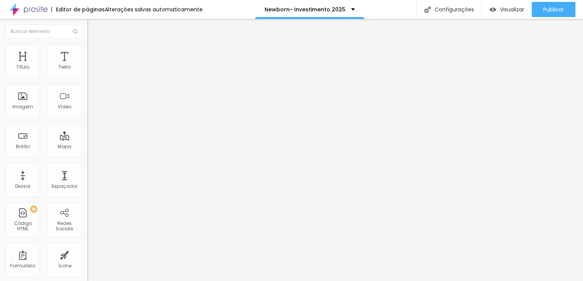
scroll to position [56, 0]
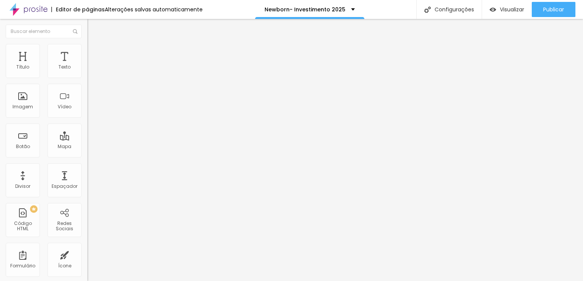
scroll to position [379, 0]
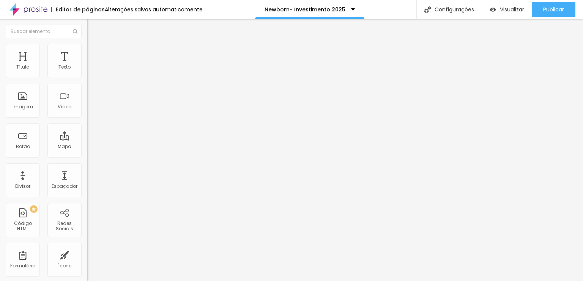
drag, startPoint x: 284, startPoint y: 105, endPoint x: 294, endPoint y: 113, distance: 13.0
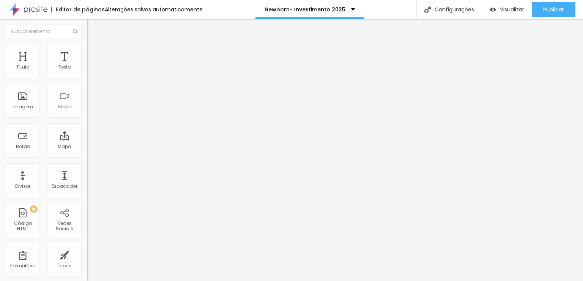
scroll to position [43, 0]
click at [355, 8] on div "Newborn 2025 - Estúdio Julia Danziger" at bounding box center [309, 9] width 102 height 5
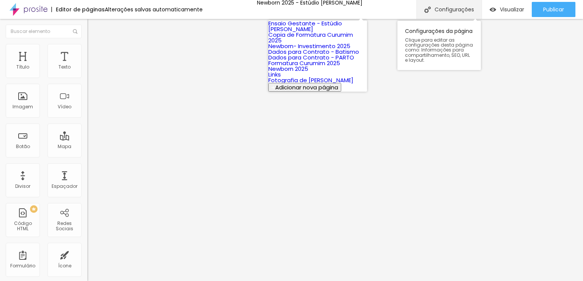
click at [430, 6] on div "Configurações" at bounding box center [448, 9] width 65 height 19
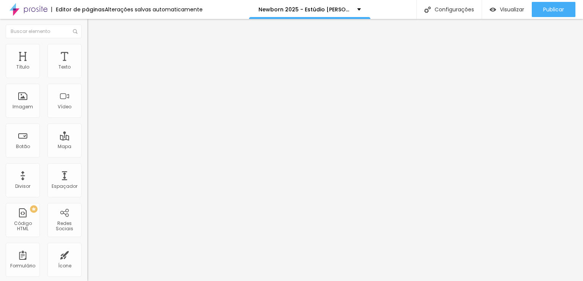
click at [66, 14] on div "Editor de páginas Alterações salvas automaticamente" at bounding box center [101, 9] width 203 height 19
click at [34, 10] on img at bounding box center [28, 9] width 38 height 19
click at [87, 50] on li "Estilo" at bounding box center [130, 48] width 87 height 8
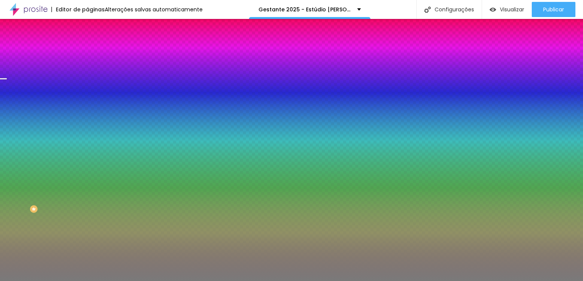
click at [87, 70] on span "Trocar imagem" at bounding box center [107, 66] width 41 height 6
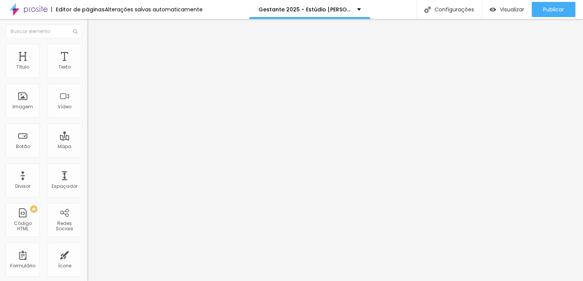
click at [87, 45] on li "Avançado" at bounding box center [130, 48] width 87 height 8
click at [87, 43] on img at bounding box center [90, 39] width 7 height 7
type input "416"
type input "500"
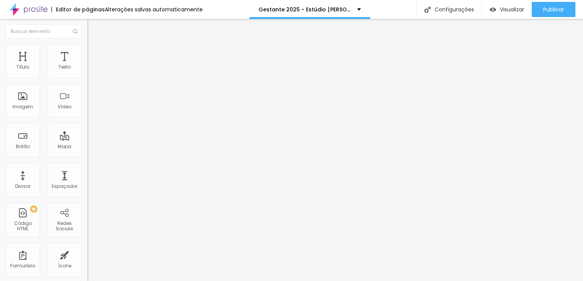
type input "500"
type input "10"
drag, startPoint x: 47, startPoint y: 74, endPoint x: 0, endPoint y: 73, distance: 46.7
click at [87, 140] on input "range" at bounding box center [111, 143] width 49 height 6
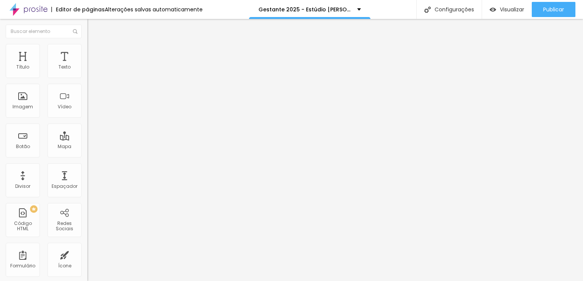
type input "379"
click at [87, 140] on input "range" at bounding box center [111, 143] width 49 height 6
click at [87, 49] on li "Estilo" at bounding box center [130, 48] width 87 height 8
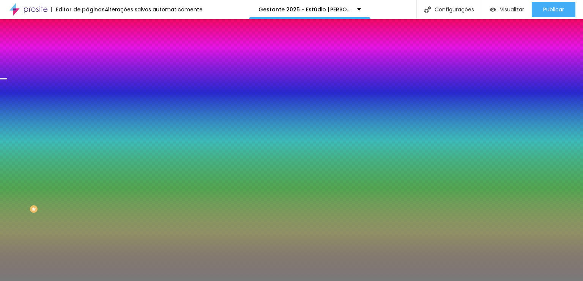
click at [87, 70] on span "Trocar imagem" at bounding box center [107, 66] width 41 height 6
click at [87, 103] on button "Voltar ao padrão" at bounding box center [113, 98] width 52 height 9
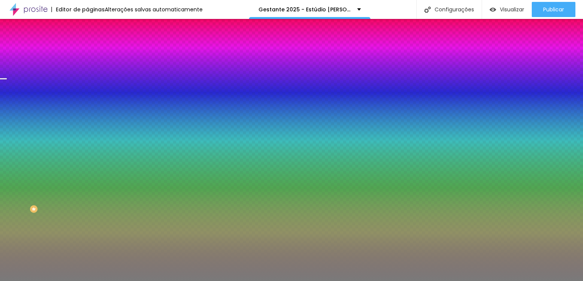
click at [87, 103] on div at bounding box center [130, 103] width 87 height 0
click at [75, 185] on div at bounding box center [291, 140] width 583 height 281
click at [77, 178] on div at bounding box center [291, 140] width 583 height 281
click at [75, 169] on div at bounding box center [291, 140] width 583 height 281
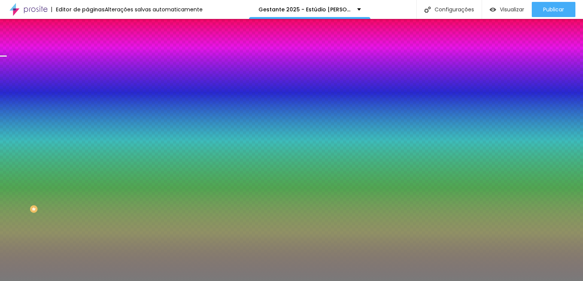
drag, startPoint x: 75, startPoint y: 169, endPoint x: 80, endPoint y: 158, distance: 11.7
click at [87, 111] on div at bounding box center [130, 111] width 87 height 0
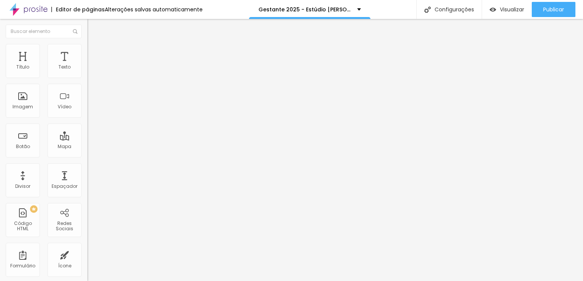
type input "183"
click at [87, 140] on input "range" at bounding box center [111, 143] width 49 height 6
click at [87, 140] on div at bounding box center [130, 143] width 87 height 7
type input "43"
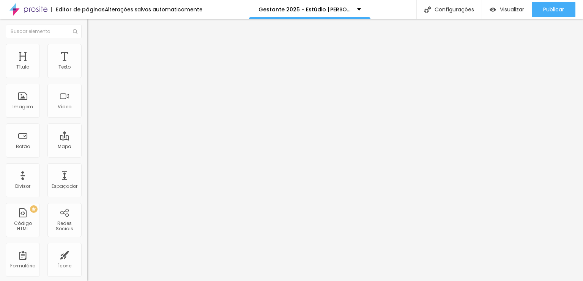
type input "43"
click at [87, 140] on input "range" at bounding box center [111, 143] width 49 height 6
type input "10"
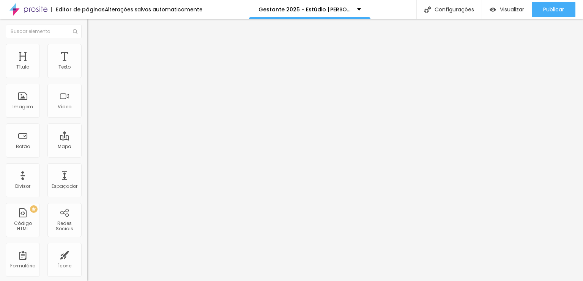
drag, startPoint x: 17, startPoint y: 74, endPoint x: 0, endPoint y: 69, distance: 17.3
type input "10"
click at [87, 140] on input "range" at bounding box center [111, 143] width 49 height 6
click at [87, 48] on img at bounding box center [90, 47] width 7 height 7
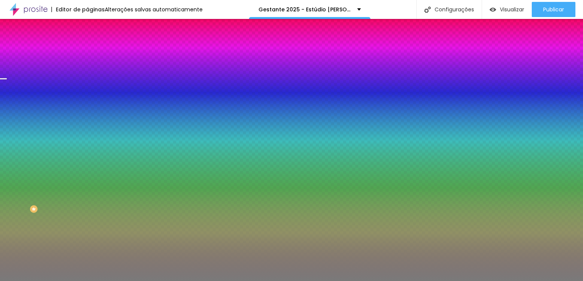
click at [87, 70] on span "Trocar imagem" at bounding box center [107, 66] width 41 height 6
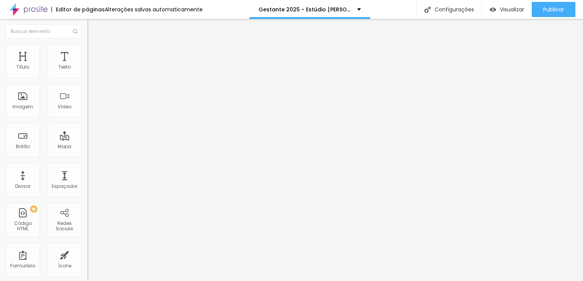
click at [87, 52] on li "Estilo" at bounding box center [130, 48] width 87 height 8
click at [91, 70] on icon "button" at bounding box center [92, 68] width 3 height 3
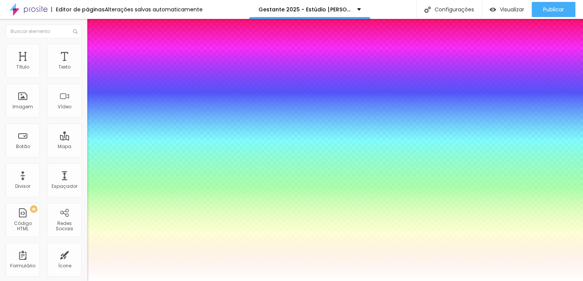
type input "23"
type input "21"
type input "22"
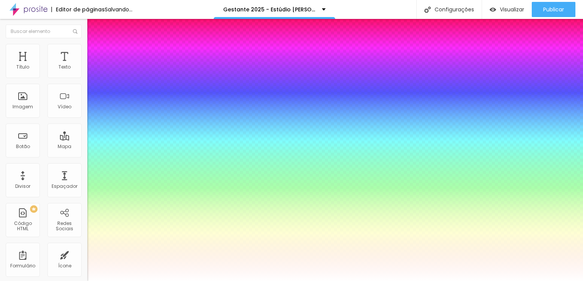
type input "22"
click at [330, 281] on div at bounding box center [291, 281] width 583 height 0
